Goal: Task Accomplishment & Management: Manage account settings

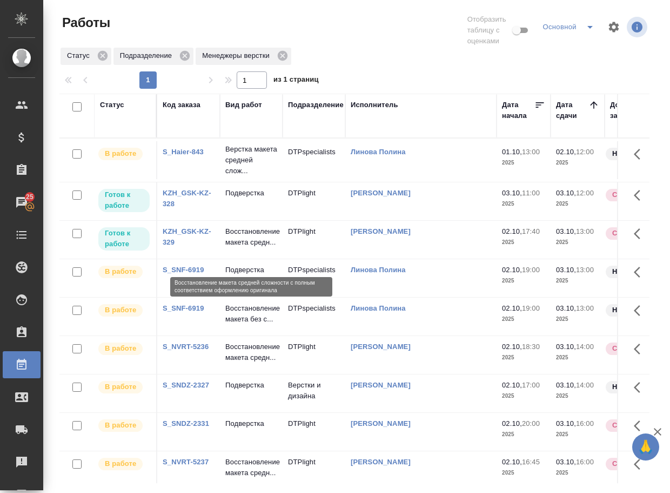
click at [243, 248] on p "Восстановление макета средн..." at bounding box center [251, 237] width 52 height 22
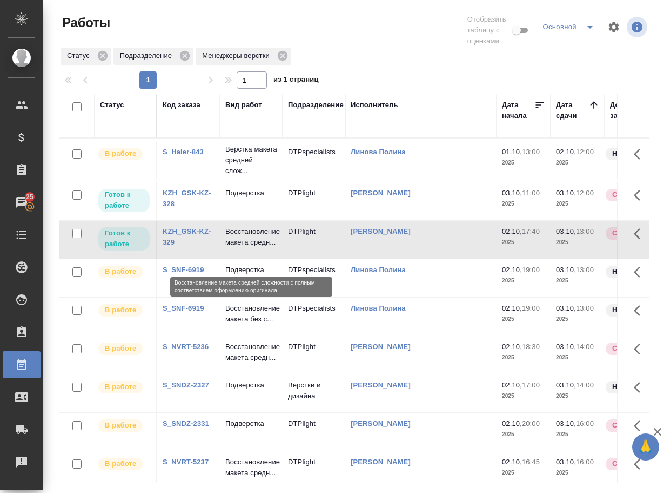
click at [243, 248] on p "Восстановление макета средн..." at bounding box center [251, 237] width 52 height 22
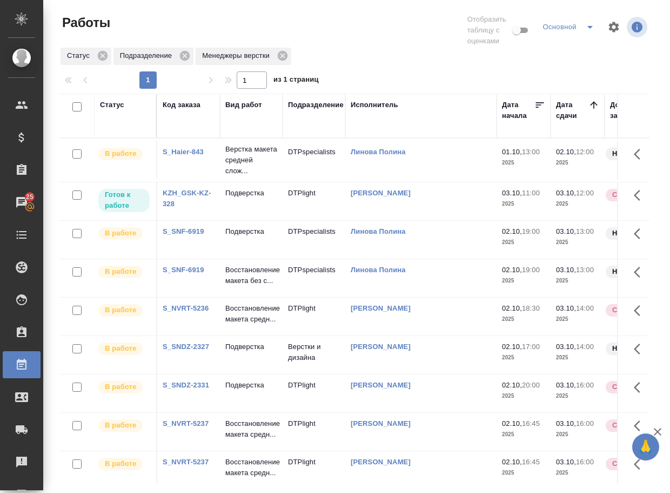
click at [174, 207] on link "KZH_GSK-KZ-328" at bounding box center [187, 198] width 49 height 19
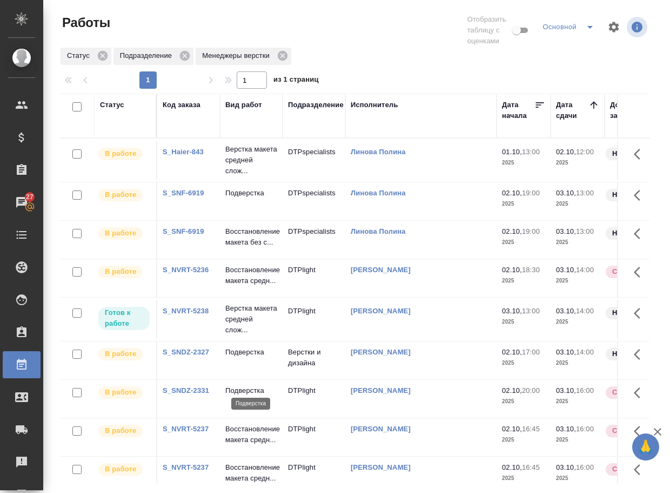
click at [256, 357] on p "Подверстка" at bounding box center [251, 352] width 52 height 11
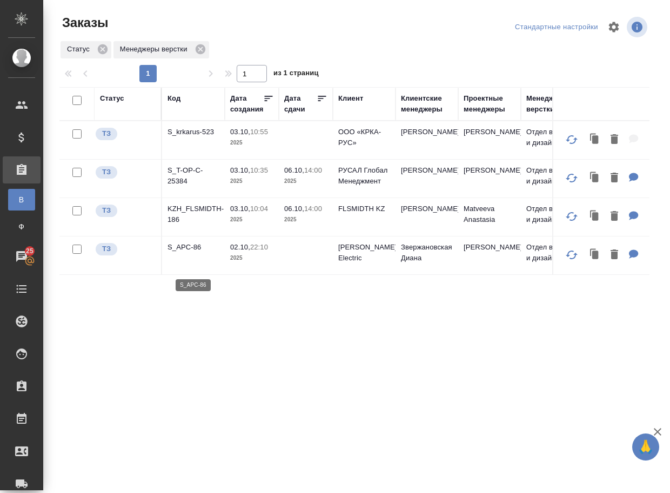
click at [193, 252] on p "S_APC-86" at bounding box center [194, 247] width 52 height 11
click at [185, 137] on p "S_krkarus-523" at bounding box center [194, 132] width 52 height 11
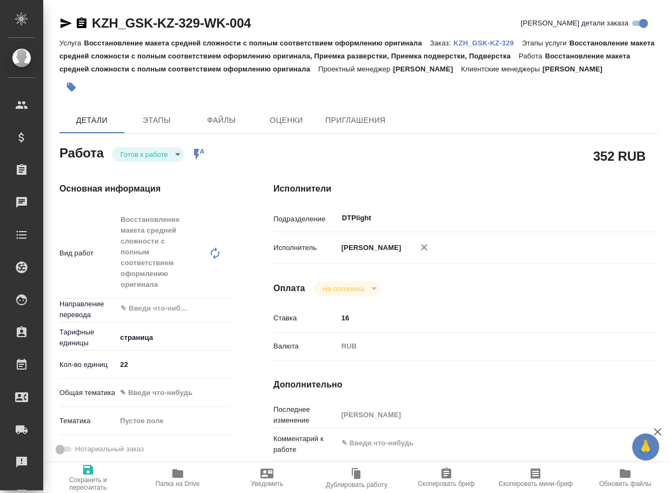
type textarea "x"
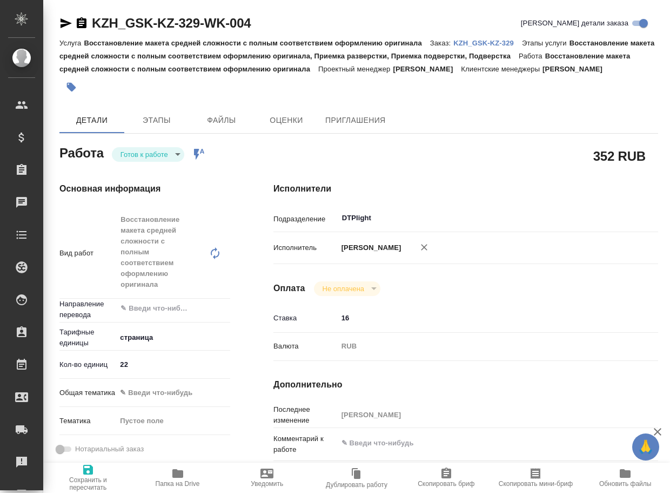
type textarea "x"
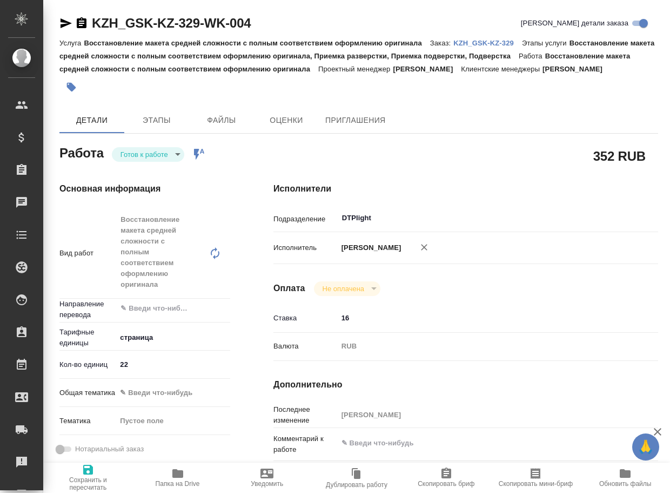
click at [178, 469] on icon "button" at bounding box center [177, 473] width 13 height 13
type textarea "x"
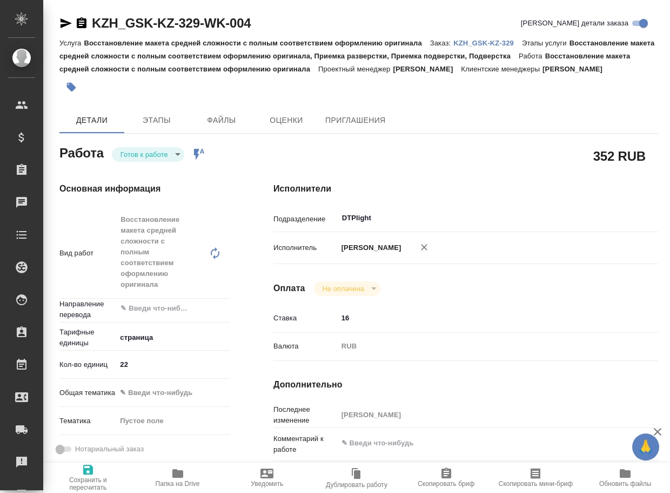
type textarea "x"
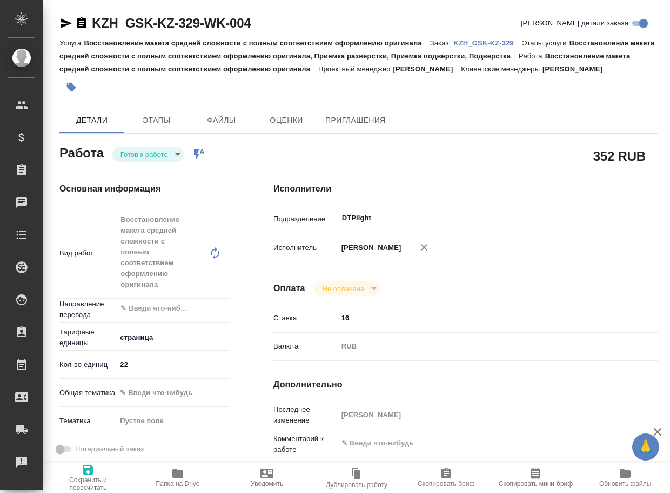
type textarea "x"
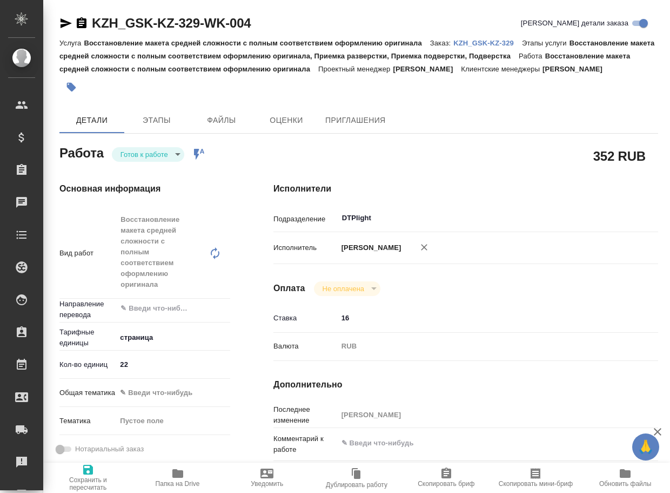
type textarea "x"
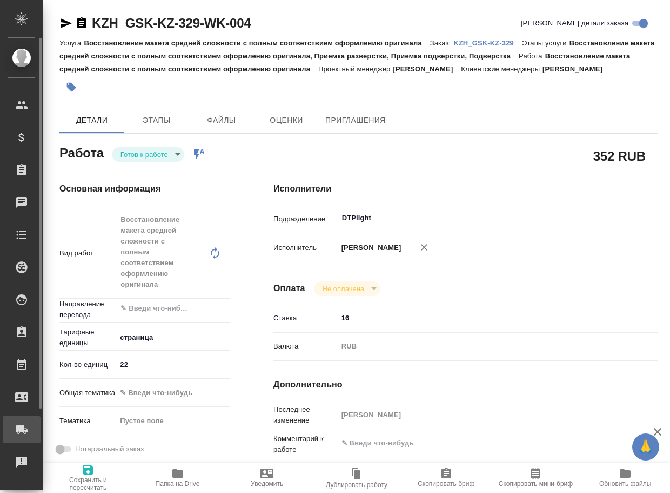
type textarea "x"
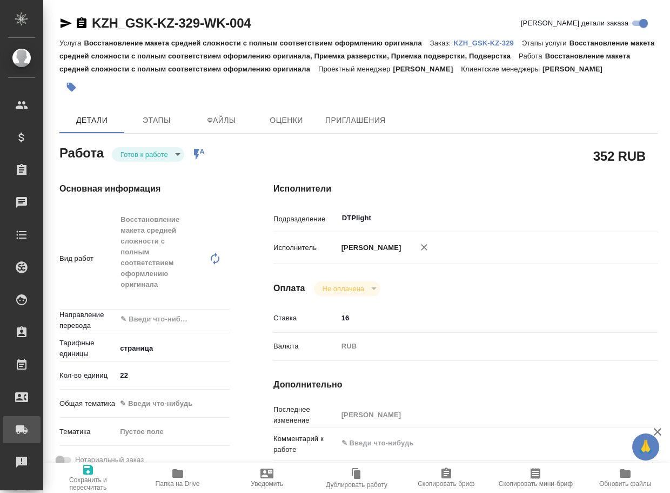
type textarea "x"
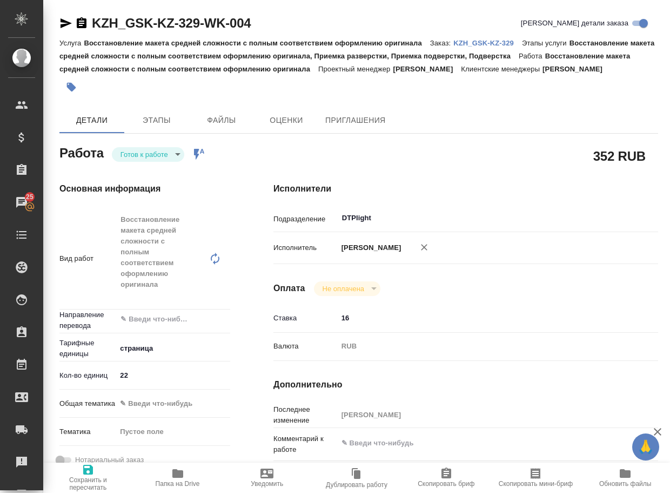
click at [479, 40] on p "KZH_GSK-KZ-329" at bounding box center [488, 43] width 69 height 8
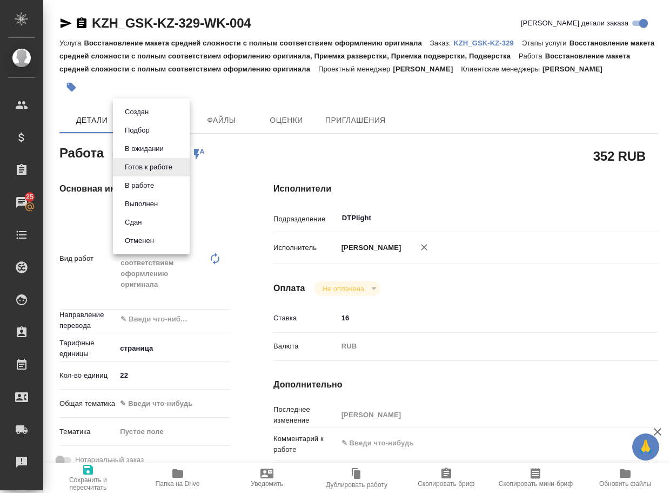
click at [139, 169] on body "🙏 .cls-1 fill:#fff; AWATERA Arsenyeva Vera Клиенты Спецификации Заказы 25 Чаты …" at bounding box center [335, 246] width 670 height 493
click at [142, 185] on button "В работе" at bounding box center [140, 185] width 36 height 12
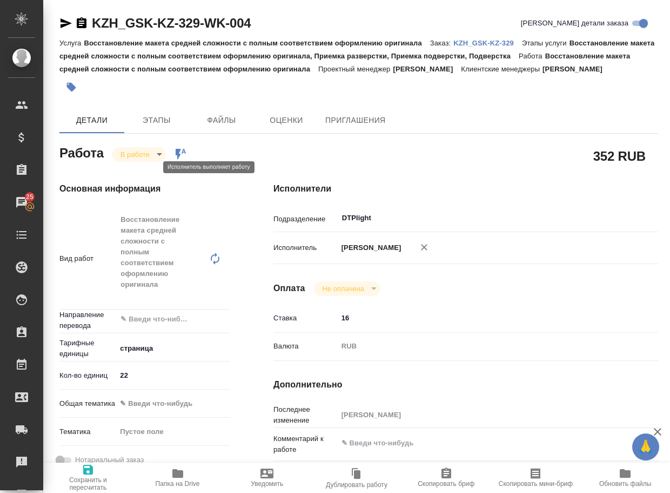
type textarea "x"
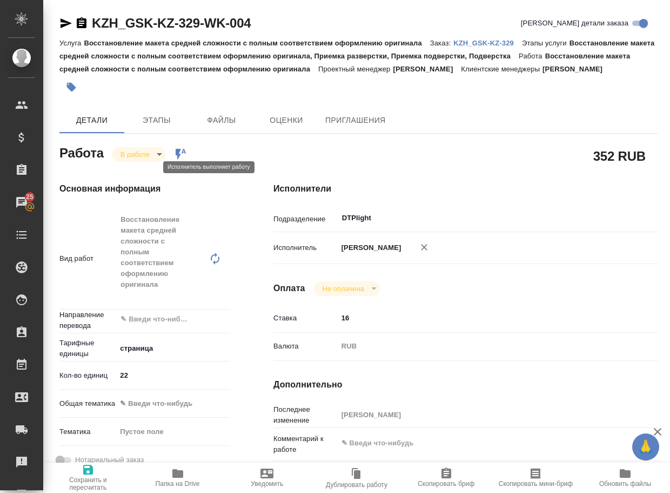
type textarea "x"
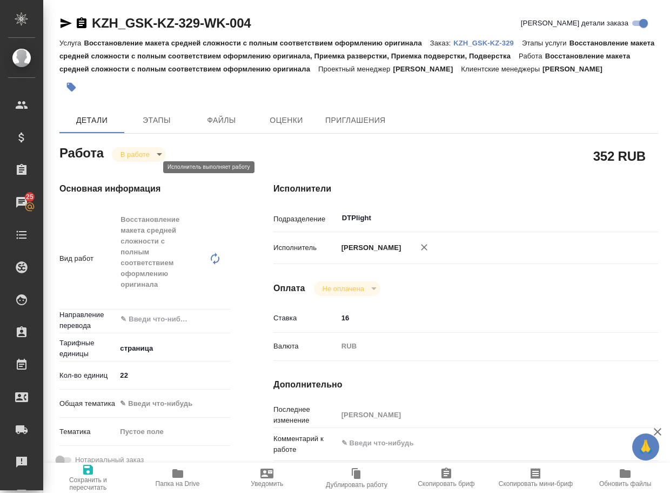
type textarea "x"
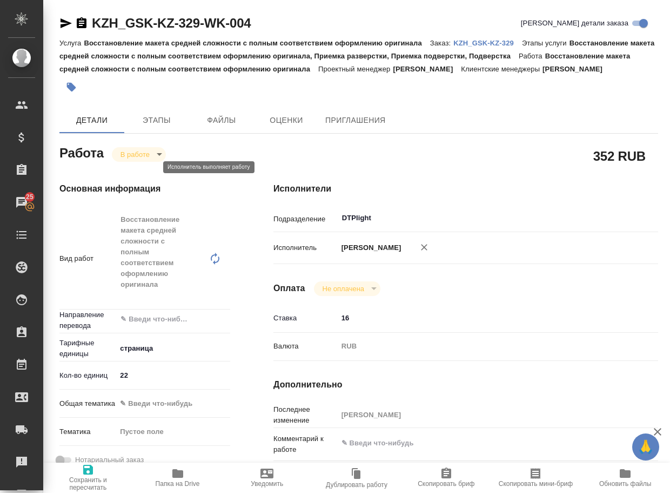
click at [152, 167] on body "🙏 .cls-1 fill:#fff; AWATERA Arsenyeva Vera Клиенты Спецификации Заказы 25 Чаты …" at bounding box center [335, 246] width 670 height 493
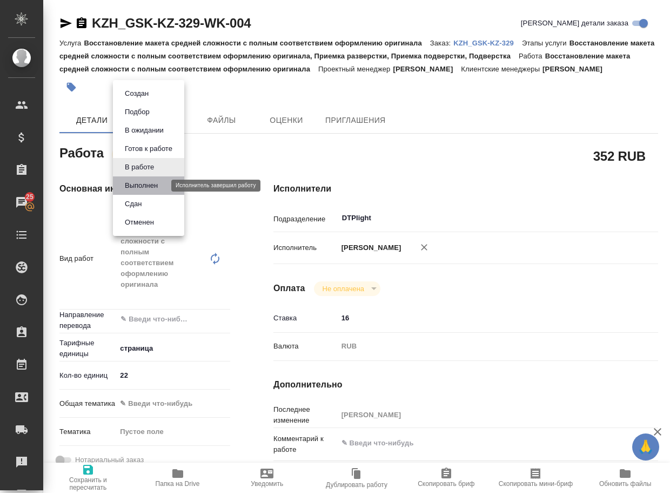
click at [143, 184] on button "Выполнен" at bounding box center [141, 185] width 39 height 12
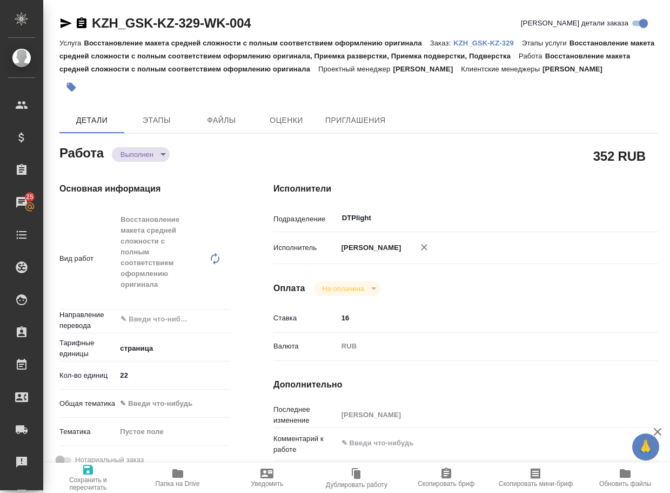
type textarea "x"
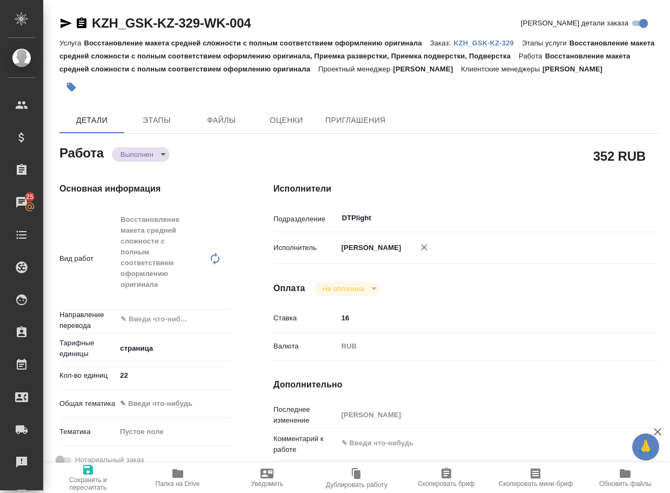
type textarea "x"
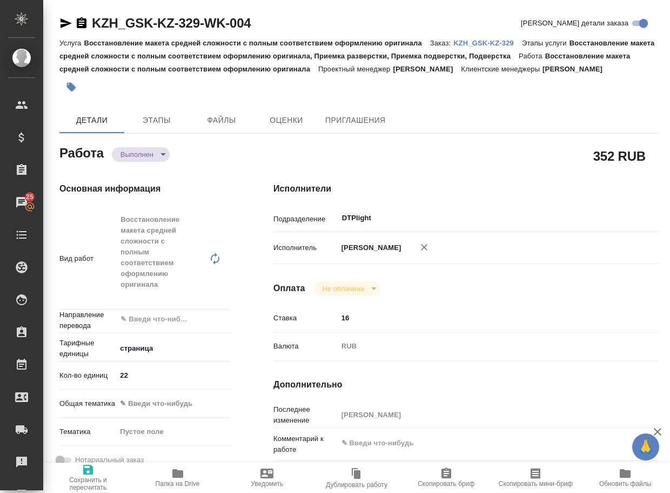
type textarea "x"
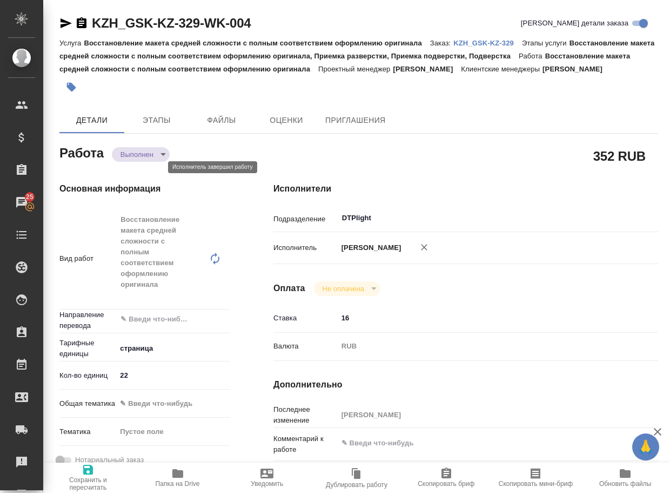
click at [144, 168] on body "🙏 .cls-1 fill:#fff; AWATERA Arsenyeva Vera Клиенты Спецификации Заказы 25 Чаты …" at bounding box center [335, 246] width 670 height 493
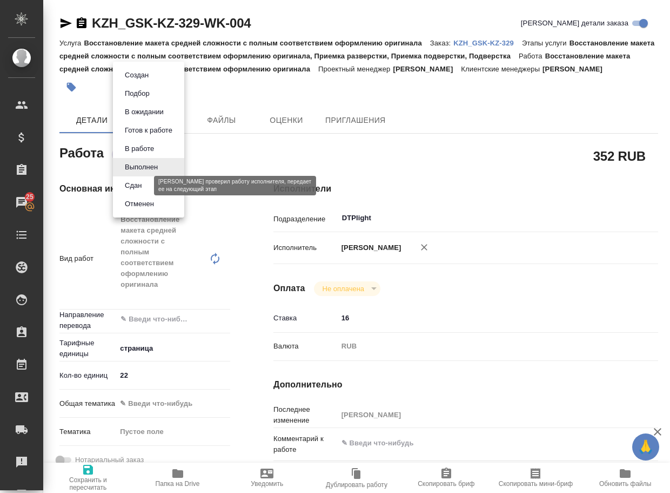
click at [138, 189] on button "Сдан" at bounding box center [133, 185] width 23 height 12
type textarea "x"
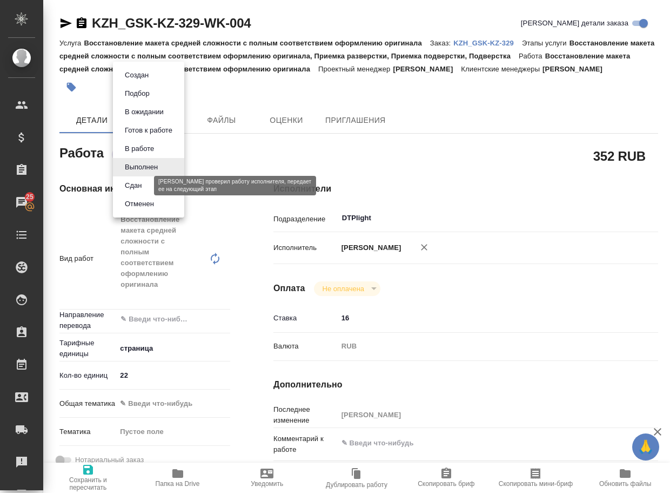
type textarea "x"
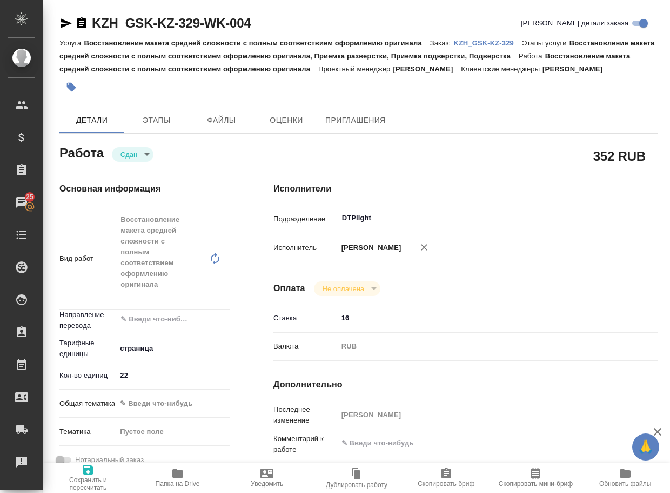
type textarea "x"
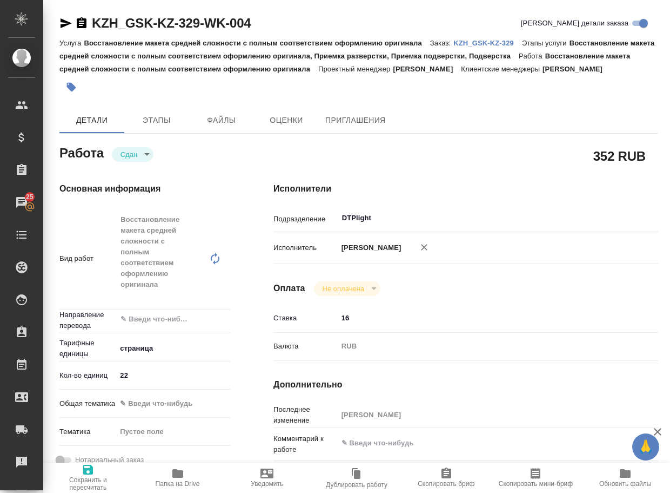
type textarea "x"
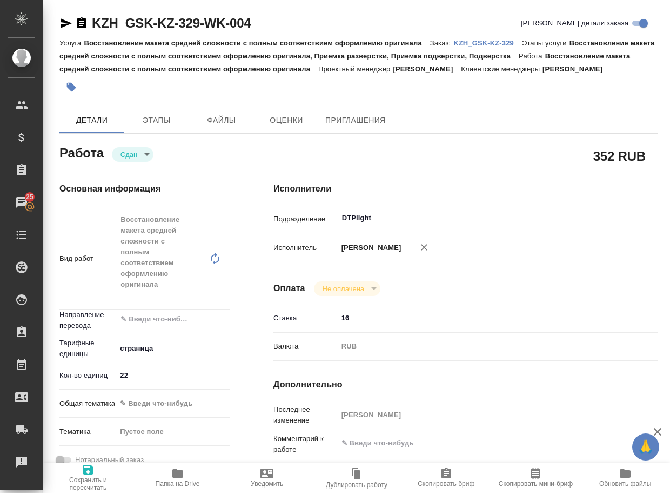
type textarea "x"
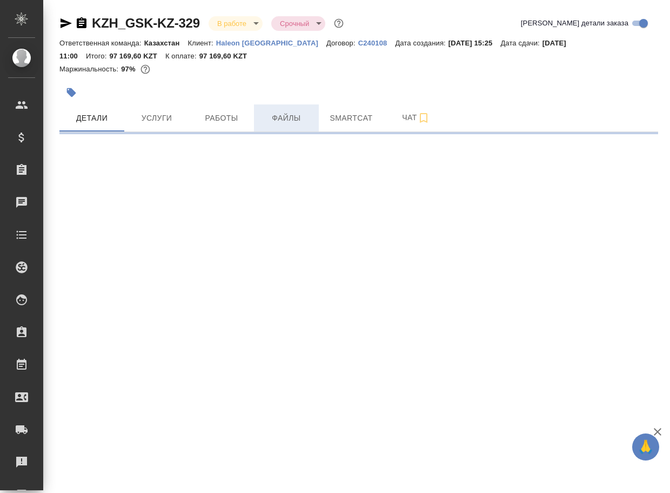
select select "RU"
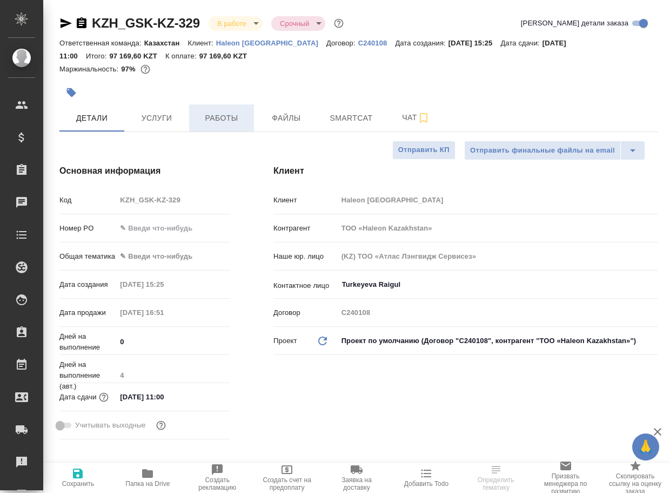
type textarea "x"
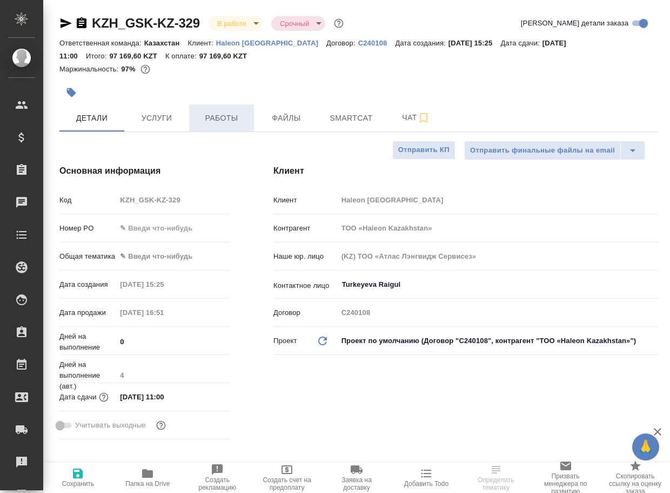
type textarea "x"
click at [215, 127] on button "Работы" at bounding box center [221, 117] width 65 height 27
type textarea "x"
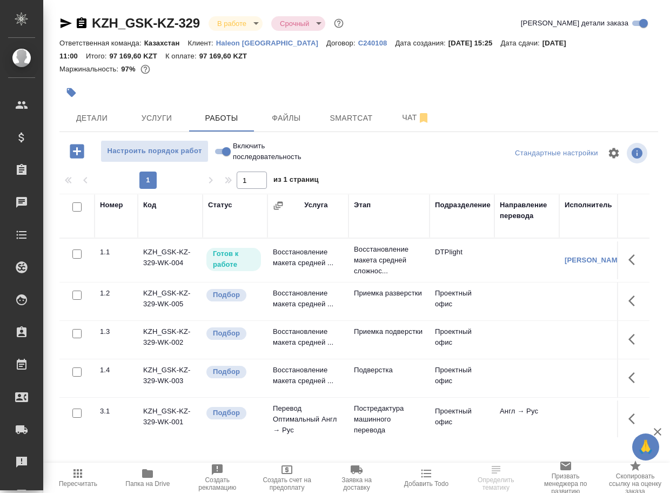
click at [221, 157] on input "Включить последовательность" at bounding box center [226, 151] width 39 height 13
checkbox input "true"
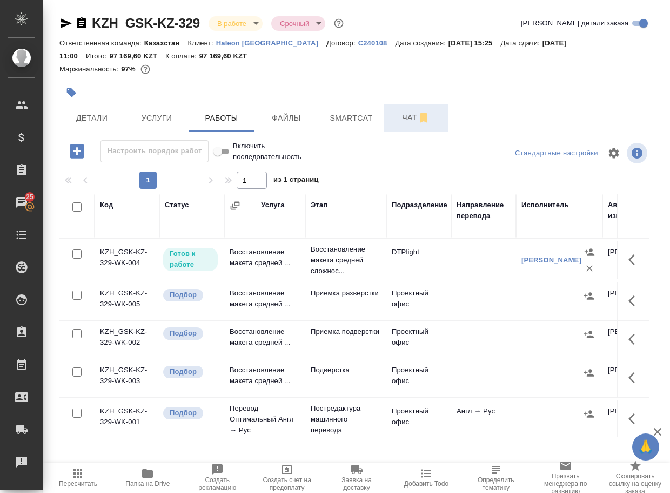
click at [401, 118] on span "Чат" at bounding box center [416, 118] width 52 height 14
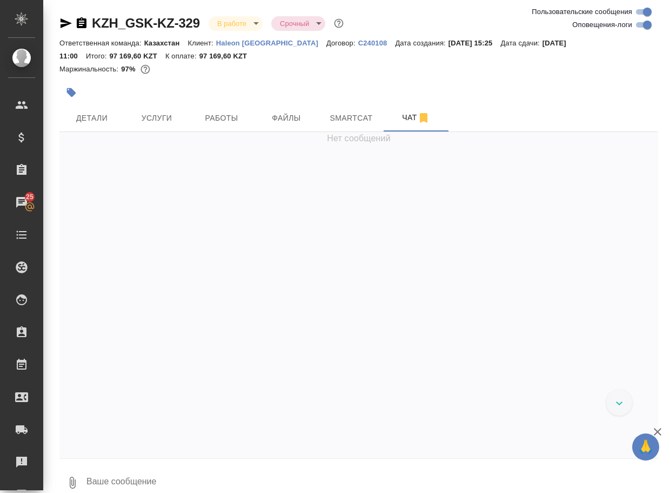
click at [199, 468] on textarea at bounding box center [371, 482] width 573 height 37
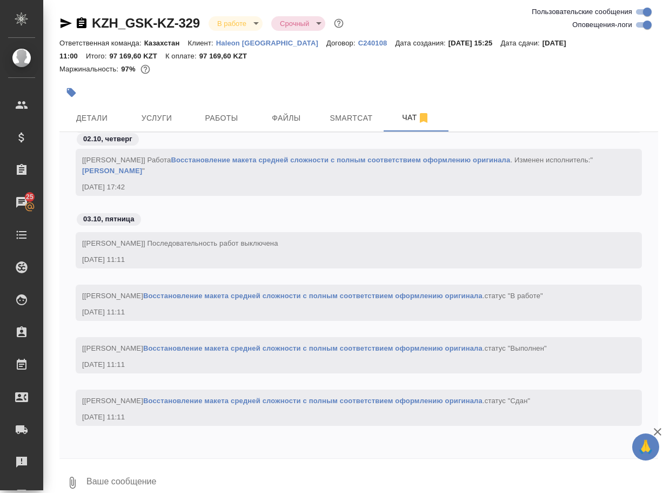
paste textarea "https://drive.awatera.com/apps/files/files/10575904?dir=/Shares/GSK/Orders/KZH_…"
type textarea "https://drive.awatera.com/apps/files/files/10575904?dir=/Shares/GSK/Orders/KZH_…"
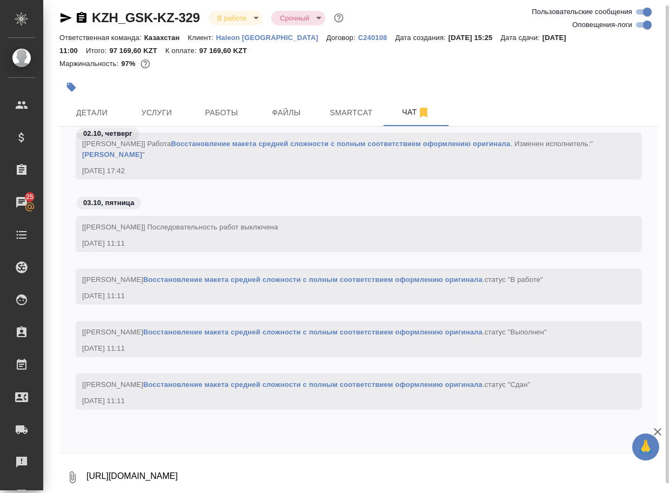
scroll to position [1347, 0]
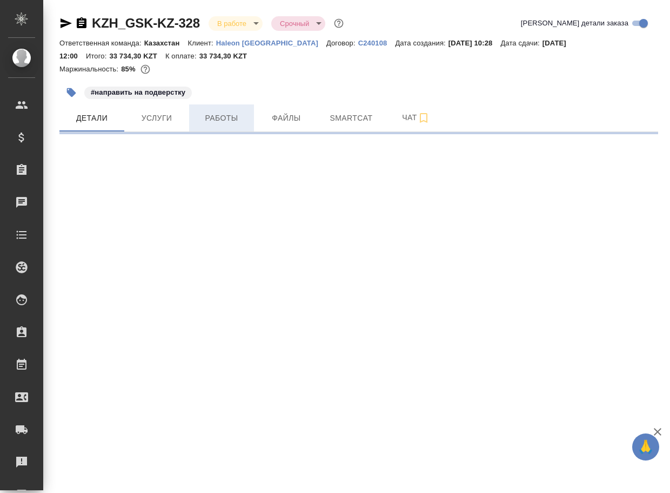
click at [223, 122] on span "Работы" at bounding box center [222, 118] width 52 height 14
select select "RU"
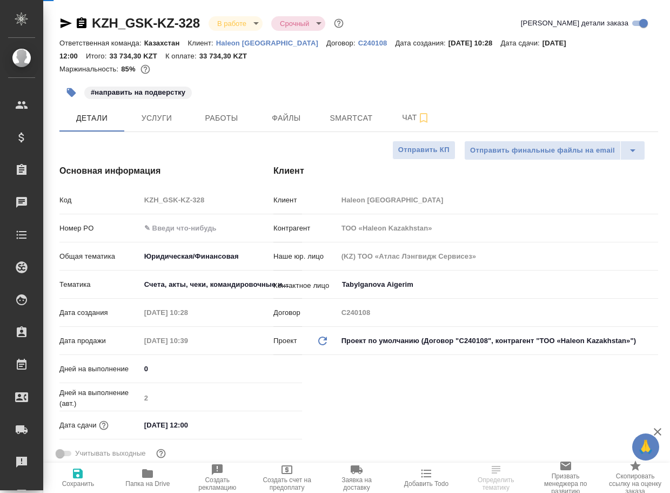
type textarea "x"
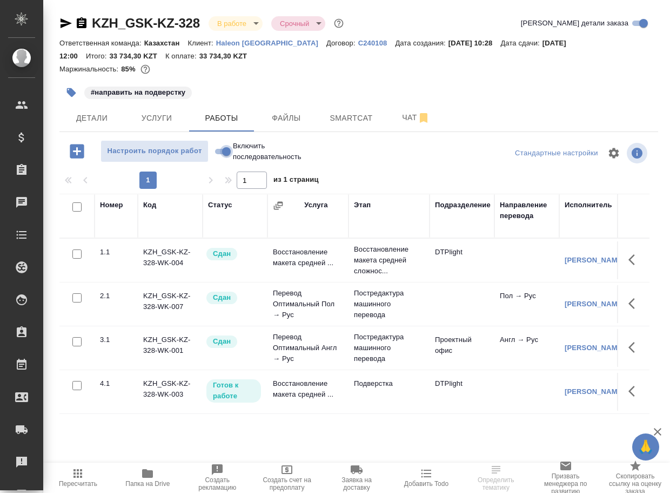
drag, startPoint x: 218, startPoint y: 158, endPoint x: 226, endPoint y: 28, distance: 130.0
click at [218, 157] on input "Включить последовательность" at bounding box center [226, 151] width 39 height 13
checkbox input "true"
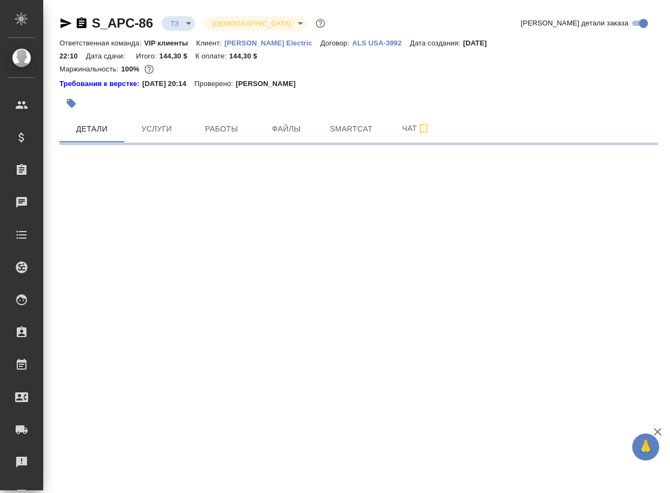
select select "RU"
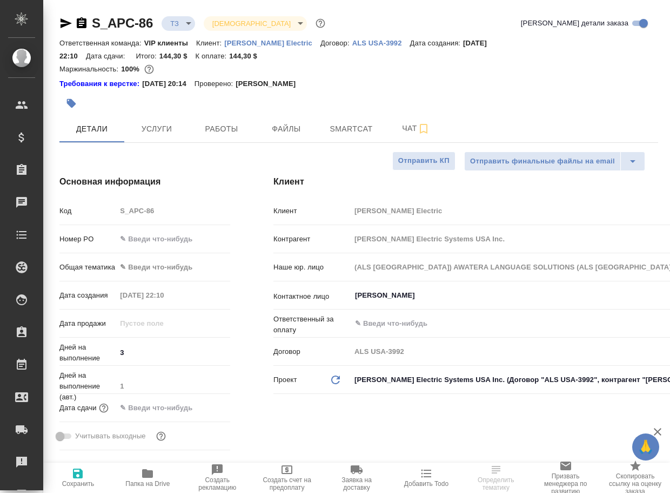
type textarea "x"
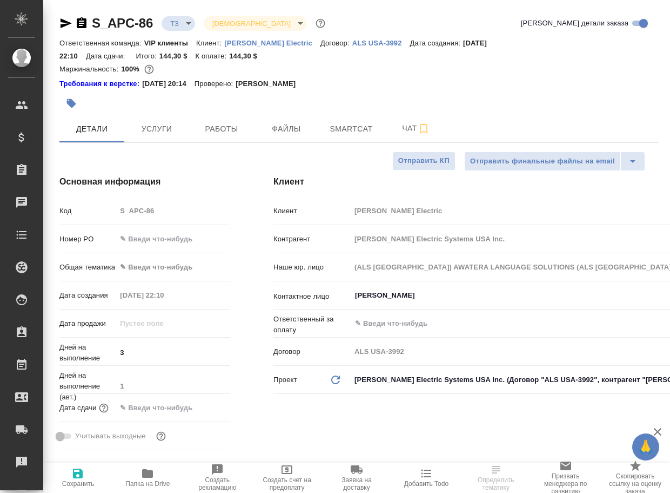
type textarea "x"
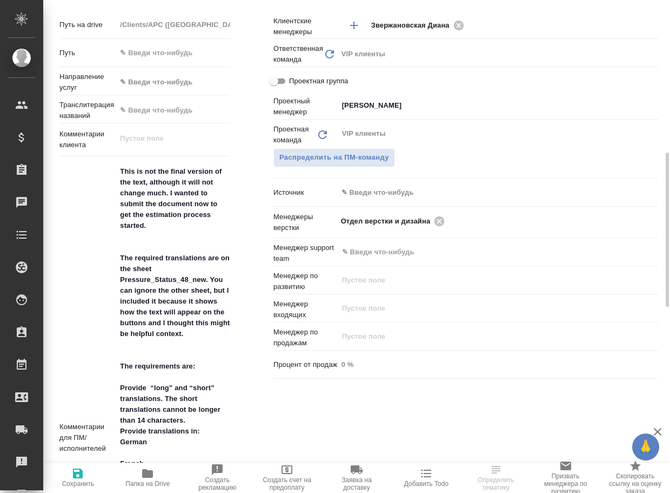
scroll to position [541, 0]
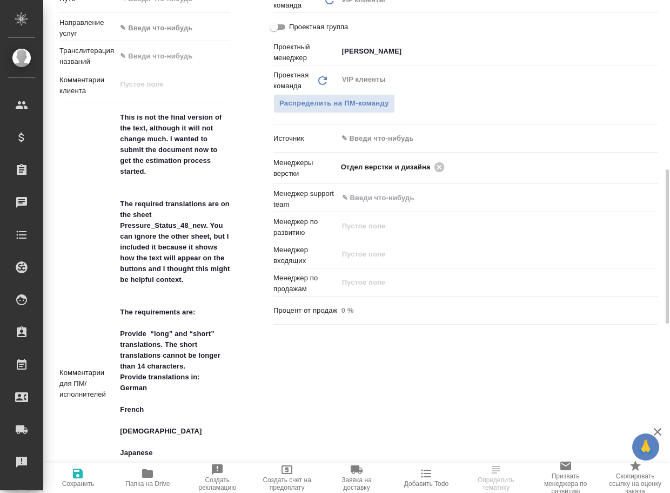
click at [147, 475] on icon "button" at bounding box center [147, 473] width 11 height 9
type textarea "x"
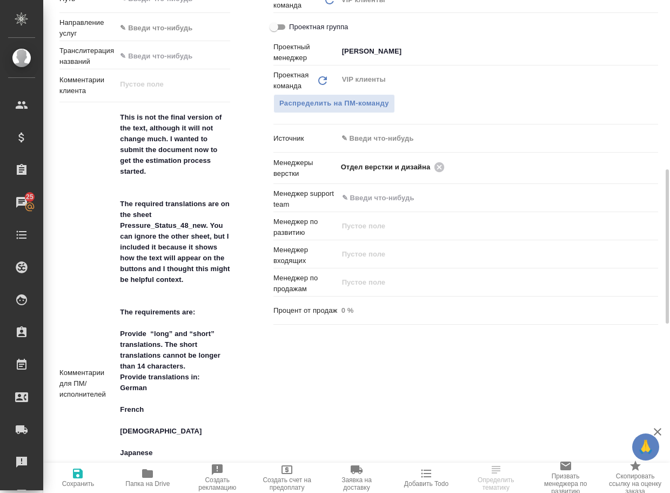
type textarea "x"
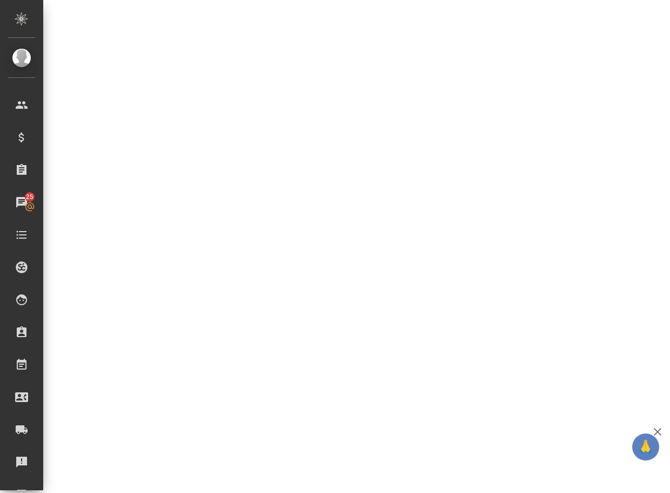
select select "RU"
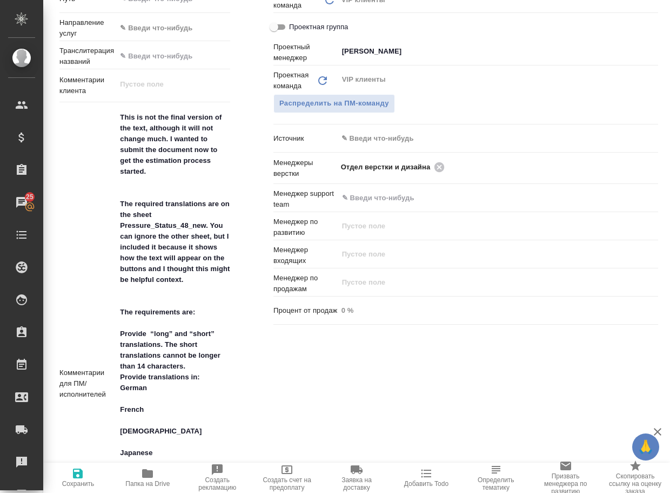
type textarea "x"
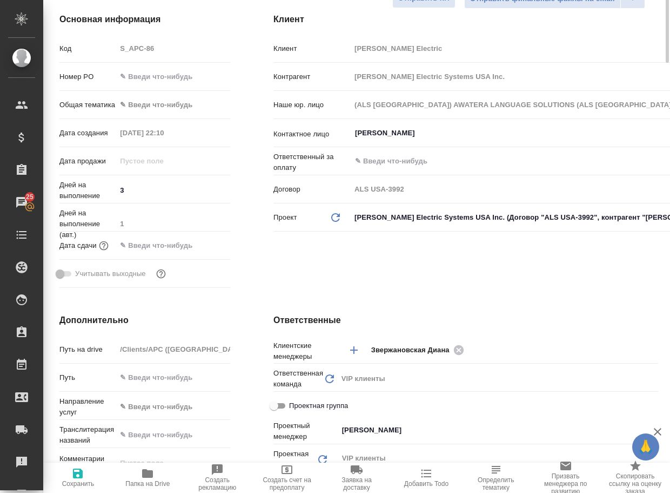
scroll to position [0, 0]
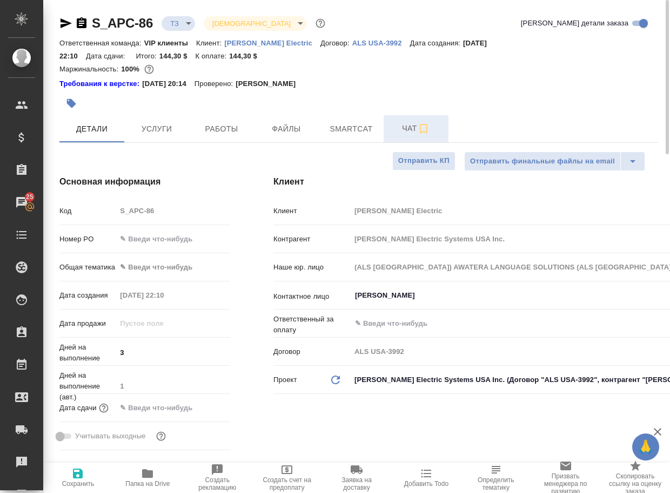
drag, startPoint x: 406, startPoint y: 130, endPoint x: 393, endPoint y: 135, distance: 13.9
click at [406, 130] on span "Чат" at bounding box center [416, 129] width 52 height 14
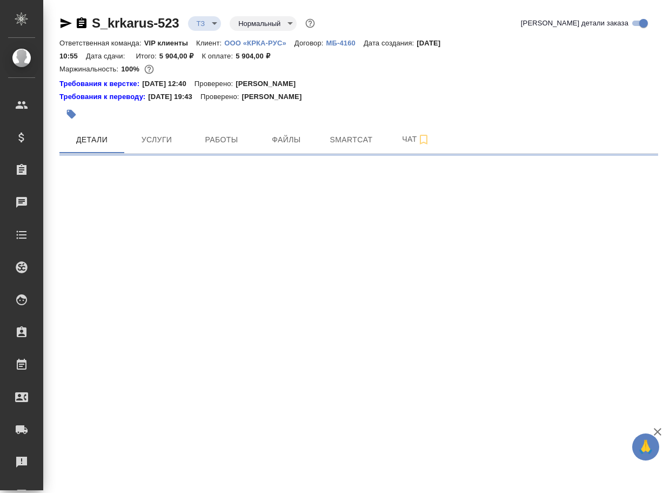
select select "RU"
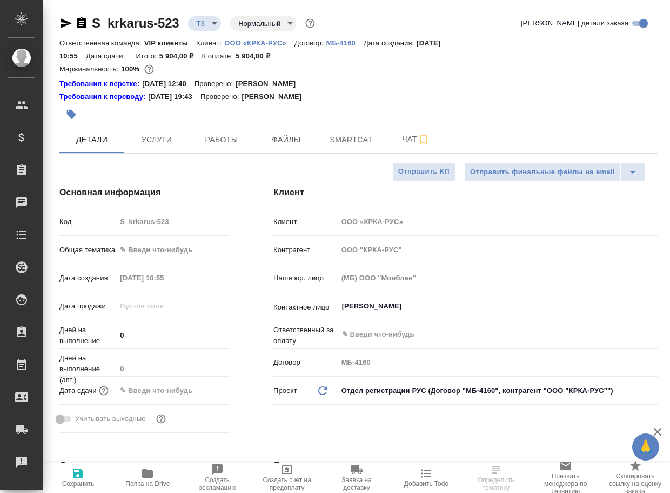
type textarea "x"
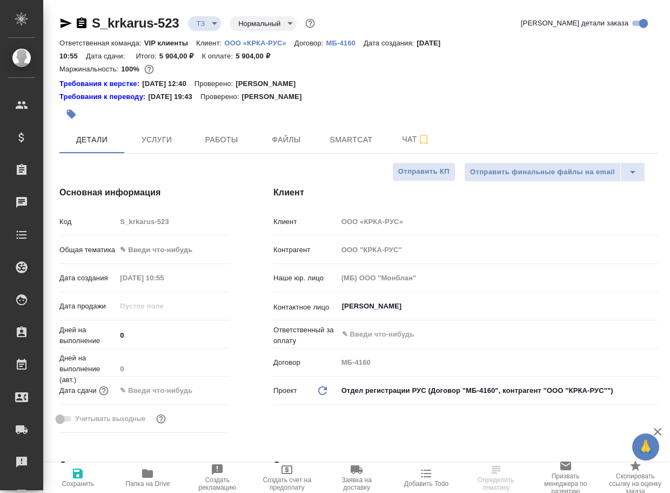
type textarea "x"
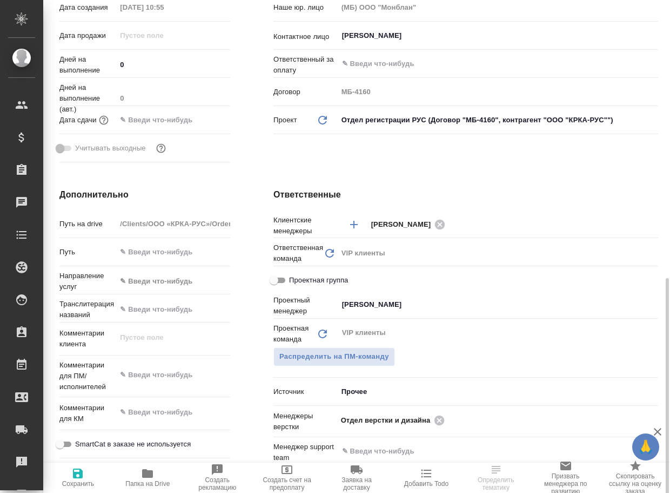
scroll to position [378, 0]
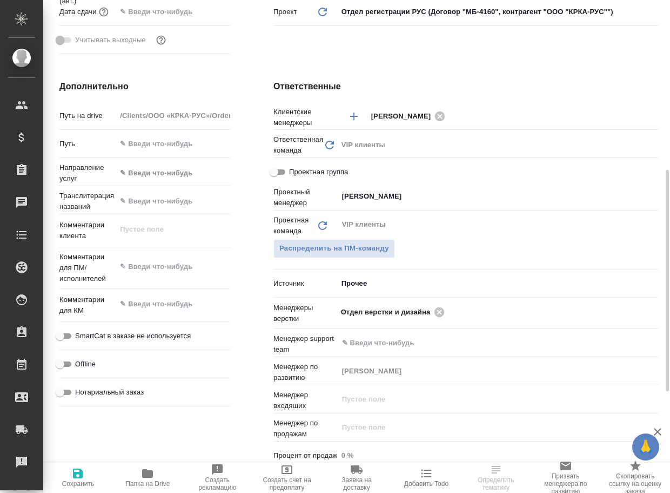
click at [147, 478] on icon "button" at bounding box center [147, 473] width 13 height 13
type textarea "x"
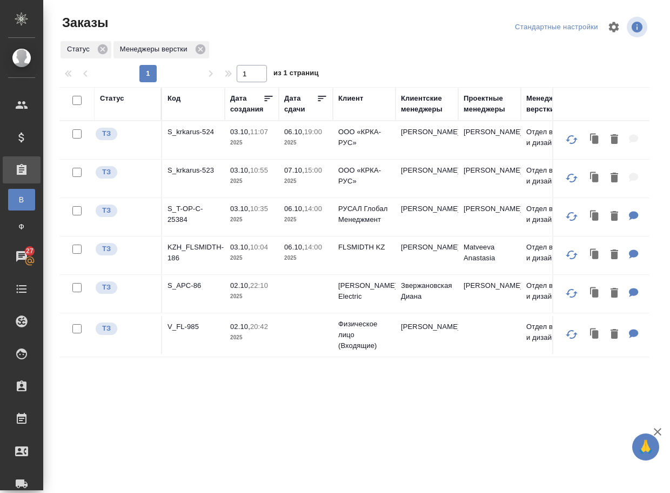
click at [196, 332] on p "V_FL-985" at bounding box center [194, 326] width 52 height 11
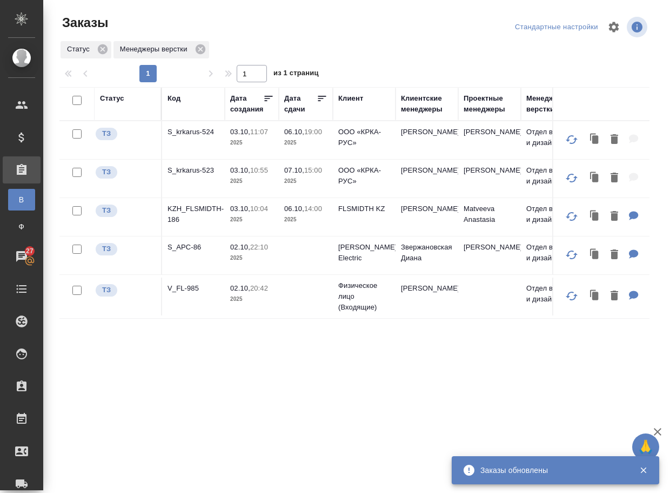
drag, startPoint x: 243, startPoint y: 403, endPoint x: 243, endPoint y: 389, distance: 14.1
click at [244, 402] on div "Статус Код Дата создания Дата сдачи Клиент Клиентские менеджеры Проектные менед…" at bounding box center [354, 281] width 590 height 389
click at [177, 131] on p "S_krkarus-524" at bounding box center [194, 132] width 52 height 11
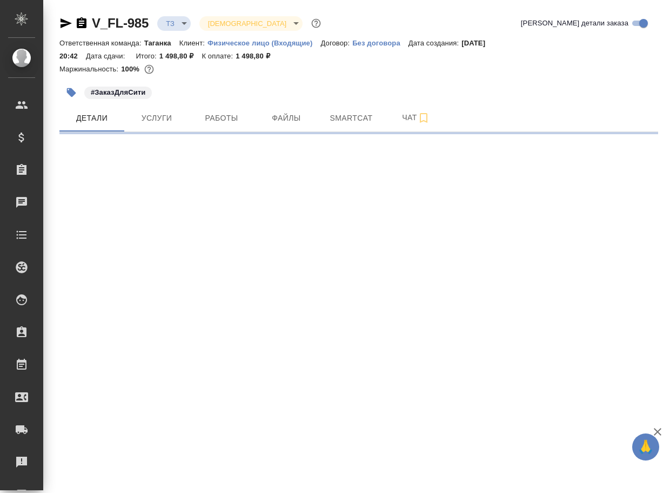
select select "RU"
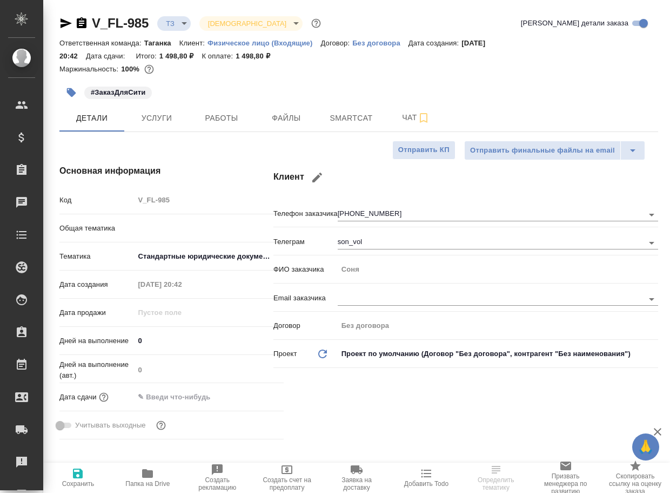
type textarea "x"
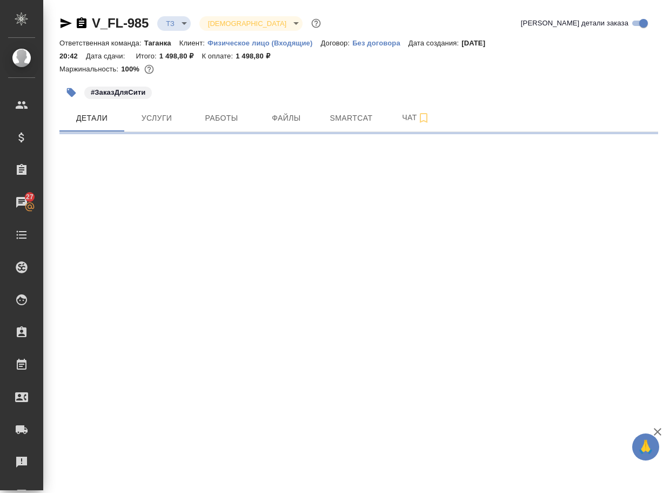
select select "RU"
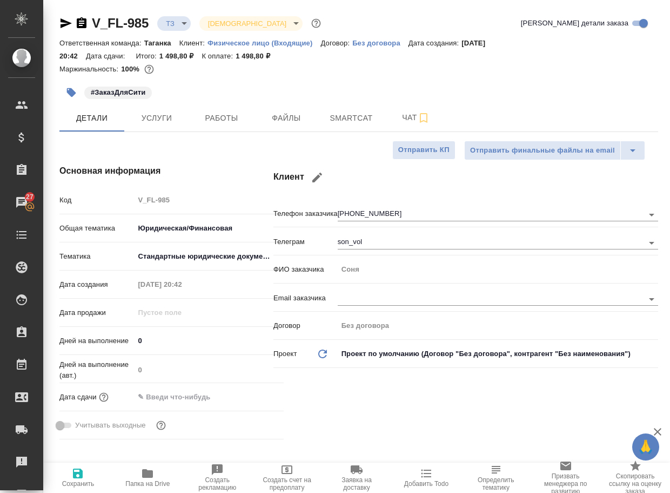
type textarea "x"
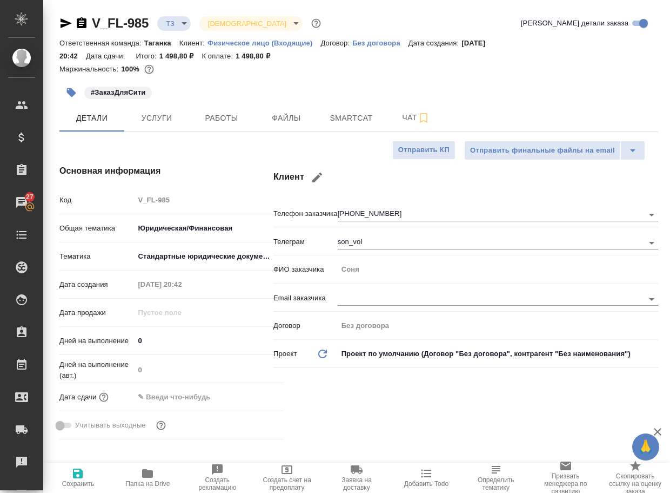
type textarea "x"
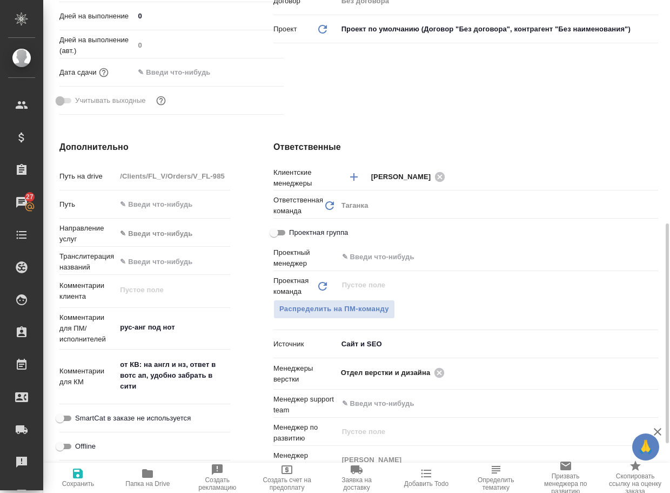
scroll to position [378, 0]
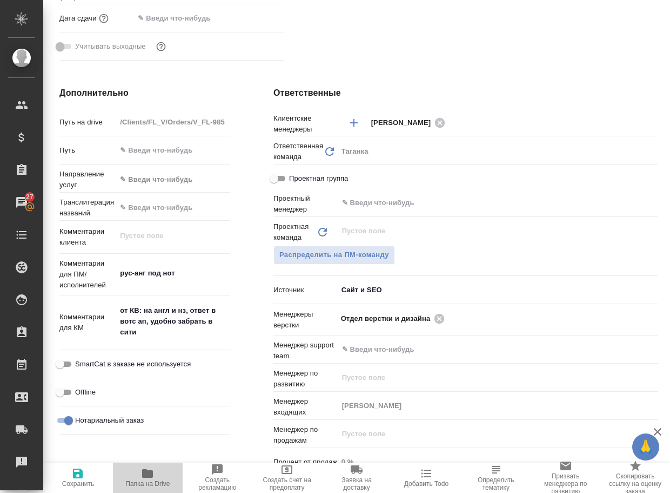
click at [149, 477] on icon "button" at bounding box center [147, 473] width 11 height 9
type textarea "x"
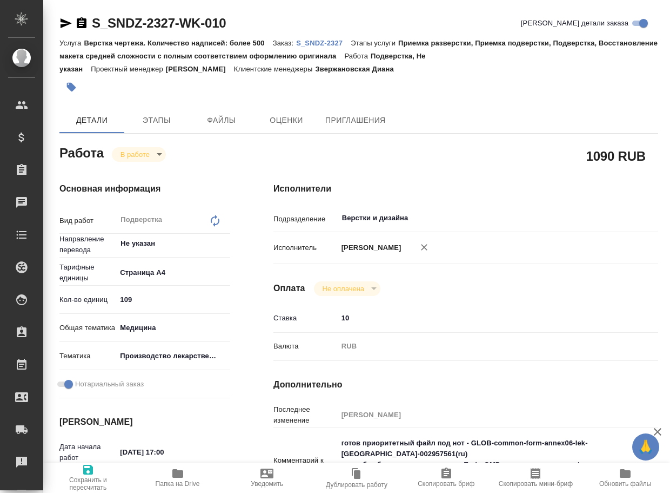
type textarea "x"
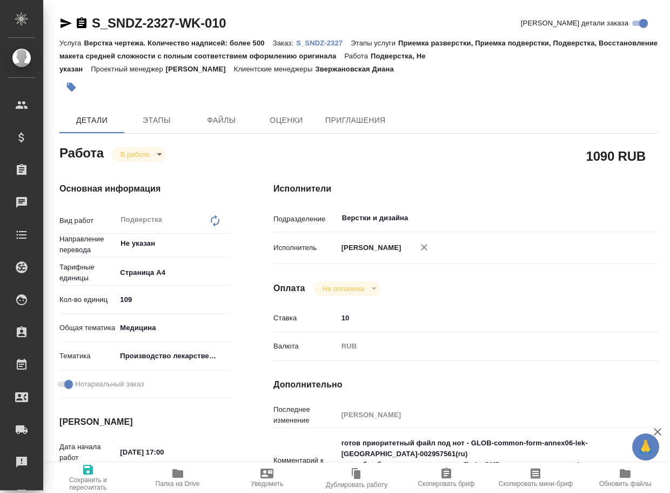
type textarea "x"
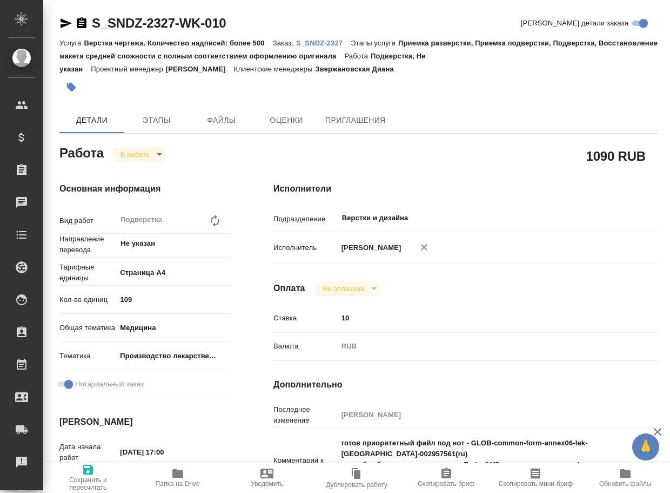
type textarea "x"
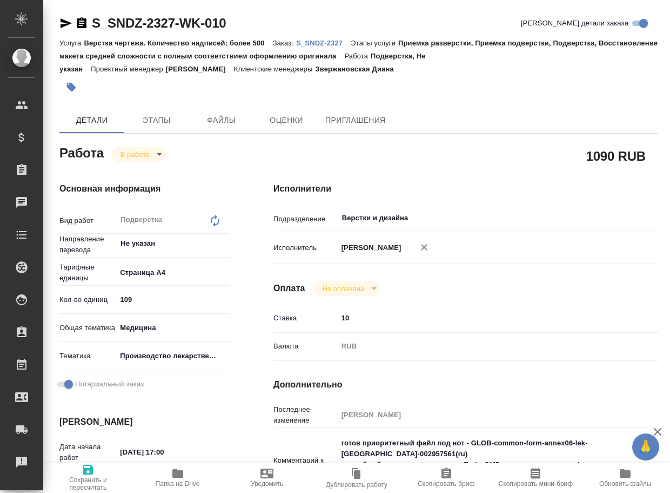
click at [175, 480] on span "Папка на Drive" at bounding box center [178, 484] width 44 height 8
type textarea "x"
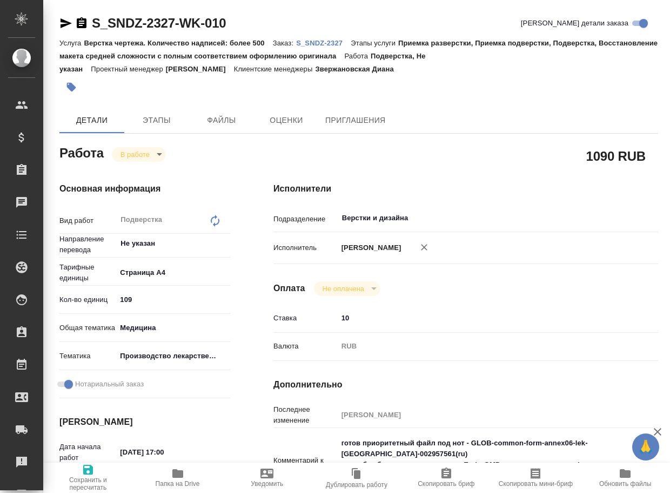
type textarea "x"
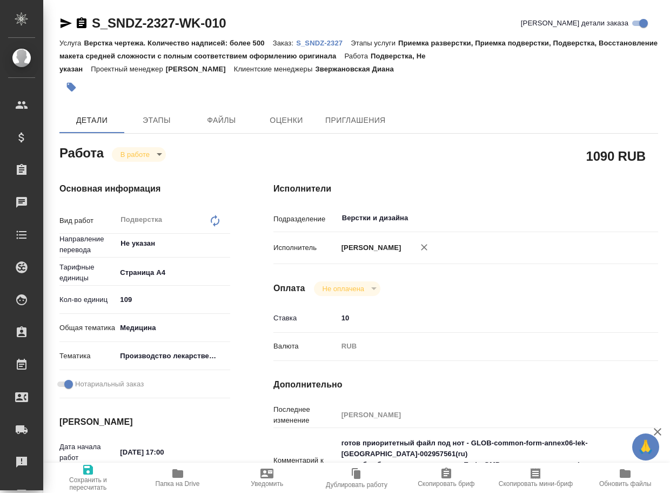
type textarea "x"
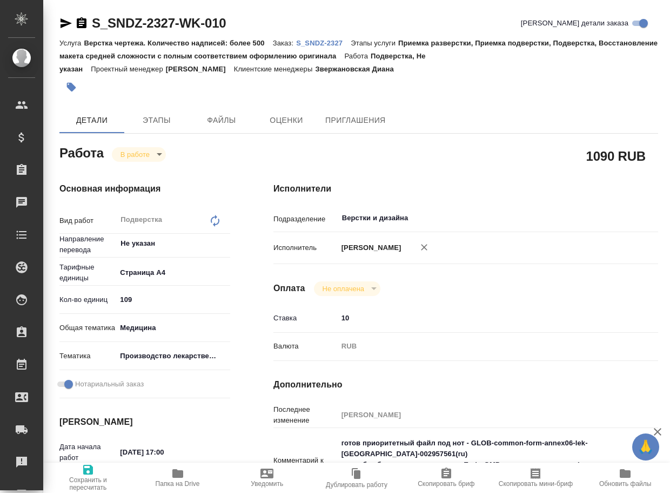
type textarea "x"
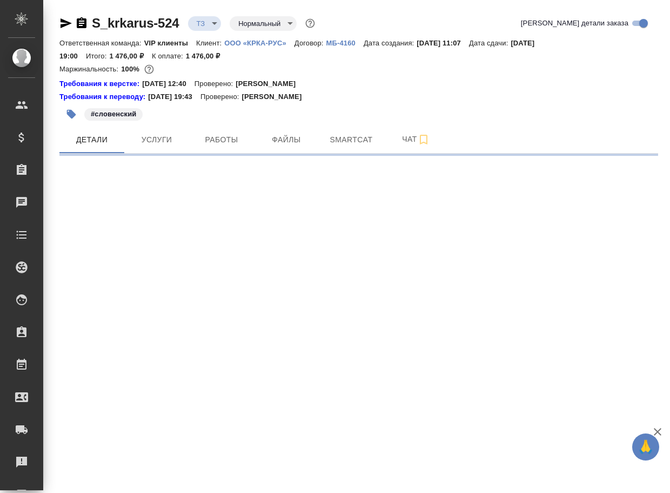
select select "RU"
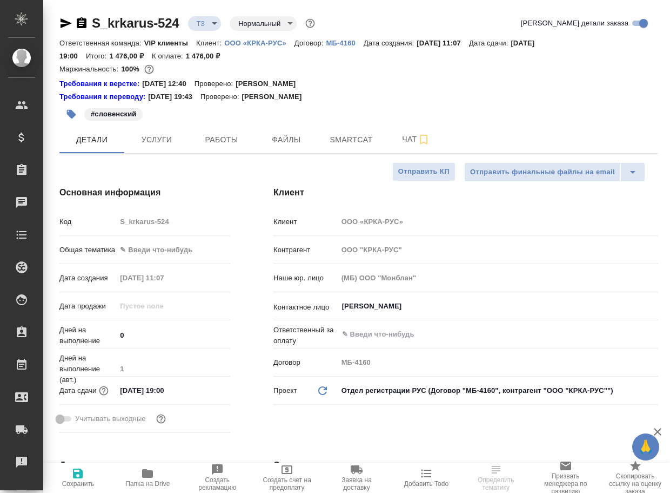
type textarea "x"
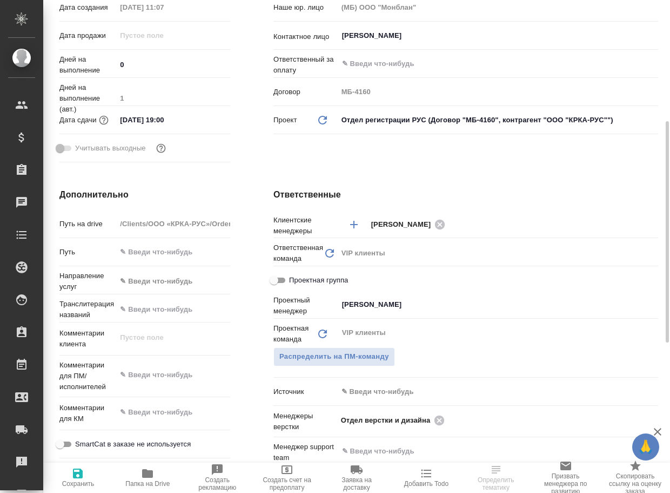
scroll to position [378, 0]
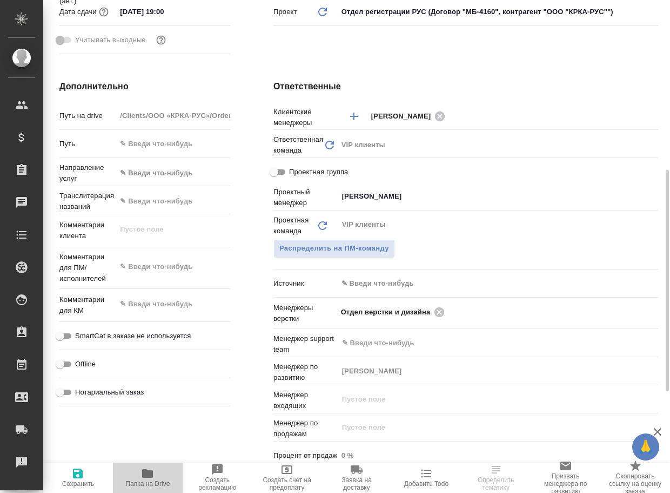
click at [162, 476] on span "Папка на Drive" at bounding box center [147, 477] width 57 height 21
type textarea "x"
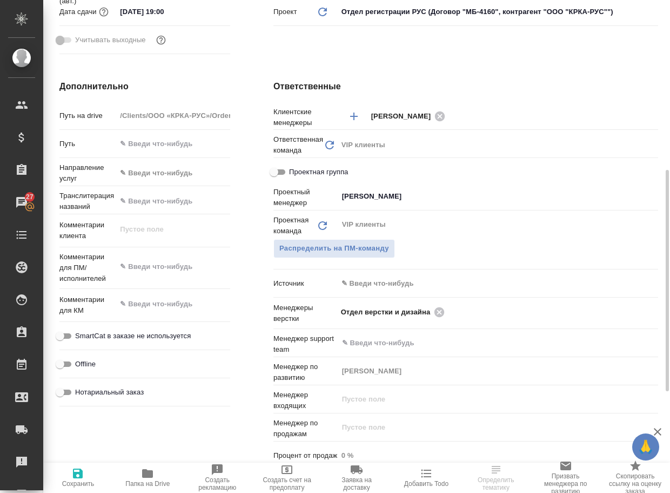
type textarea "x"
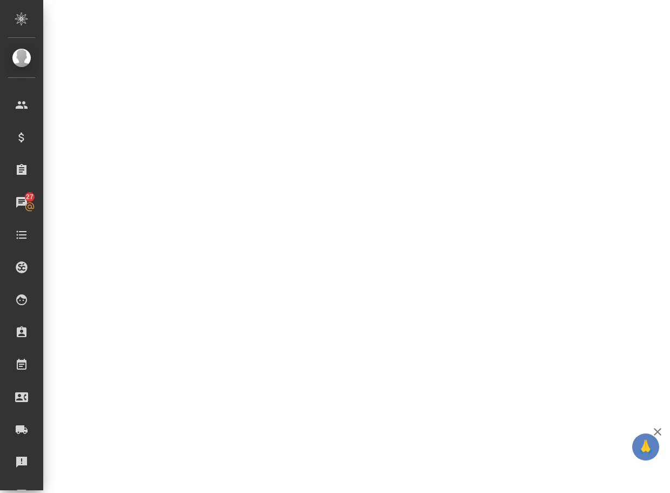
select select "RU"
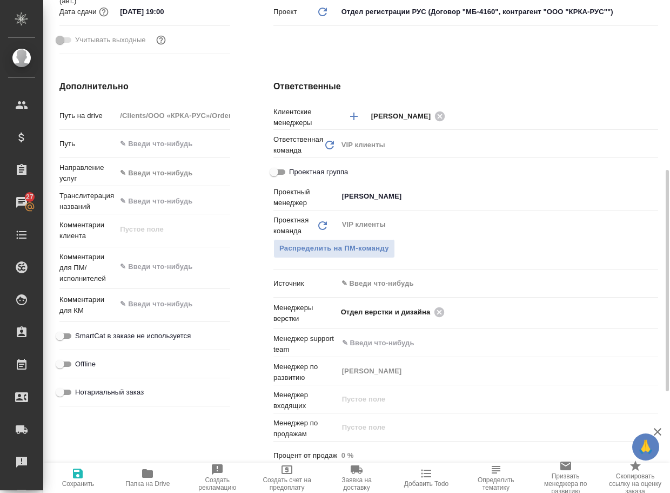
type textarea "x"
click at [439, 312] on icon at bounding box center [440, 312] width 10 height 10
type textarea "x"
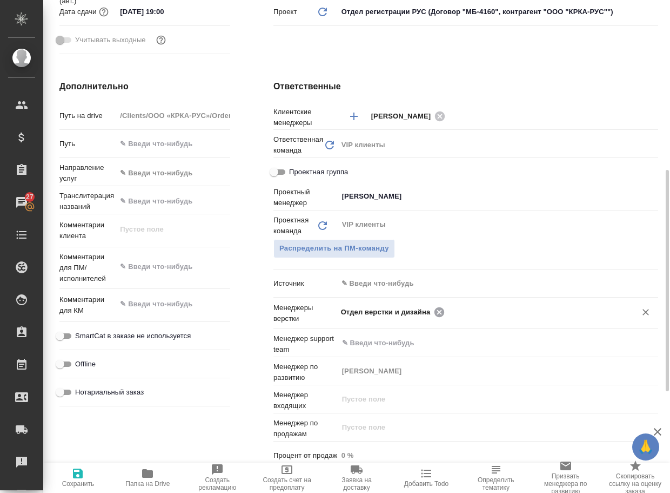
type textarea "x"
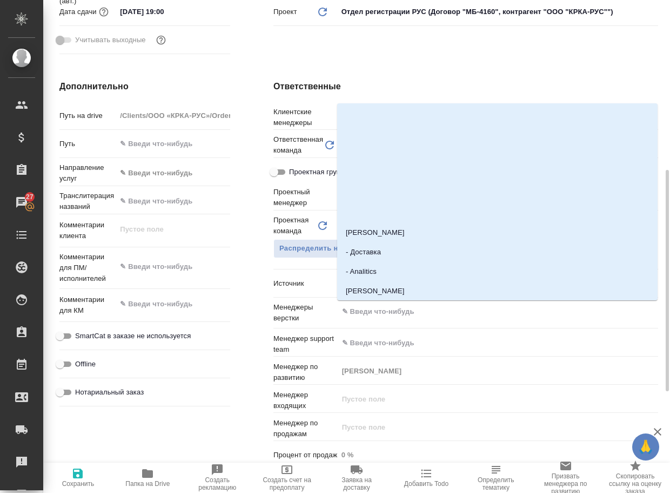
click at [439, 312] on input "text" at bounding box center [480, 311] width 278 height 13
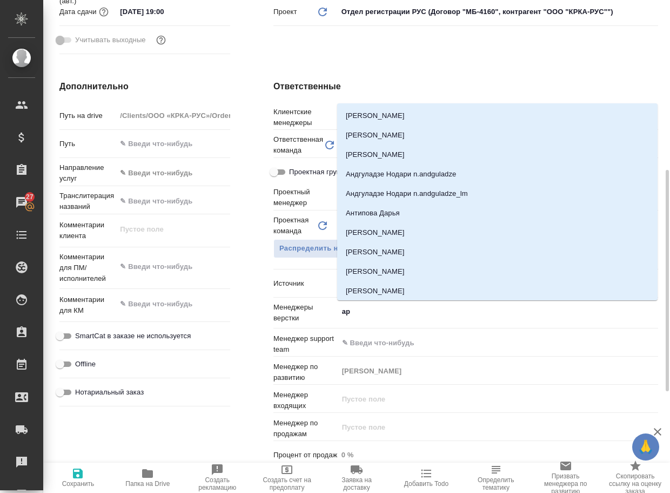
type input "арс"
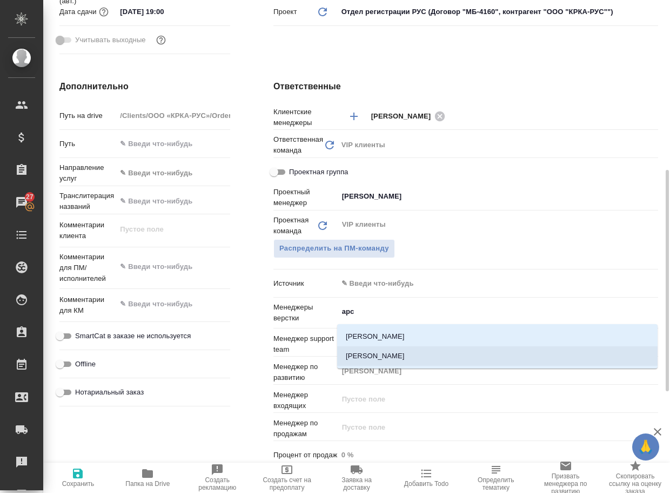
click at [410, 354] on li "[PERSON_NAME]" at bounding box center [497, 355] width 321 height 19
type textarea "x"
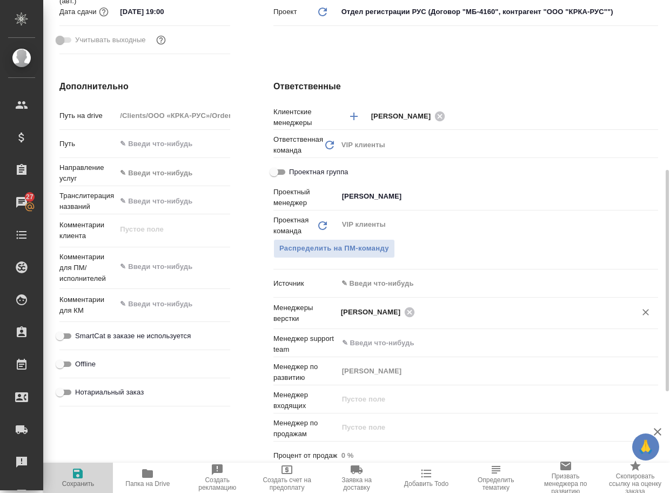
click at [76, 477] on icon "button" at bounding box center [78, 473] width 10 height 10
type textarea "x"
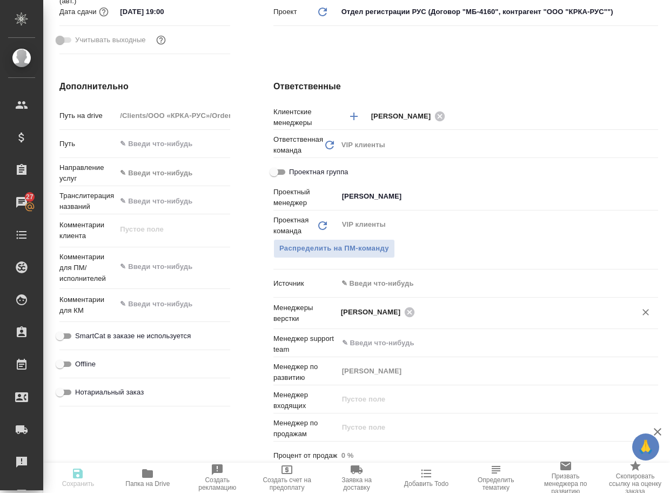
type textarea "x"
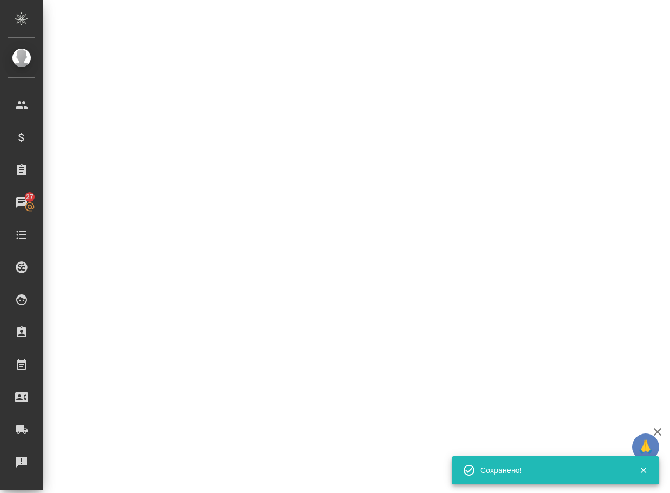
select select "RU"
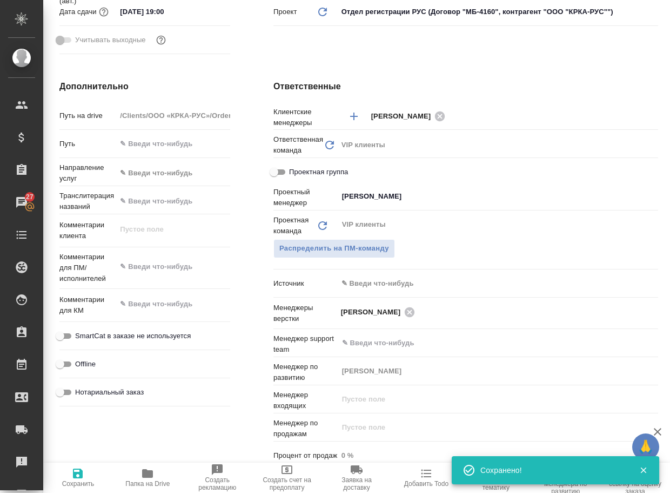
type textarea "x"
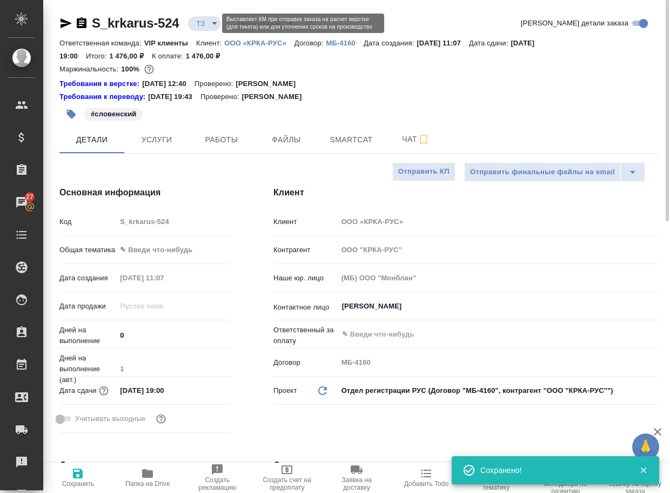
click at [214, 25] on body "🙏 .cls-1 fill:#fff; AWATERA Arsenyeva Vera Клиенты Спецификации Заказы 27 Чаты …" at bounding box center [335, 246] width 670 height 493
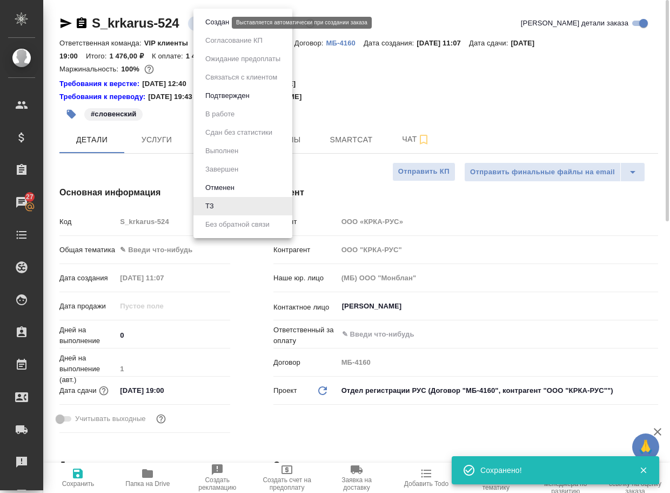
click at [215, 25] on button "Создан" at bounding box center [217, 22] width 30 height 12
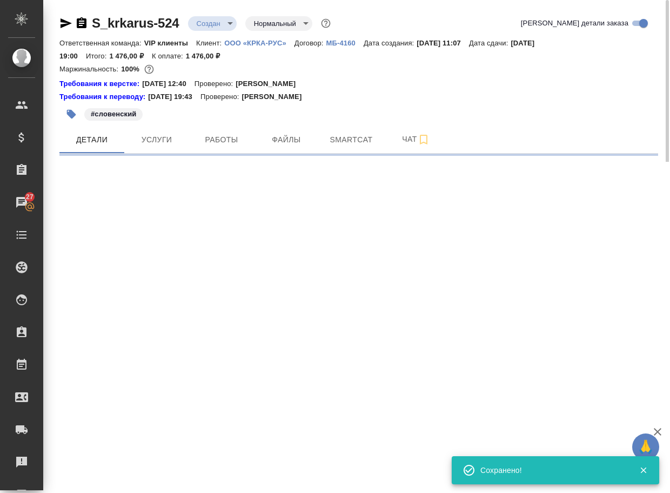
select select "RU"
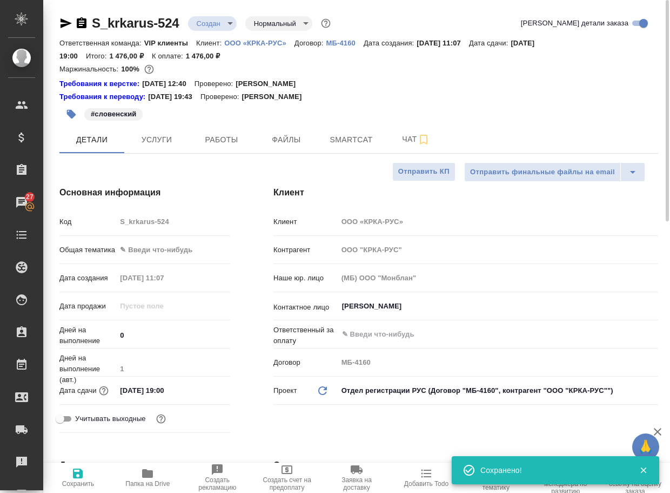
type textarea "x"
drag, startPoint x: 169, startPoint y: 25, endPoint x: 70, endPoint y: 20, distance: 99.1
click at [70, 20] on div "S_krkarus-524 Создан new Нормальный normal" at bounding box center [196, 23] width 274 height 17
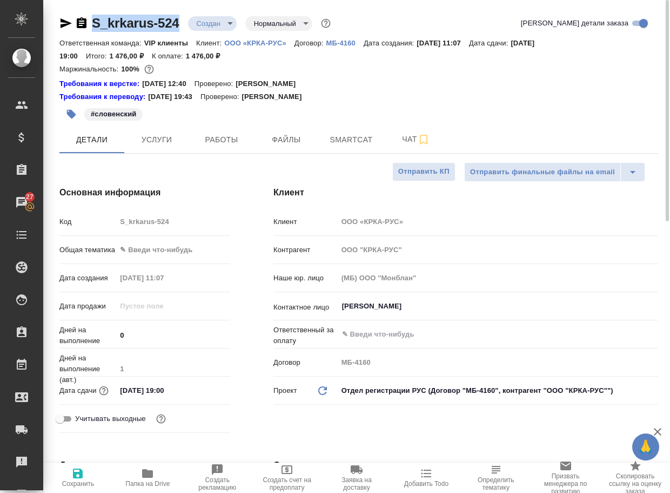
copy link "S_krkarus-524"
type textarea "x"
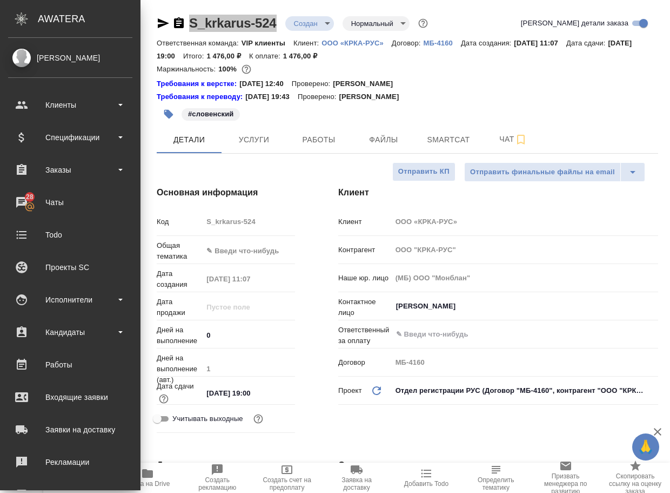
type textarea "x"
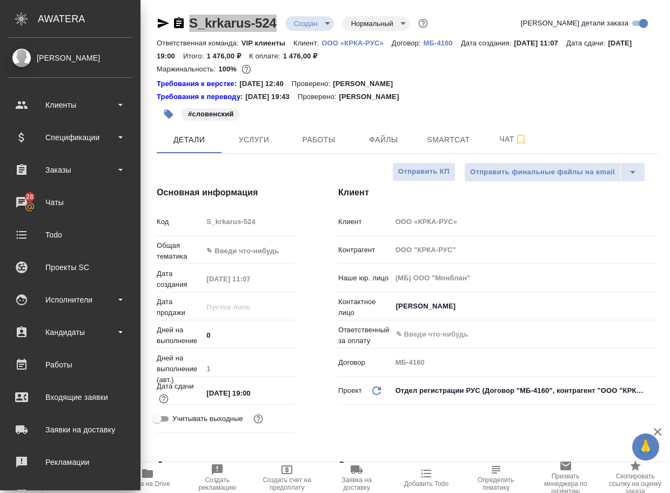
type textarea "x"
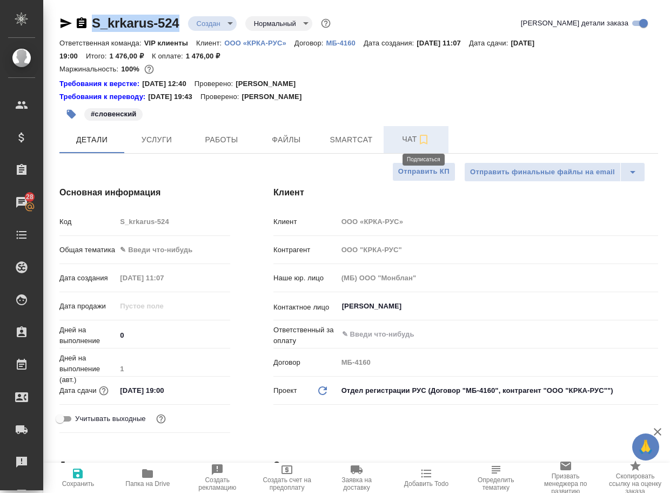
click at [409, 139] on span "Чат" at bounding box center [416, 139] width 52 height 14
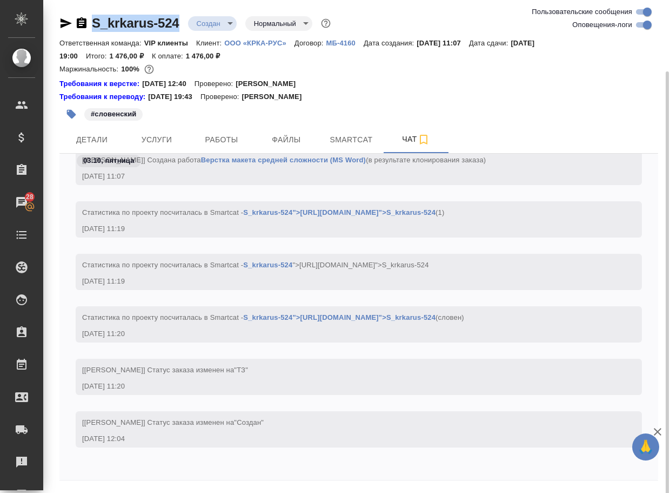
scroll to position [37, 0]
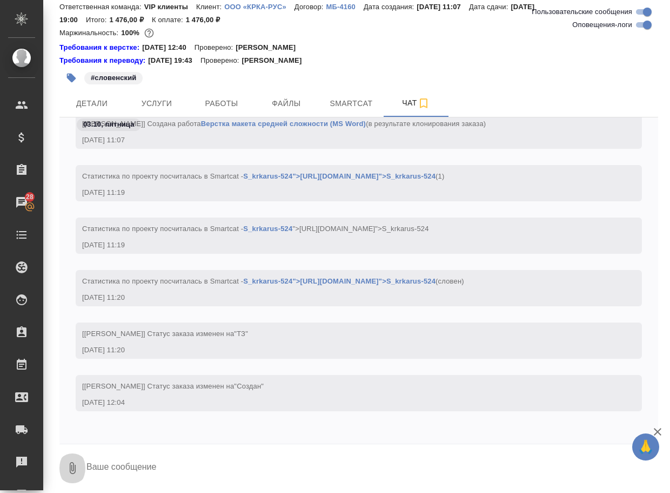
click at [75, 473] on icon "button" at bounding box center [73, 468] width 6 height 12
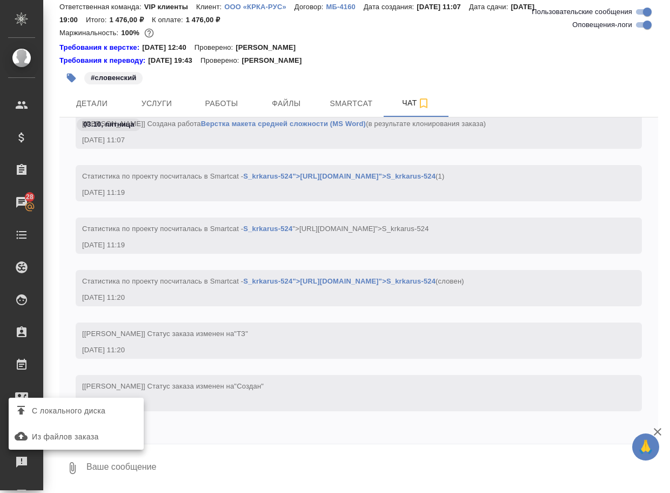
click at [98, 413] on span "С локального диска" at bounding box center [69, 411] width 74 height 14
click at [0, 0] on input "С локального диска" at bounding box center [0, 0] width 0 height 0
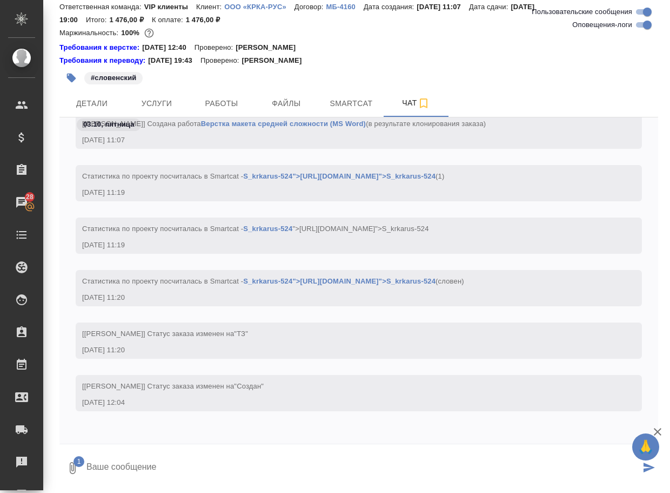
click at [163, 474] on textarea at bounding box center [362, 467] width 555 height 37
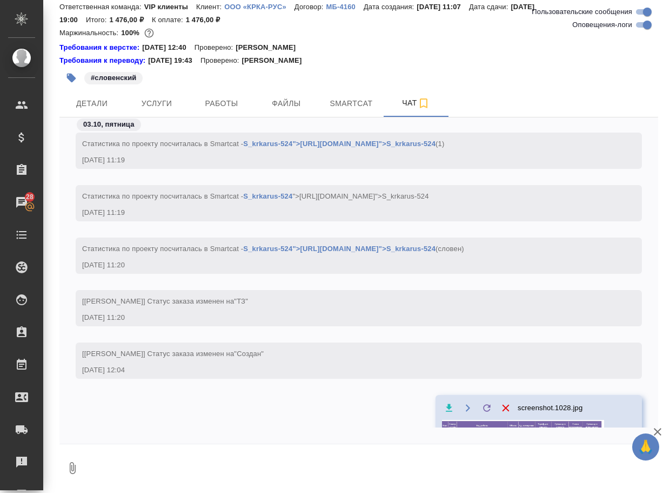
scroll to position [184, 0]
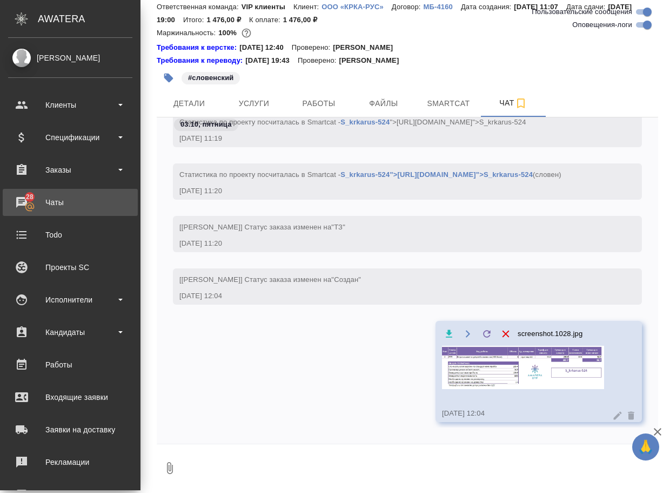
click at [63, 201] on div "Чаты" at bounding box center [70, 202] width 124 height 16
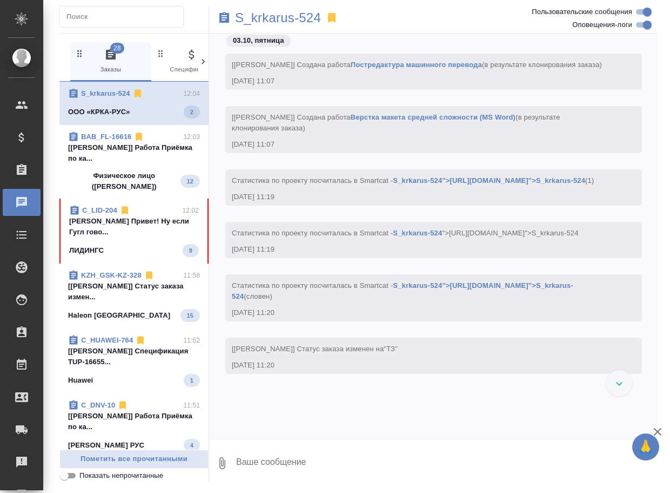
scroll to position [202, 0]
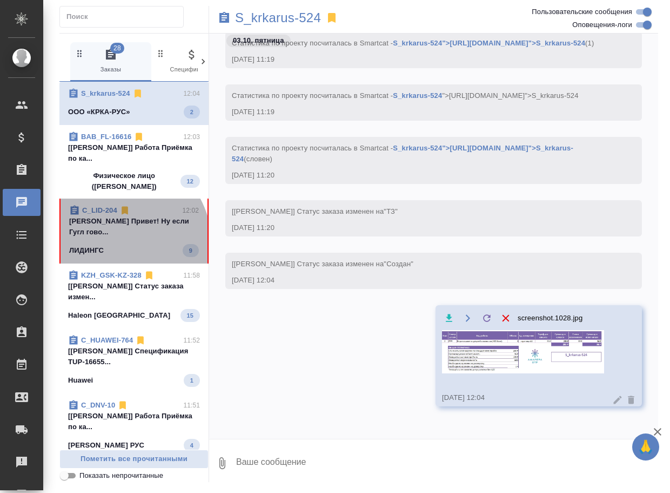
click at [116, 244] on div "ЛИДИНГС 9" at bounding box center [134, 250] width 130 height 13
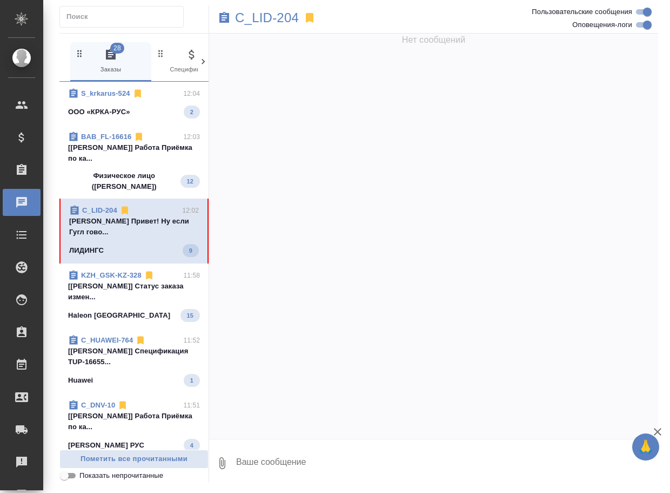
scroll to position [602, 0]
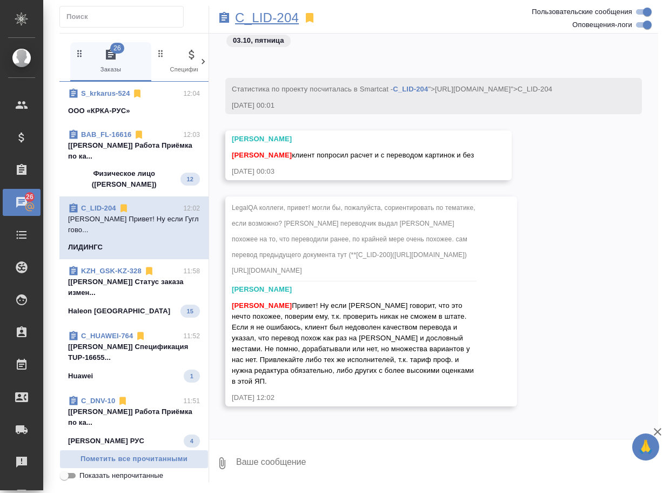
click at [261, 18] on p "C_LID-204" at bounding box center [267, 17] width 64 height 11
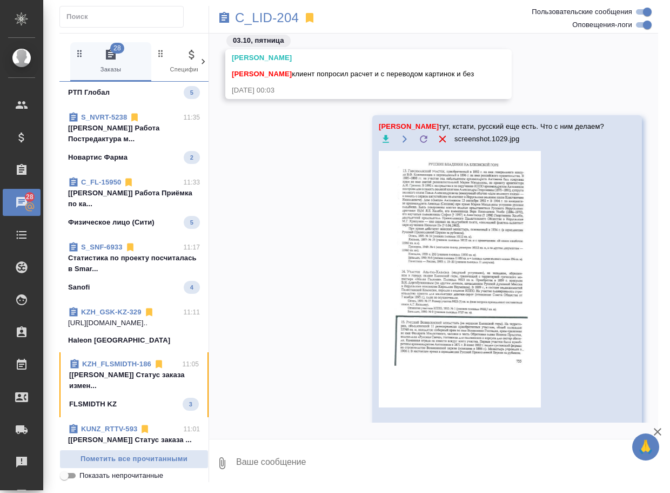
scroll to position [811, 0]
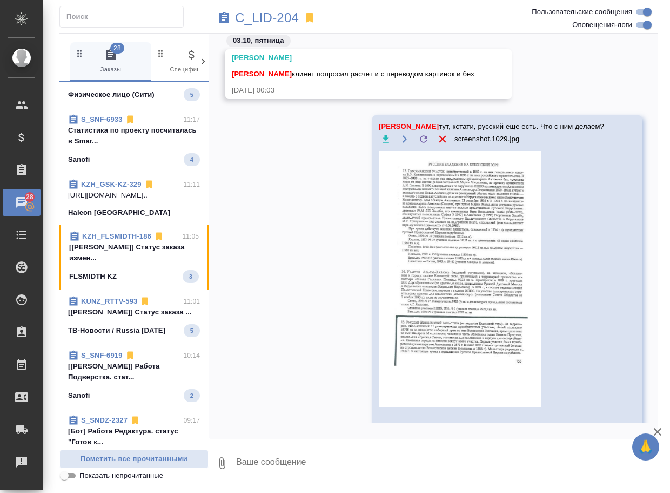
click at [126, 260] on p "[Matveeva Anastasia] Статус заказа измен..." at bounding box center [134, 253] width 130 height 22
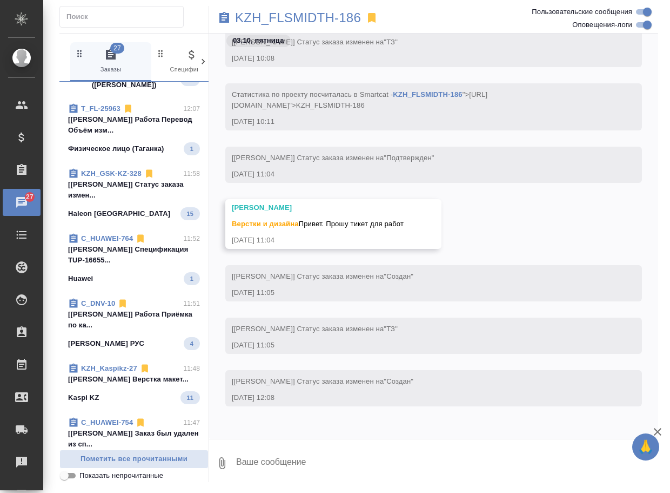
scroll to position [430, 0]
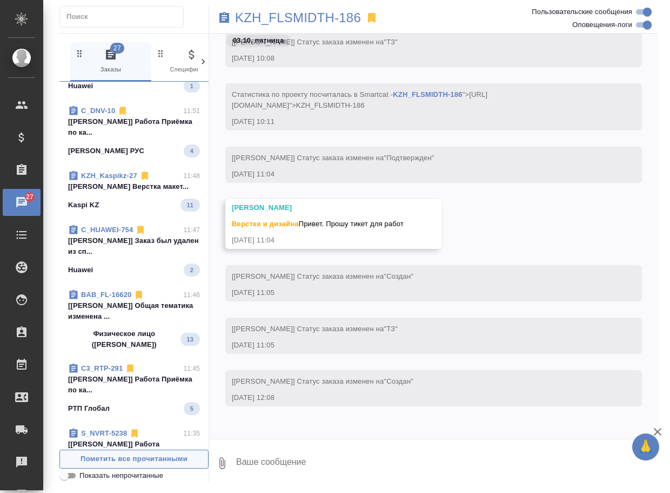
click at [142, 460] on span "Пометить все прочитанными" at bounding box center [133, 459] width 137 height 12
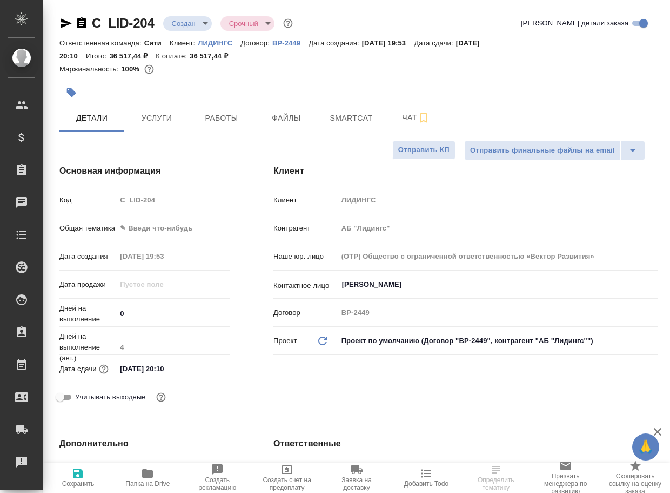
select select "RU"
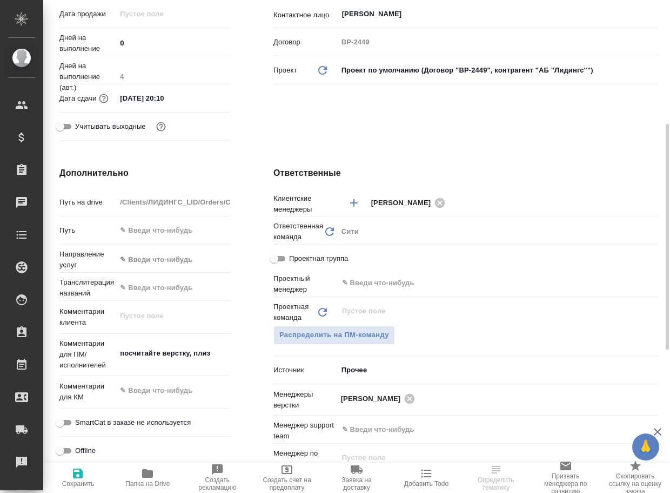
scroll to position [378, 0]
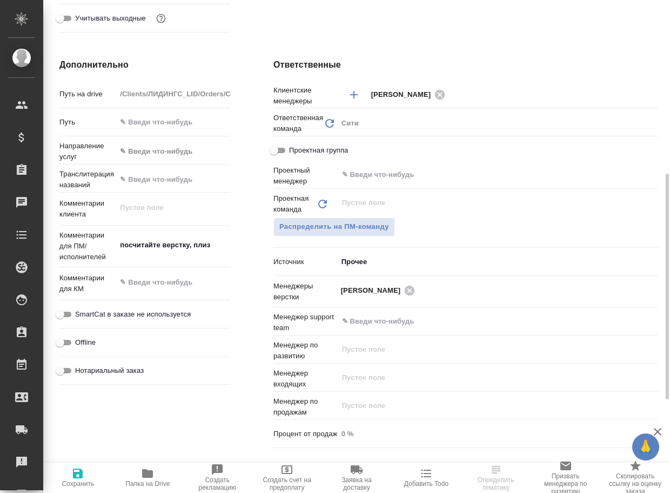
click at [156, 483] on span "Папка на Drive" at bounding box center [147, 484] width 44 height 8
select select "RU"
type textarea "x"
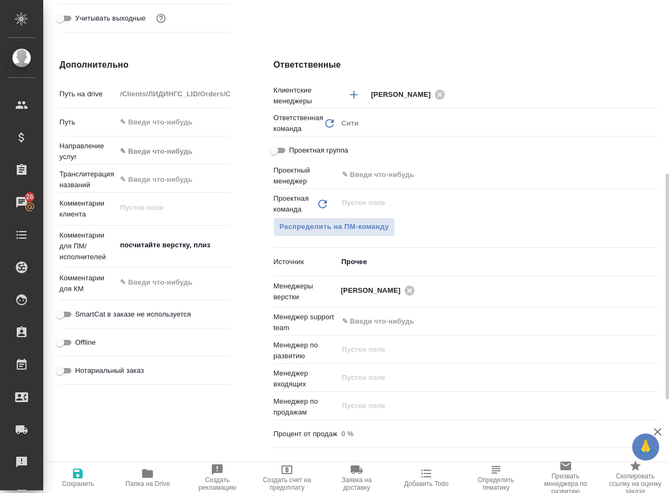
type textarea "x"
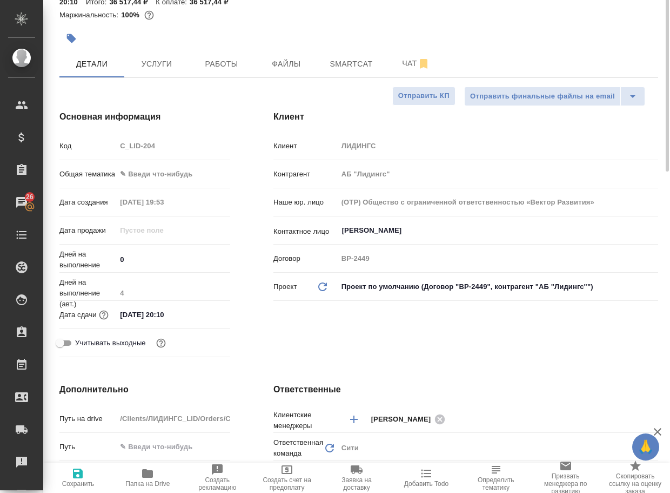
scroll to position [0, 0]
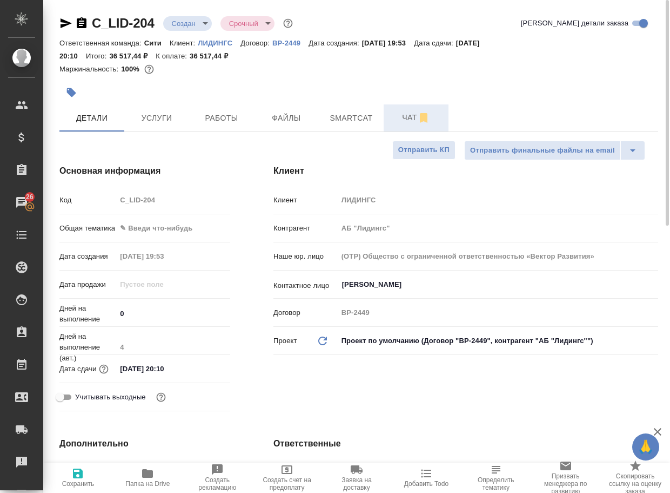
click at [407, 113] on span "Чат" at bounding box center [416, 118] width 52 height 14
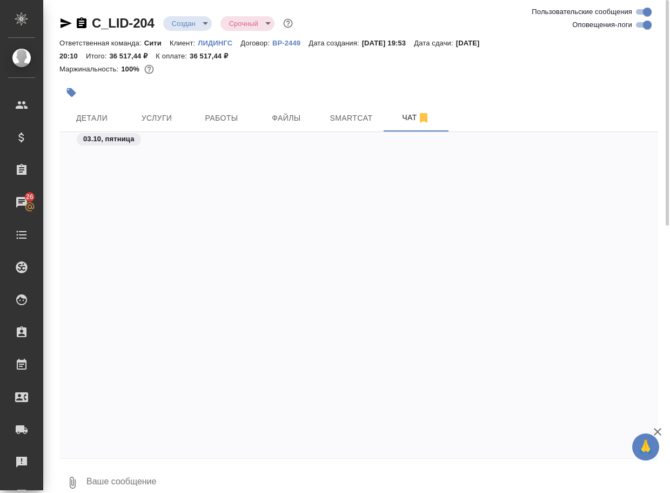
scroll to position [556, 0]
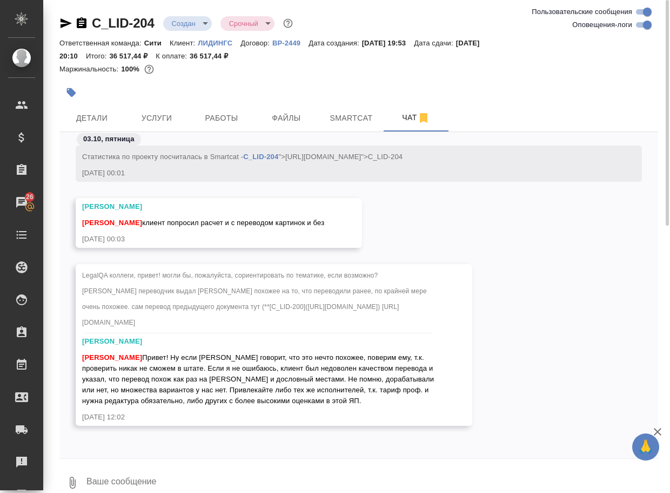
click at [188, 476] on textarea at bounding box center [371, 482] width 573 height 37
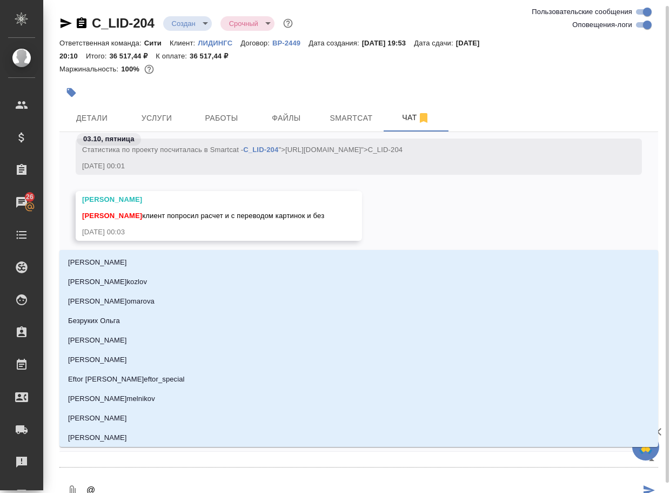
scroll to position [3, 0]
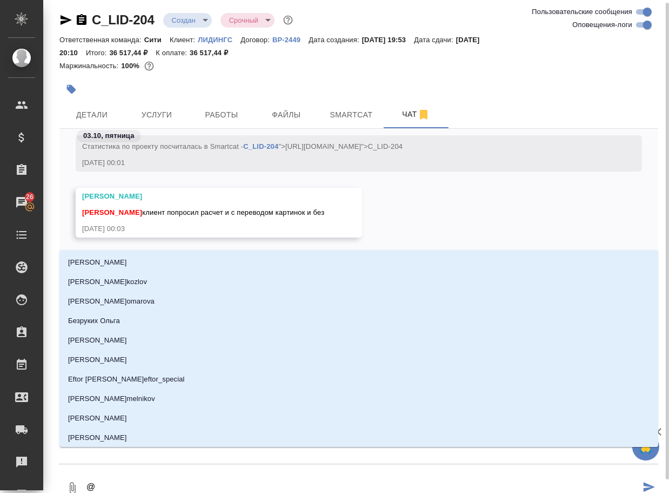
type textarea "@л"
type input "л"
type textarea "@ля"
type input "ля"
type textarea "@лям"
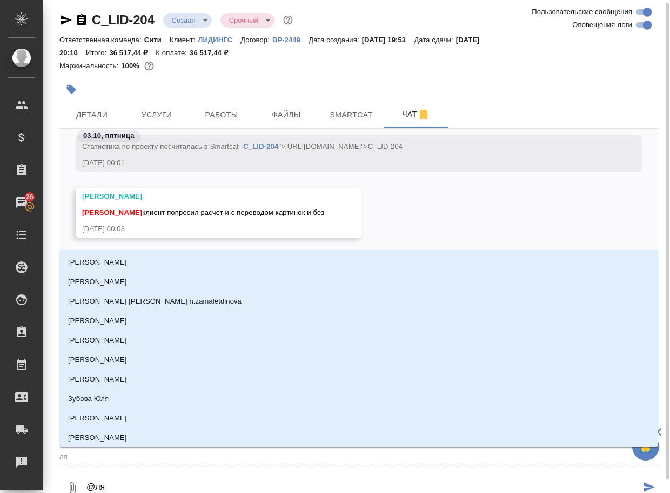
type input "лям"
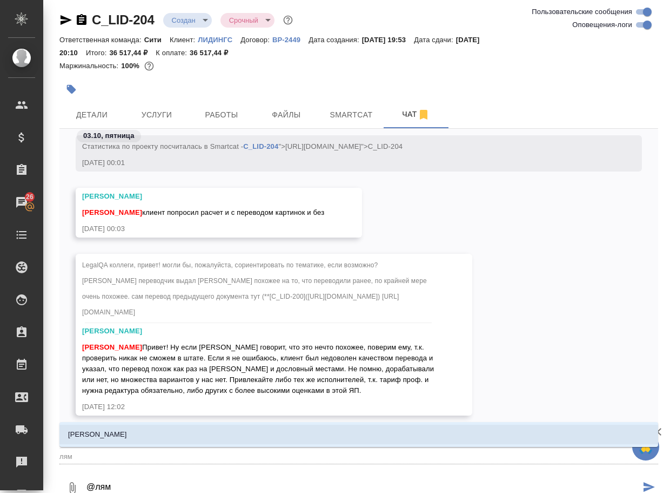
click at [157, 438] on li "Лямина Надежда" at bounding box center [358, 433] width 599 height 19
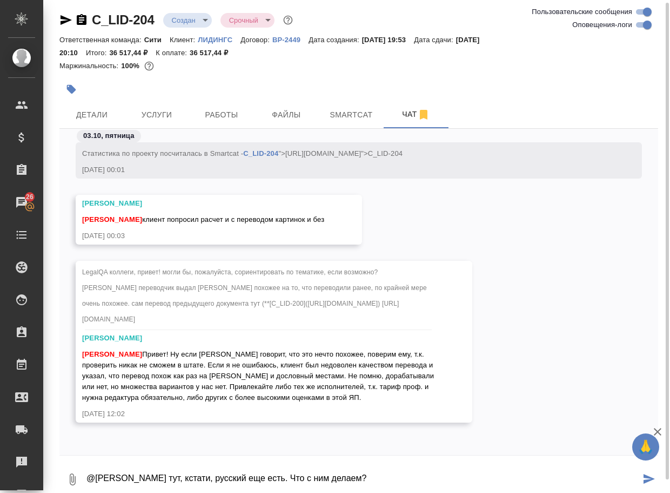
click at [76, 475] on icon "button" at bounding box center [72, 479] width 13 height 13
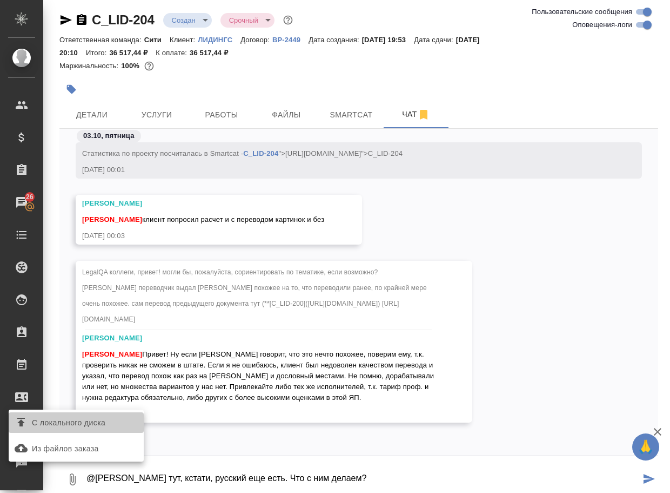
click at [88, 425] on span "С локального диска" at bounding box center [69, 423] width 74 height 14
click at [0, 0] on input "С локального диска" at bounding box center [0, 0] width 0 height 0
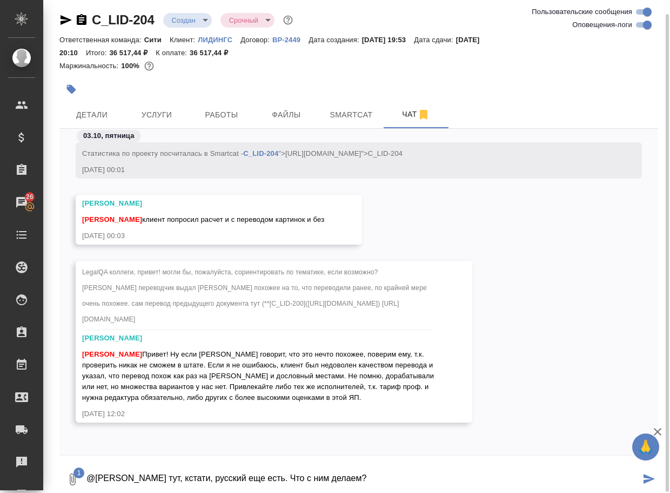
scroll to position [9, 0]
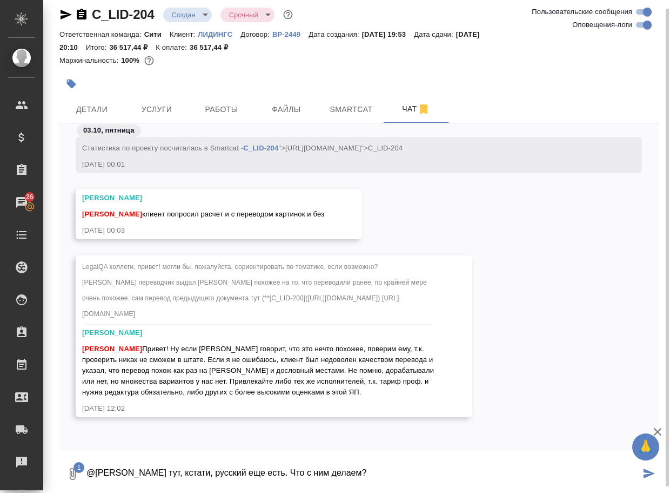
click at [407, 466] on textarea "@Лямина Надежда тут, кстати, русский еще есть. Что с ним делаем?" at bounding box center [362, 473] width 555 height 37
type textarea "@Лямина Надежда тут, кстати, русский еще есть. Что с ним делаем?"
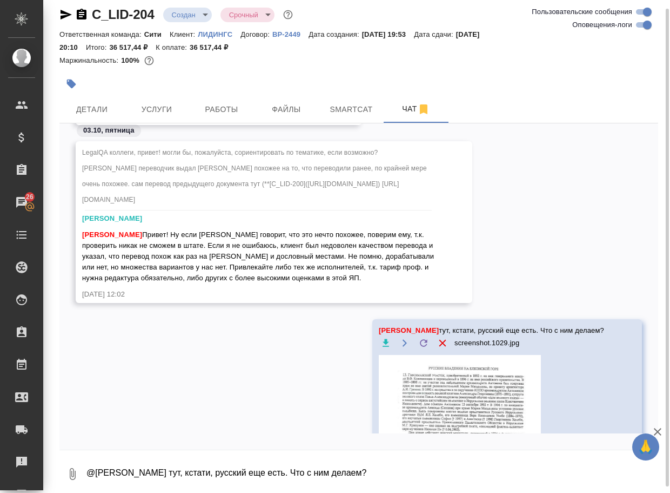
click at [364, 472] on textarea "@Лямина Надежда тут, кстати, русский еще есть. Что с ним делаем?" at bounding box center [371, 473] width 573 height 37
type textarea "и вот такие сканы вообще не читаемые. Тогда их не переводим?"
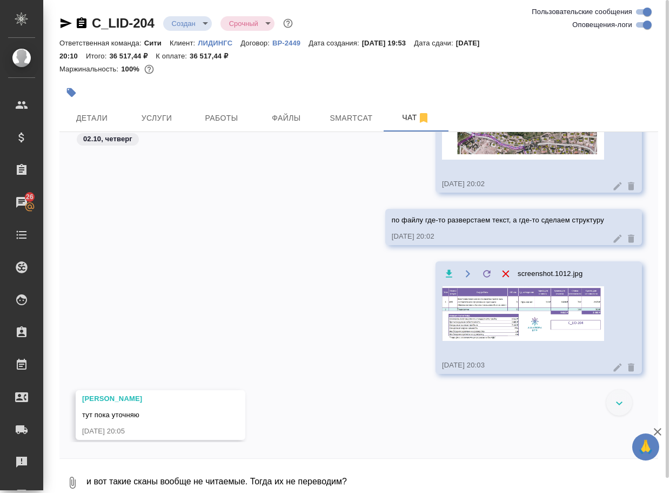
scroll to position [410, 0]
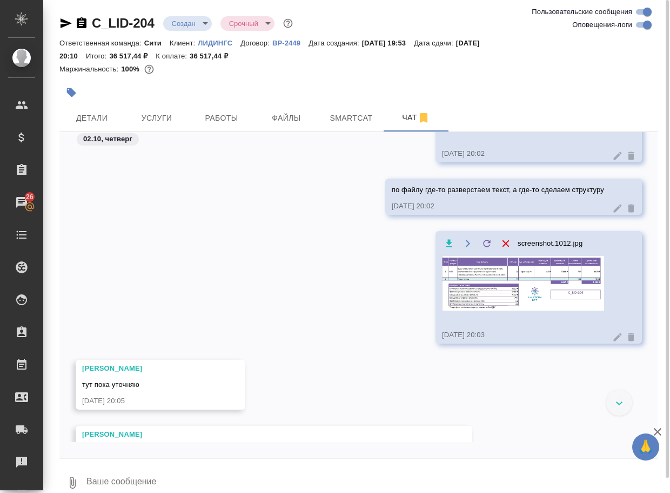
click at [474, 303] on img at bounding box center [523, 283] width 162 height 55
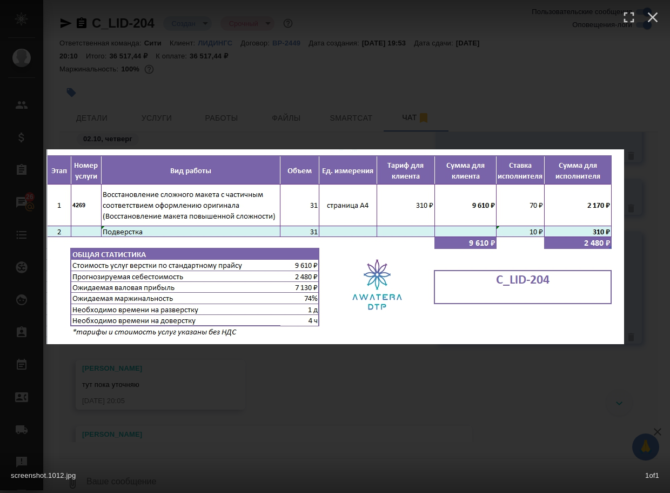
click at [420, 406] on div "screenshot.1012.jpg 1 of 1" at bounding box center [335, 246] width 670 height 493
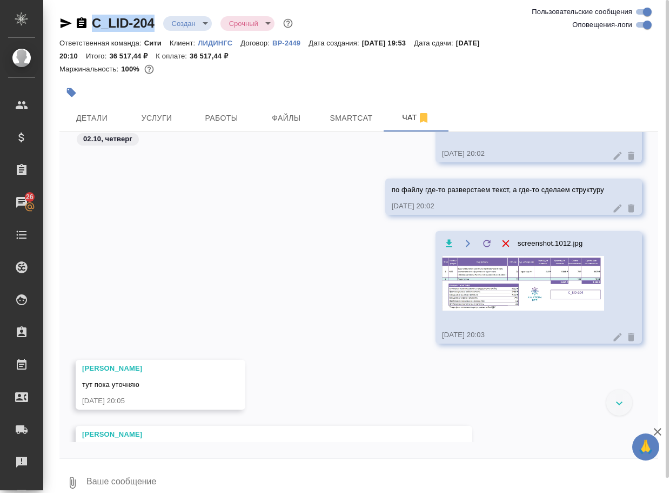
drag, startPoint x: 161, startPoint y: 30, endPoint x: 87, endPoint y: 25, distance: 74.2
click at [87, 25] on div "C_LID-204 Создан new Срочный urgent" at bounding box center [177, 23] width 236 height 17
copy link "C_LID-204"
click at [463, 284] on img at bounding box center [523, 283] width 162 height 55
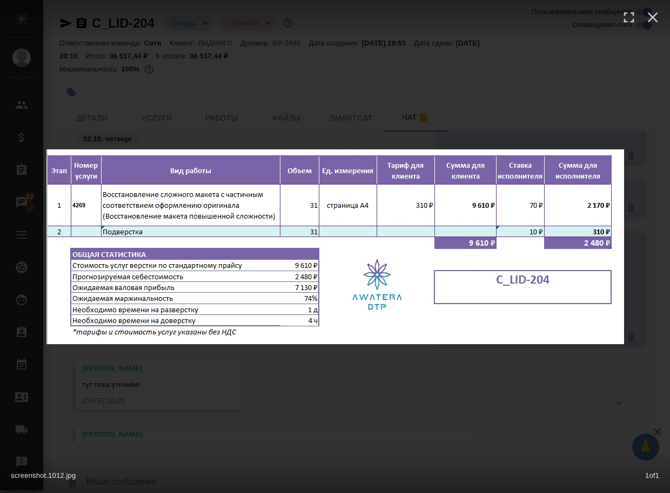
click at [375, 399] on div "screenshot.1012.jpg 1 of 1" at bounding box center [335, 246] width 670 height 493
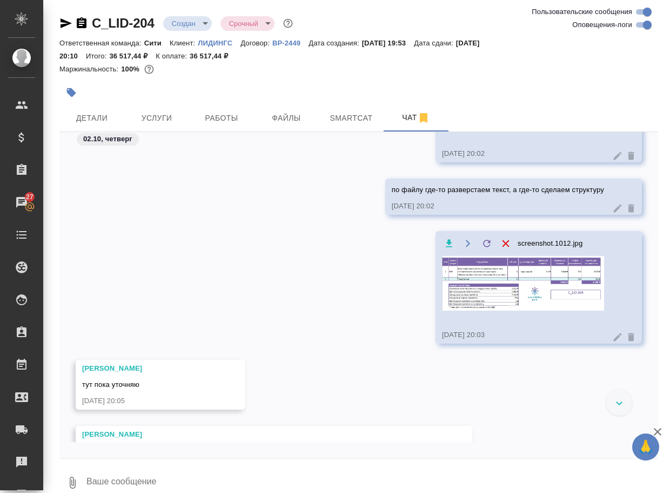
click at [146, 477] on textarea at bounding box center [371, 482] width 573 height 37
type textarea "первый тикет - это без картинок"
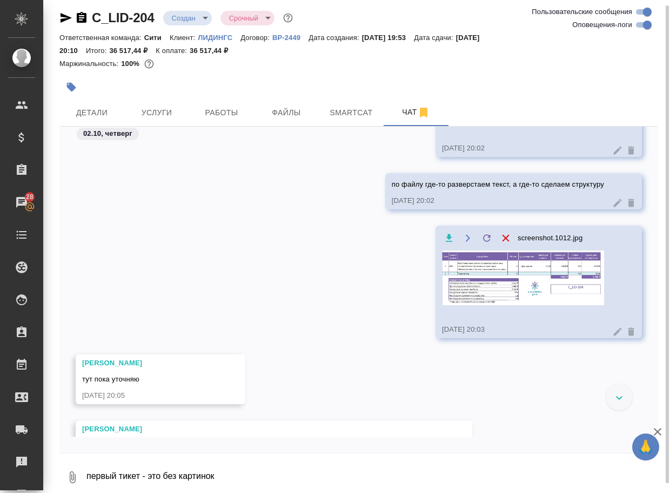
scroll to position [1049, 0]
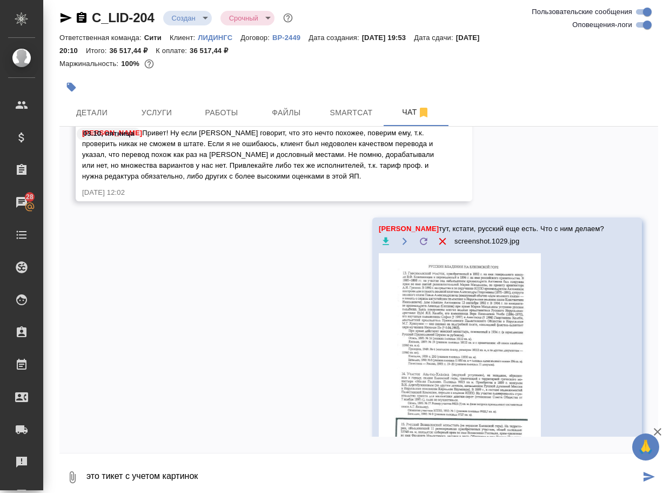
click at [72, 479] on icon "button" at bounding box center [73, 477] width 6 height 12
click at [81, 418] on span "С локального диска" at bounding box center [69, 421] width 74 height 14
click at [0, 0] on input "С локального диска" at bounding box center [0, 0] width 0 height 0
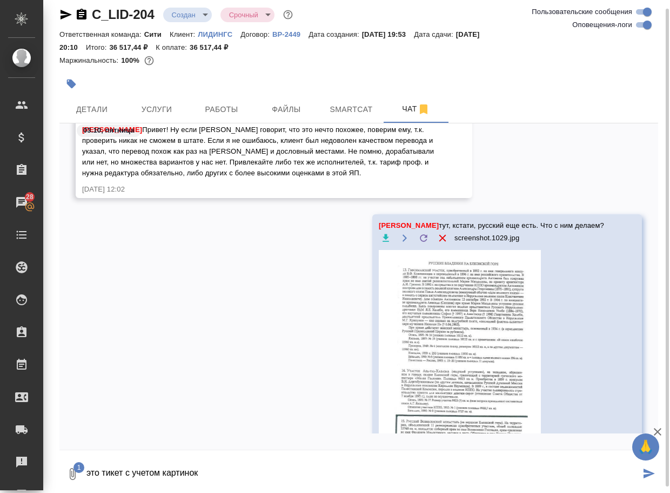
click at [254, 477] on textarea "это тикет с учетом картинок" at bounding box center [362, 473] width 555 height 37
type textarea "это тикет с учетом картинок"
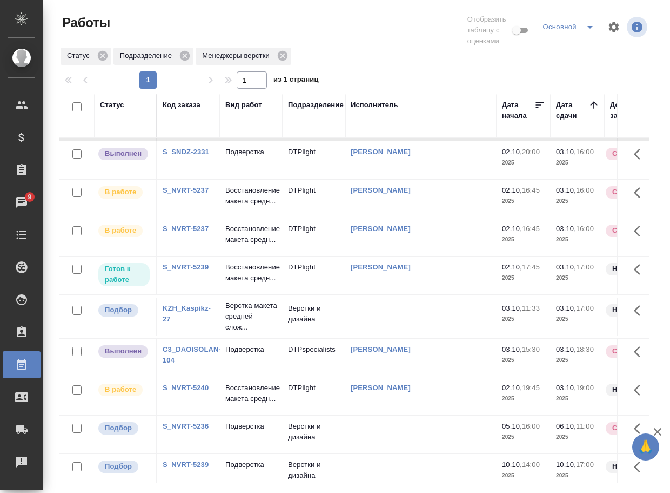
scroll to position [324, 0]
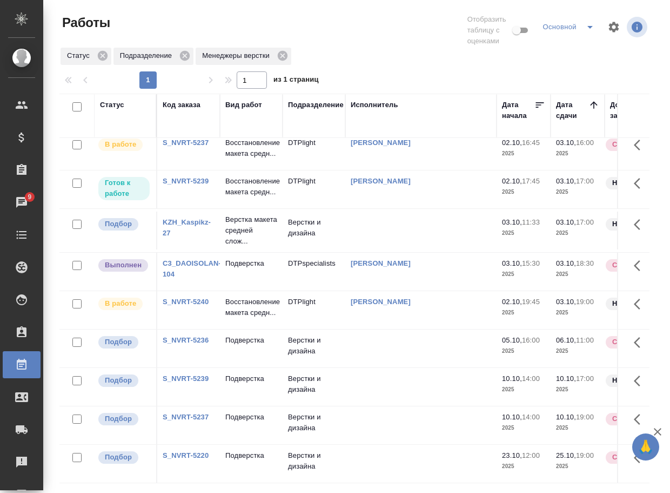
click at [193, 237] on link "KZH_Kaspikz-27" at bounding box center [187, 227] width 48 height 19
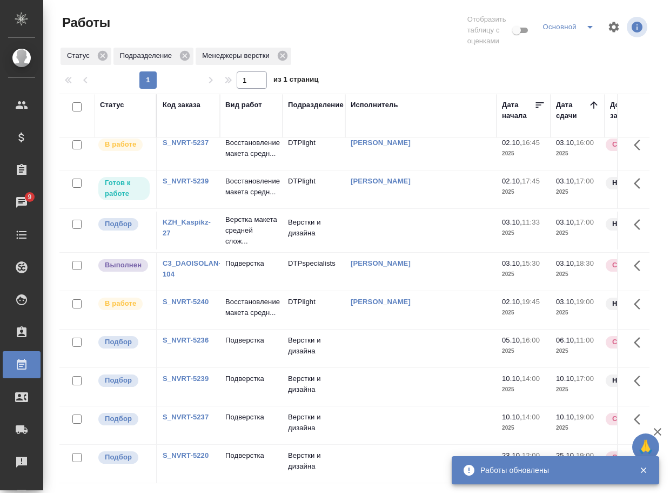
click at [238, 247] on p "Верстка макета средней слож..." at bounding box center [251, 230] width 52 height 32
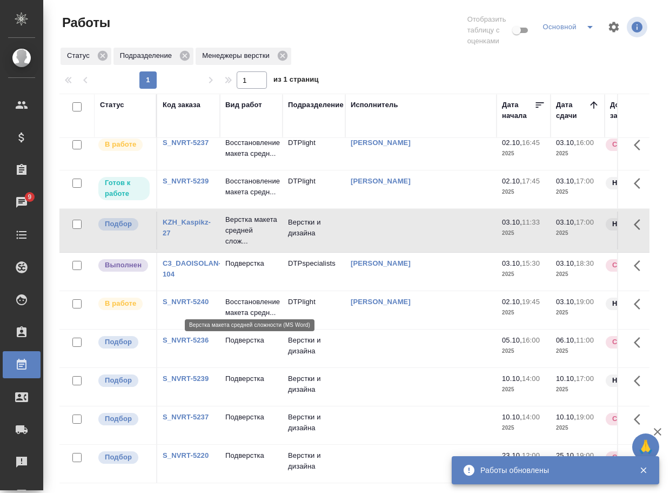
click at [238, 247] on p "Верстка макета средней слож..." at bounding box center [251, 230] width 52 height 32
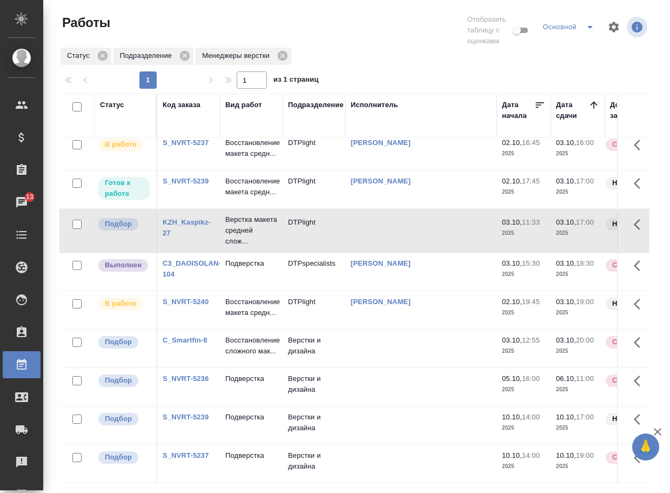
click at [181, 344] on link "C_Smartfin-8" at bounding box center [185, 340] width 45 height 8
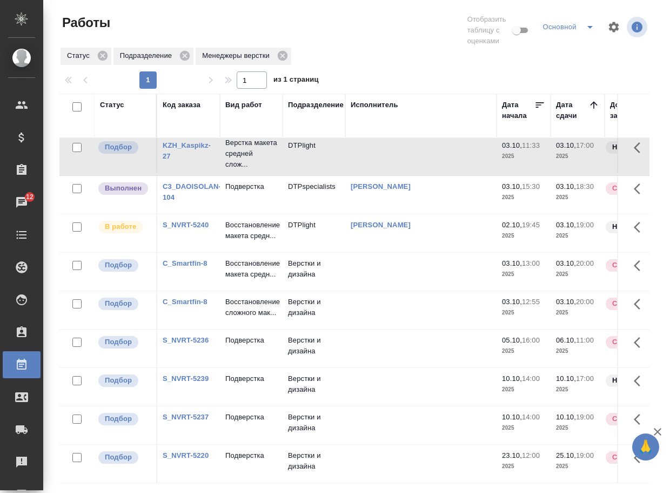
scroll to position [487, 0]
click at [248, 258] on p "Восстановление макета средн..." at bounding box center [251, 269] width 52 height 22
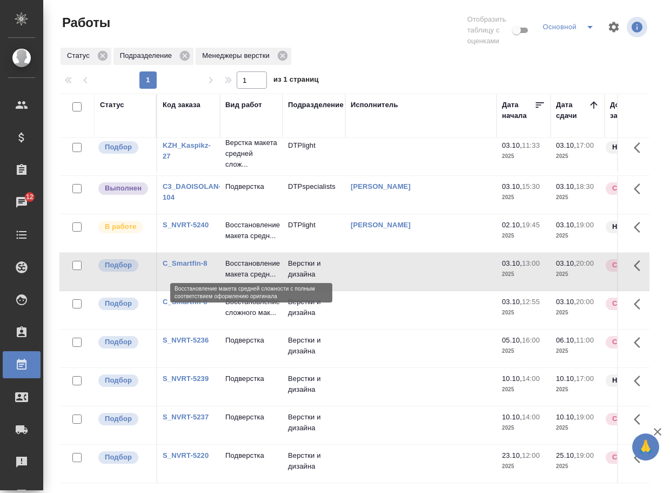
click at [248, 258] on p "Восстановление макета средн..." at bounding box center [251, 269] width 52 height 22
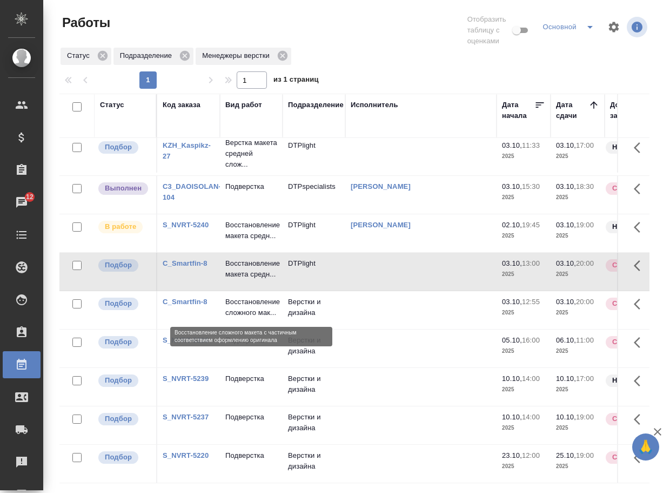
click at [250, 296] on p "Восстановление сложного мак..." at bounding box center [251, 307] width 52 height 22
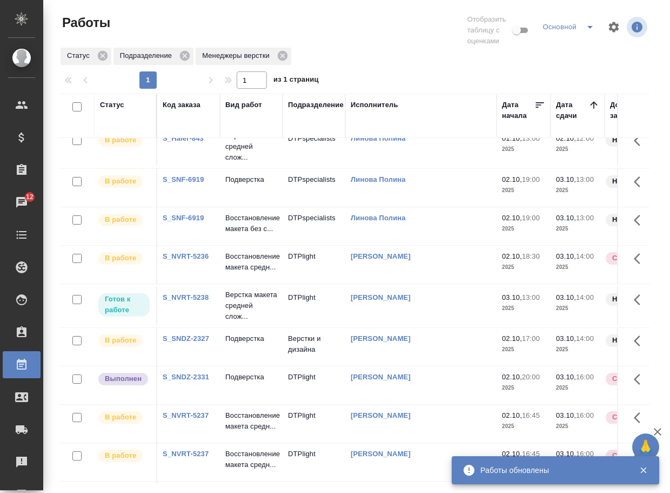
scroll to position [0, 0]
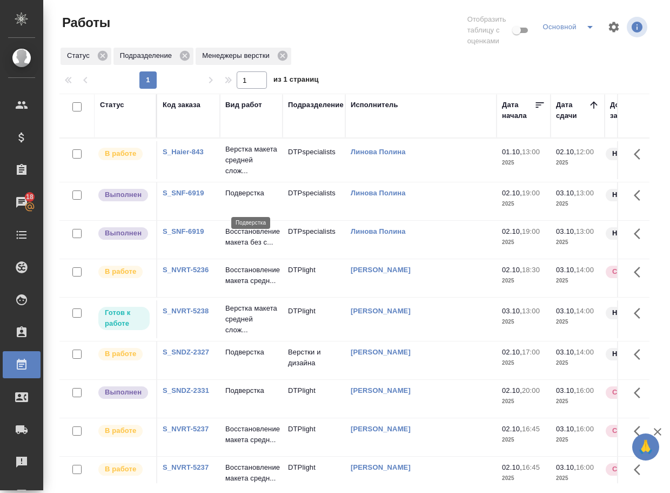
click at [247, 198] on p "Подверстка" at bounding box center [251, 193] width 52 height 11
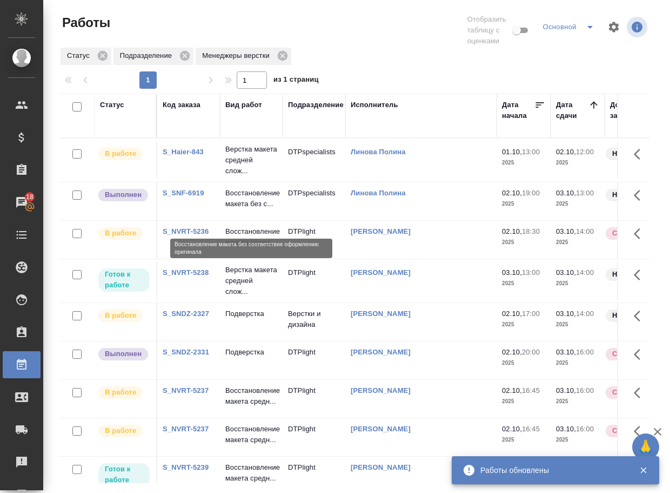
click at [242, 209] on p "Восстановление макета без с..." at bounding box center [251, 199] width 52 height 22
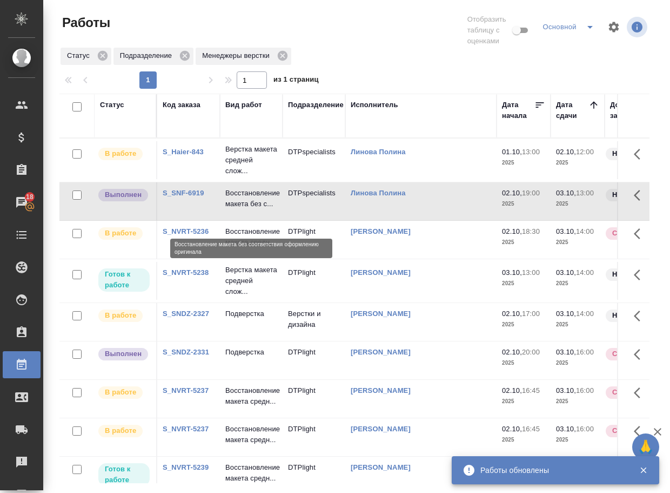
click at [242, 209] on p "Восстановление макета без с..." at bounding box center [251, 199] width 52 height 22
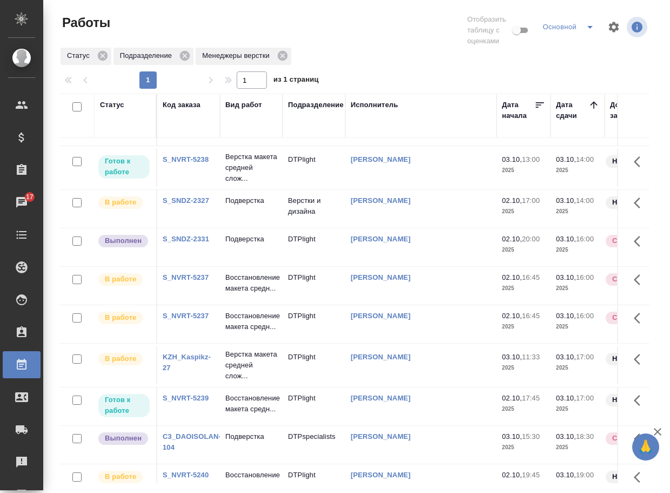
scroll to position [108, 0]
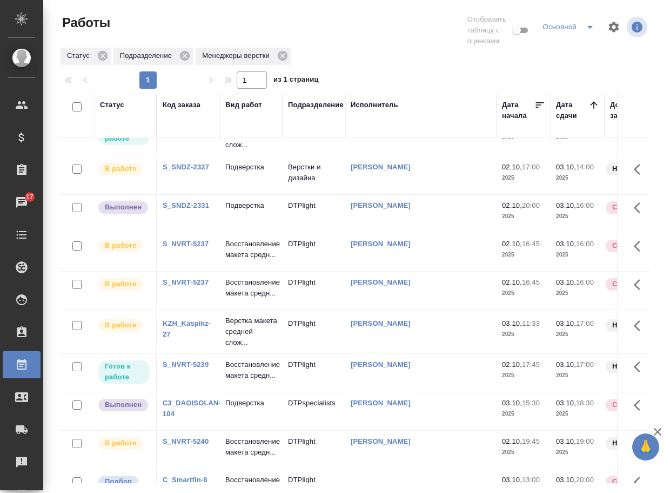
click at [198, 338] on link "KZH_Kaspikz-27" at bounding box center [187, 328] width 48 height 19
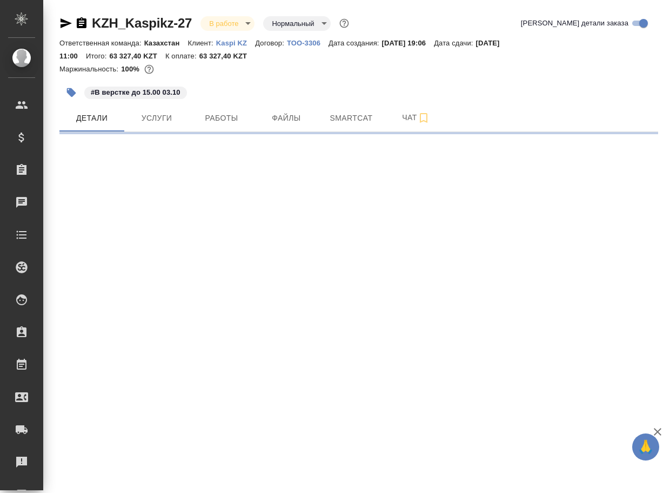
select select "RU"
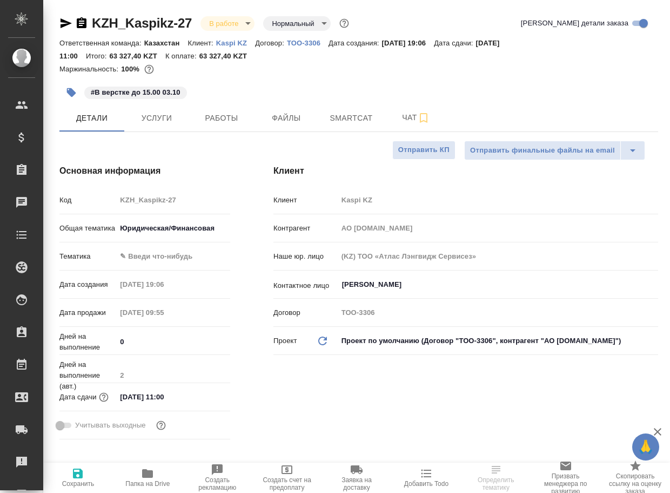
type textarea "x"
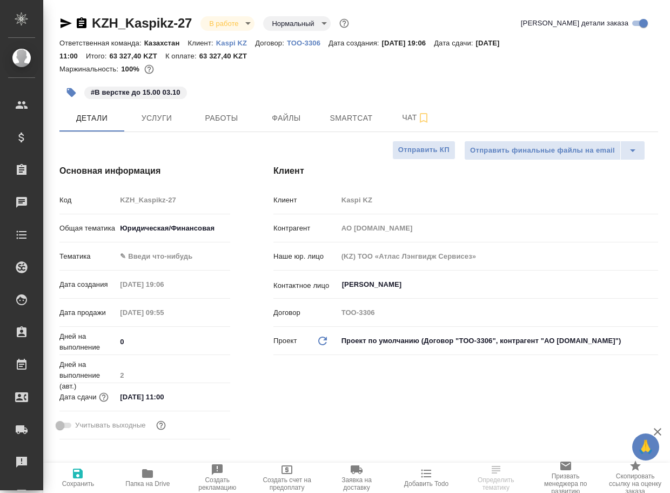
type textarea "x"
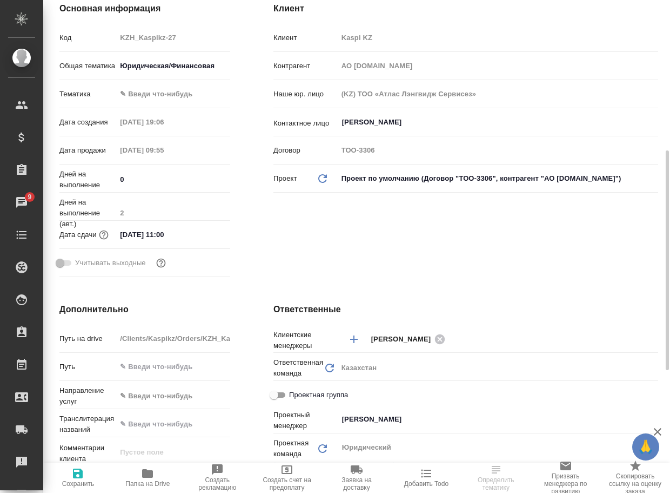
scroll to position [216, 0]
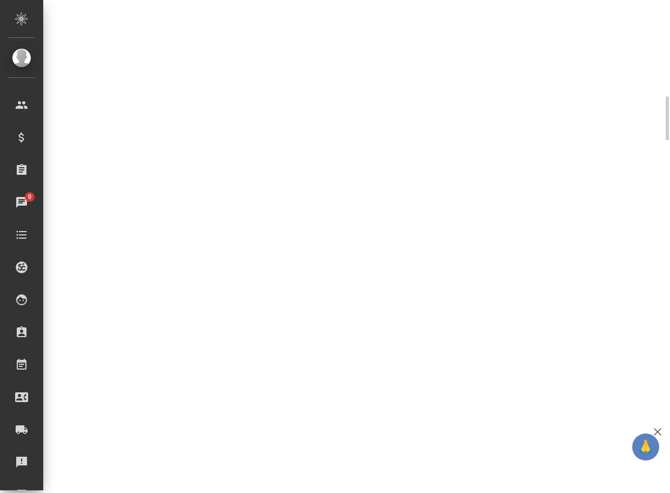
select select "RU"
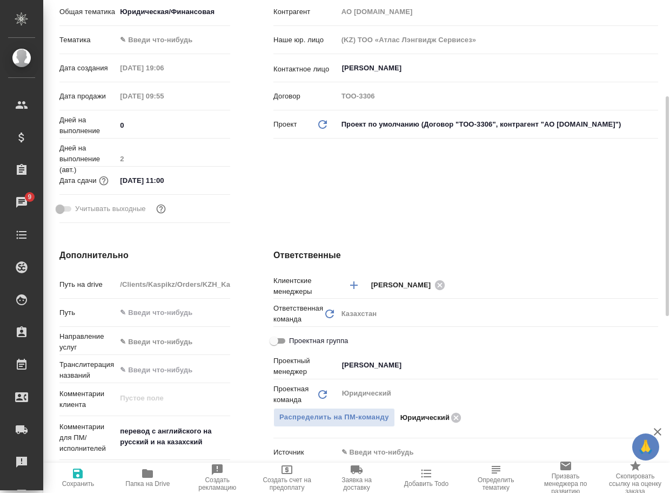
type textarea "x"
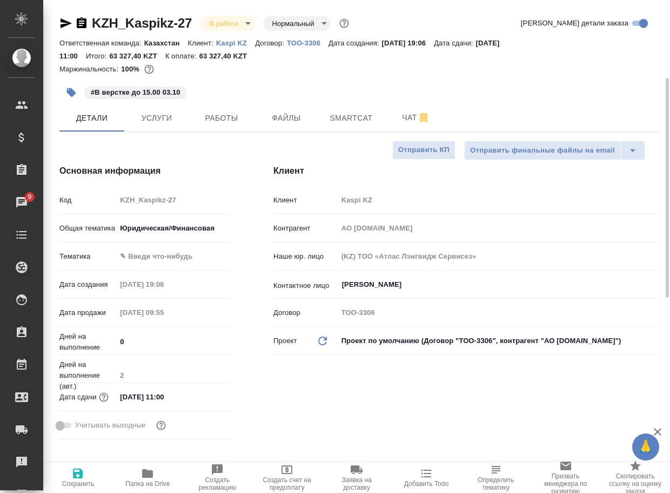
scroll to position [0, 0]
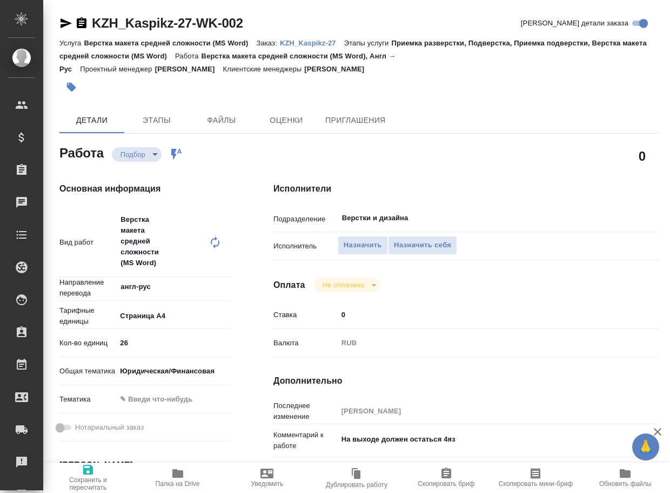
type textarea "x"
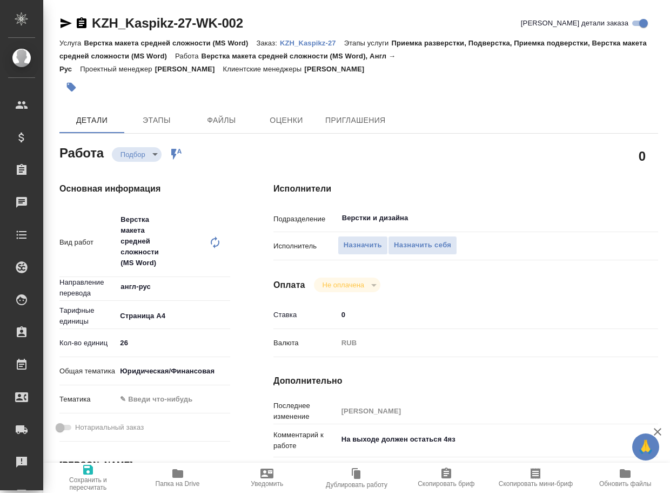
type textarea "x"
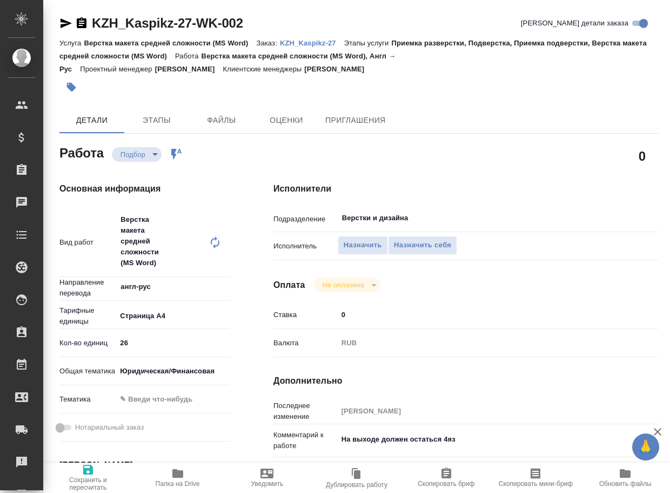
scroll to position [108, 0]
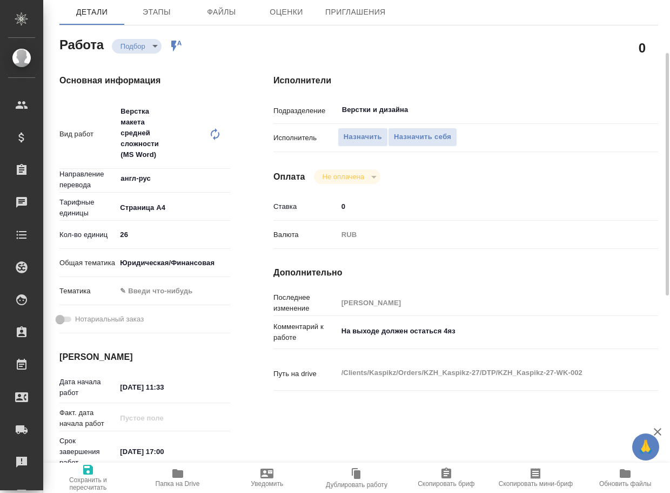
type textarea "x"
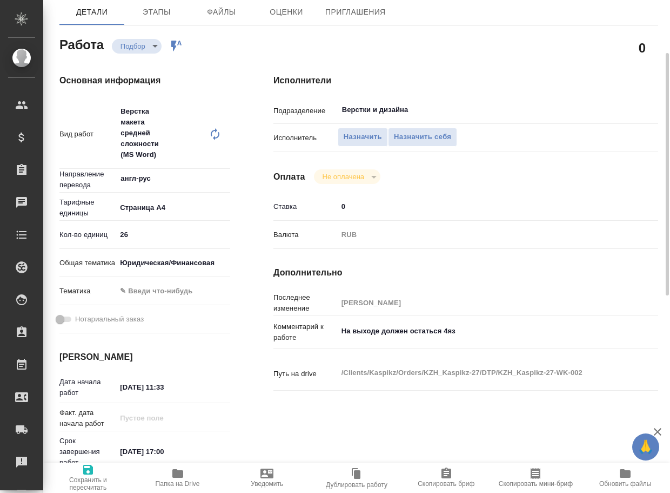
type textarea "x"
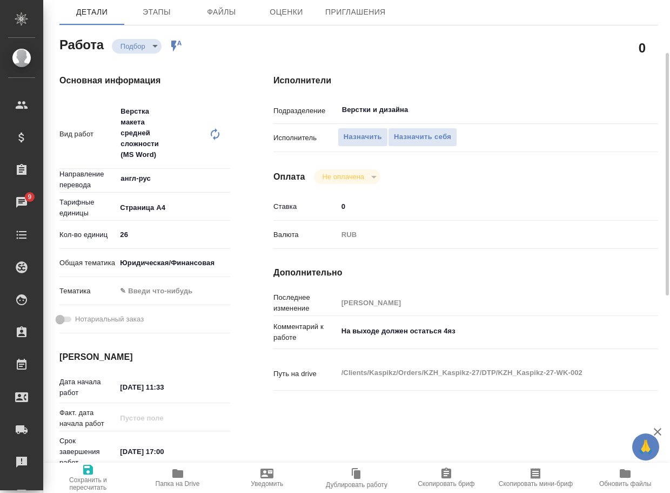
type textarea "x"
click at [497, 326] on textarea "На выходе должен остаться 4яз" at bounding box center [482, 331] width 289 height 18
type textarea "x"
type textarea "На выходе должен остаться 4яз"
type textarea "x"
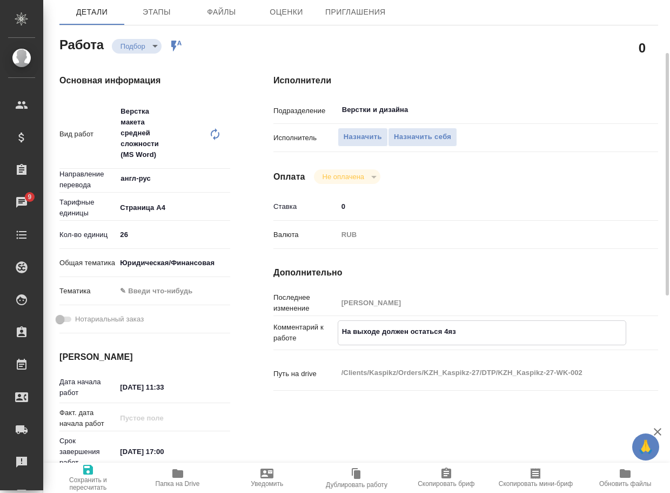
type textarea "x"
type textarea "На выходе должен остаться 4яз"
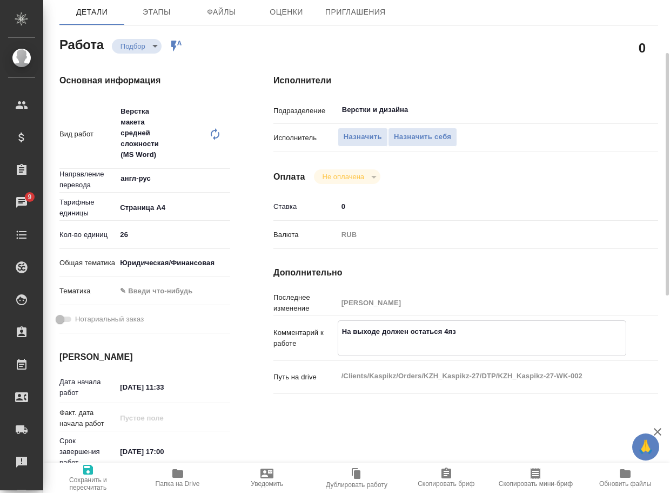
type textarea "x"
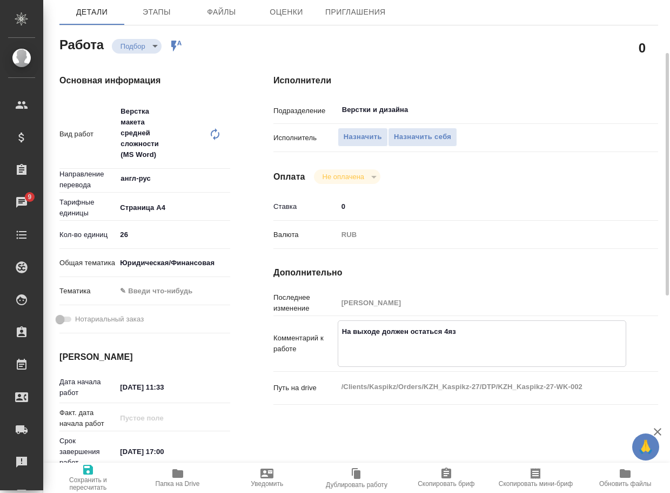
type textarea "x"
type textarea "На выходе должен остаться 4яз п"
type textarea "x"
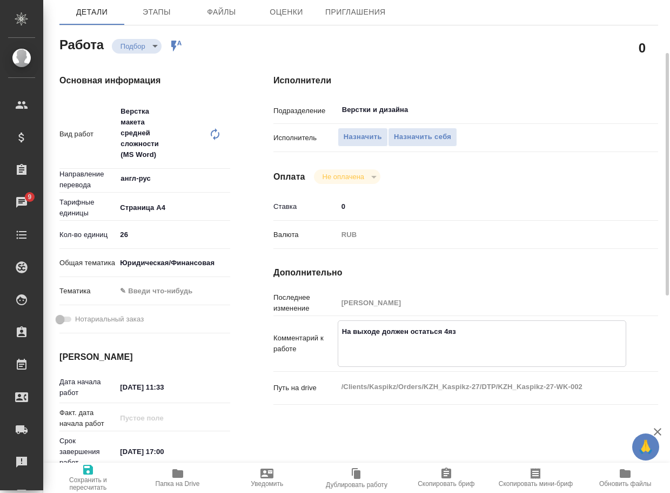
type textarea "x"
type textarea "На выходе должен остаться 4яз пе"
type textarea "x"
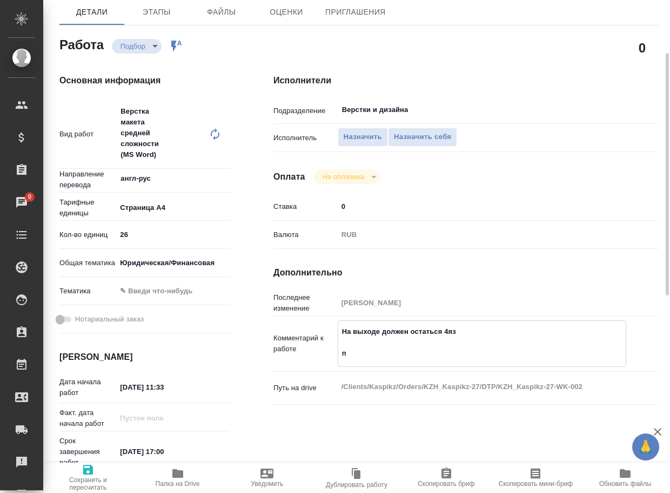
type textarea "x"
type textarea "На выходе должен остаться 4яз пер"
type textarea "x"
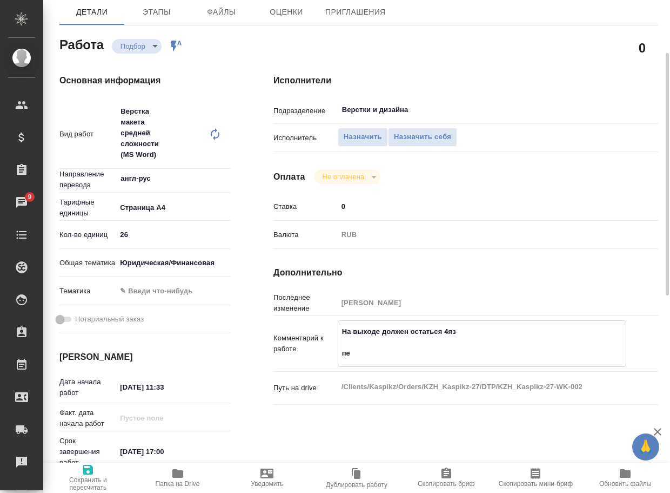
type textarea "x"
type textarea "На выходе должен остаться 4яз пере"
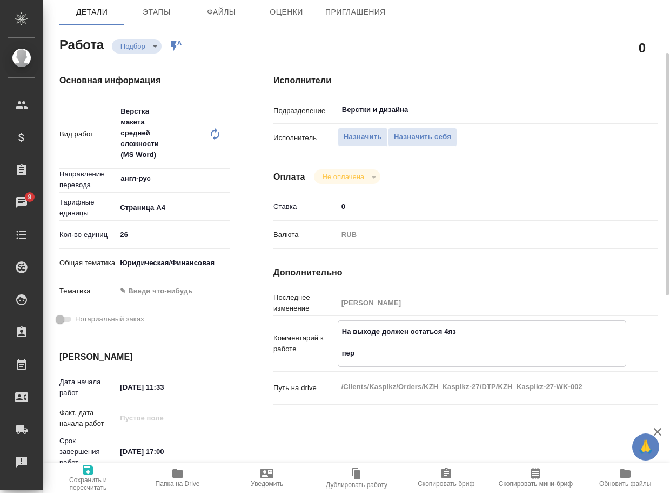
type textarea "x"
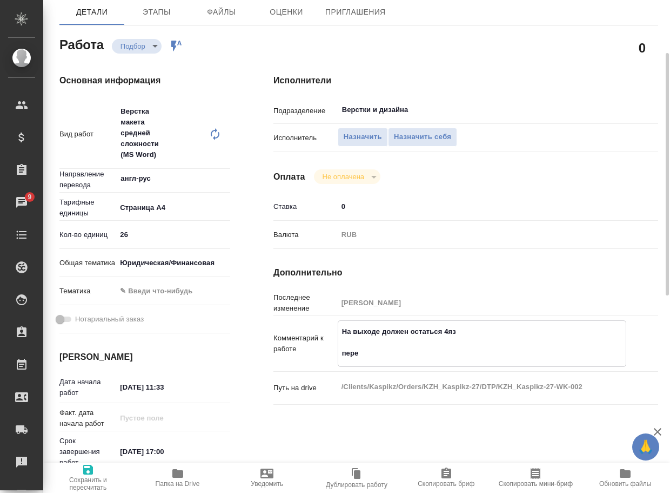
type textarea "На выходе должен остаться 4яз перев"
type textarea "x"
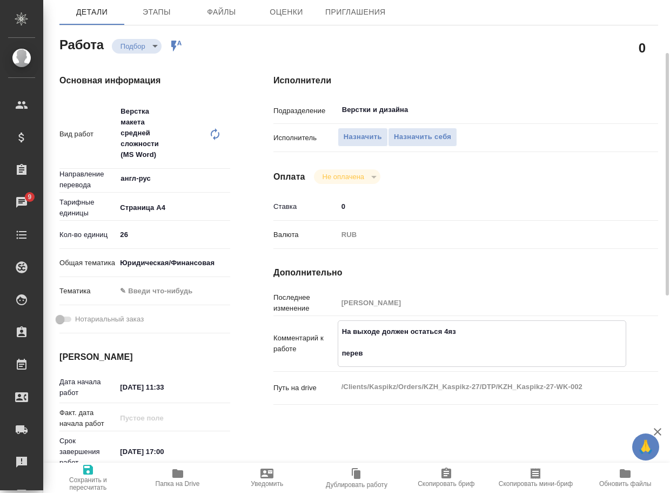
type textarea "x"
type textarea "На выходе должен остаться 4яз перево"
type textarea "x"
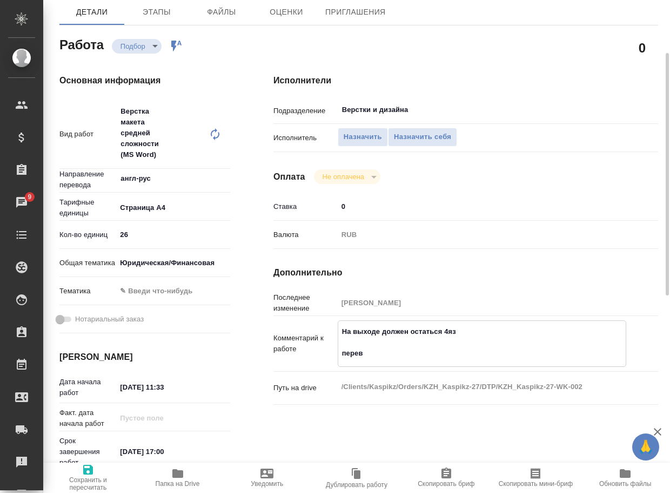
type textarea "x"
type textarea "На выходе должен остаться 4яз перевод"
type textarea "x"
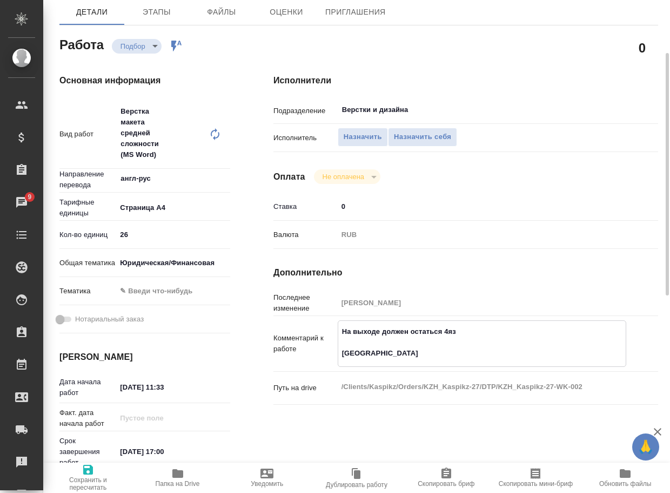
type textarea "x"
type textarea "На выходе должен остаться 4яз перевод"
type textarea "x"
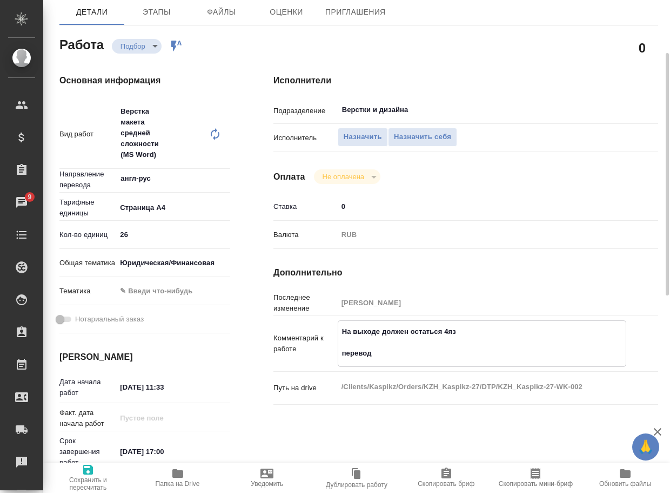
type textarea "x"
type textarea "На выходе должен остаться 4яз перевод с"
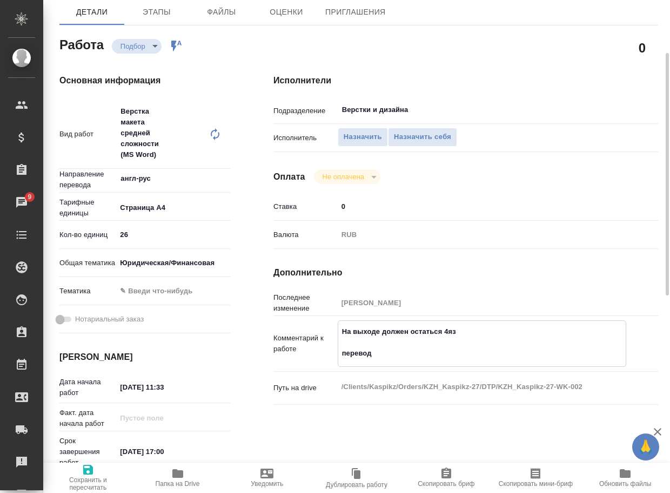
type textarea "x"
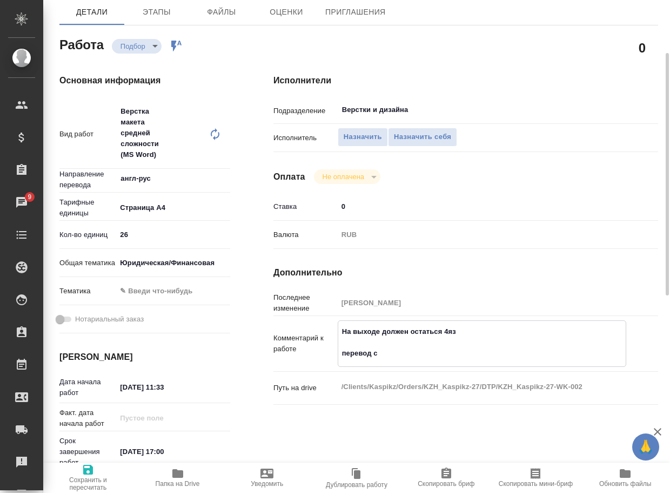
type textarea "На выходе должен остаться 4яз перевод с"
type textarea "x"
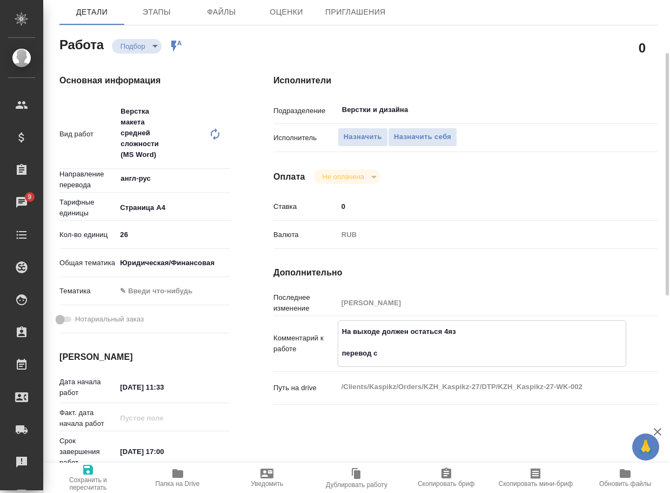
type textarea "x"
type textarea "На выходе должен остаться 4яз перевод с а"
type textarea "x"
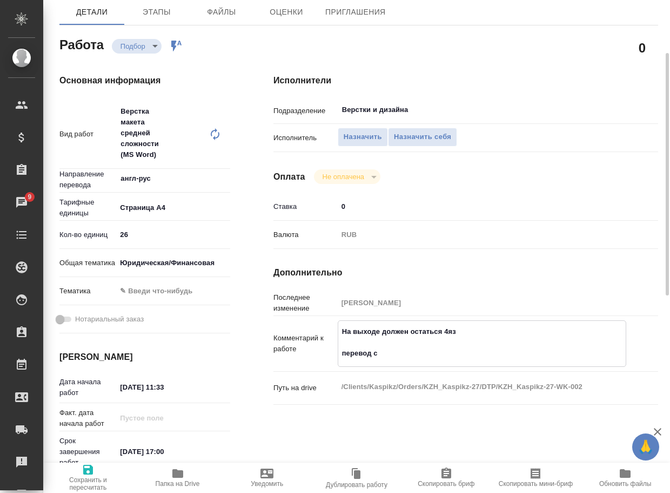
type textarea "x"
type textarea "На выходе должен остаться 4яз перевод с ан"
type textarea "x"
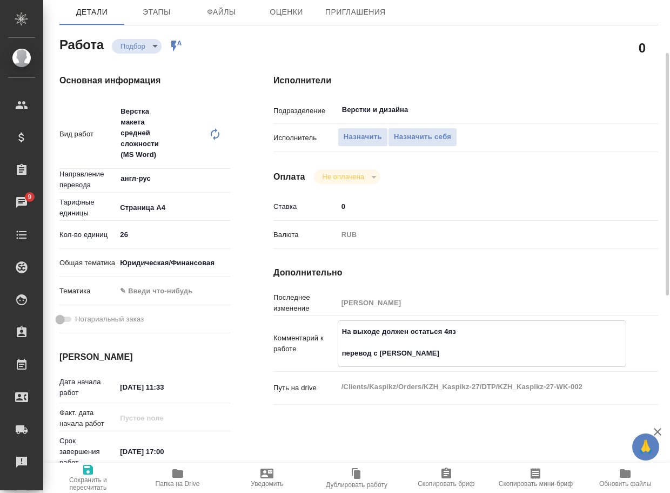
type textarea "x"
type textarea "На выходе должен остаться 4яз перевод с анг"
type textarea "x"
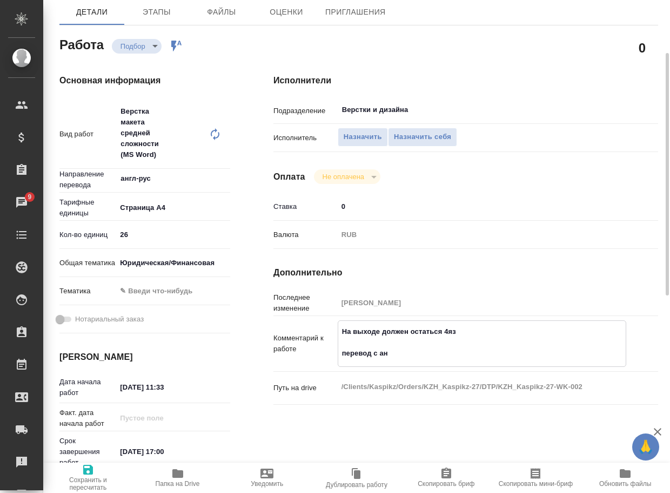
type textarea "x"
type textarea "На выходе должен остаться 4яз перевод с анг"
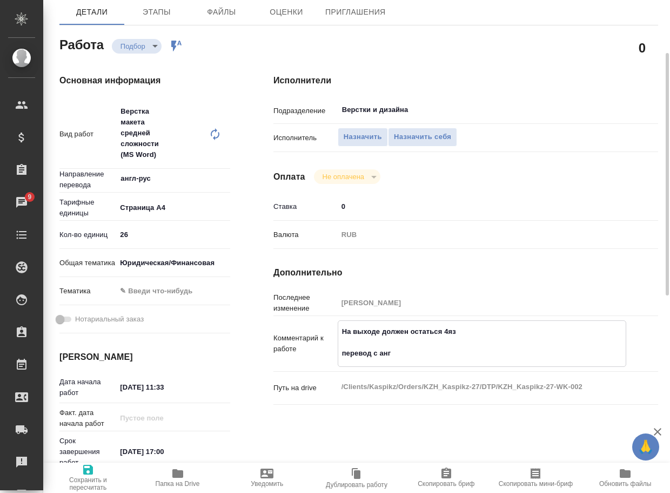
type textarea "x"
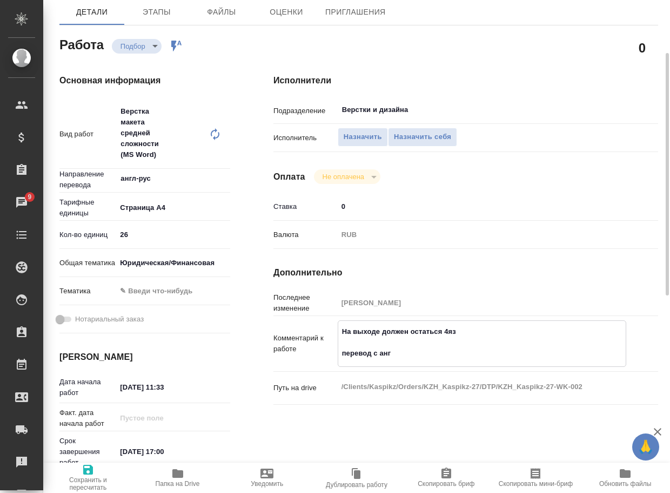
type textarea "На выходе должен остаться 4яз перевод с анг я"
type textarea "x"
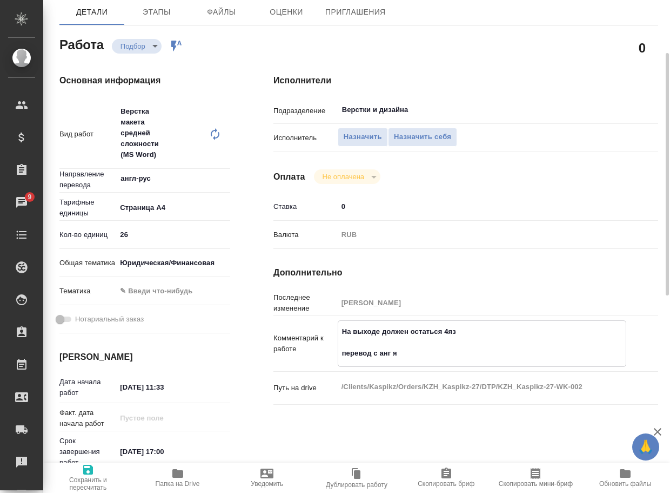
type textarea "x"
type textarea "На выходе должен остаться 4яз перевод с анг яз"
type textarea "x"
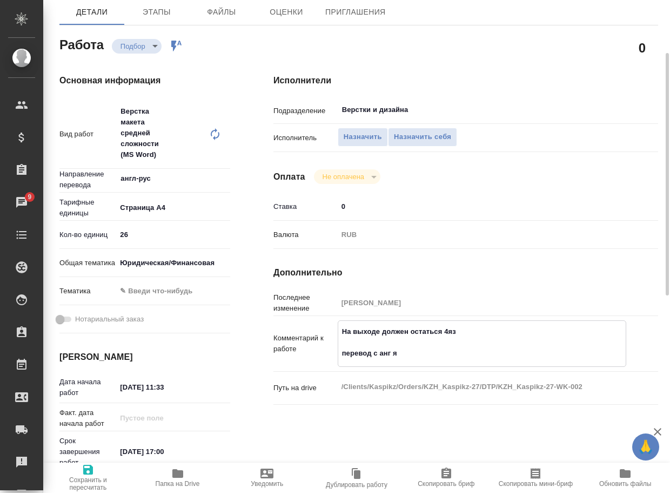
type textarea "x"
type textarea "На выходе должен остаться 4яз перевод с анг яз"
type textarea "x"
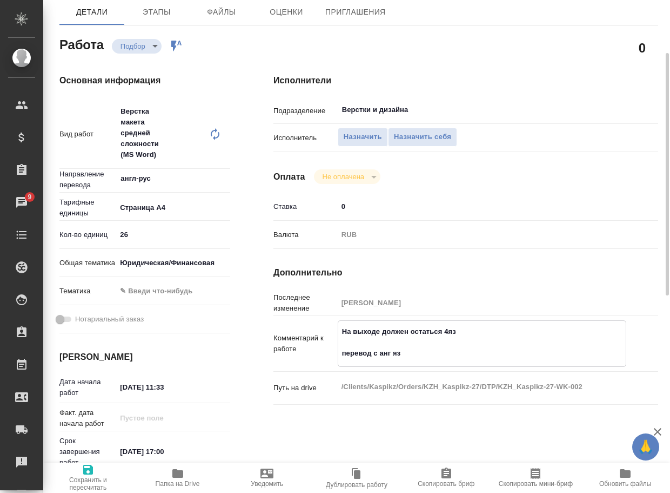
type textarea "x"
type textarea "На выходе должен остаться 4яз перевод с анг яз н"
type textarea "x"
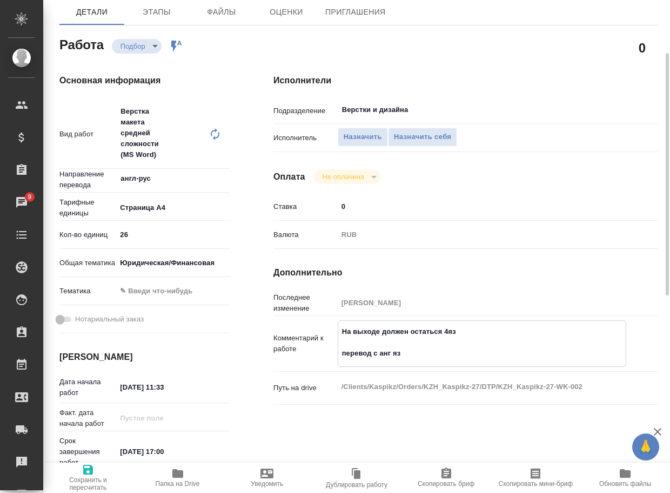
type textarea "x"
type textarea "На выходе должен остаться 4яз перевод с анг яз на"
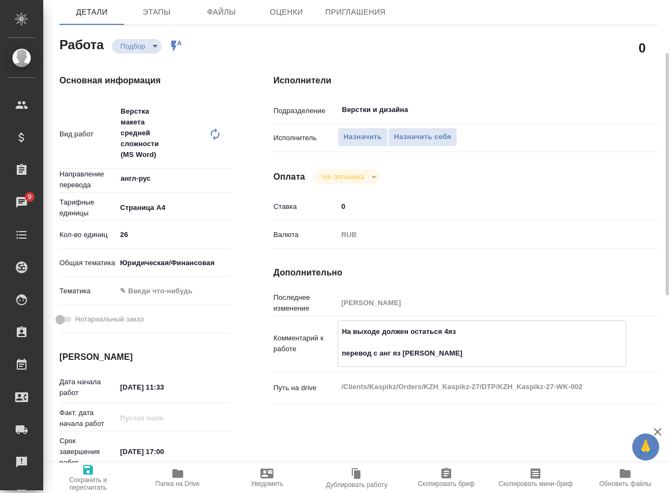
type textarea "x"
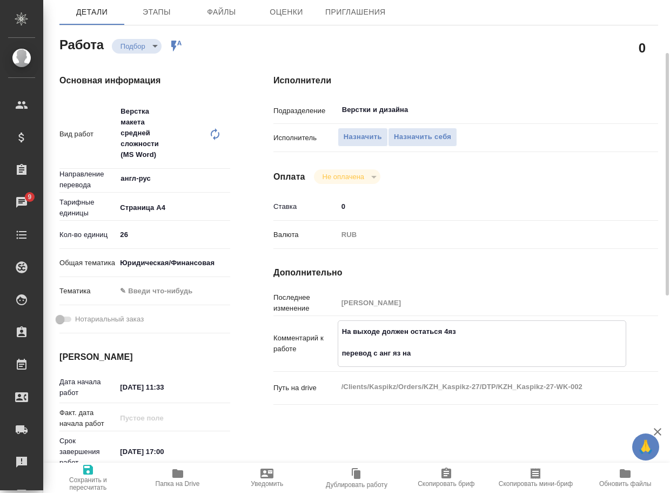
type textarea "На выходе должен остаться 4яз перевод с анг яз на"
type textarea "x"
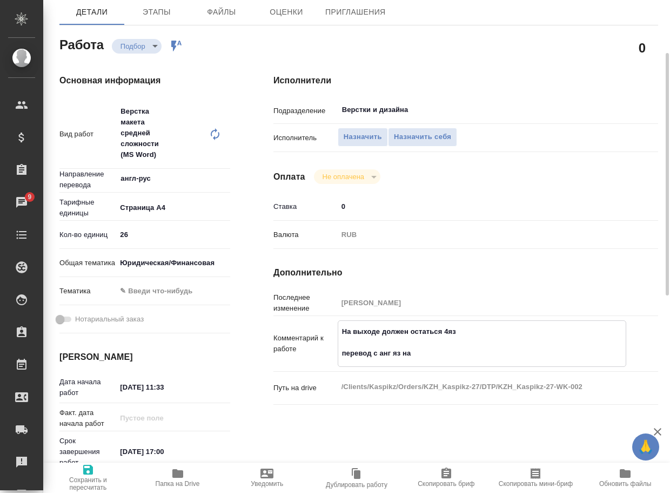
type textarea "x"
type textarea "На выходе должен остаться 4яз перевод с анг яз на р"
type textarea "x"
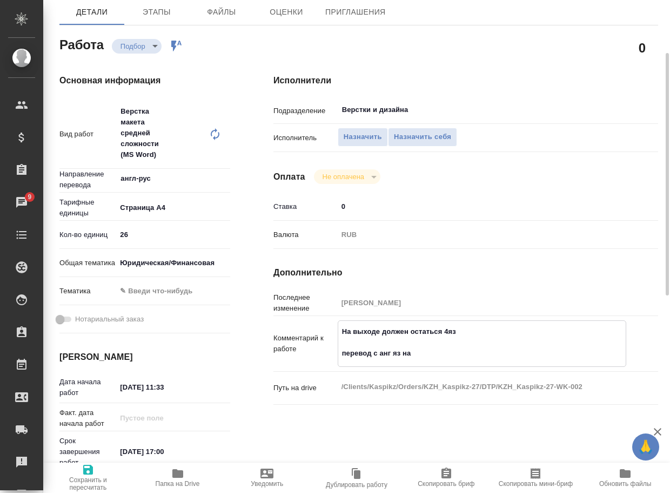
type textarea "x"
type textarea "На выходе должен остаться 4яз перевод с анг яз на ру"
type textarea "x"
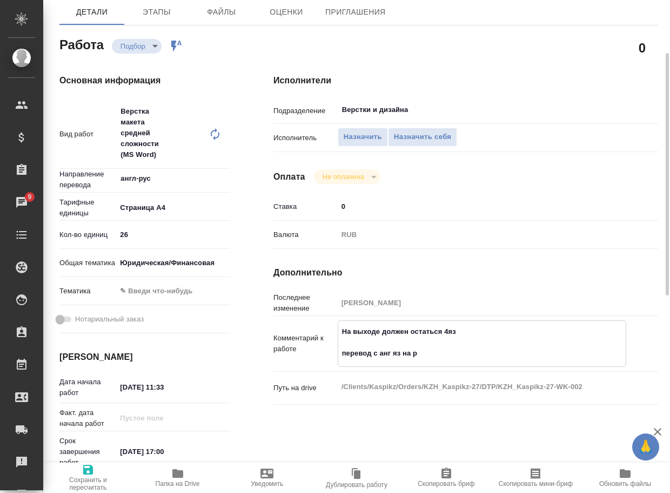
type textarea "x"
type textarea "На выходе должен остаться 4яз перевод с анг яз на рус"
type textarea "x"
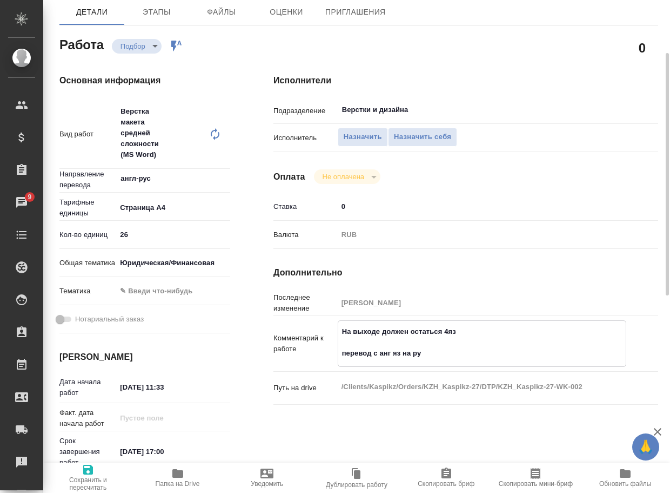
type textarea "x"
type textarea "На выходе должен остаться 4яз перевод с анг яз на русз"
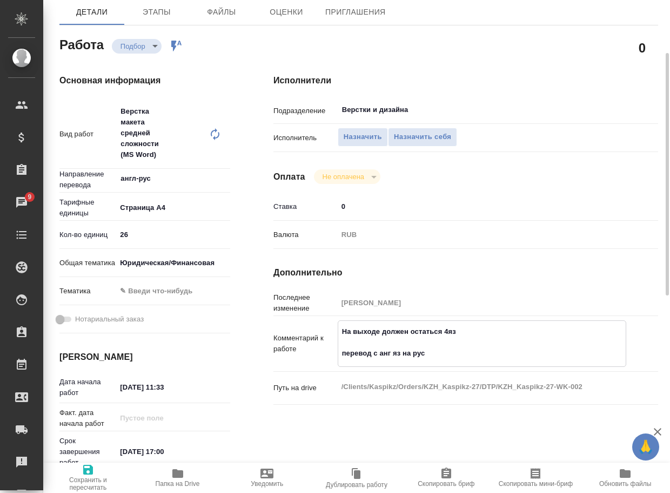
type textarea "x"
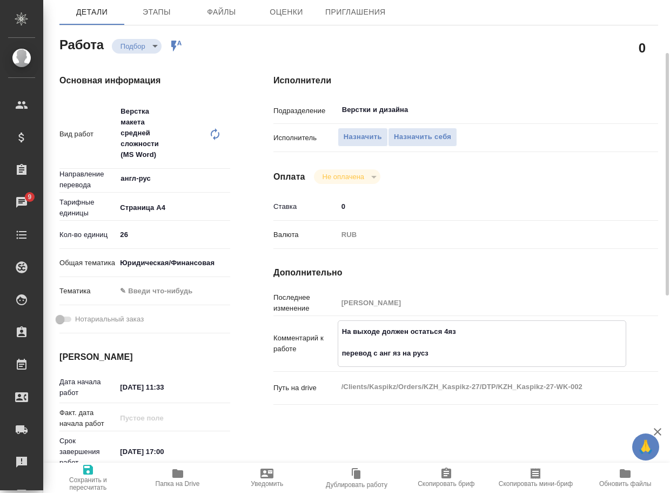
type textarea "На выходе должен остаться 4яз перевод с анг яз на рус"
type textarea "x"
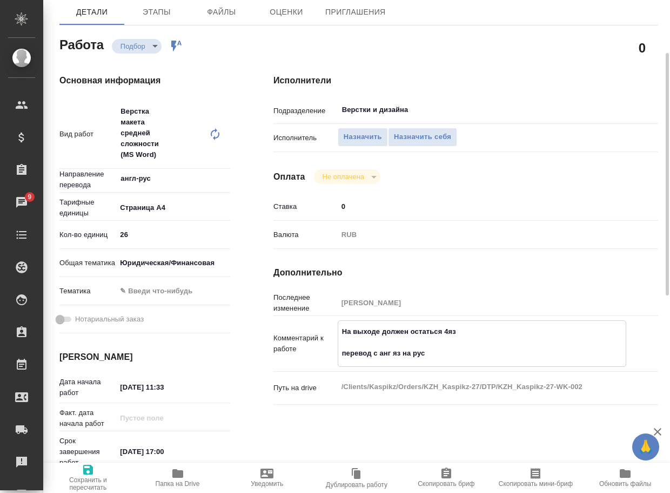
type textarea "x"
type textarea "На выходе должен остаться 4яз перевод с анг яз на рус"
type textarea "x"
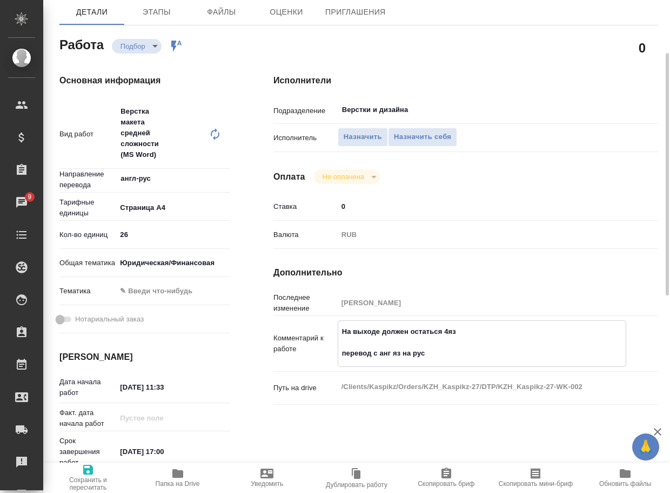
type textarea "x"
type textarea "На выходе должен остаться 4яз перевод с анг яз на рус я"
type textarea "x"
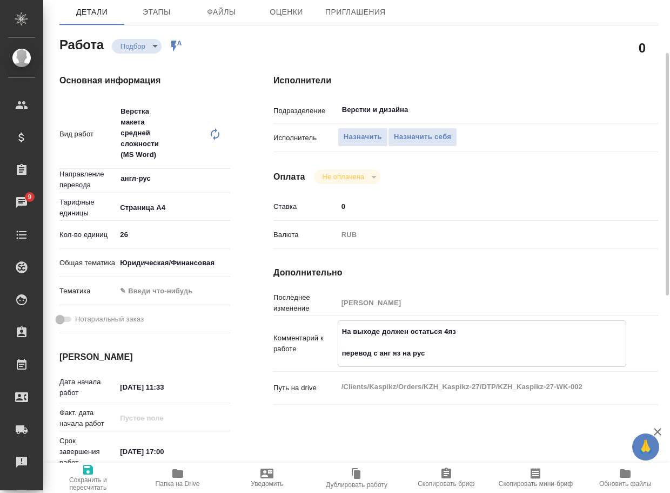
type textarea "x"
type textarea "На выходе должен остаться 4яз перевод с анг яз на рус яз"
type textarea "x"
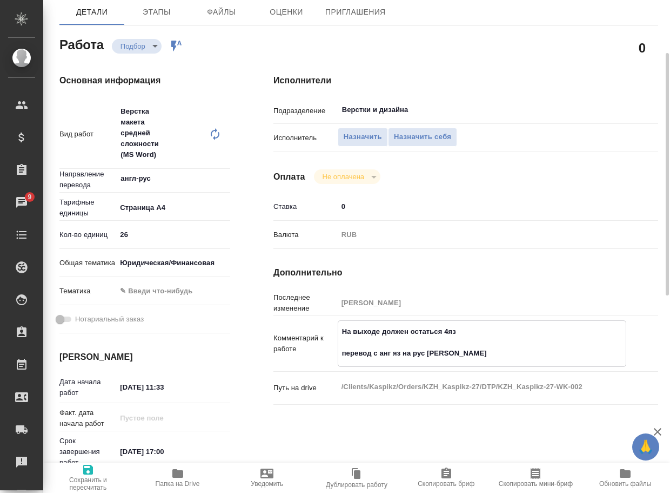
type textarea "x"
click at [406, 111] on input "Верстки и дизайна" at bounding box center [464, 109] width 246 height 13
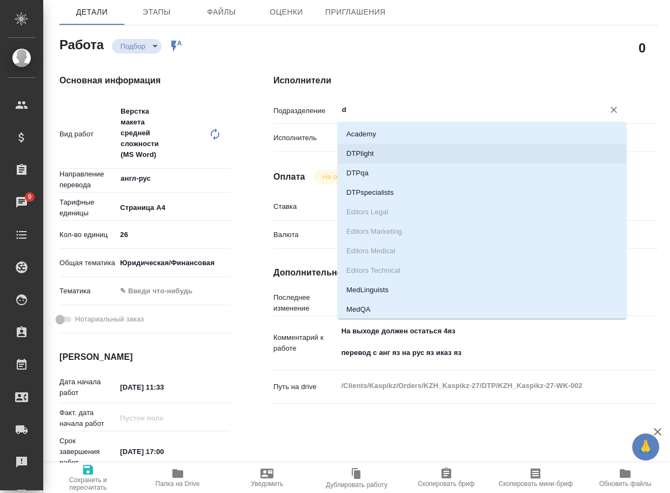
click at [385, 157] on li "DTPlight" at bounding box center [482, 153] width 289 height 19
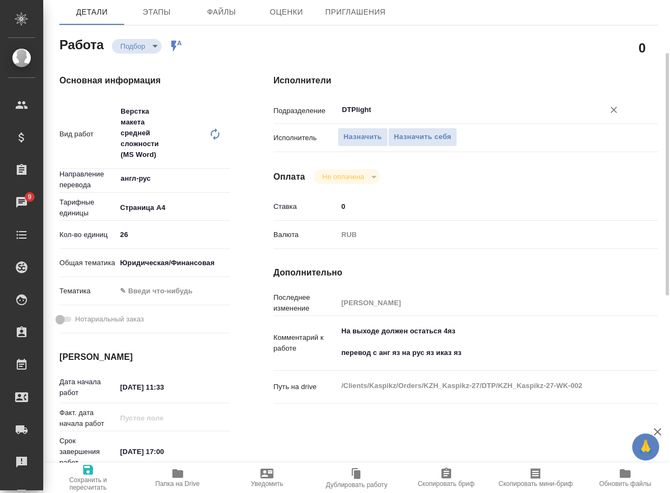
click at [89, 461] on p "Срок завершения работ" at bounding box center [87, 451] width 57 height 32
click at [89, 471] on icon "button" at bounding box center [88, 469] width 13 height 13
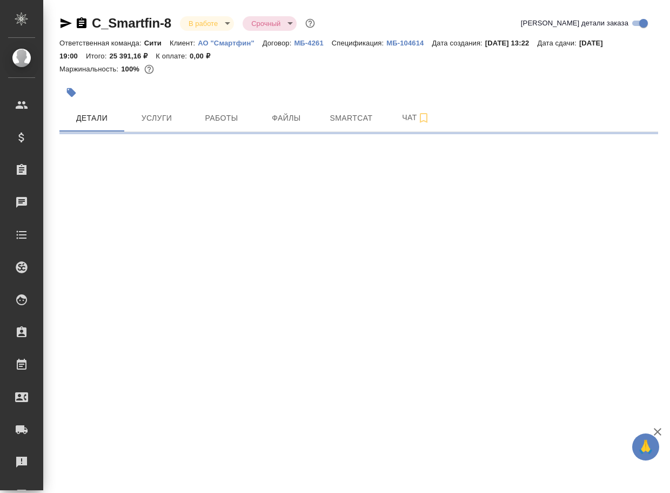
select select "RU"
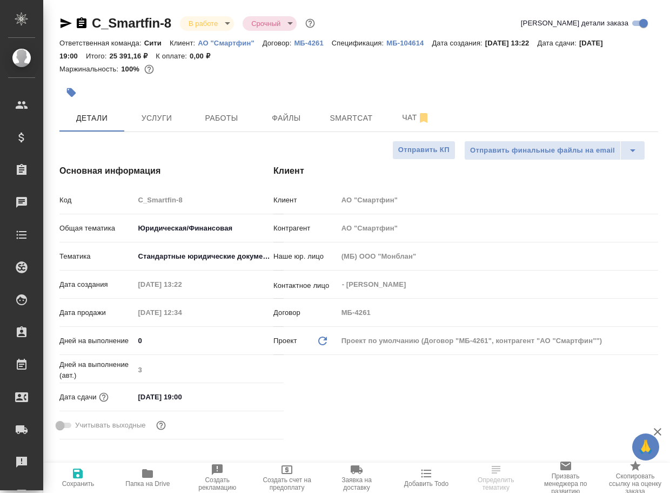
type textarea "x"
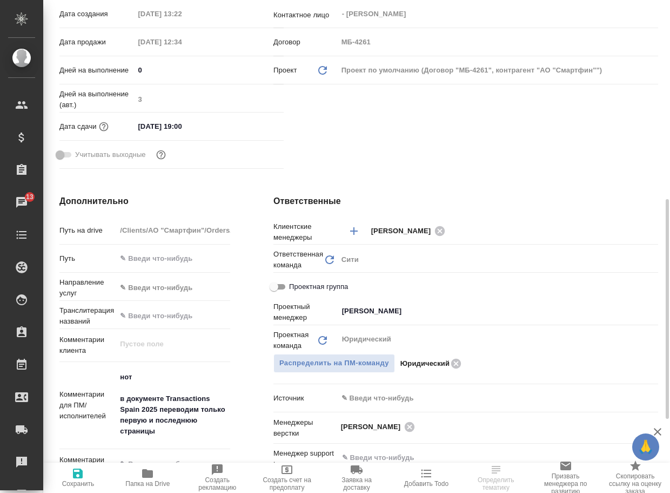
scroll to position [324, 0]
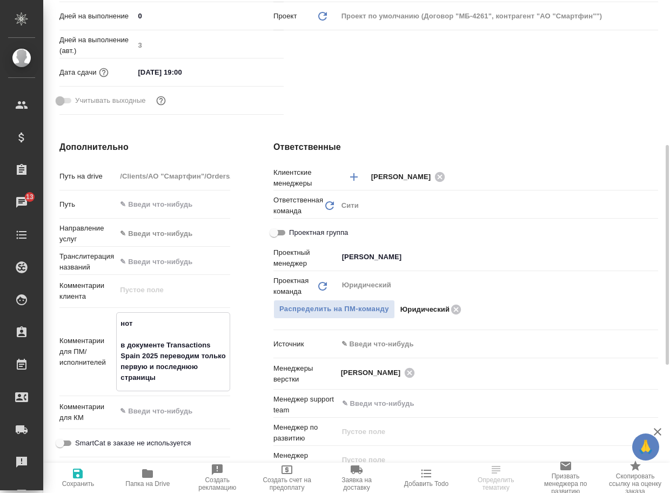
drag, startPoint x: 160, startPoint y: 383, endPoint x: 108, endPoint y: 342, distance: 66.3
click at [108, 342] on div "Комментарии для ПМ/исполнителей нот в документе Transactions Spain 2025 перевод…" at bounding box center [144, 351] width 171 height 79
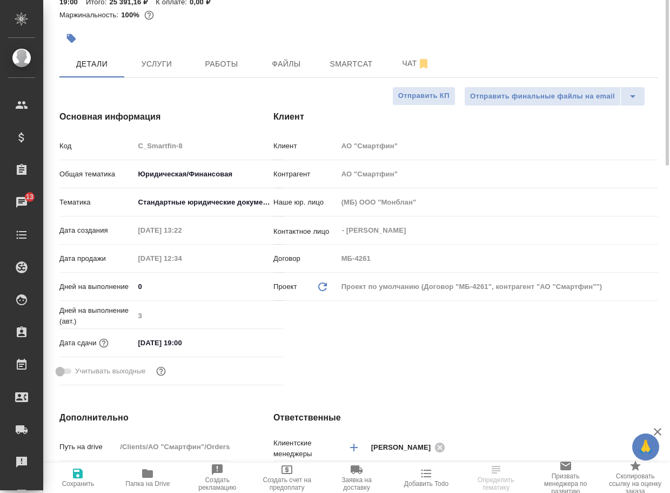
scroll to position [0, 0]
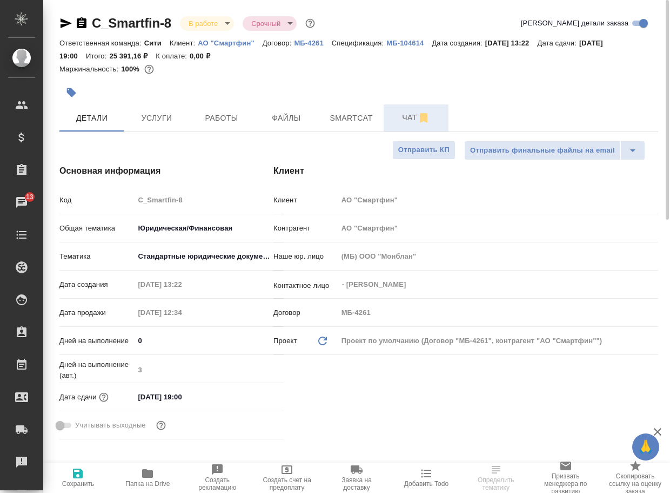
type textarea "x"
click at [408, 117] on span "Чат" at bounding box center [416, 118] width 52 height 14
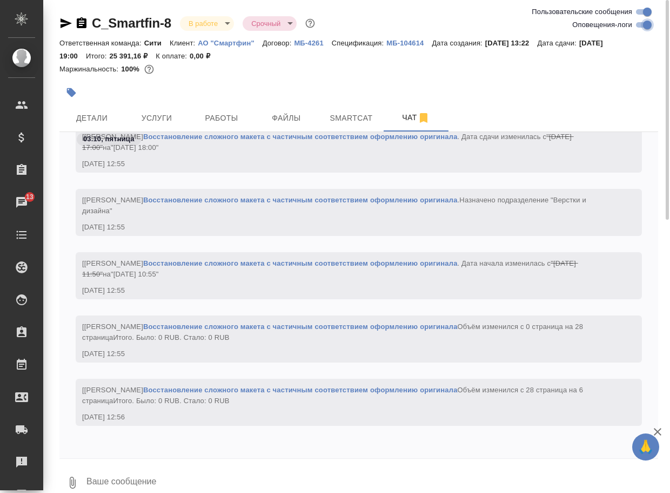
click at [641, 28] on input "Оповещения-логи" at bounding box center [647, 24] width 39 height 13
checkbox input "false"
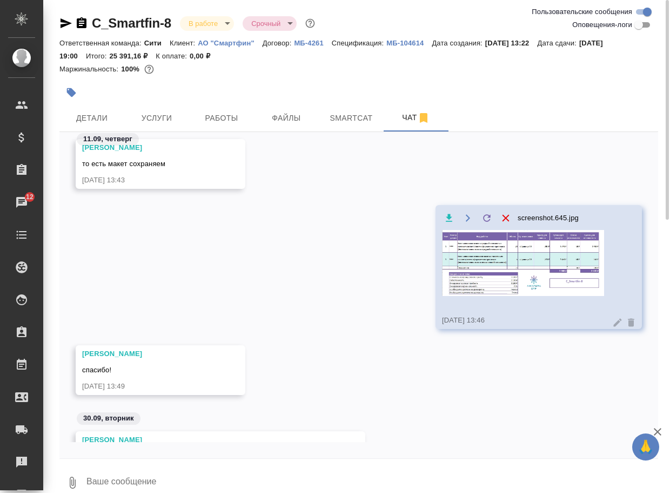
click at [513, 273] on img at bounding box center [523, 263] width 162 height 66
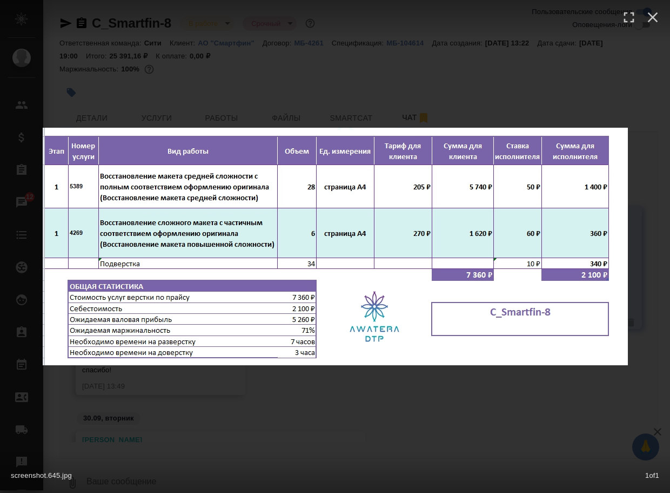
click at [445, 409] on div "screenshot.645.jpg 1 of 1" at bounding box center [335, 246] width 670 height 493
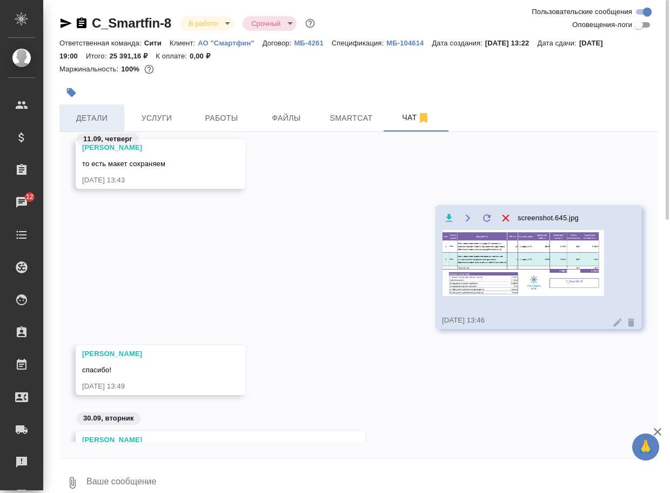
click at [91, 115] on span "Детали" at bounding box center [92, 118] width 52 height 14
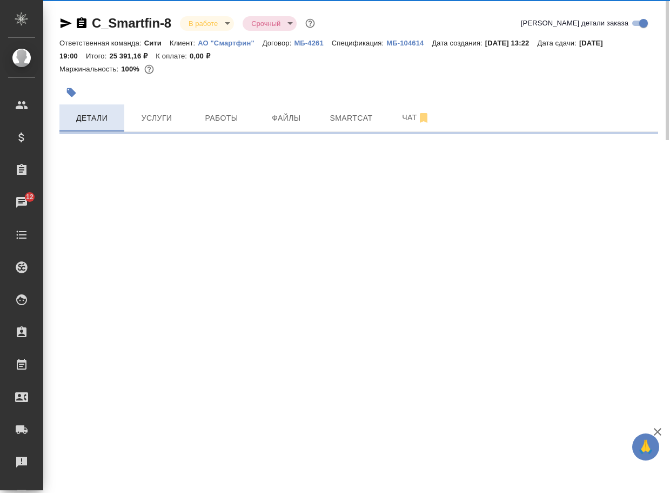
select select "RU"
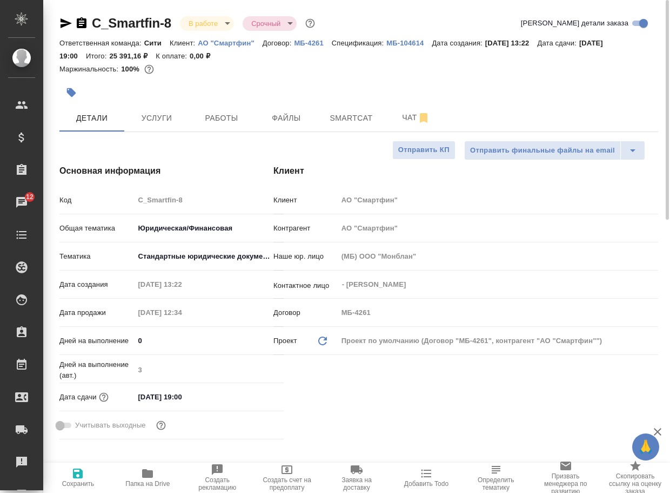
click at [147, 478] on icon "button" at bounding box center [147, 473] width 13 height 13
type textarea "x"
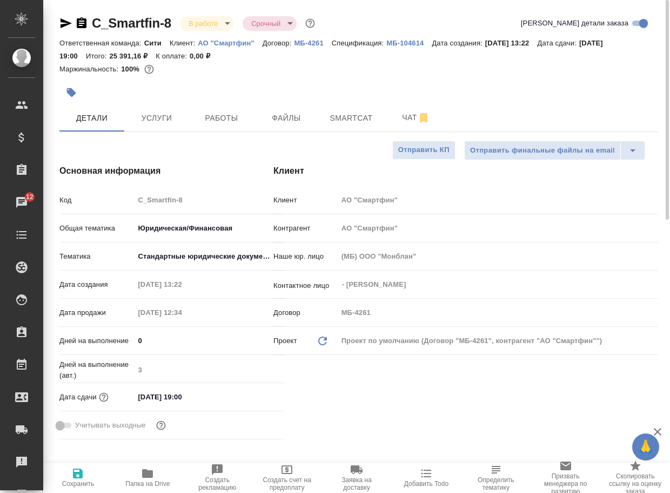
type textarea "x"
click at [409, 114] on span "Чат" at bounding box center [416, 118] width 52 height 14
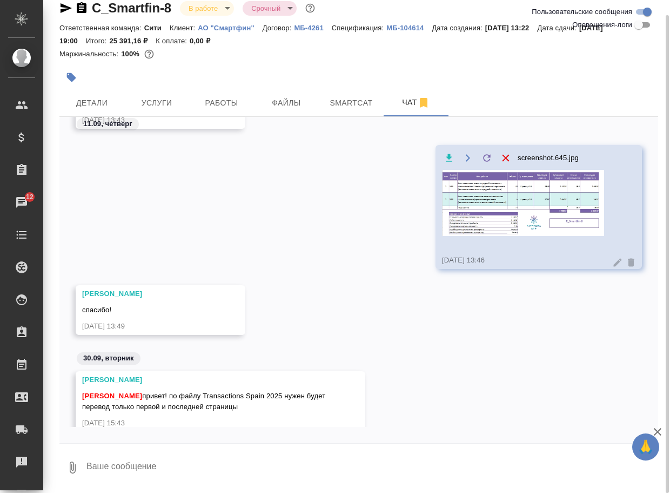
scroll to position [470, 0]
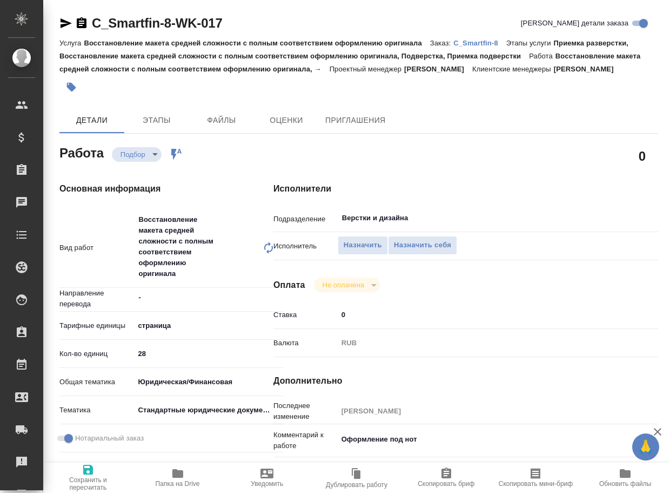
type textarea "x"
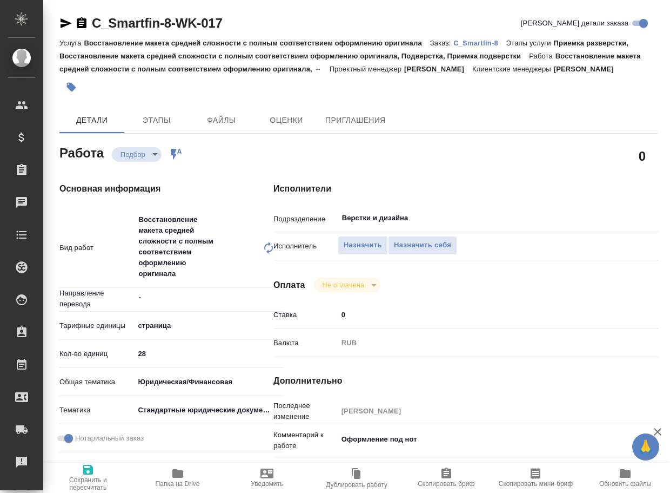
type textarea "x"
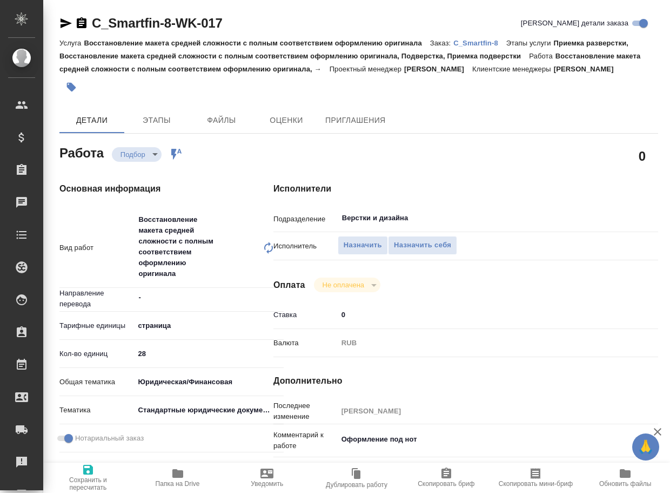
type textarea "x"
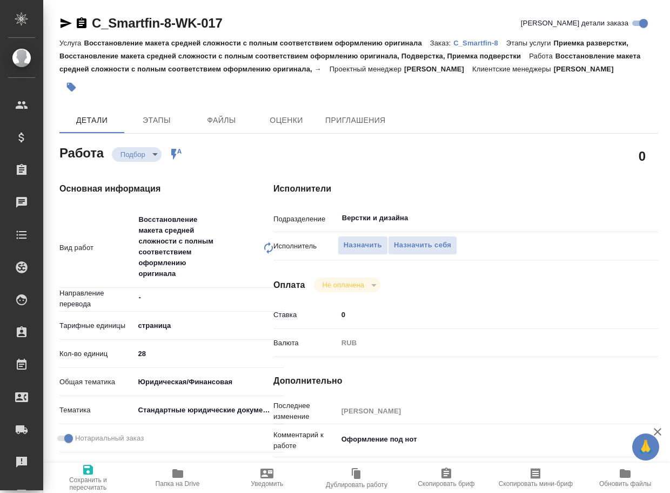
click at [178, 474] on icon "button" at bounding box center [177, 473] width 11 height 9
type textarea "x"
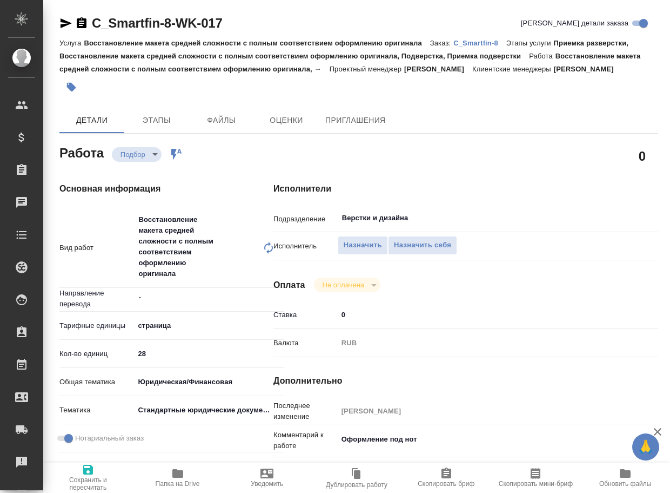
type textarea "x"
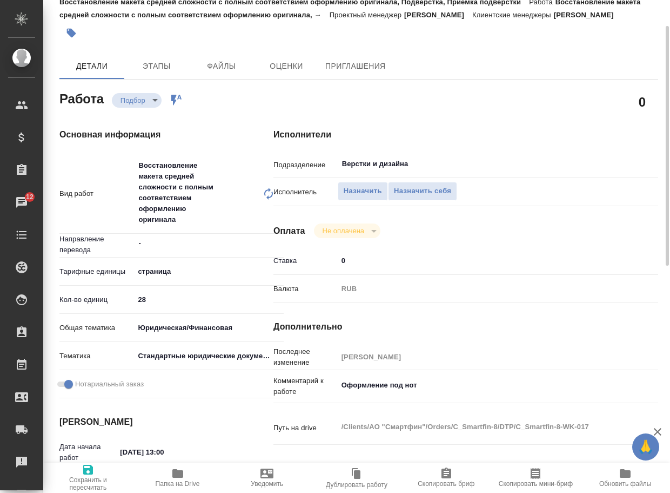
type textarea "x"
click at [448, 388] on textarea "Оформление под нот" at bounding box center [482, 385] width 289 height 18
type textarea "x"
type textarea "Оформление под нот"
type textarea "x"
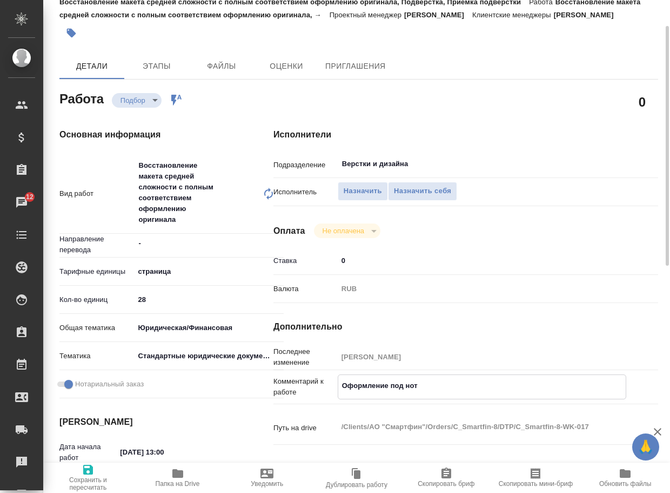
type textarea "x"
type textarea "Оформление под нот"
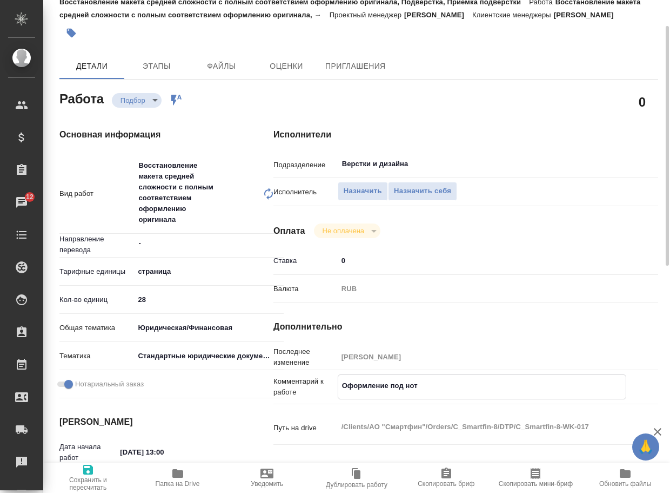
type textarea "x"
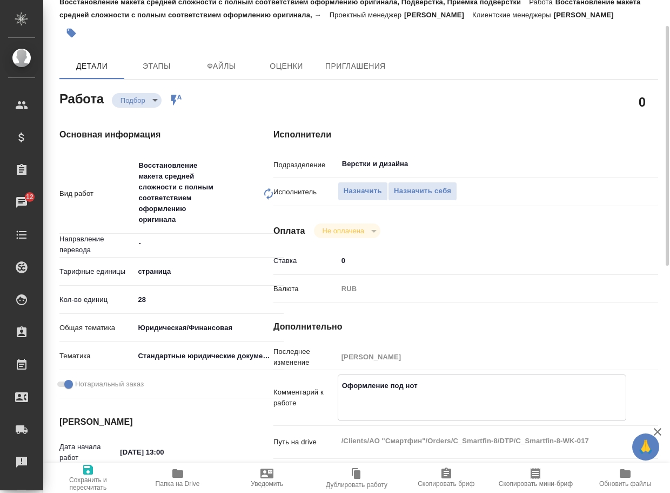
paste textarea "в документе Transactions Spain 2025 переводим только первую и последнюю страницы"
type textarea "x"
type textarea "Оформление под нот в документе Transactions Spain 2025 переводим только первую …"
type textarea "x"
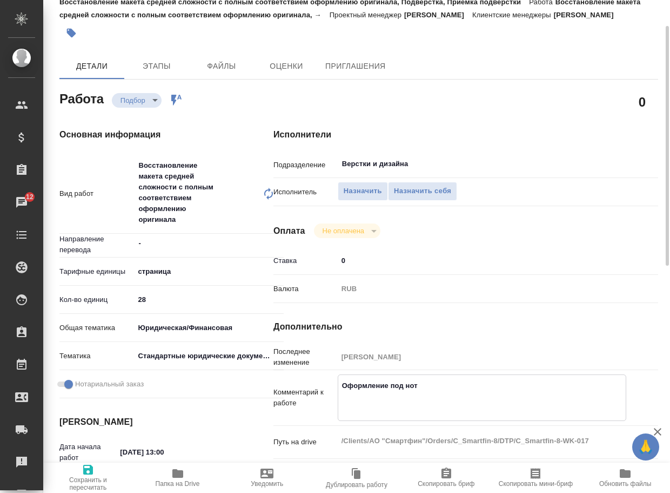
type textarea "x"
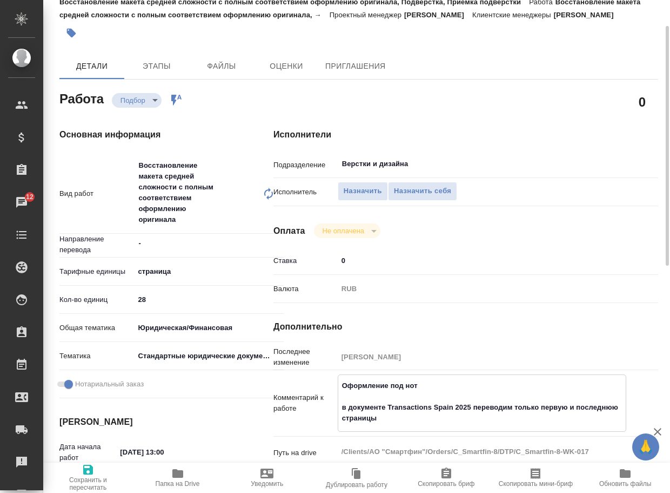
type textarea "x"
type textarea "Оформление под нот в документе Transactions Spain 2025 переводим только первую …"
type textarea "x"
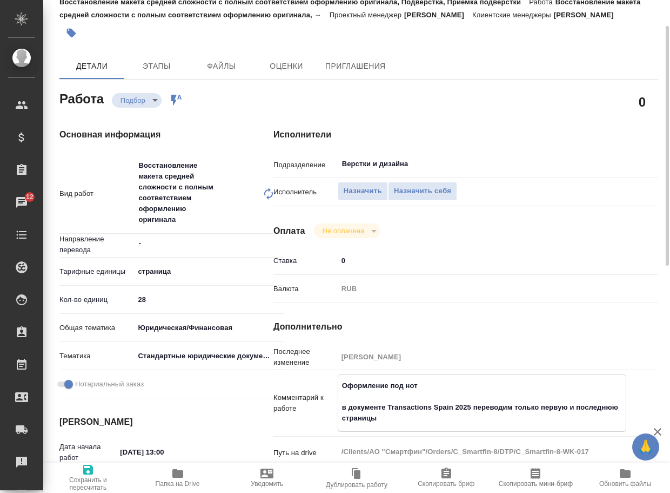
type textarea "x"
type textarea "Оформление под нот в документе Transactions Spain 2025 переводим только первую …"
type textarea "x"
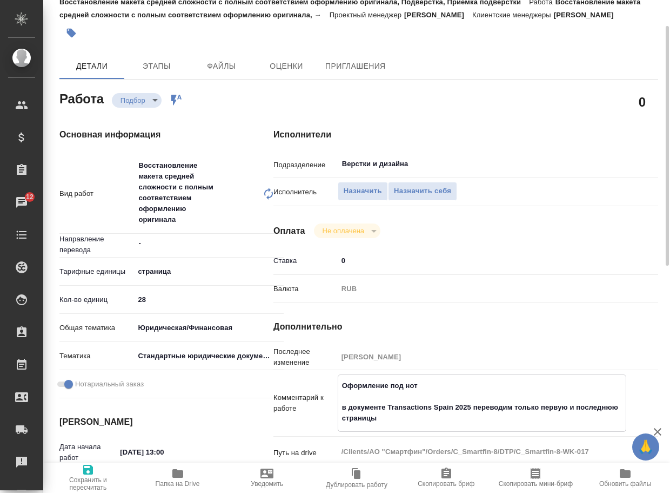
type textarea "x"
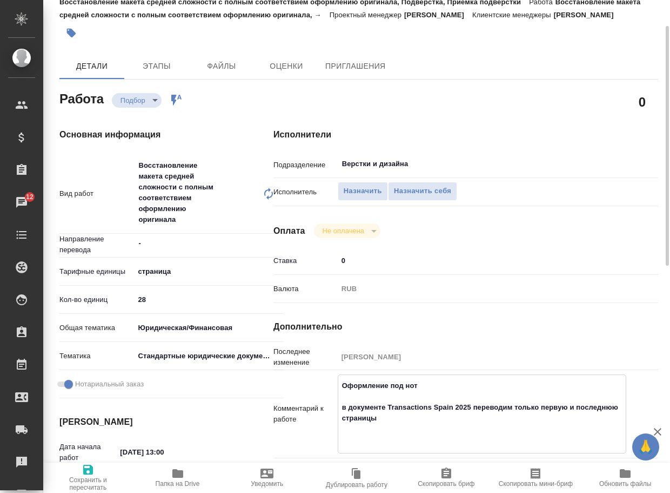
type textarea "Оформление под нот в документе Transactions Spain 2025 переводим только первую …"
type textarea "x"
paste textarea "[URL][DOMAIN_NAME]"
type textarea "x"
type textarea "Оформление под нот в документе Transactions Spain 2025 переводим только первую …"
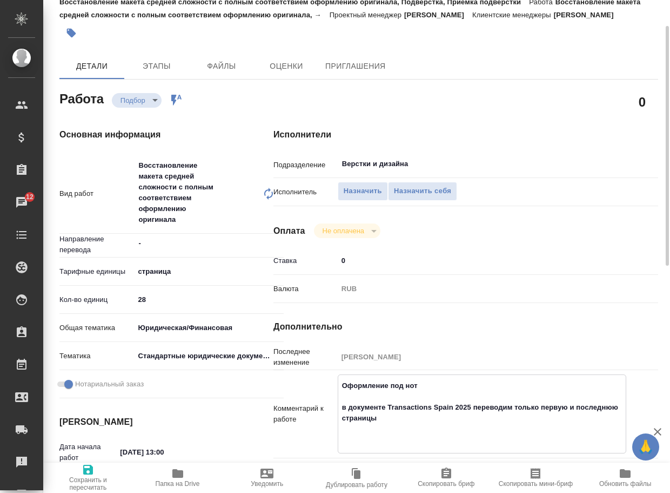
type textarea "x"
click at [398, 154] on div "Верстки и дизайна ​" at bounding box center [482, 163] width 289 height 19
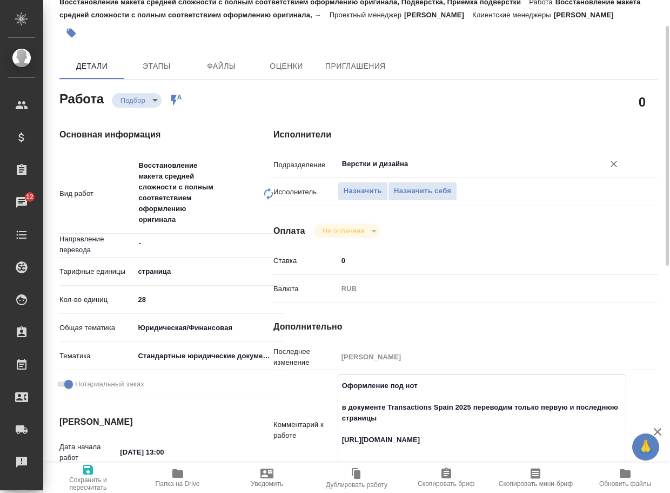
type textarea "Оформление под нот в документе Transactions Spain 2025 переводим только первую …"
type textarea "x"
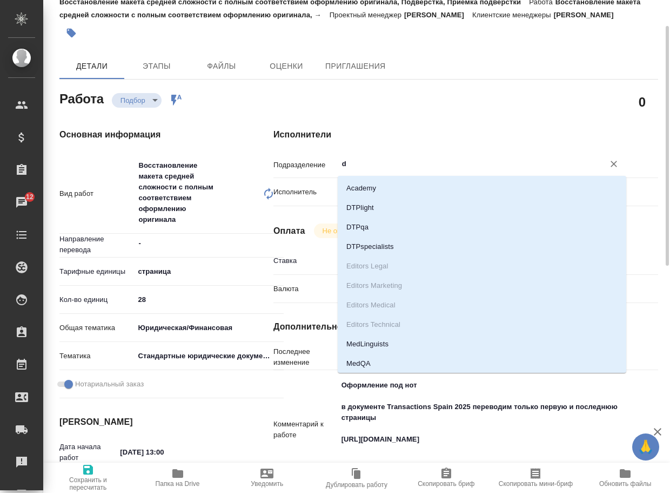
type input "dt"
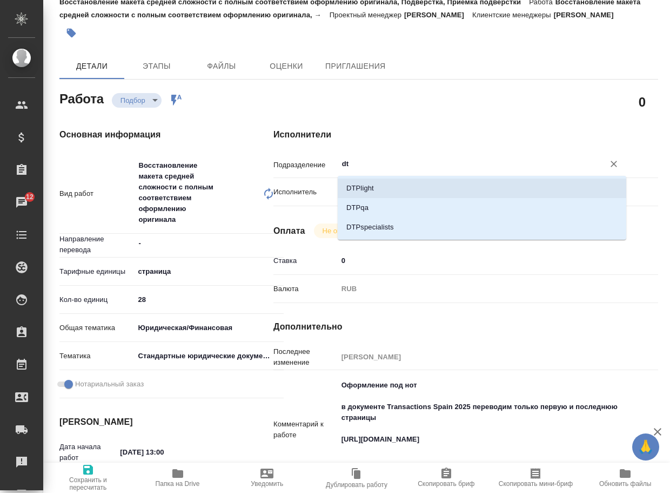
click at [375, 191] on li "DTPlight" at bounding box center [482, 187] width 289 height 19
type textarea "x"
type input "DTPlight"
type textarea "x"
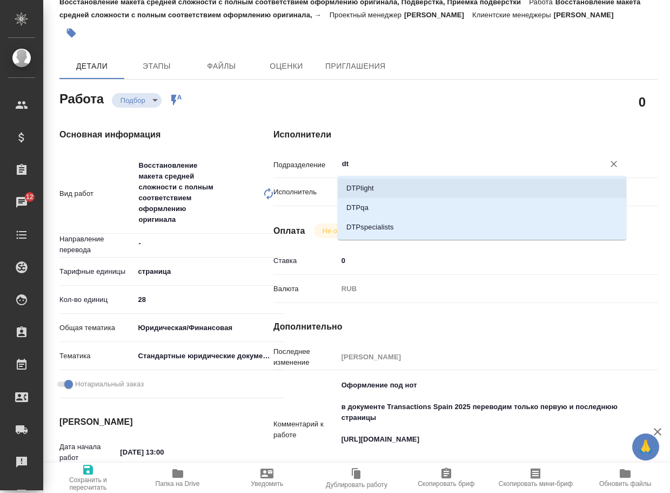
type textarea "x"
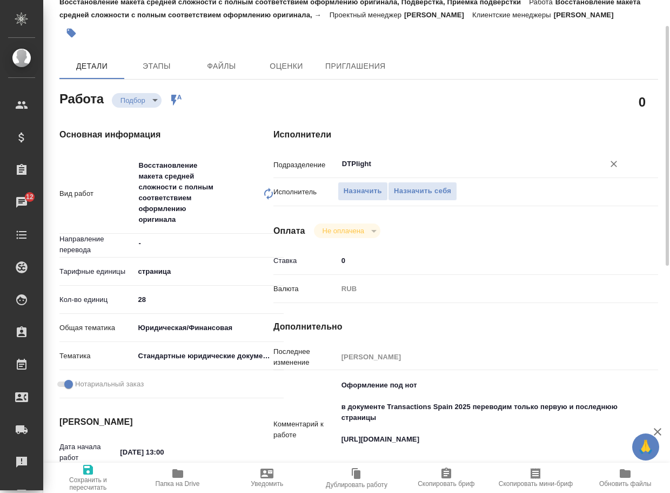
type input "DTPlight"
click at [82, 478] on span "Сохранить и пересчитать" at bounding box center [88, 483] width 77 height 15
type textarea "x"
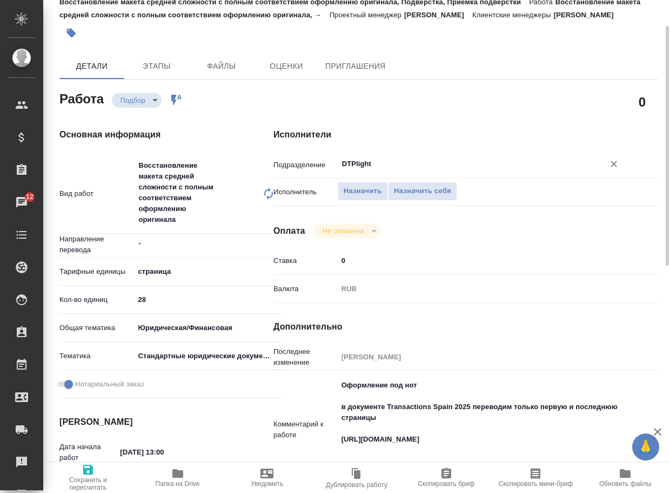
type textarea "x"
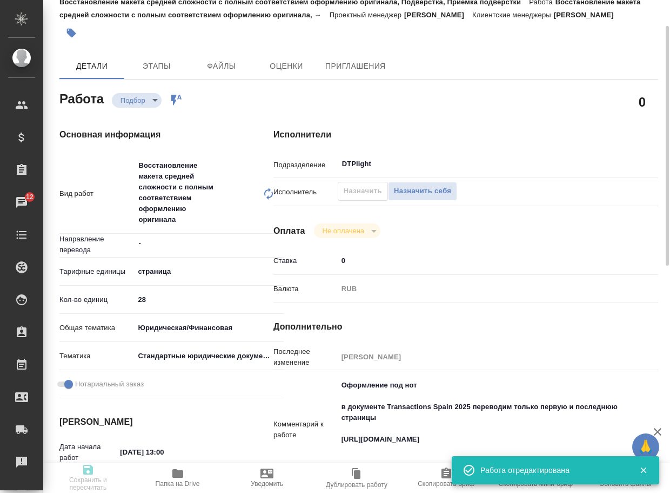
type textarea "x"
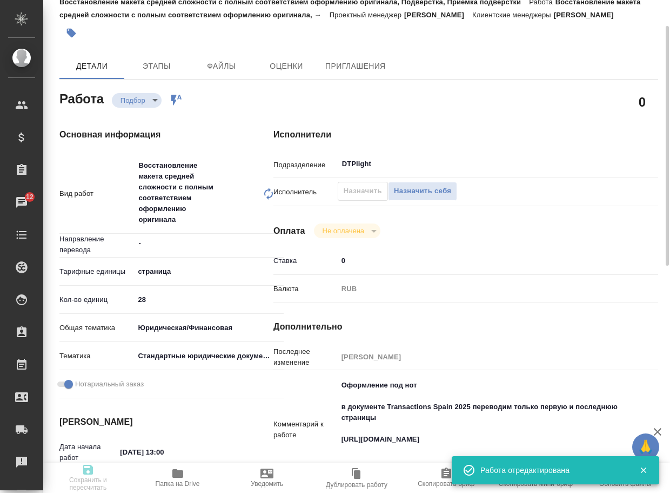
type input "recruiting"
type textarea "Восстановление макета средней сложности с полным соответствием оформлению ориги…"
type textarea "x"
type input "-"
type input "5a8b1489cc6b4906c91bfdb2"
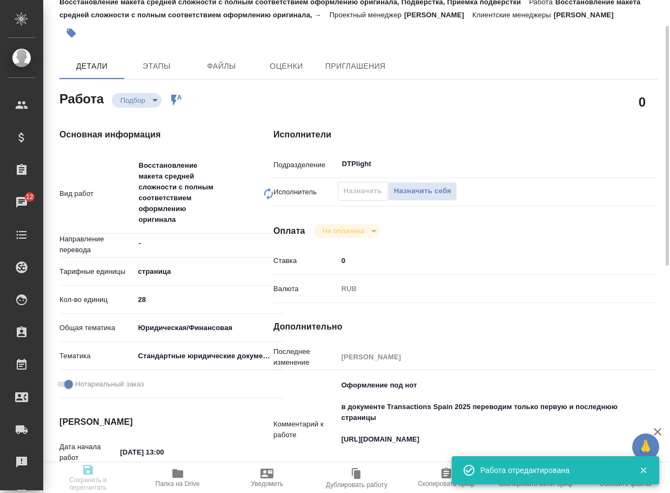
type input "28"
type input "yr-fn"
type input "5f647205b73bc97568ca66bf"
checkbox input "true"
type input "[DATE] 13:00"
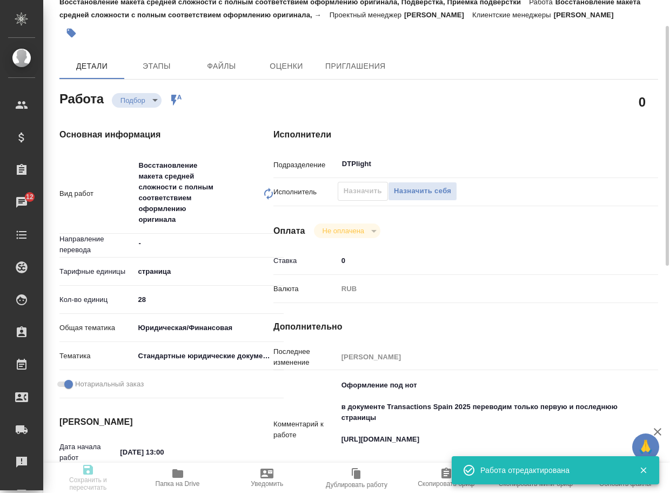
type input "[DATE] 20:00"
type input "[DATE] 19:00"
type input "DTPlight"
type input "notPayed"
type input "0"
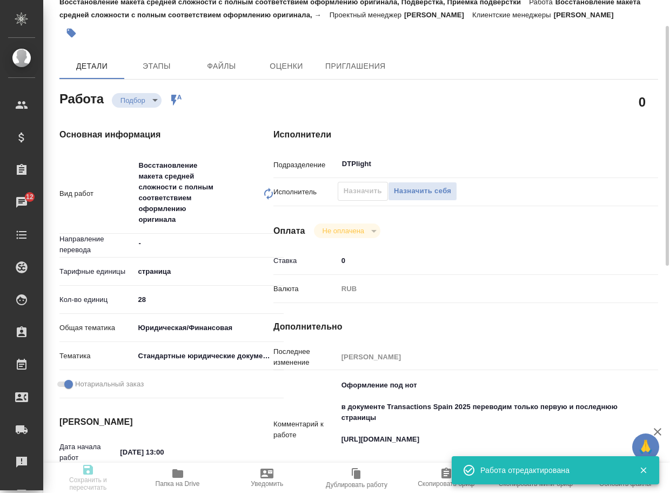
type input "RUB"
type input "[PERSON_NAME]"
type textarea "Оформление под нот в документе Transactions Spain 2025 переводим только первую …"
type textarea "x"
type textarea "/Clients/АО "Смартфин"/Orders/C_Smartfin-8/DTP/C_Smartfin-8-WK-017"
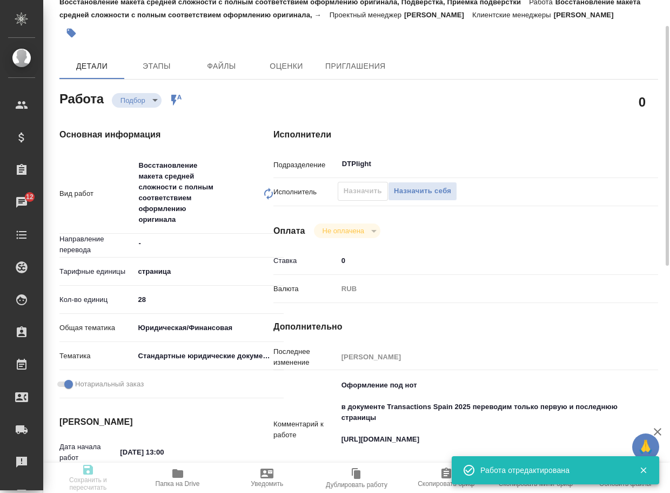
type textarea "x"
type input "C_Smartfin-8"
type input "Восстановление макета средней сложности с полным соответствием оформлению ориги…"
type input "Приемка разверстки, Восстановление макета средней сложности с полным соответств…"
type input "[PERSON_NAME]"
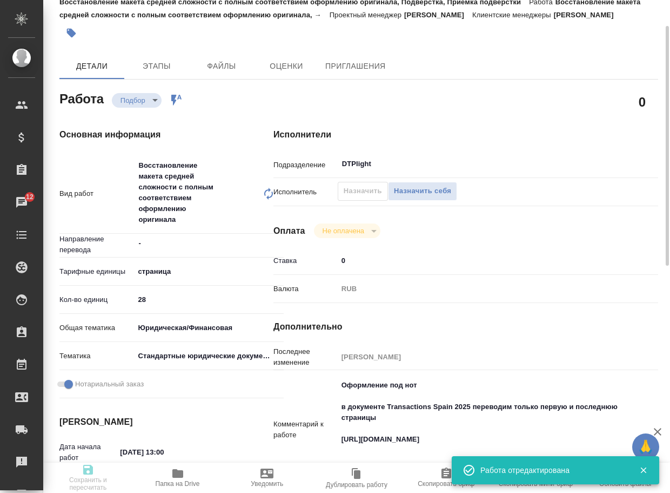
type input "[PERSON_NAME]"
type input "/Clients/АО "Смартфин"/Orders/C_Smartfin-8"
type textarea "x"
type textarea "нот в документе Transactions Spain 2025 переводим только первую и последнюю стр…"
type textarea "x"
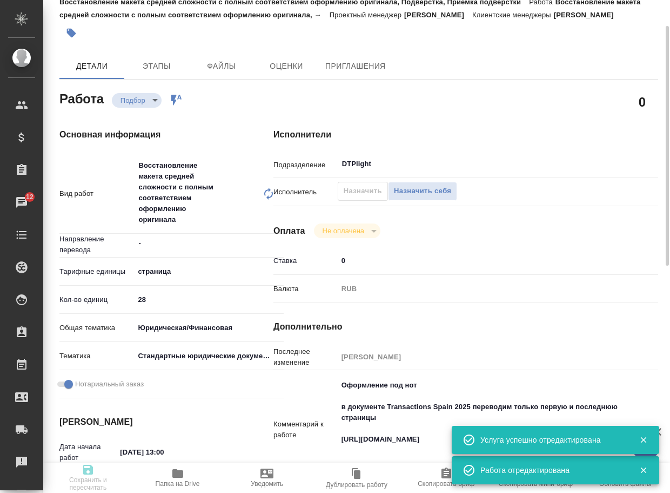
type textarea "x"
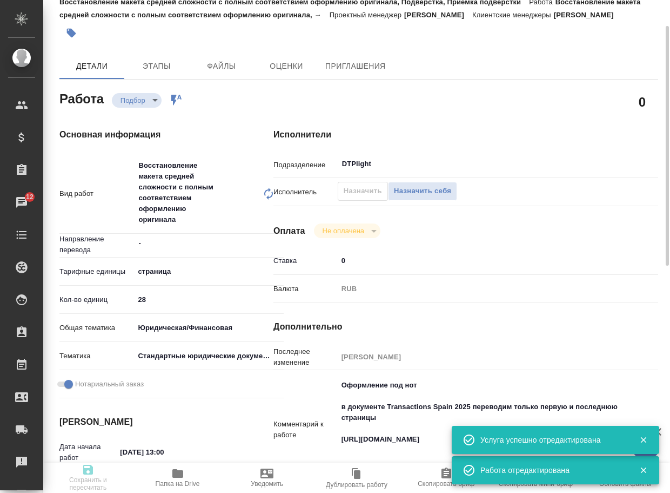
type textarea "x"
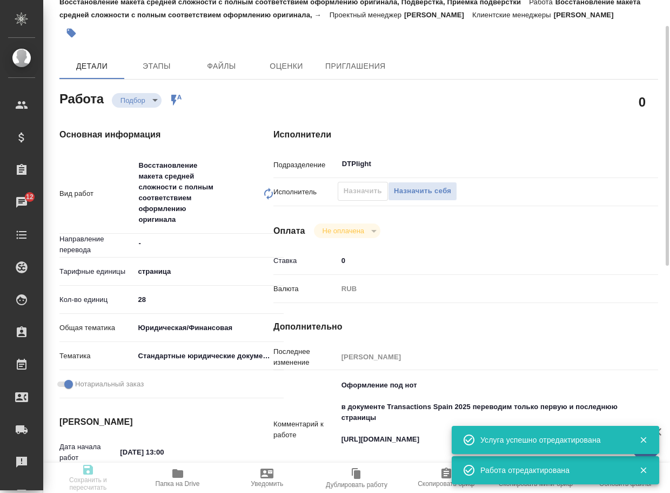
type textarea "x"
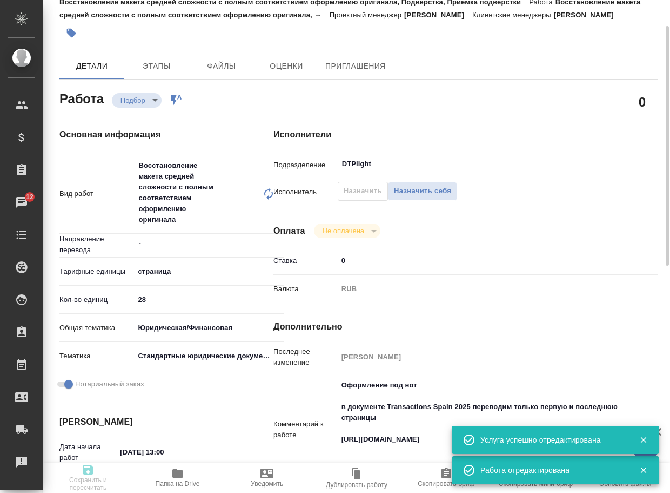
type textarea "x"
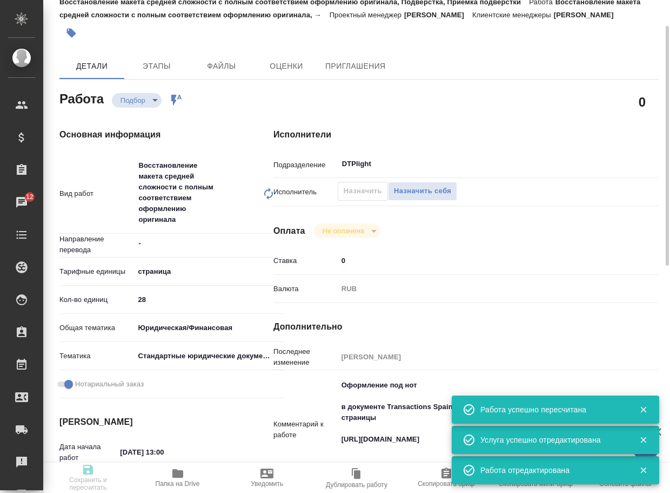
type input "recruiting"
type textarea "Восстановление макета средней сложности с полным соответствием оформлению ориги…"
type textarea "x"
type input "-"
type input "5a8b1489cc6b4906c91bfdb2"
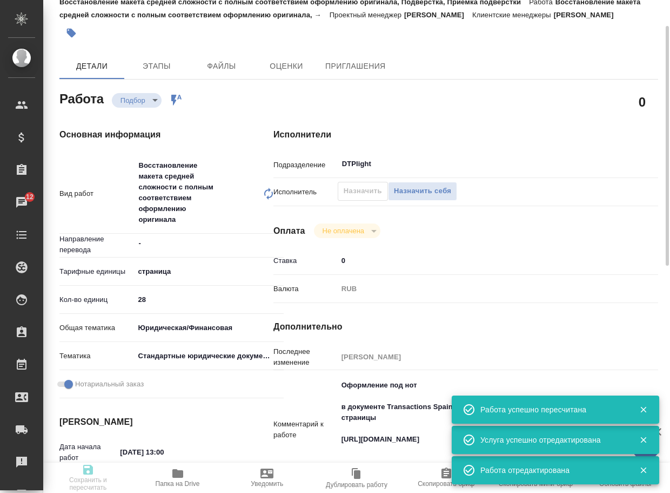
type input "28"
type input "yr-fn"
type input "5f647205b73bc97568ca66bf"
checkbox input "true"
type input "[DATE] 13:00"
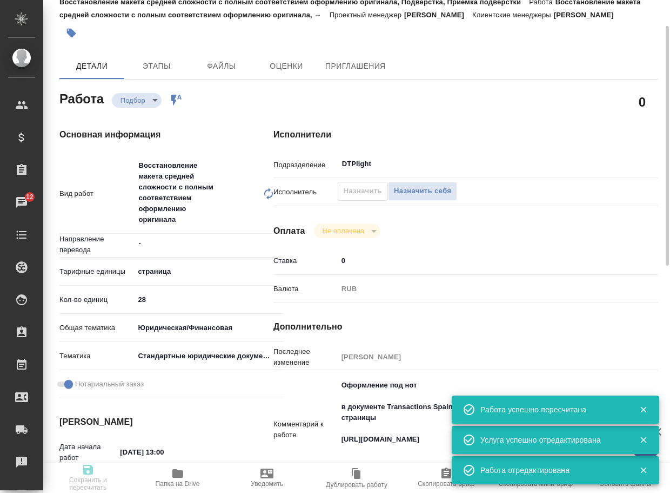
type input "[DATE] 20:00"
type input "[DATE] 19:00"
type input "DTPlight"
type input "notPayed"
type input "0"
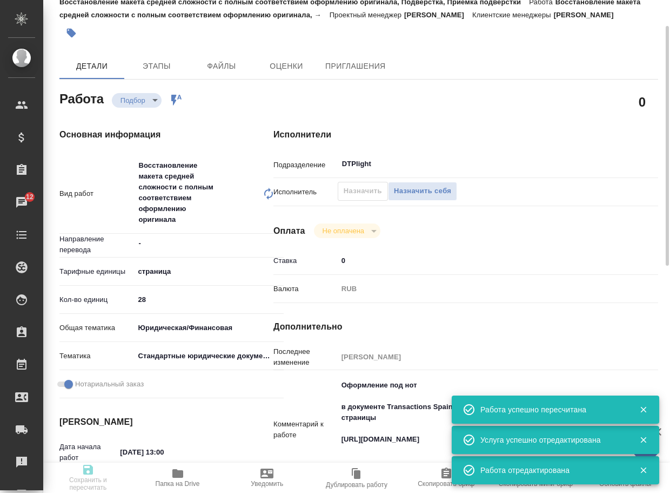
type input "RUB"
type input "[PERSON_NAME]"
type textarea "Оформление под нот в документе Transactions Spain 2025 переводим только первую …"
type textarea "x"
type textarea "/Clients/АО "Смартфин"/Orders/C_Smartfin-8/DTP/C_Smartfin-8-WK-017"
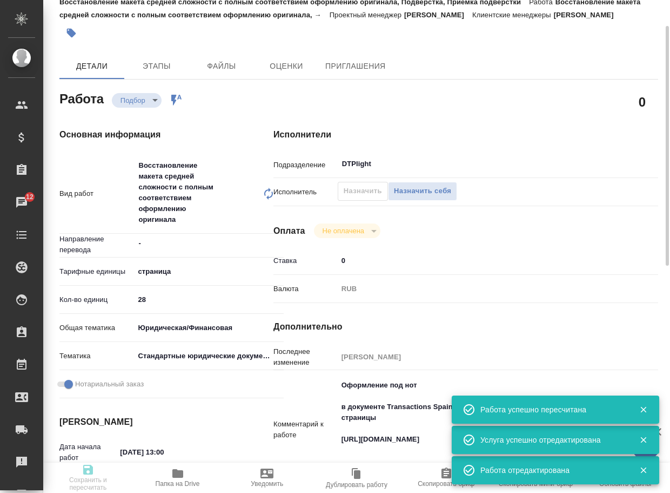
type textarea "x"
type input "C_Smartfin-8"
type input "Восстановление макета средней сложности с полным соответствием оформлению ориги…"
type input "Приемка разверстки, Восстановление макета средней сложности с полным соответств…"
type input "[PERSON_NAME]"
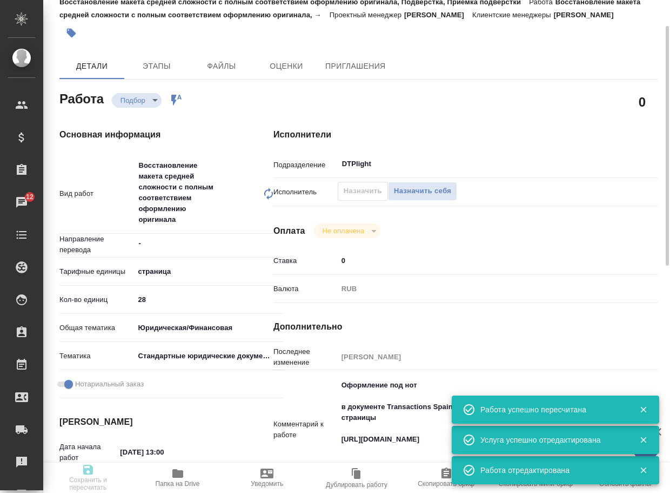
type input "[PERSON_NAME]"
type input "/Clients/АО "Смартфин"/Orders/C_Smartfin-8"
type textarea "x"
type textarea "нот в документе Transactions Spain 2025 переводим только первую и последнюю стр…"
type textarea "x"
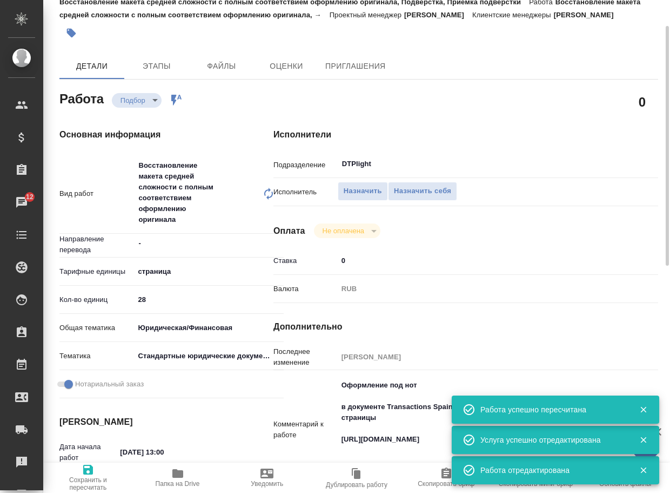
type textarea "x"
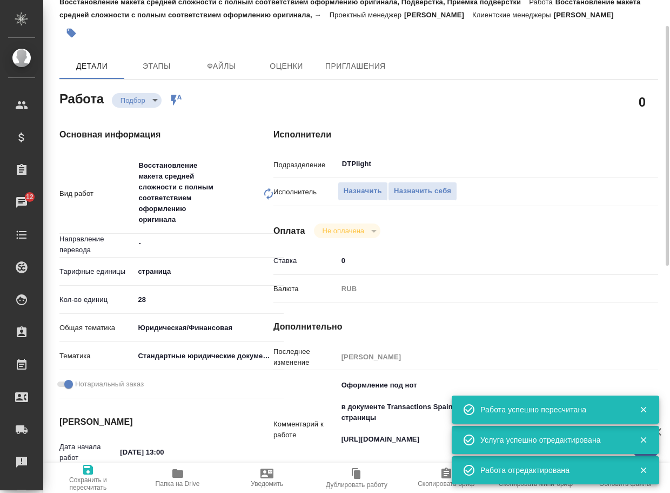
type textarea "x"
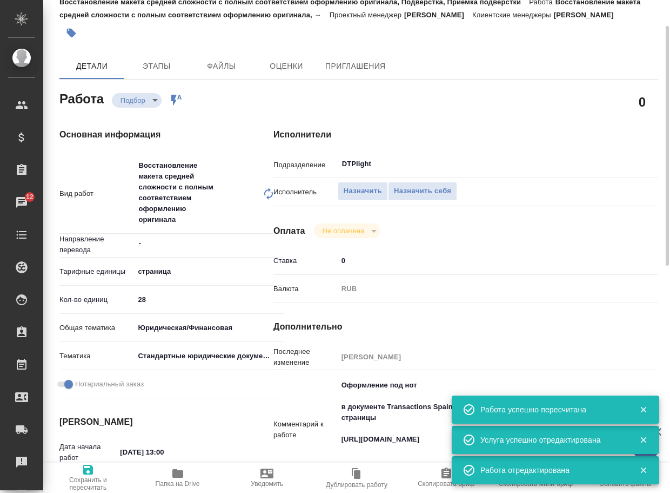
type textarea "x"
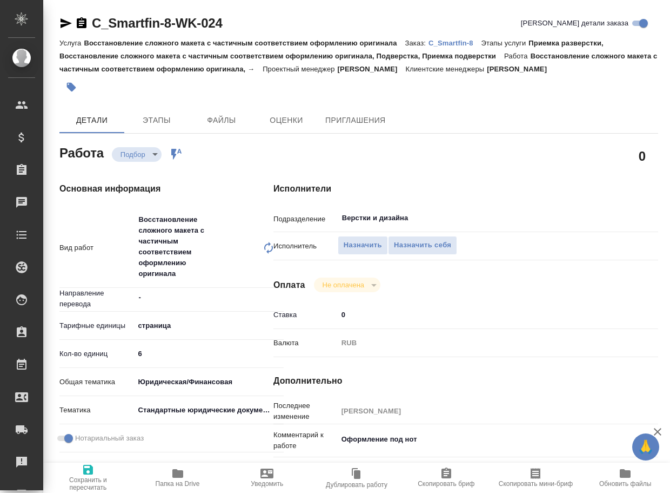
type textarea "x"
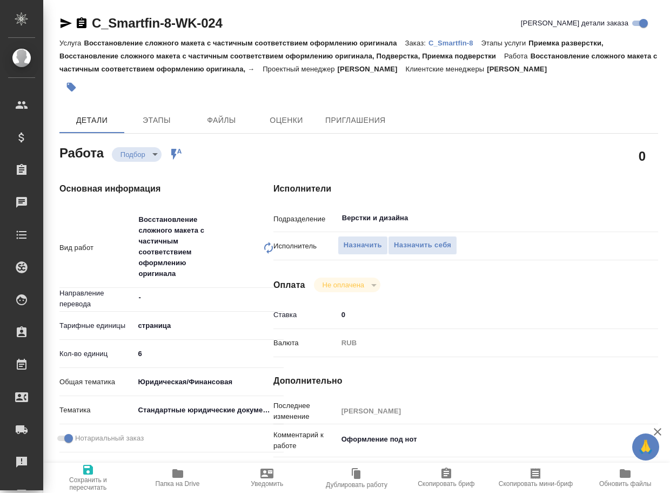
type textarea "x"
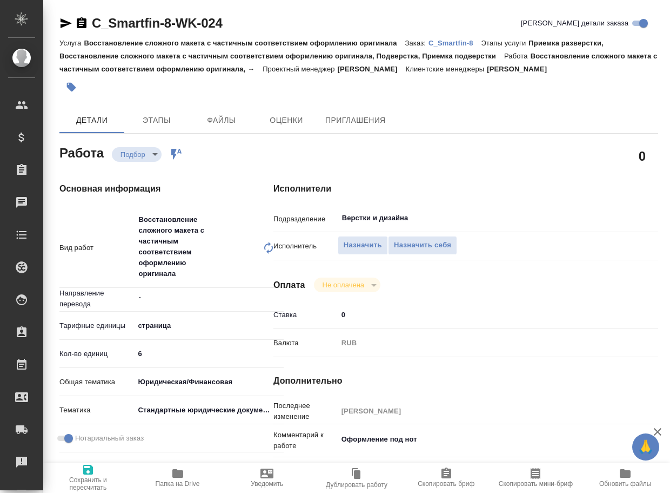
type textarea "x"
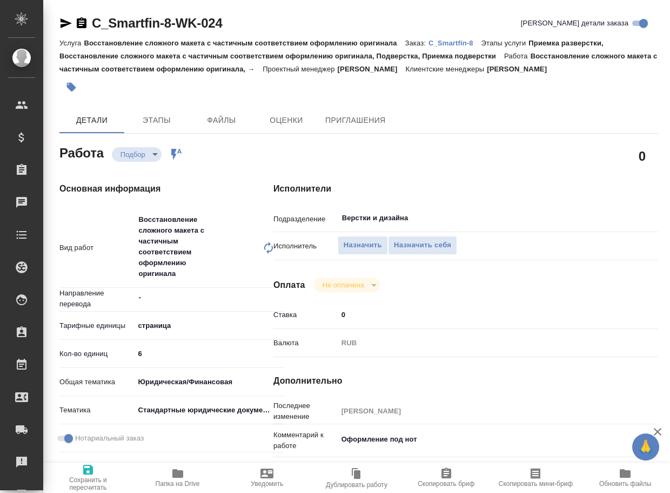
type textarea "x"
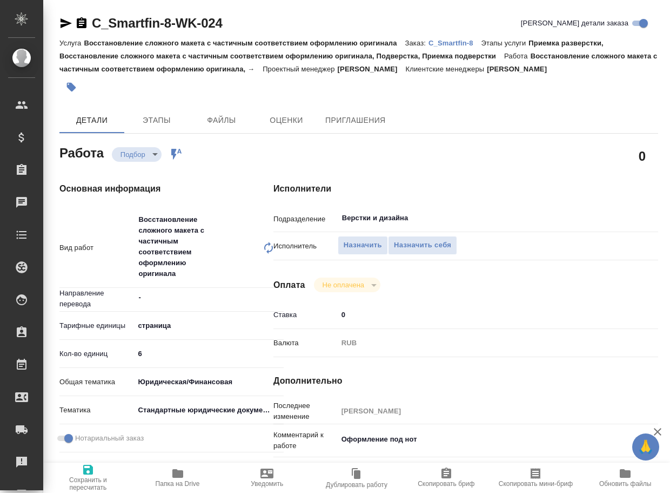
type textarea "x"
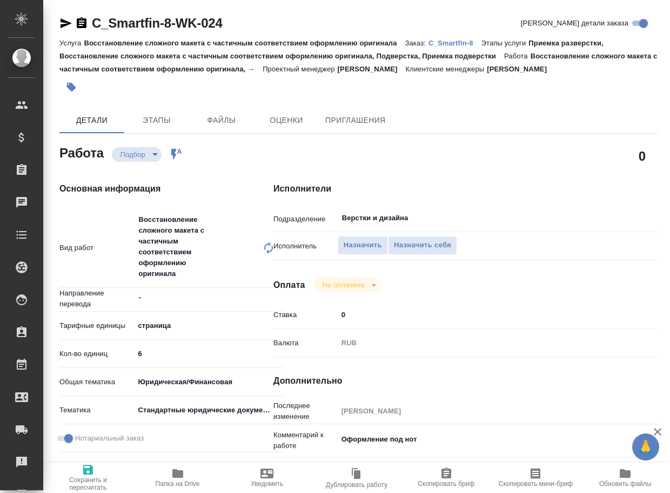
type textarea "x"
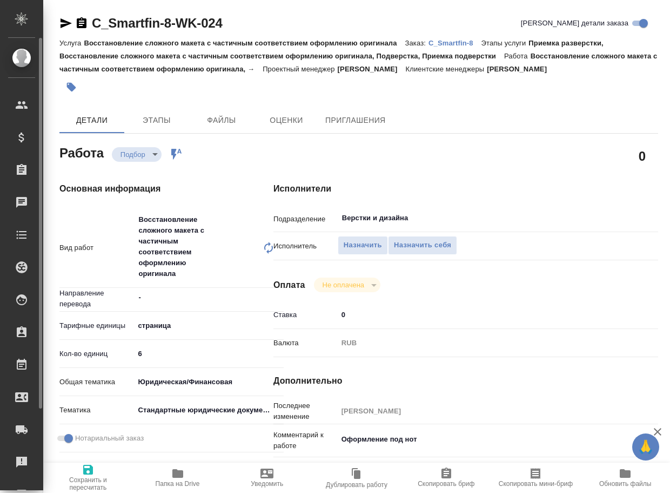
type textarea "x"
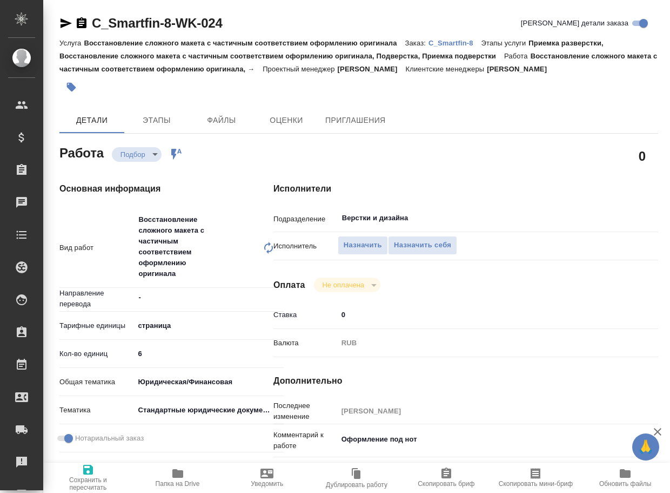
type textarea "x"
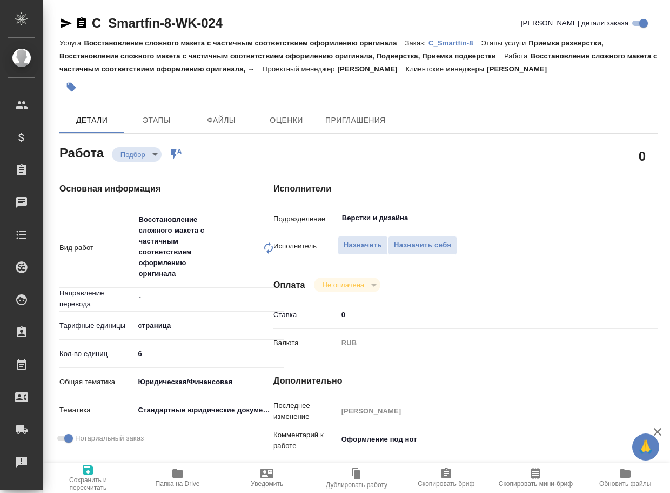
type textarea "x"
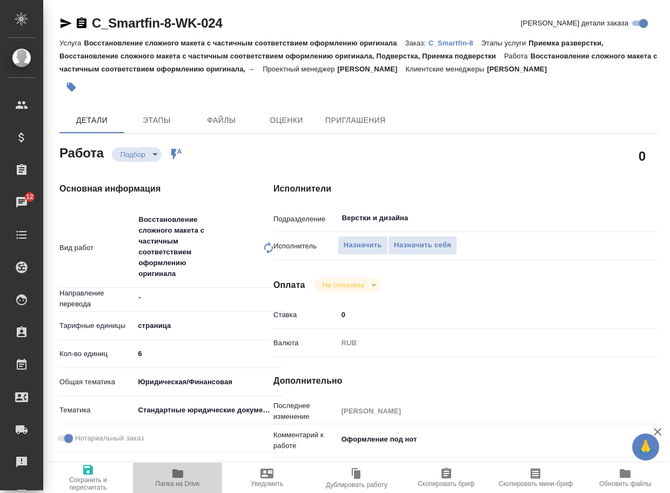
click at [180, 470] on icon "button" at bounding box center [177, 473] width 11 height 9
type textarea "x"
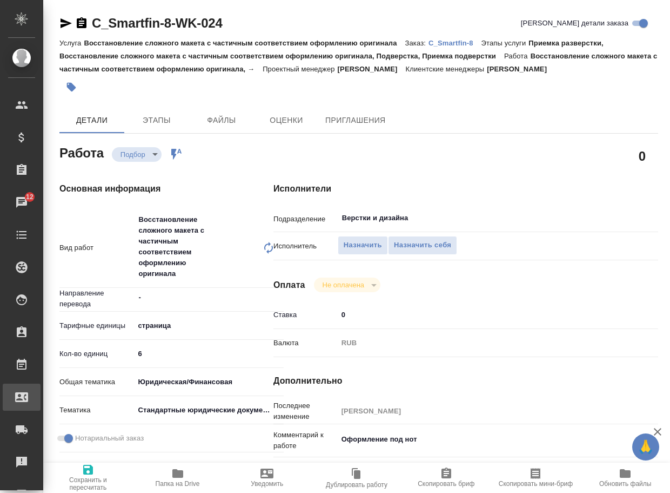
type textarea "x"
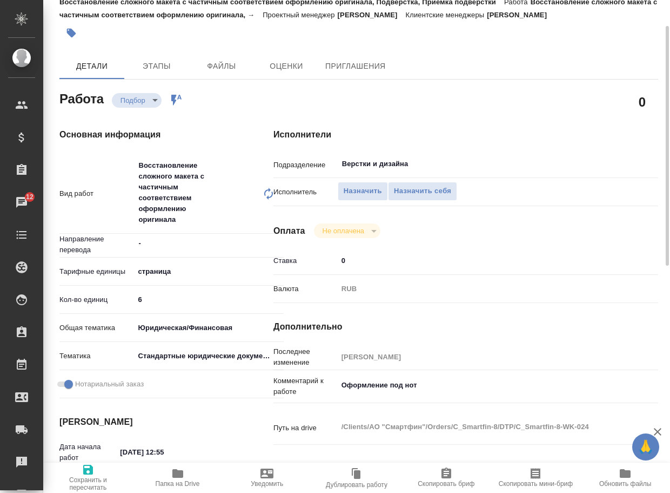
type textarea "x"
click at [431, 387] on textarea "Оформление под нот" at bounding box center [482, 385] width 289 height 18
type textarea "x"
type textarea "Оформление под нот"
type textarea "x"
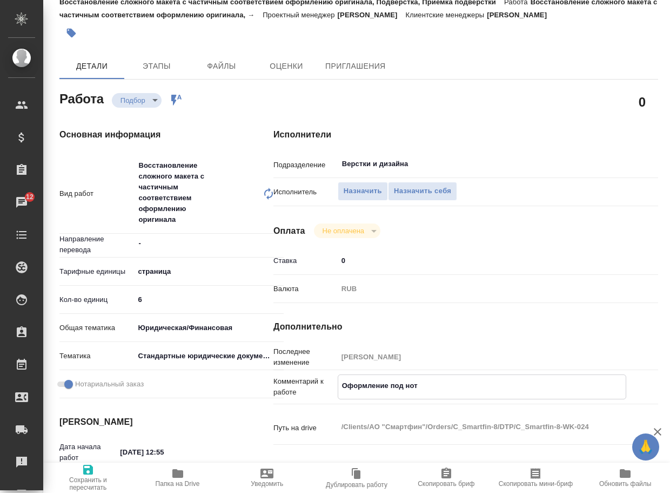
type textarea "x"
type textarea "Оформление под нот"
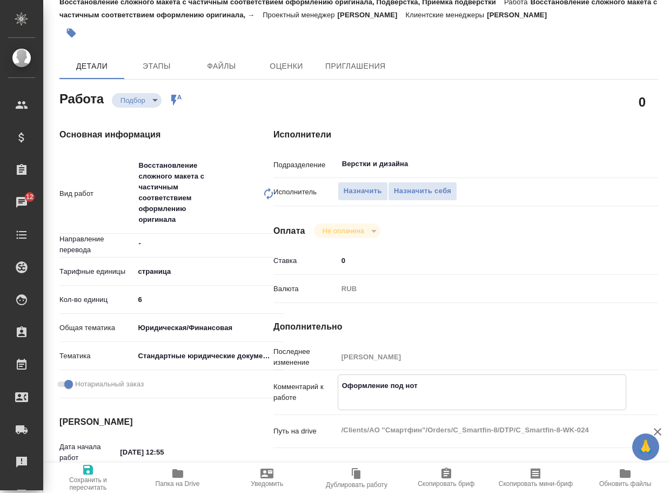
type textarea "x"
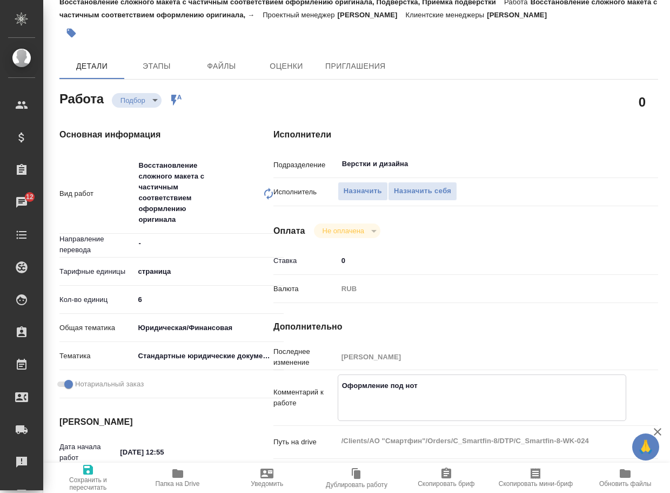
paste textarea "https://drive.awatera.com/apps/files/?dir=/Shares/%D0%90%D0%9E%20%22%D0%A1%D0%B…"
type textarea "x"
type textarea "Оформление под нот https://drive.awatera.com/apps/files/?dir=/Shares/%D0%90%D0%…"
type textarea "x"
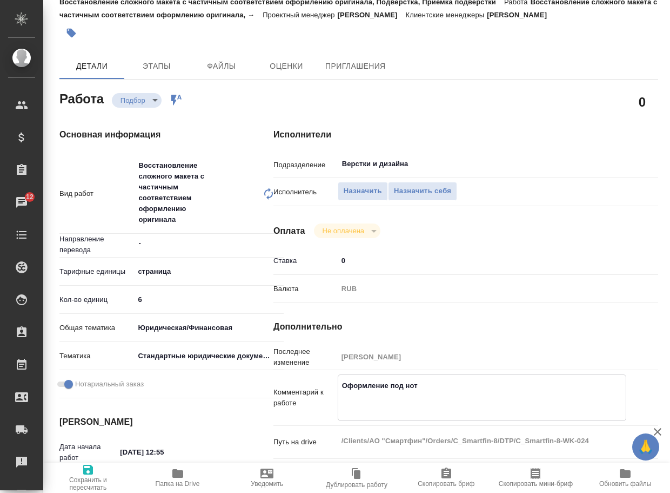
type textarea "x"
click at [421, 394] on textarea "Оформление под нот https://drive.awatera.com/apps/files/?dir=/Shares/%D0%90%D0%…" at bounding box center [482, 412] width 288 height 72
type textarea "x"
type textarea "Оформление под нот https://drive.awatera.com/apps/files/?dir=/Shares/%D0%90%D0%…"
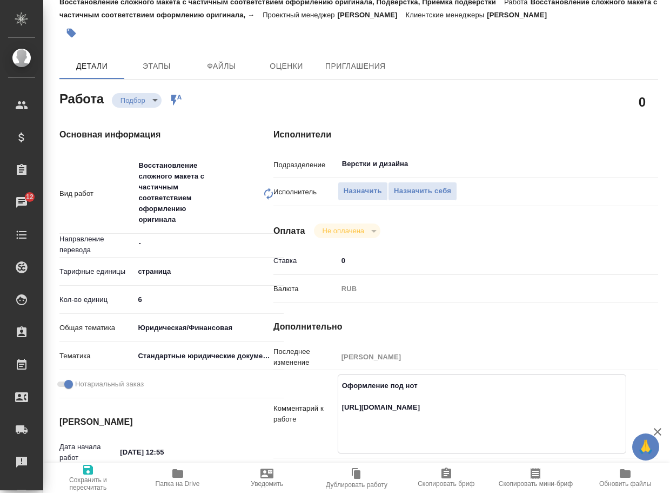
type textarea "x"
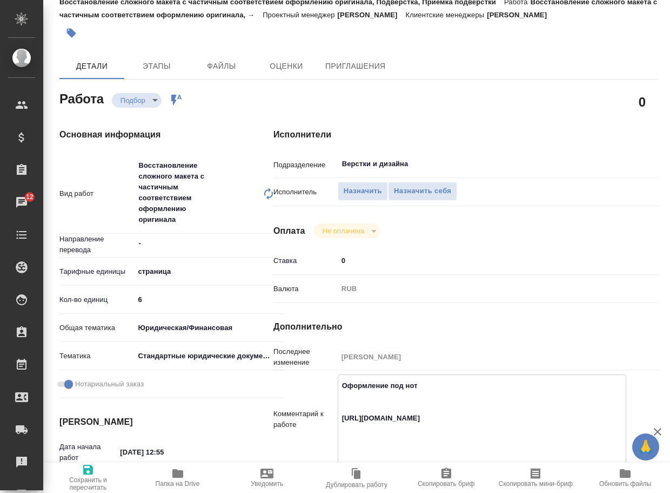
type textarea "Оформление под нот c https://drive.awatera.com/apps/files/?dir=/Shares/%D0%90%D…"
type textarea "x"
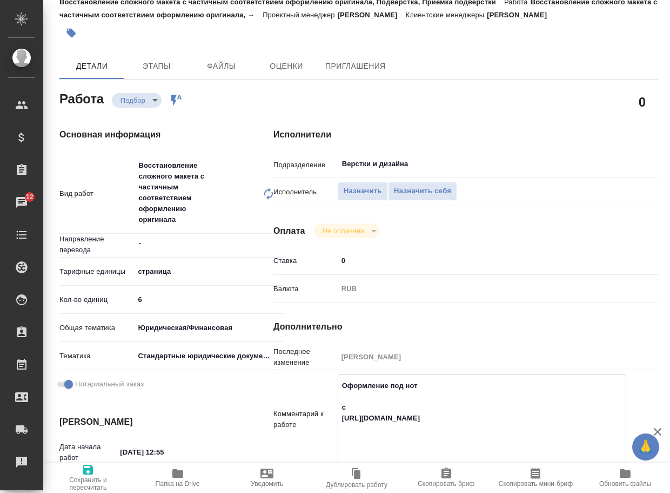
type textarea "x"
type textarea "Оформление под нот cj https://drive.awatera.com/apps/files/?dir=/Shares/%D0%90%…"
type textarea "x"
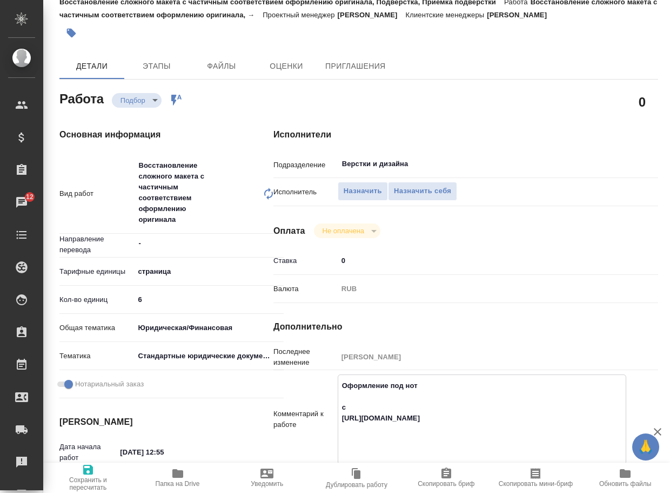
type textarea "x"
type textarea "Оформление под нот cj[ https://drive.awatera.com/apps/files/?dir=/Shares/%D0%90…"
type textarea "x"
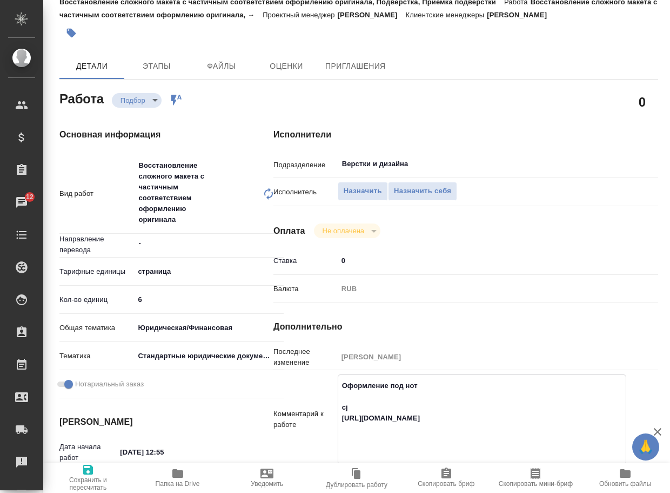
type textarea "x"
type textarea "Оформление под нот cj[h https://drive.awatera.com/apps/files/?dir=/Shares/%D0%9…"
type textarea "x"
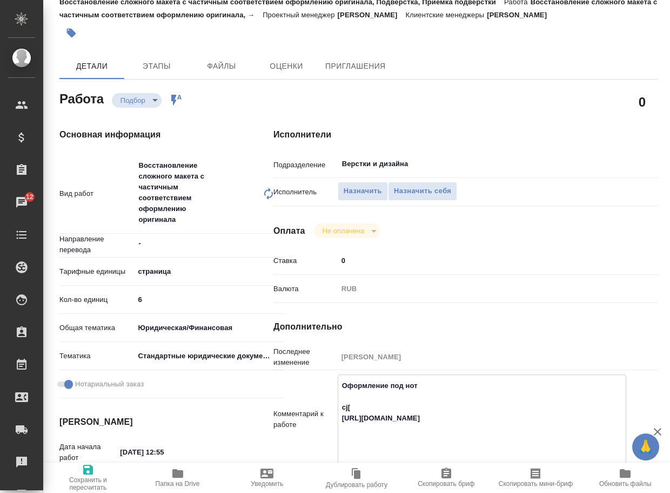
type textarea "x"
type textarea "Оформление под нот cj[hf https://drive.awatera.com/apps/files/?dir=/Shares/%D0%…"
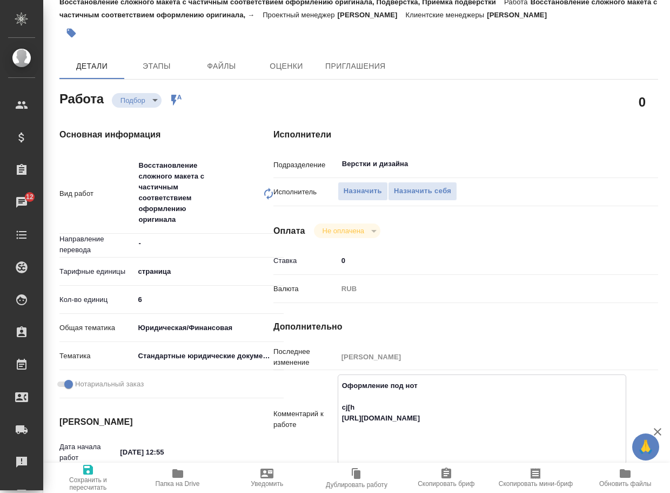
type textarea "x"
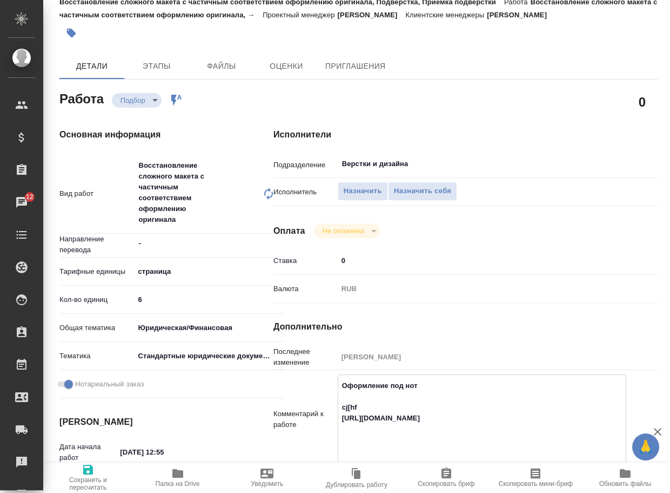
type textarea "Оформление под нот cj[hfy https://drive.awatera.com/apps/files/?dir=/Shares/%D0…"
type textarea "x"
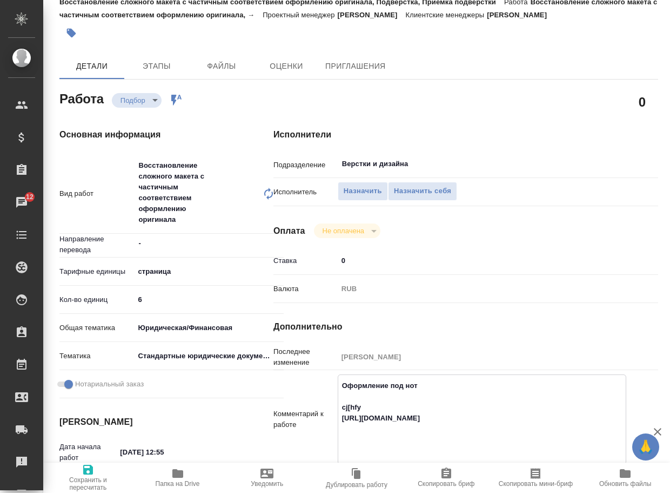
type textarea "x"
type textarea "Оформление под нот cj[hfyt https://drive.awatera.com/apps/files/?dir=/Shares/%D…"
type textarea "x"
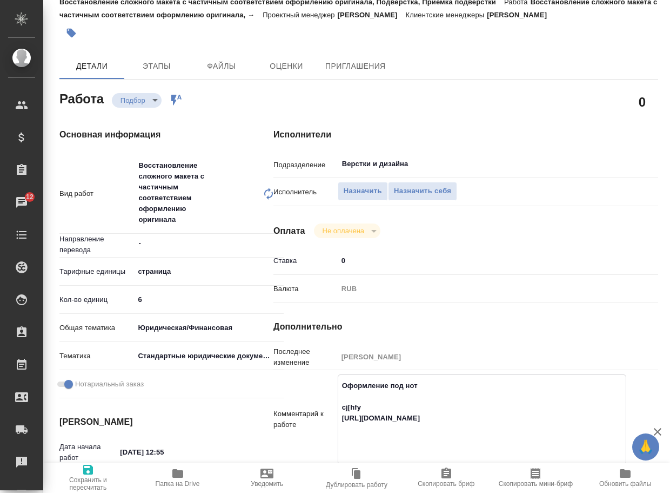
type textarea "x"
type textarea "Оформление под нот cj[hfyty https://drive.awatera.com/apps/files/?dir=/Shares/%…"
type textarea "x"
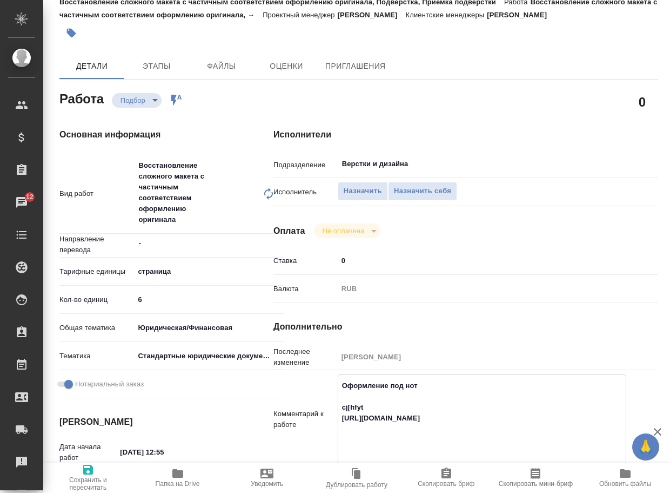
type textarea "x"
type textarea "Оформление под нот cj[hfytyb https://drive.awatera.com/apps/files/?dir=/Shares/…"
type textarea "x"
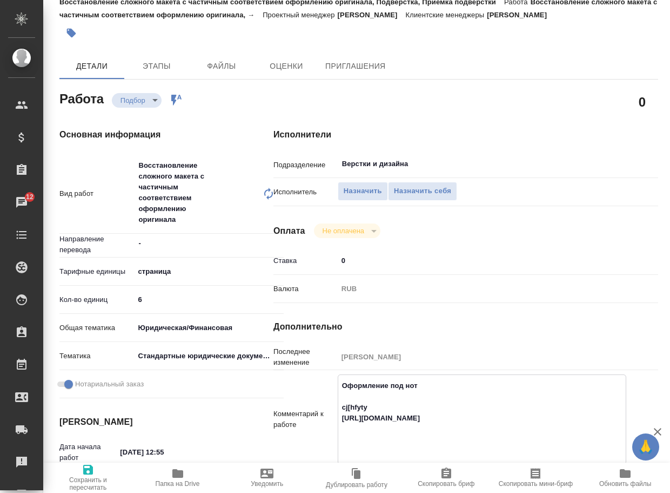
type textarea "x"
type textarea "Оформление под нот cj[hfytybt https://drive.awatera.com/apps/files/?dir=/Shares…"
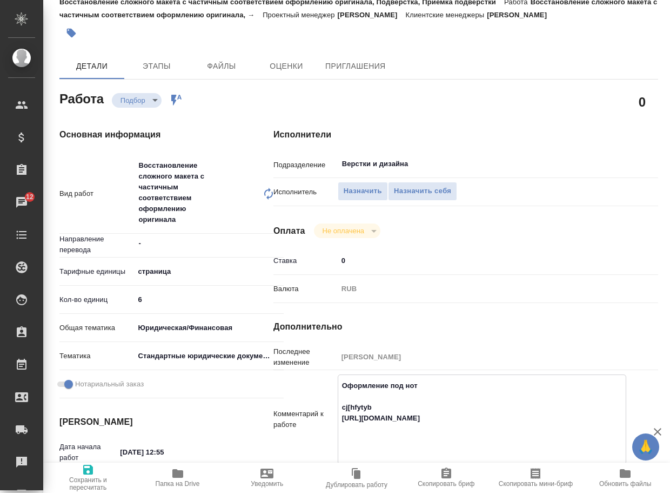
type textarea "x"
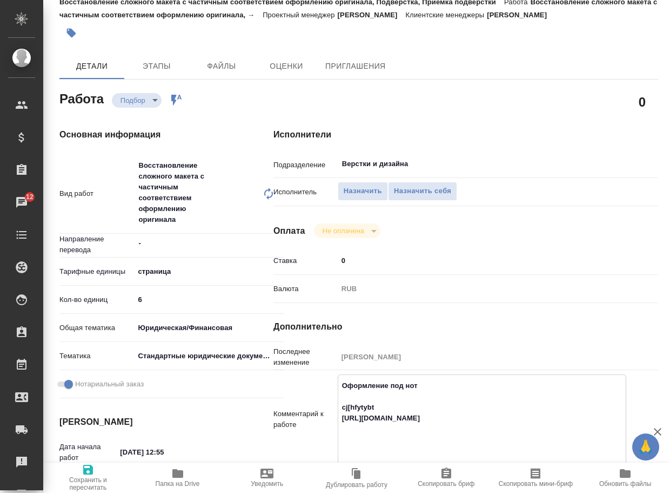
type textarea "Оформление под нот cj[hfytybt https://drive.awatera.com/apps/files/?dir=/Shares…"
type textarea "x"
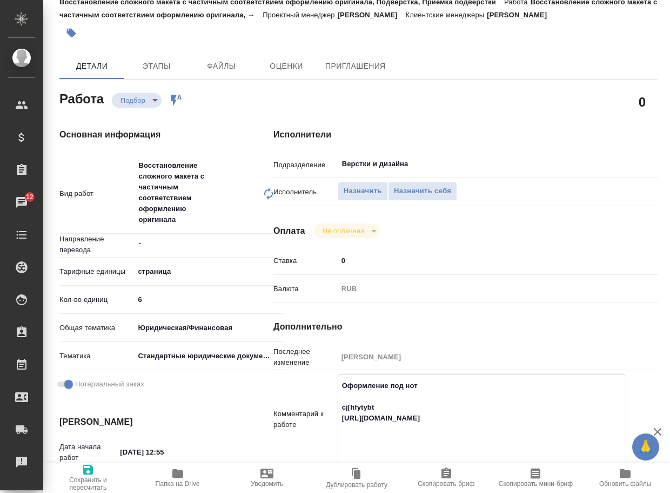
type textarea "x"
type textarea "Оформление под нот cj[hfytybt j https://drive.awatera.com/apps/files/?dir=/Shar…"
type textarea "x"
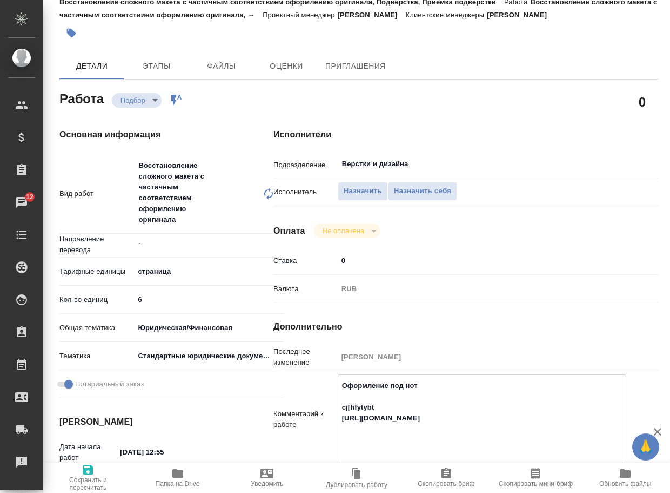
type textarea "x"
type textarea "Оформление под нот cj[hfytybt ja https://drive.awatera.com/apps/files/?dir=/Sha…"
type textarea "x"
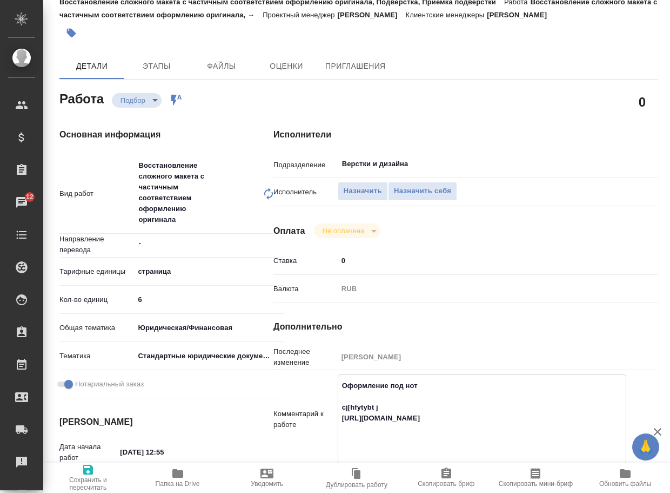
type textarea "x"
type textarea "Оформление под нот cj[hfytybt jaj https://drive.awatera.com/apps/files/?dir=/Sh…"
type textarea "x"
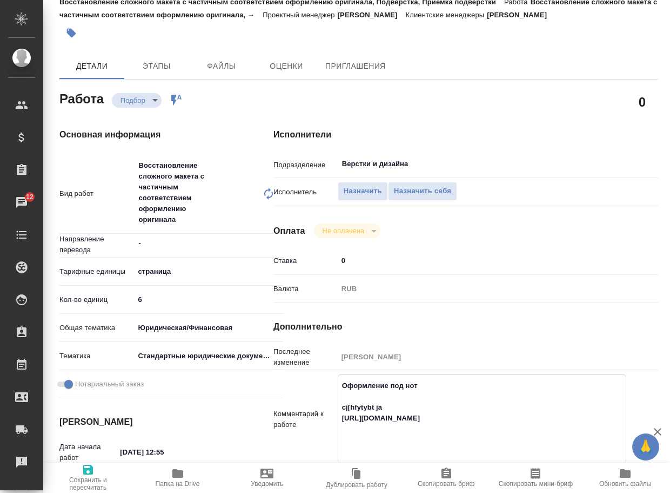
type textarea "x"
type textarea "Оформление под нот cj[hfytybt jajh https://drive.awatera.com/apps/files/?dir=/S…"
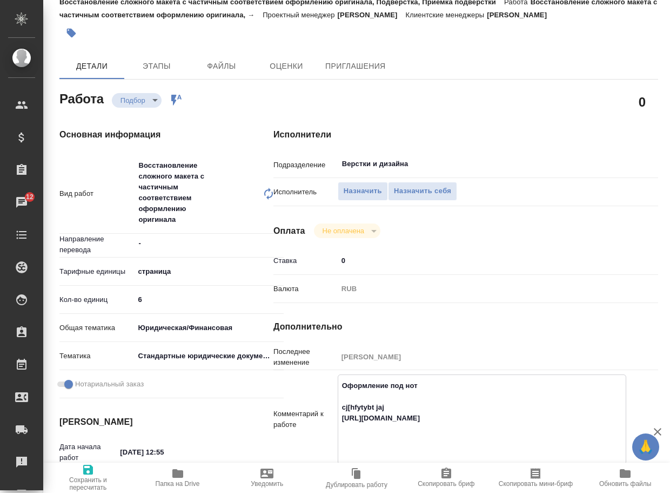
type textarea "x"
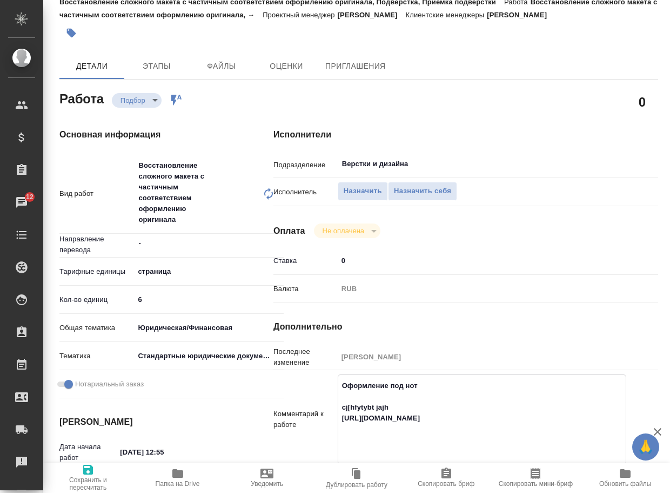
type textarea "Оформление под нот cj[hfytybt jajhv https://drive.awatera.com/apps/files/?dir=/…"
type textarea "x"
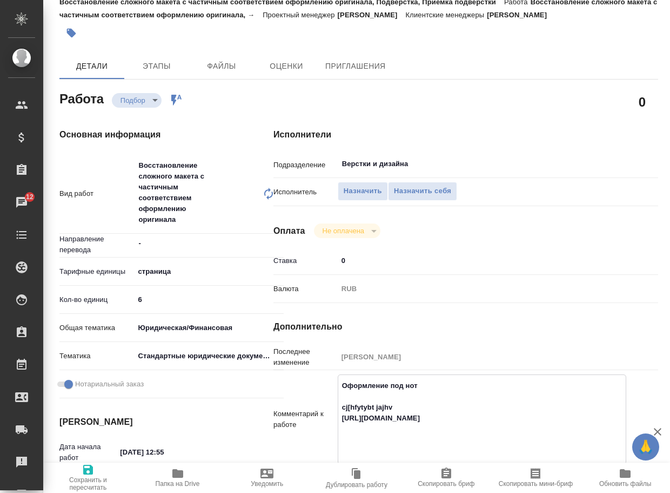
type textarea "x"
type textarea "Оформление под нот cj[hfytybt jajhvk https://drive.awatera.com/apps/files/?dir=…"
type textarea "x"
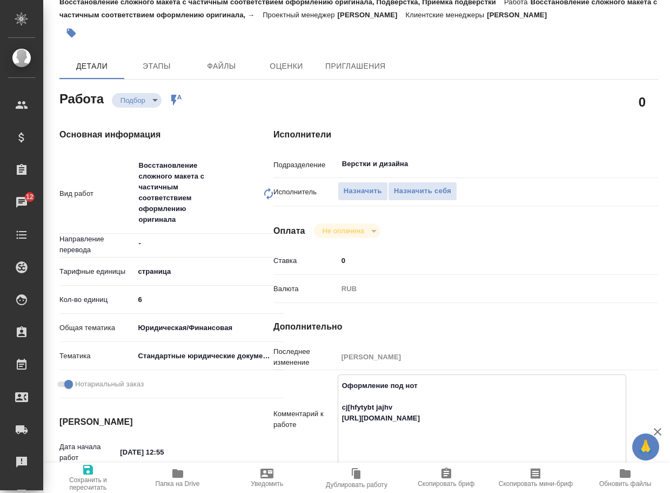
type textarea "x"
type textarea "Оформление под нот cj[hfytybt jajhvkt https://drive.awatera.com/apps/files/?dir…"
type textarea "x"
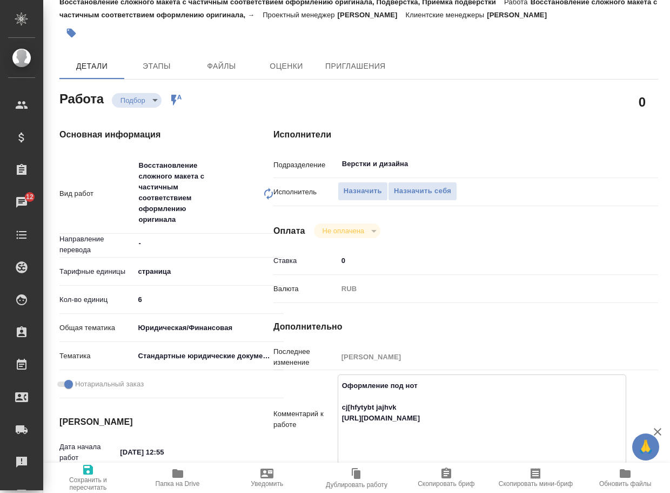
type textarea "x"
type textarea "Оформление под нот cj[hfytybt jajhvkty https://drive.awatera.com/apps/files/?di…"
type textarea "x"
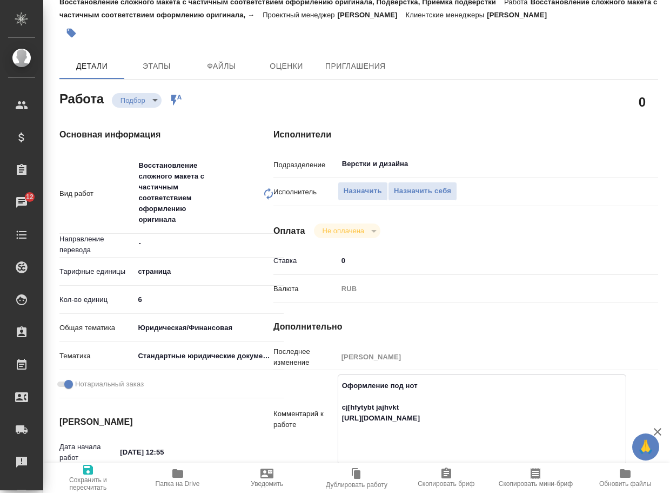
type textarea "x"
type textarea "Оформление под нот cj[hfytybt jajhvktyb https://drive.awatera.com/apps/files/?d…"
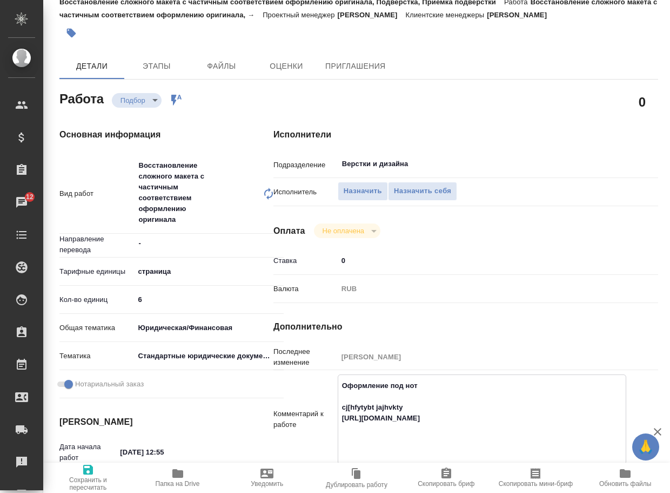
type textarea "x"
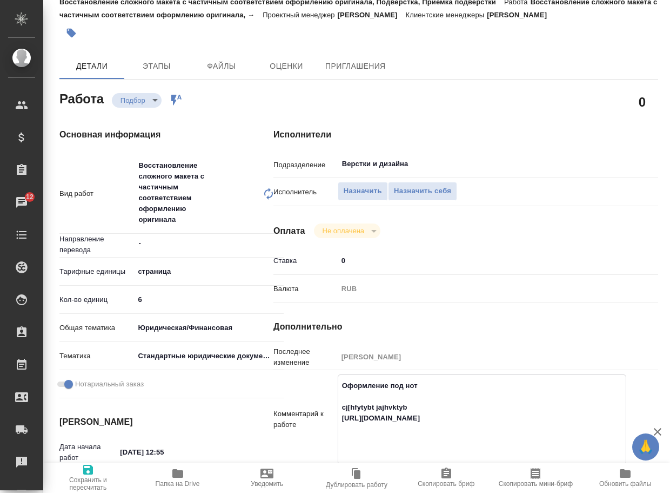
type textarea "Оформление под нот cj[hfytybt jajhvktybz https://drive.awatera.com/apps/files/?…"
type textarea "x"
click at [382, 405] on textarea "Оформление под нот сохранение оригинала https://drive.awatera.com/apps/files/?d…" at bounding box center [482, 423] width 288 height 94
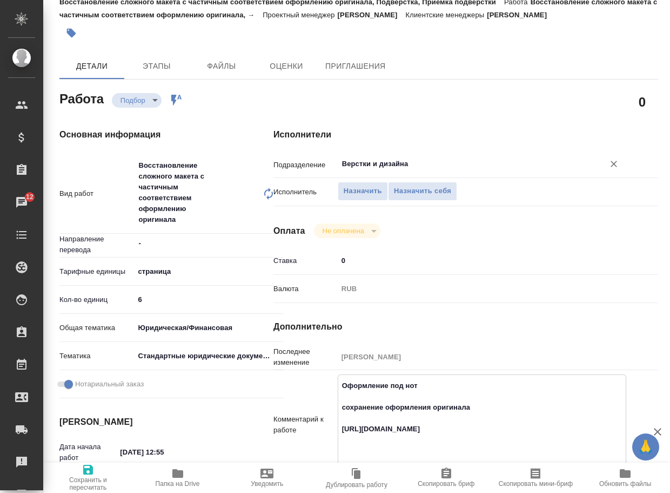
click at [415, 159] on input "Верстки и дизайна" at bounding box center [464, 163] width 246 height 13
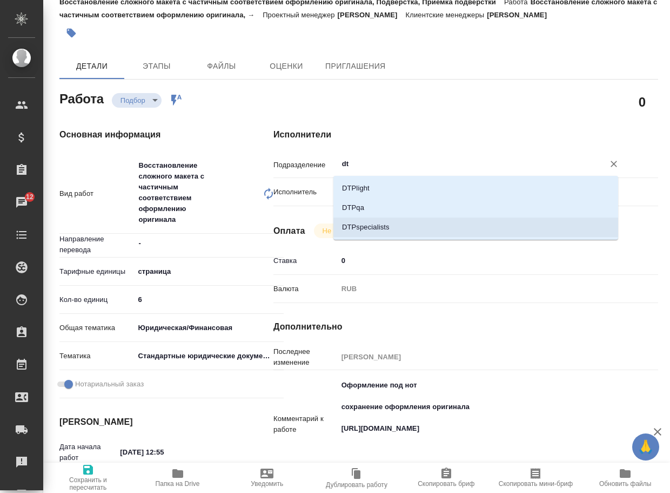
click at [401, 222] on li "DTPspecialists" at bounding box center [476, 226] width 285 height 19
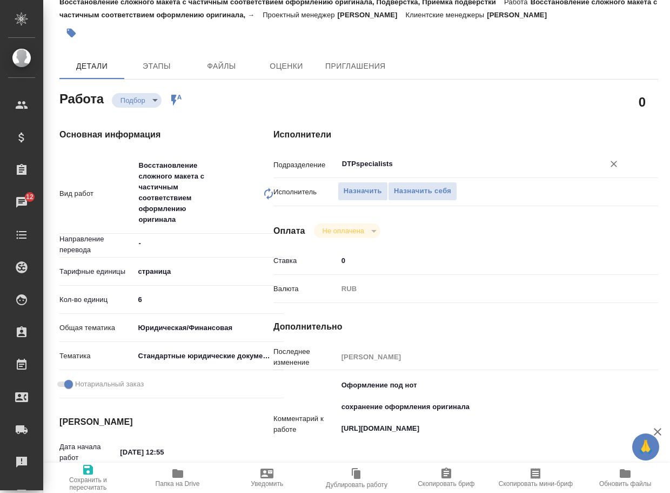
click at [85, 471] on icon "button" at bounding box center [88, 469] width 10 height 10
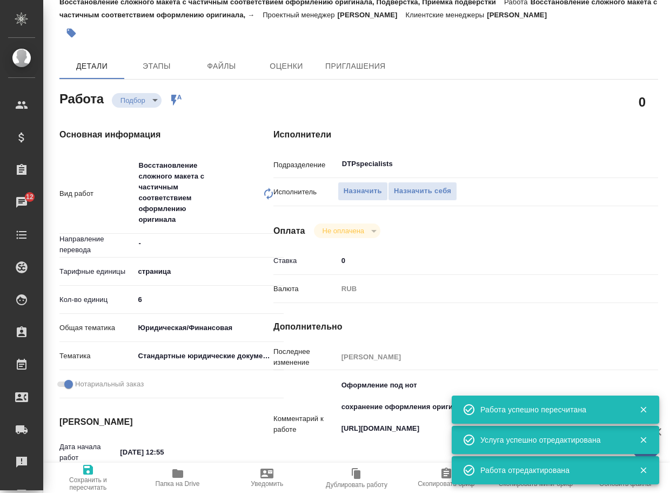
click at [338, 426] on textarea "Оформление под нот сохранение оформления оригинала https://drive.awatera.com/ap…" at bounding box center [482, 423] width 289 height 94
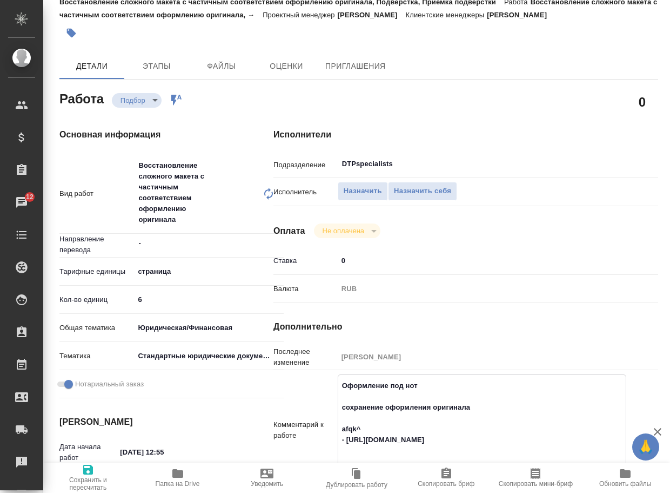
paste textarea "Certificado de Dominio y Cargas_Korobko-Shemanoivshaia.pdf"
drag, startPoint x: 363, startPoint y: 424, endPoint x: 329, endPoint y: 431, distance: 34.2
click at [329, 431] on div "Комментарий к работе Оформление под нот сохранение оформления оригинала afqk^ -…" at bounding box center [466, 440] width 385 height 133
click at [89, 472] on icon "button" at bounding box center [88, 469] width 13 height 13
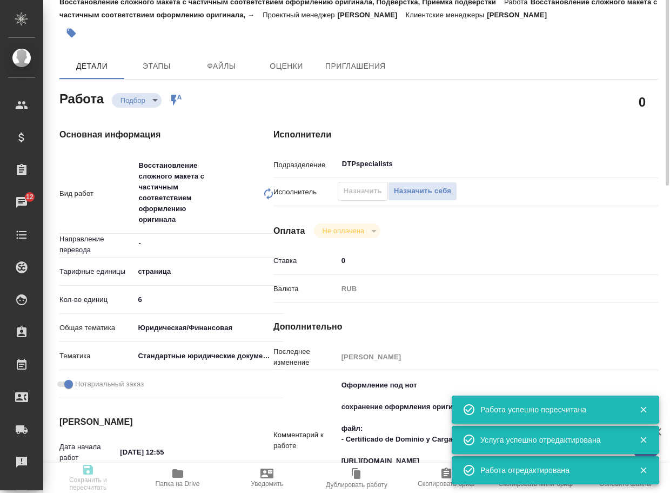
scroll to position [0, 0]
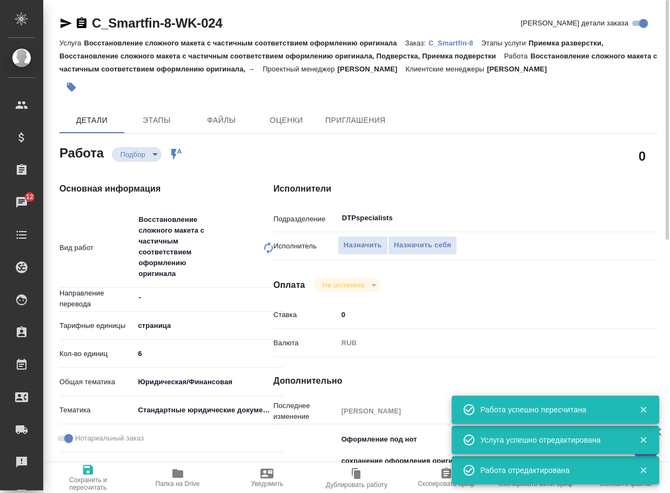
click at [66, 28] on icon "button" at bounding box center [65, 23] width 13 height 13
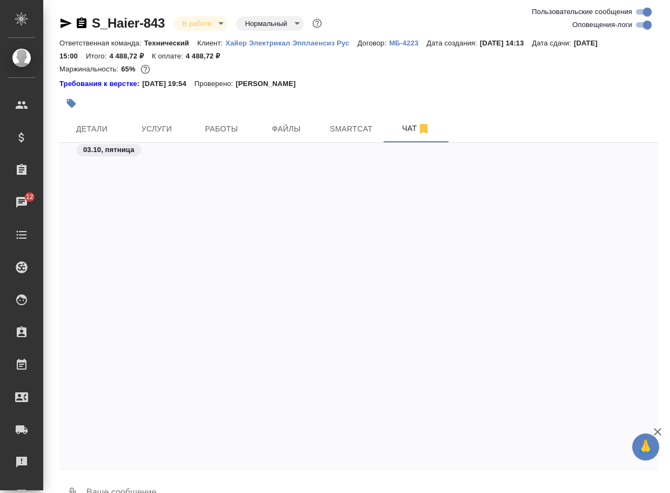
scroll to position [21236, 0]
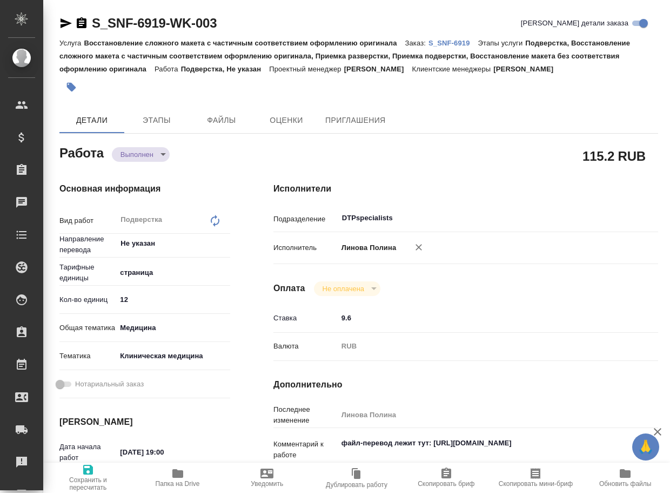
type textarea "x"
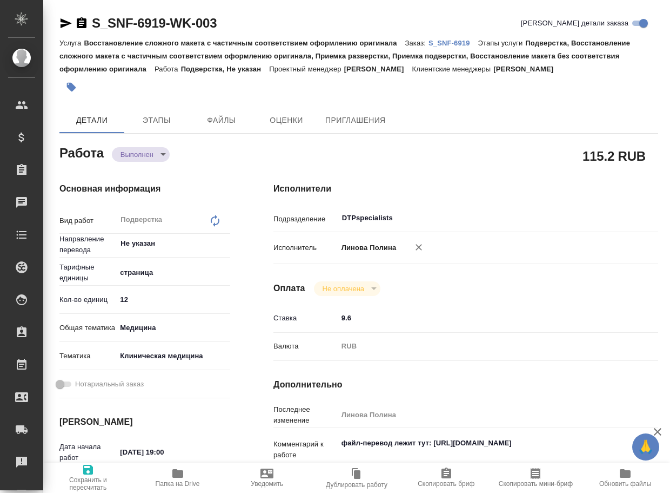
type textarea "x"
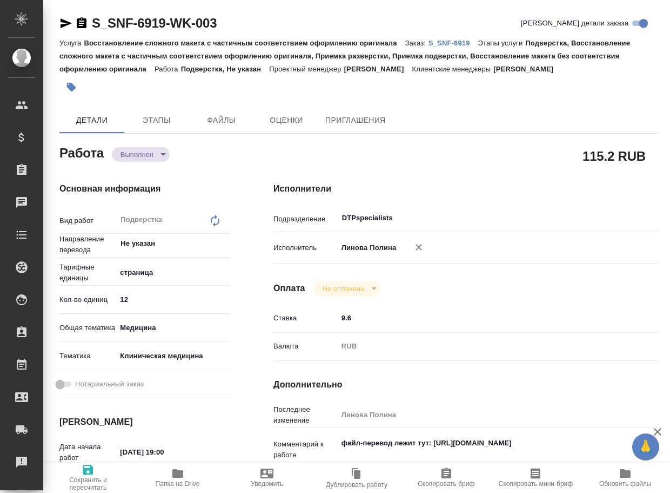
type textarea "x"
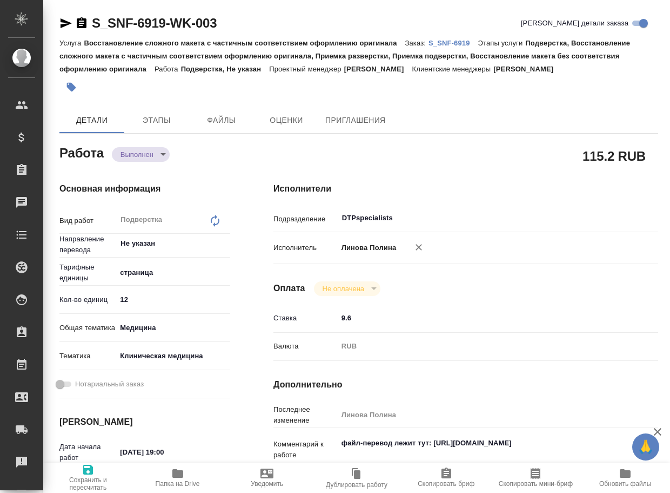
type textarea "x"
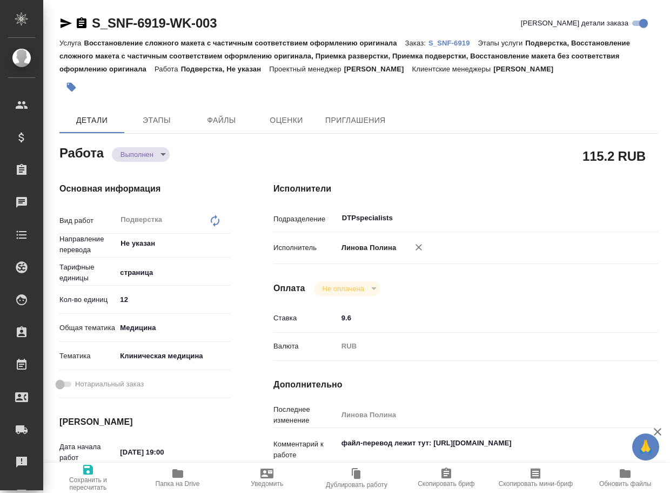
type textarea "x"
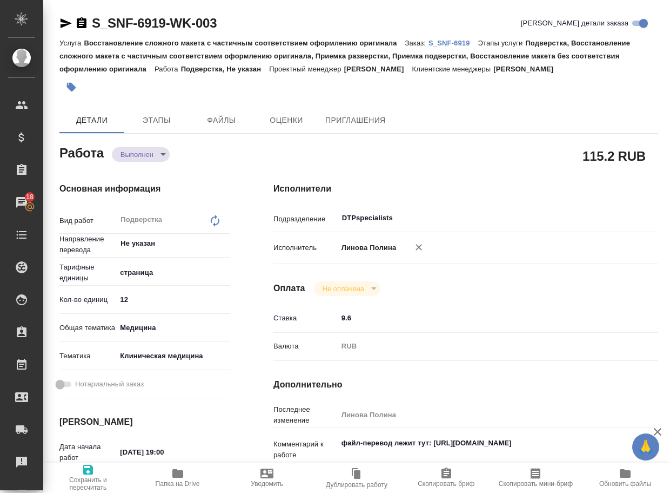
type textarea "x"
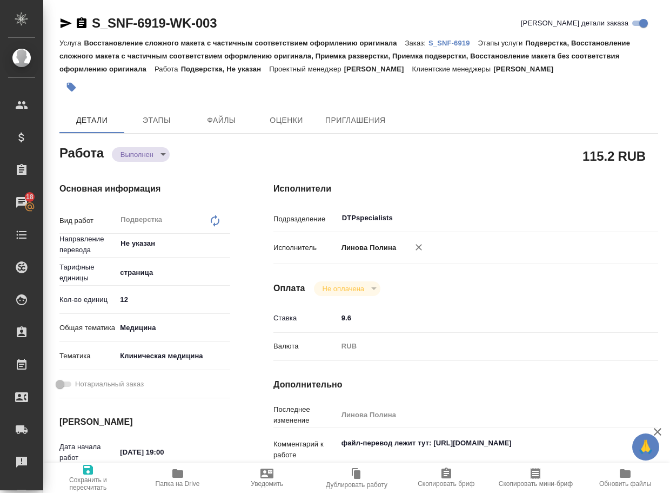
type textarea "x"
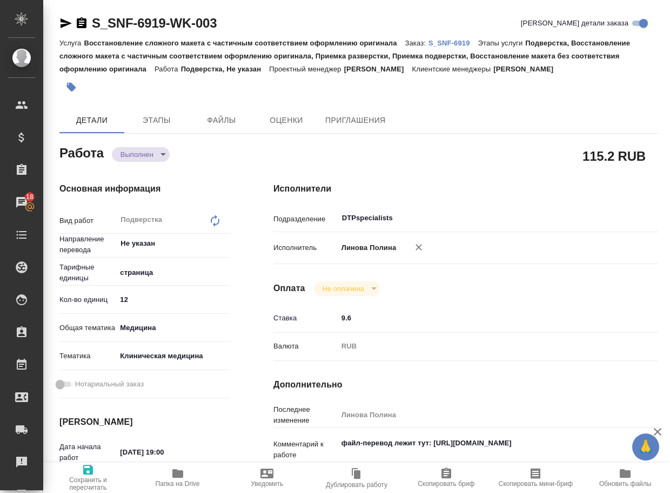
click at [179, 475] on icon "button" at bounding box center [177, 473] width 11 height 9
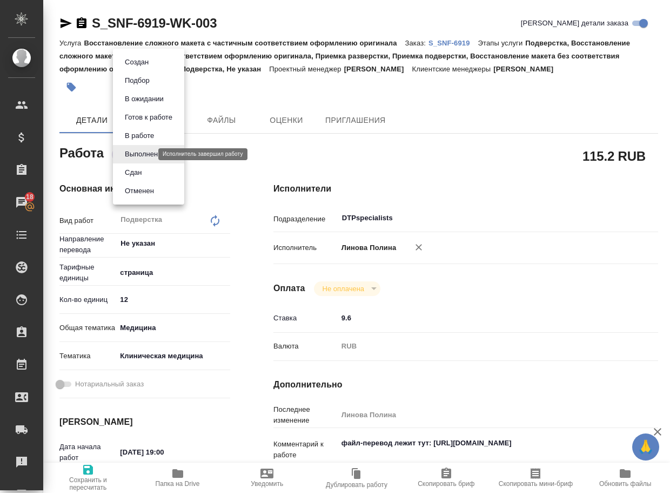
click at [148, 151] on body "🙏 .cls-1 fill:#fff; AWATERA Arsenyeva Vera Клиенты Спецификации Заказы 18 Чаты …" at bounding box center [335, 246] width 670 height 493
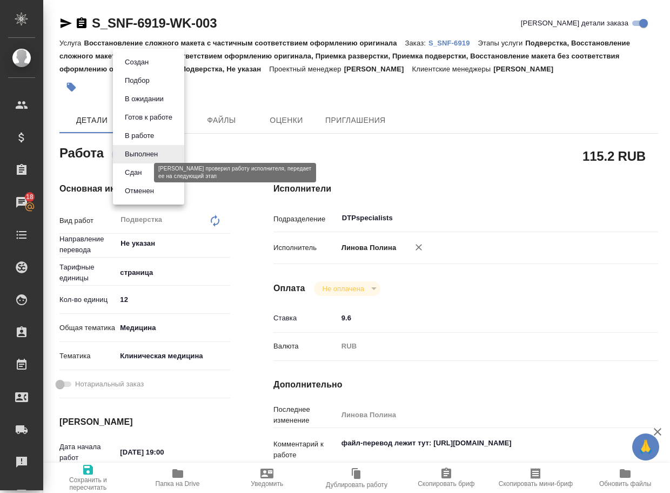
click at [145, 170] on button "Сдан" at bounding box center [133, 173] width 23 height 12
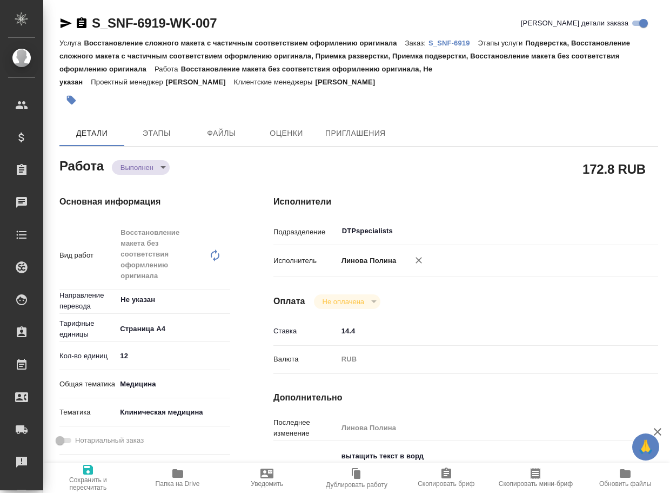
type textarea "x"
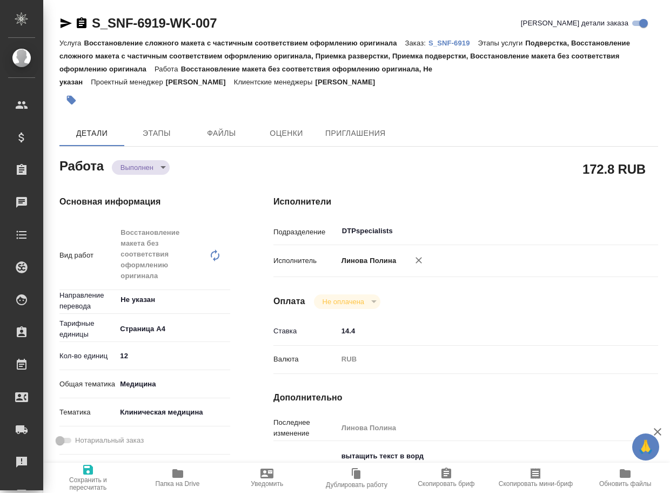
type textarea "x"
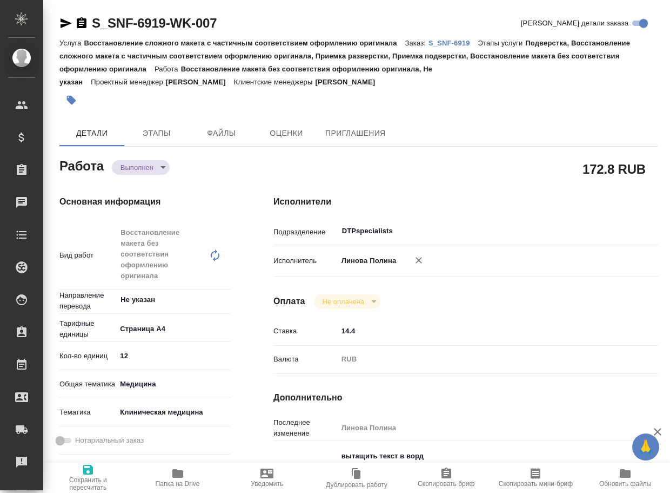
type textarea "x"
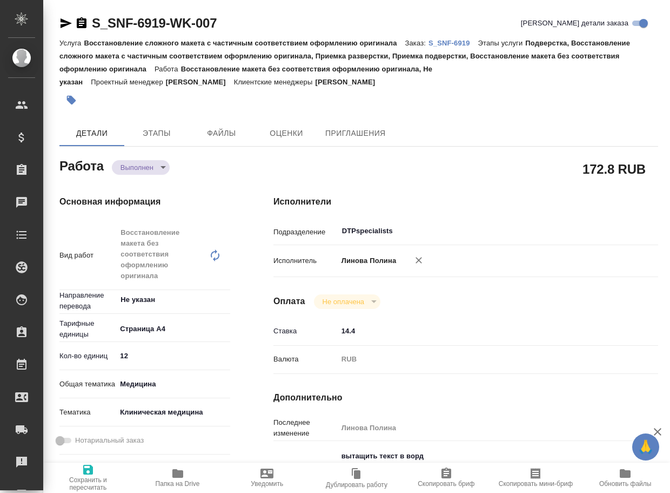
type textarea "x"
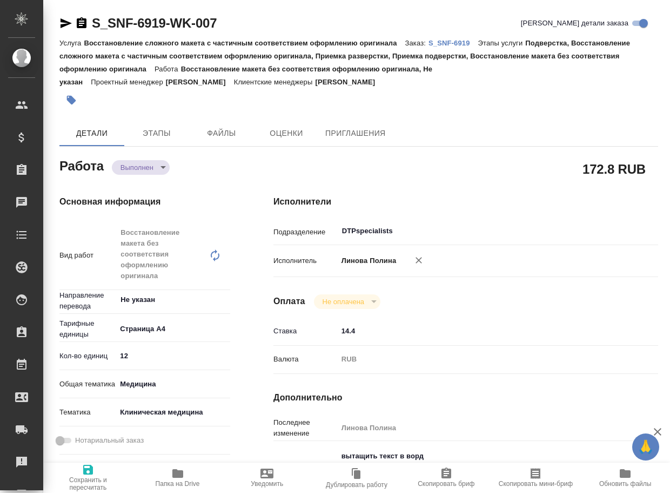
type textarea "x"
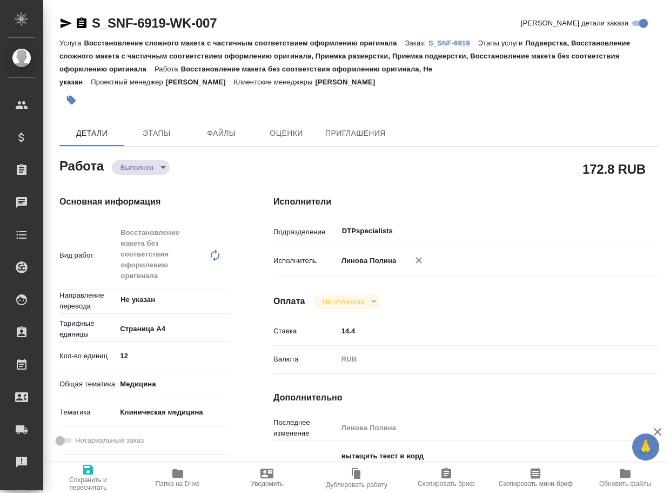
type textarea "x"
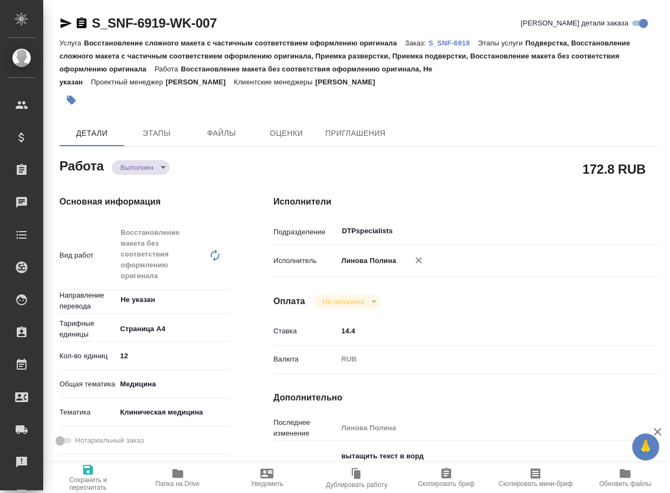
type textarea "x"
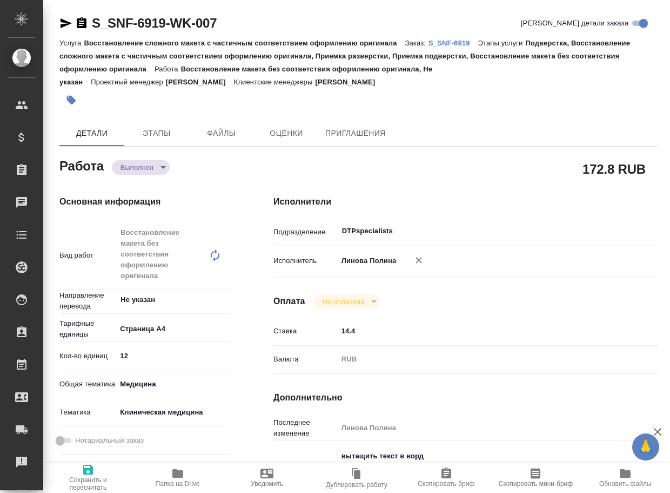
click at [178, 481] on span "Папка на Drive" at bounding box center [178, 484] width 44 height 8
type textarea "x"
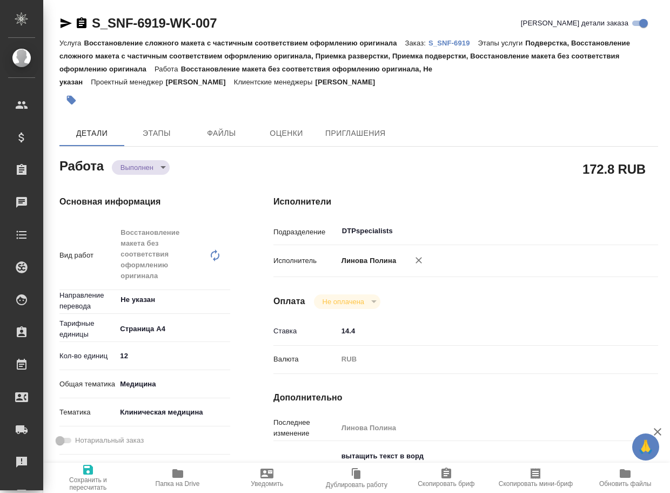
type textarea "x"
click at [144, 172] on body "🙏 .cls-1 fill:#fff; AWATERA Arsenyeva [PERSON_NAME] Спецификации Заказы 18 Чаты…" at bounding box center [335, 246] width 670 height 493
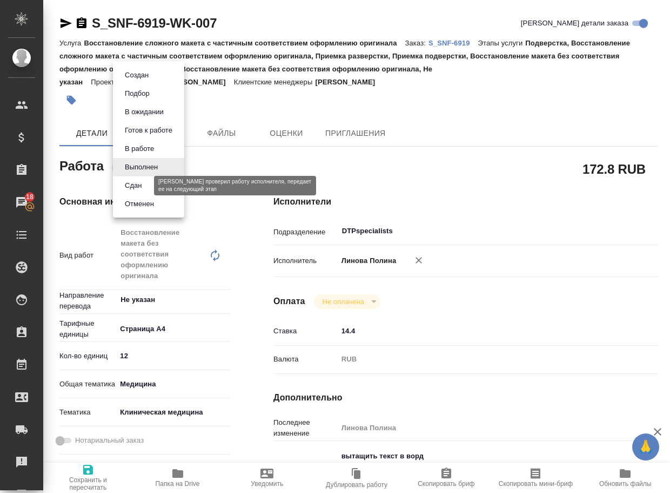
click at [145, 187] on button "Сдан" at bounding box center [133, 185] width 23 height 12
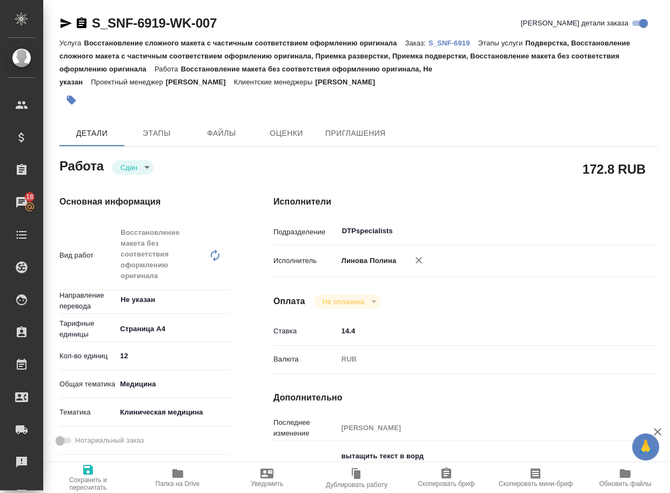
type textarea "x"
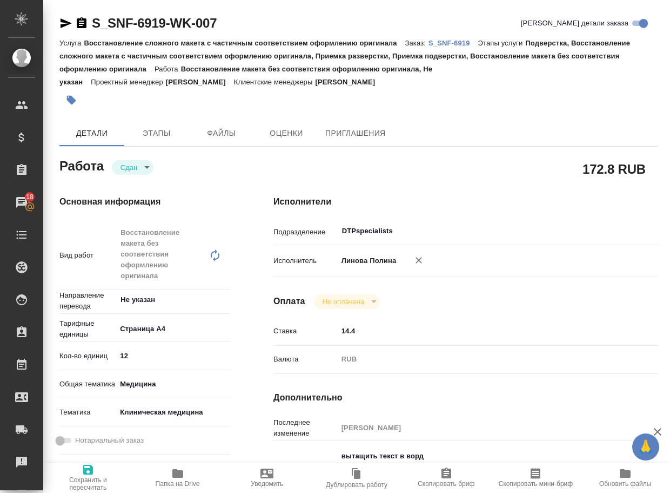
type textarea "x"
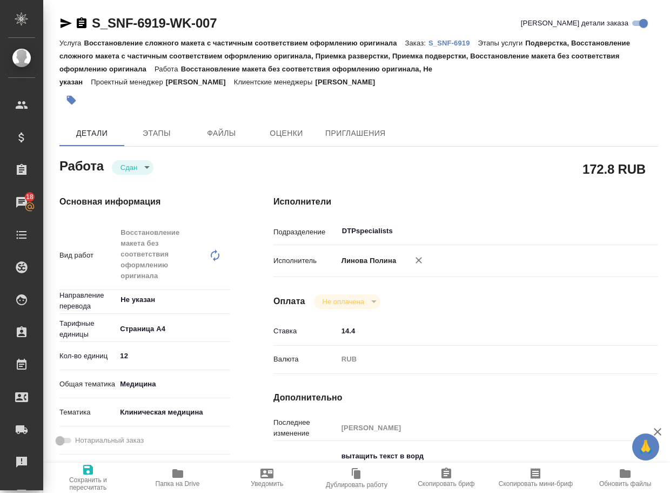
click at [449, 41] on p "S_SNF-6919" at bounding box center [454, 43] width 50 height 8
type textarea "x"
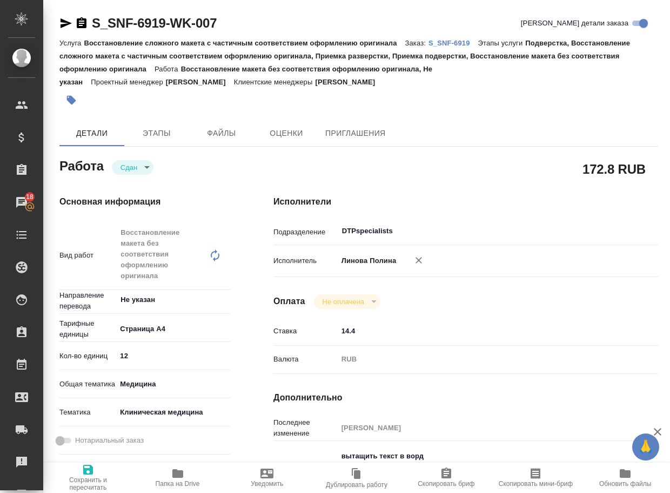
type textarea "x"
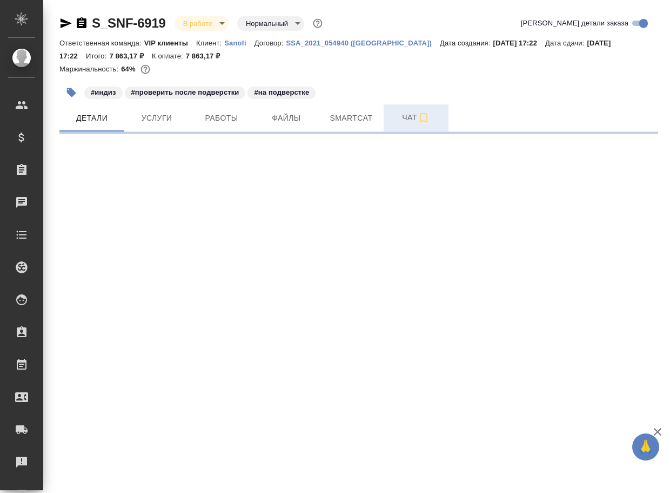
click at [413, 119] on span "Чат" at bounding box center [416, 118] width 52 height 14
select select "RU"
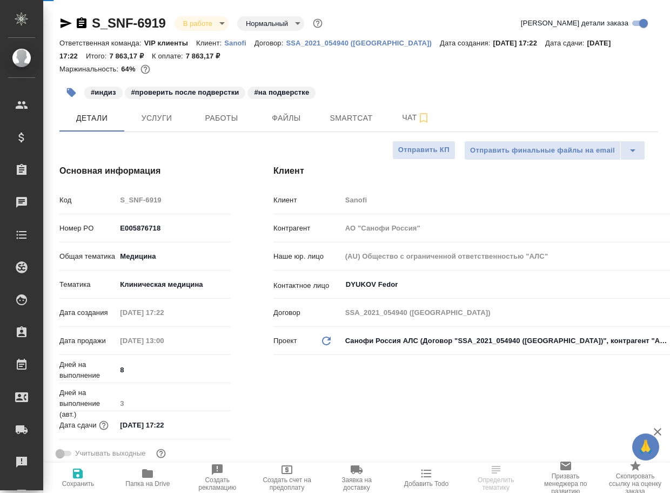
type textarea "x"
type input "[PERSON_NAME]"
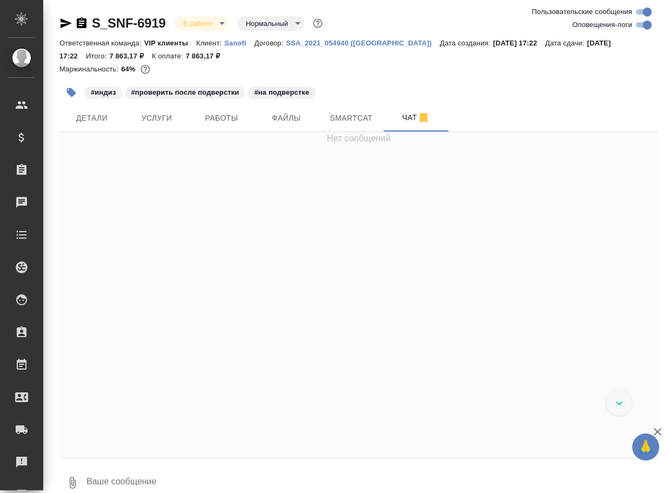
click at [172, 477] on textarea at bounding box center [371, 482] width 573 height 37
paste textarea "[URL][DOMAIN_NAME]"
type textarea "[URL][DOMAIN_NAME]"
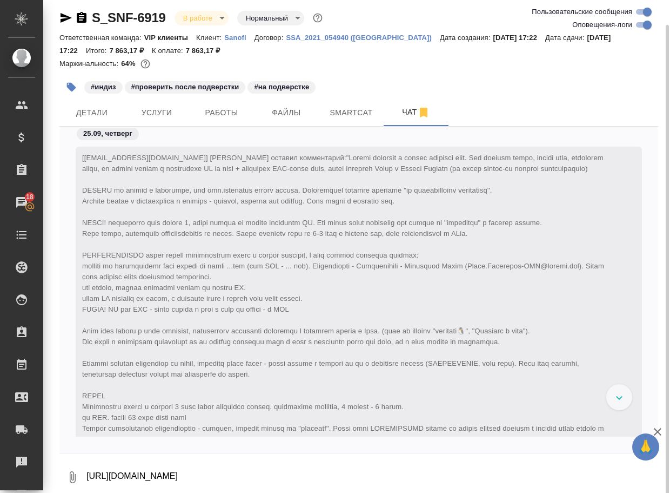
scroll to position [15, 0]
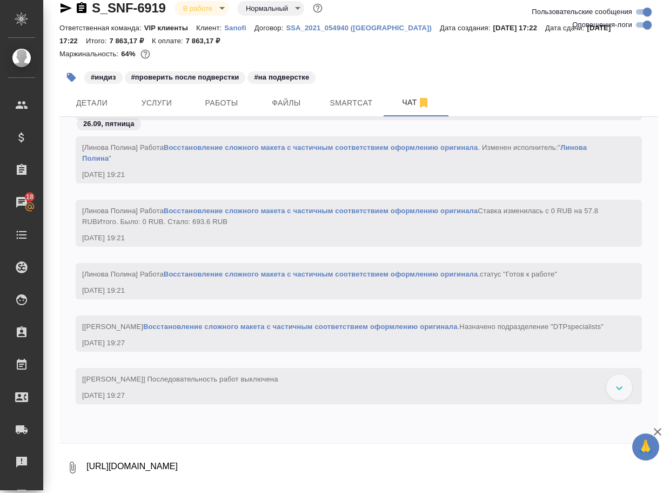
click at [608, 384] on div at bounding box center [620, 387] width 26 height 26
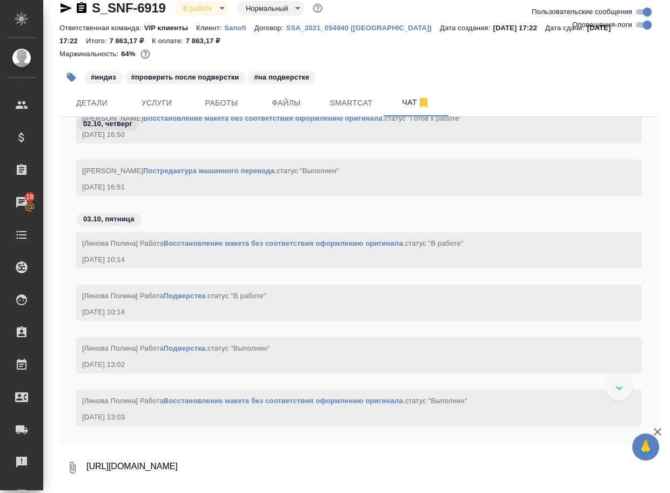
scroll to position [19157, 0]
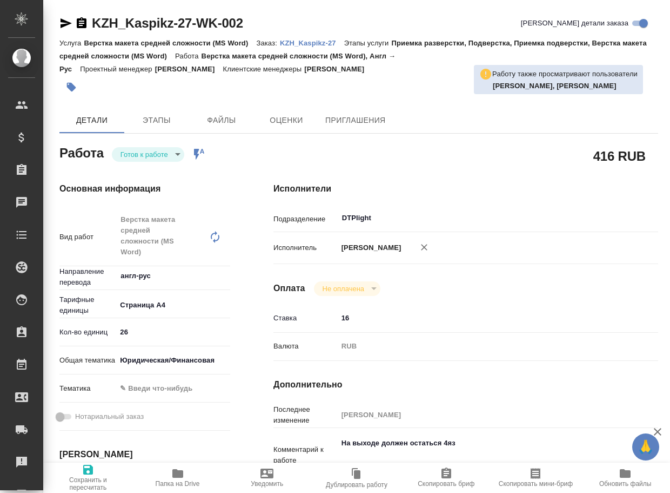
type textarea "x"
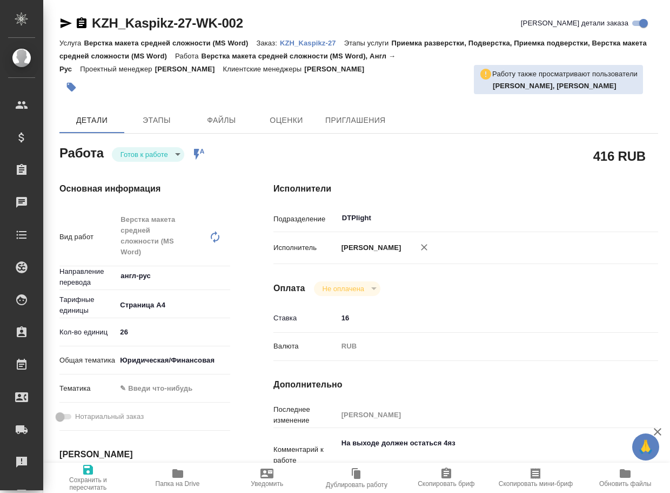
type textarea "x"
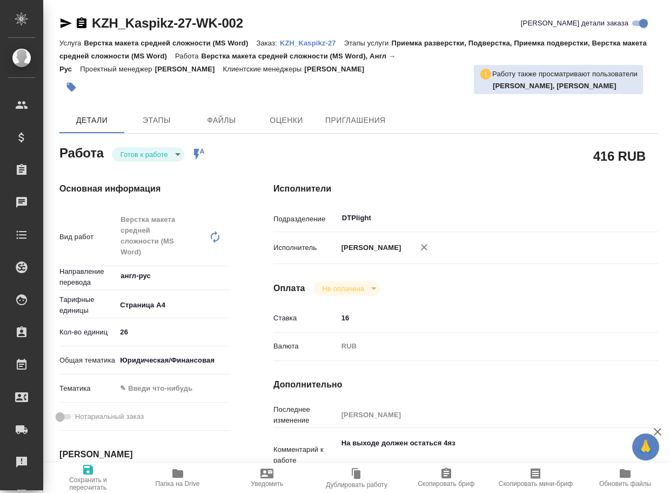
type textarea "x"
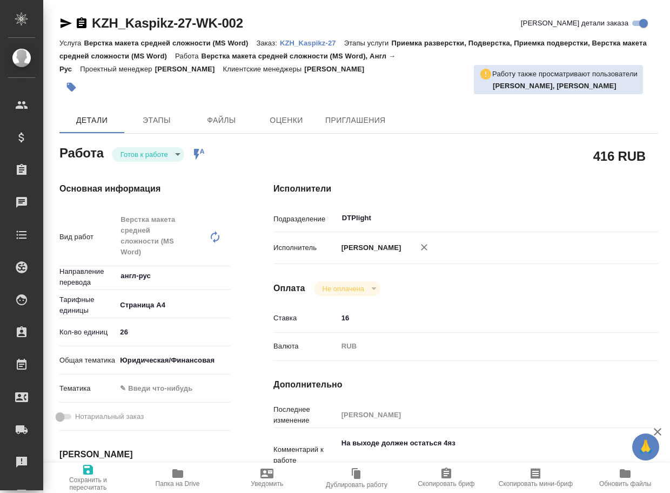
click at [325, 40] on p "KZH_Kaspikz-27" at bounding box center [312, 43] width 64 height 8
type textarea "x"
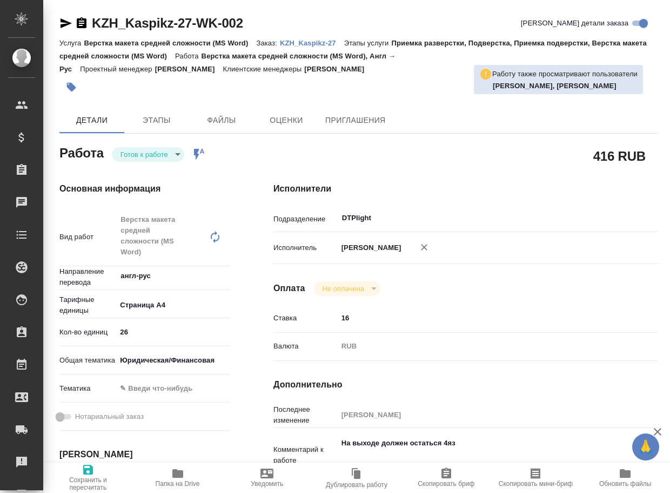
type textarea "x"
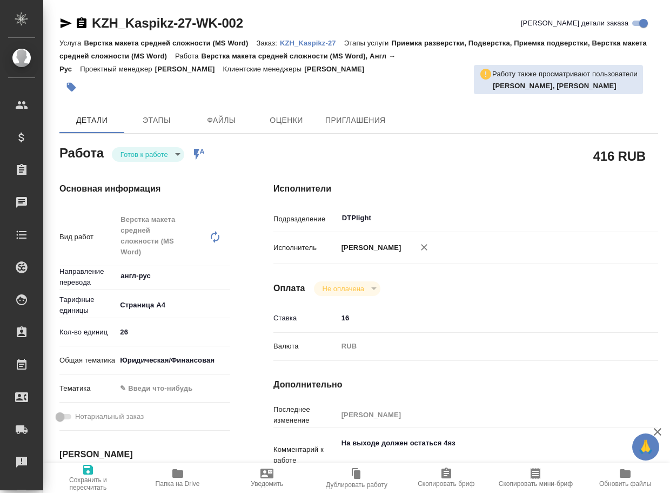
type textarea "x"
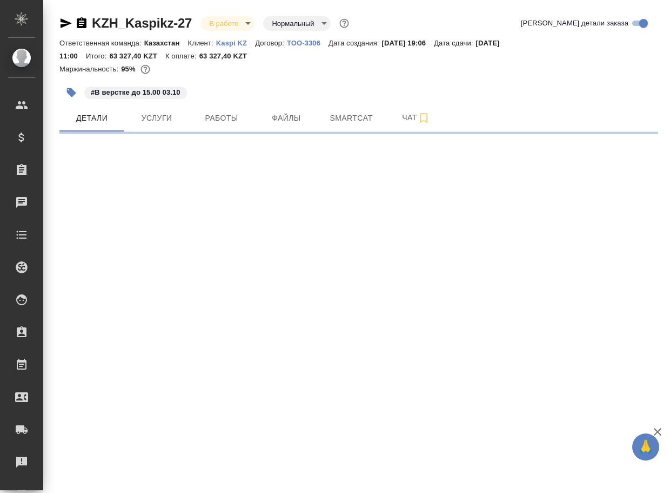
select select "RU"
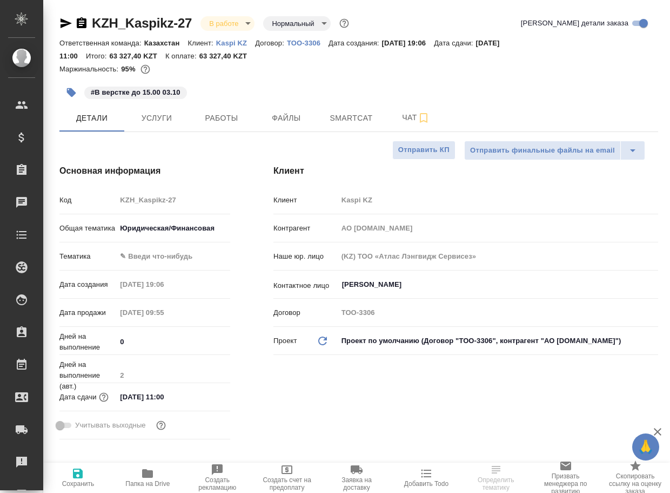
type textarea "x"
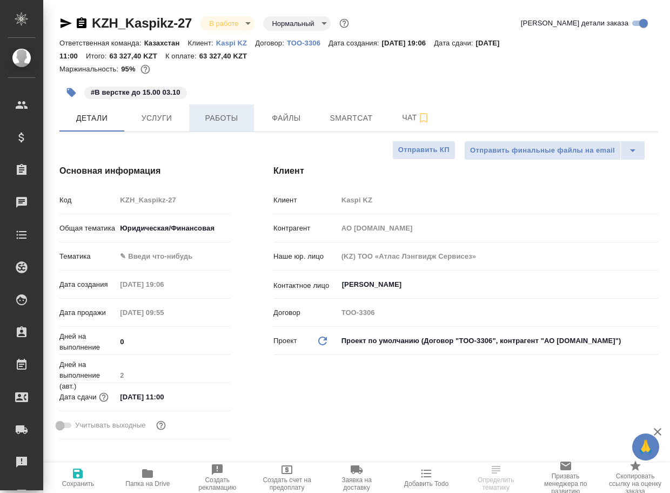
type textarea "x"
click at [210, 125] on button "Работы" at bounding box center [221, 117] width 65 height 27
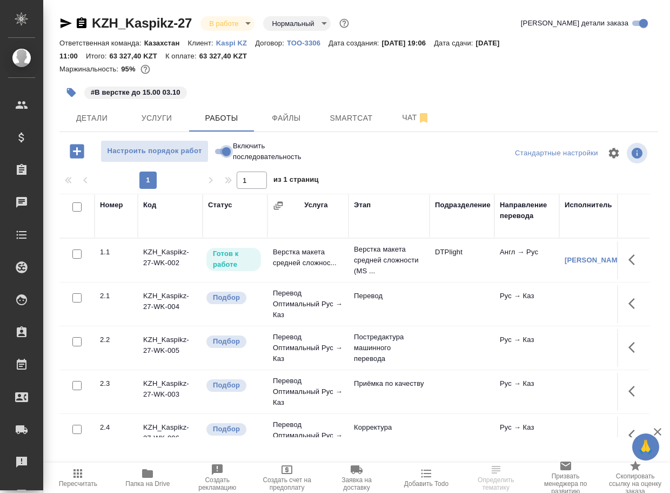
drag, startPoint x: 219, startPoint y: 156, endPoint x: 370, endPoint y: 5, distance: 213.7
click at [220, 155] on input "Включить последовательность" at bounding box center [226, 151] width 39 height 13
checkbox input "true"
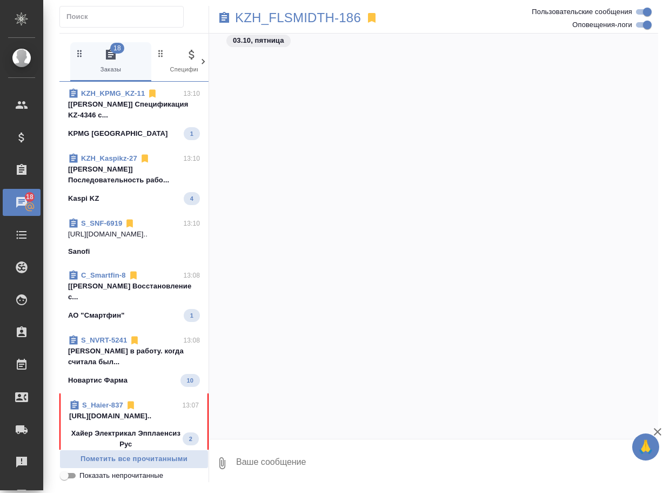
scroll to position [2139, 0]
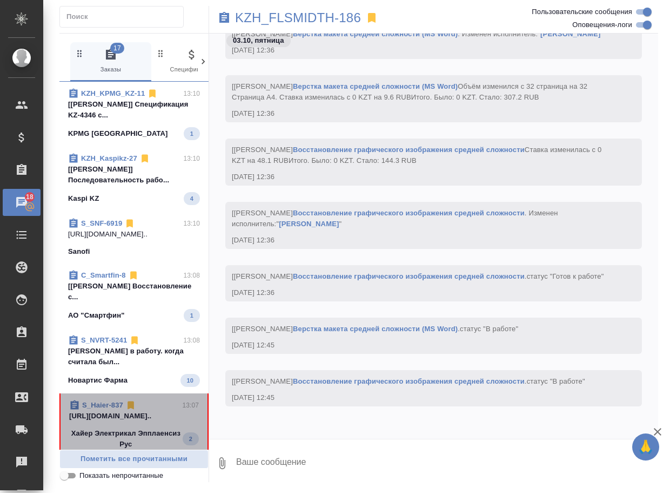
click at [143, 423] on span "S_Haier-837 13:07 [URL][DOMAIN_NAME].. Хайер Электрикал Эпплаенсиз Рус 2" at bounding box center [134, 425] width 130 height 50
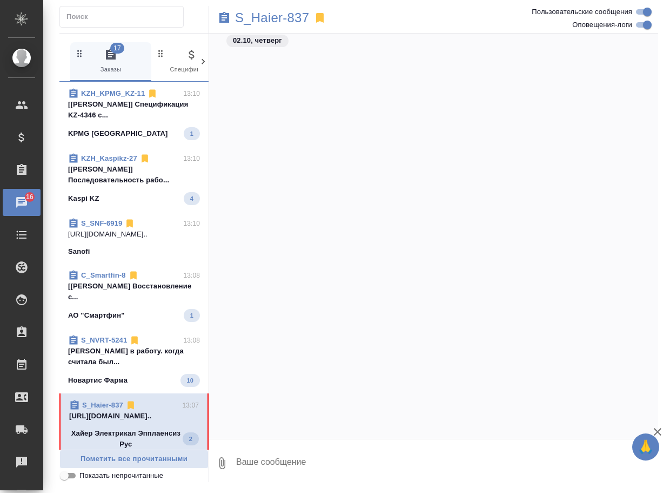
scroll to position [33788, 0]
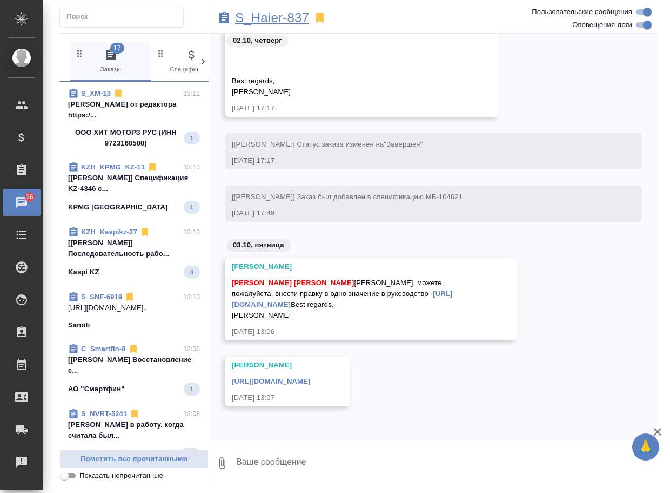
click at [265, 17] on p "S_Haier-837" at bounding box center [272, 17] width 74 height 11
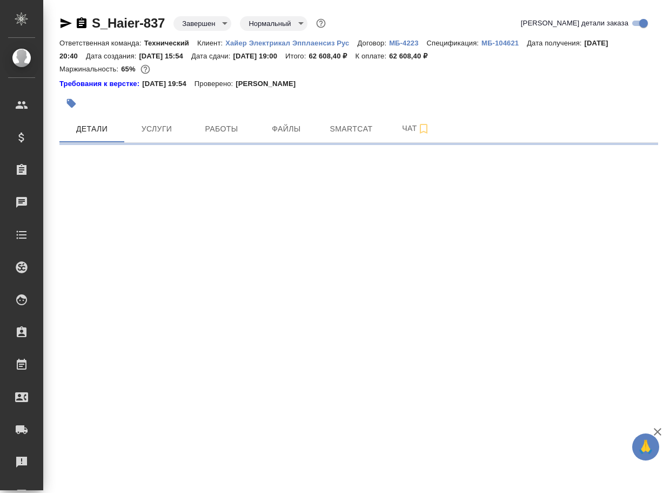
select select "RU"
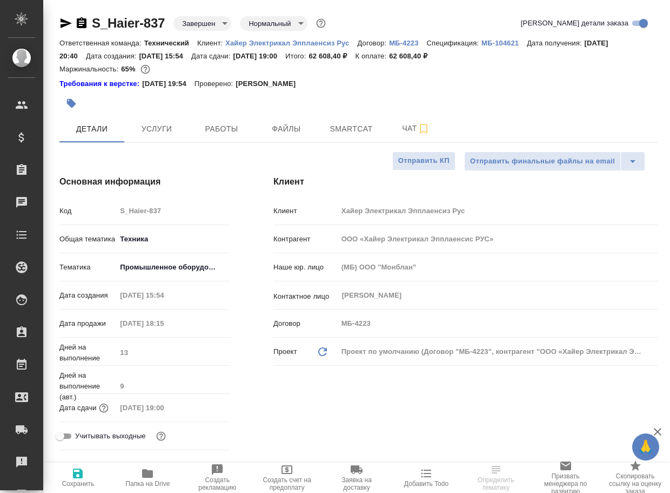
type textarea "x"
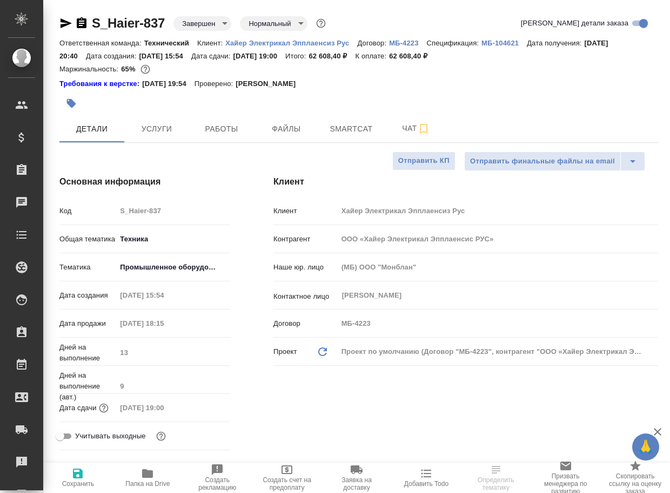
type textarea "x"
click at [403, 131] on button "Чат" at bounding box center [416, 128] width 65 height 27
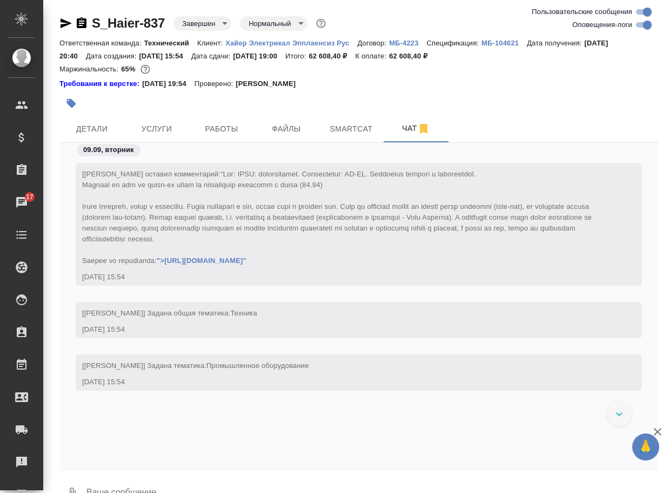
scroll to position [71633, 0]
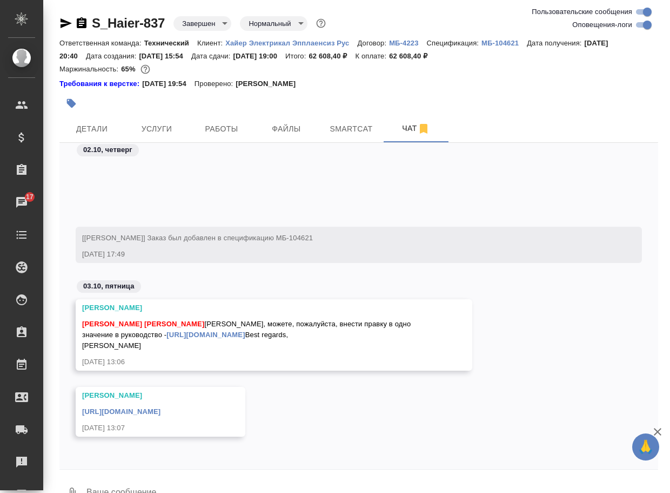
click at [161, 415] on link "https://drive.awatera.com/s/w3Y6znxbyPLcZ46" at bounding box center [121, 411] width 78 height 8
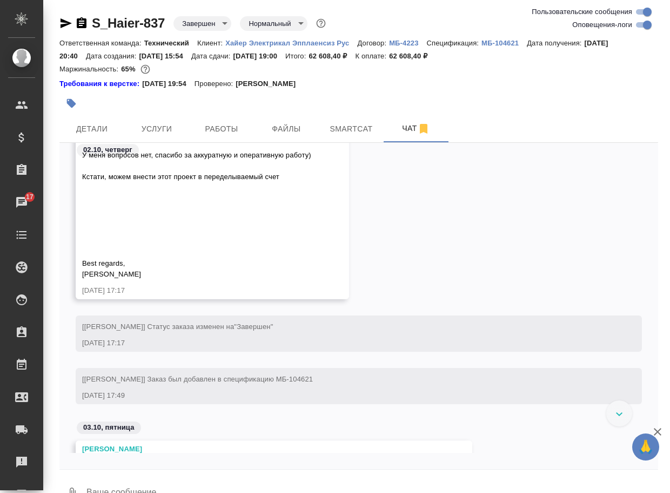
scroll to position [71430, 0]
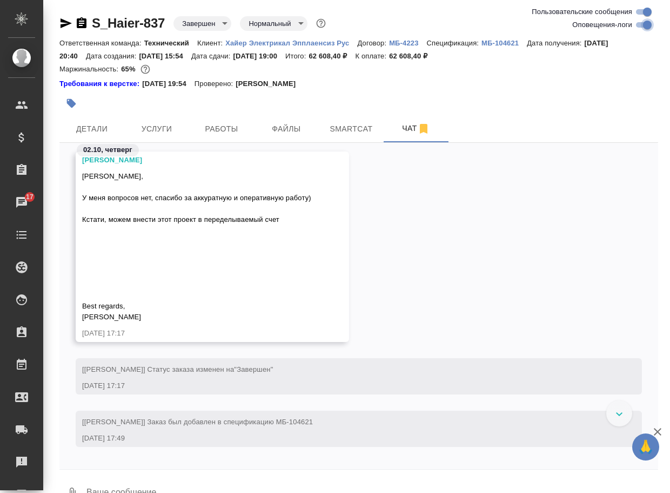
click at [639, 23] on input "Оповещения-логи" at bounding box center [647, 24] width 39 height 13
checkbox input "false"
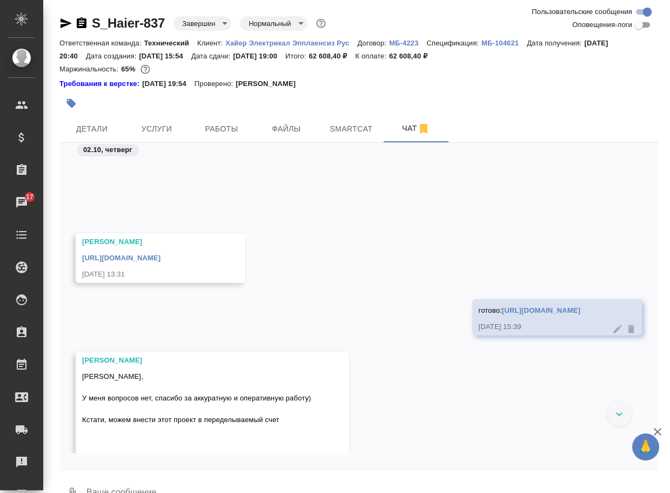
scroll to position [32612, 0]
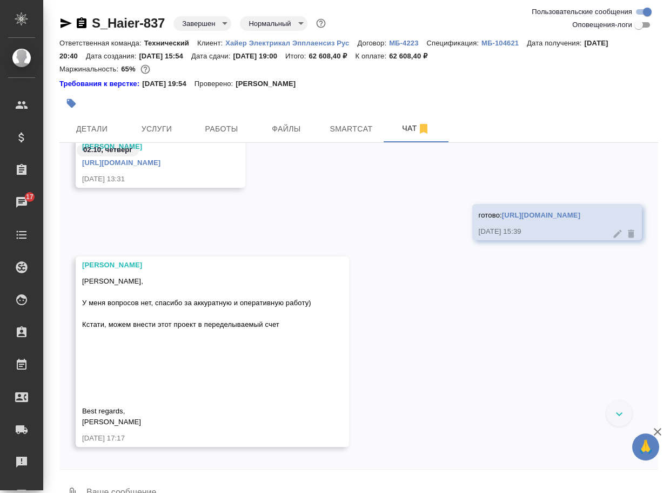
click at [502, 219] on link "https://drive.awatera.com/apps/files/files/10576344?dir=/Shares/%D0%A5%D0%B0%D0…" at bounding box center [541, 215] width 78 height 8
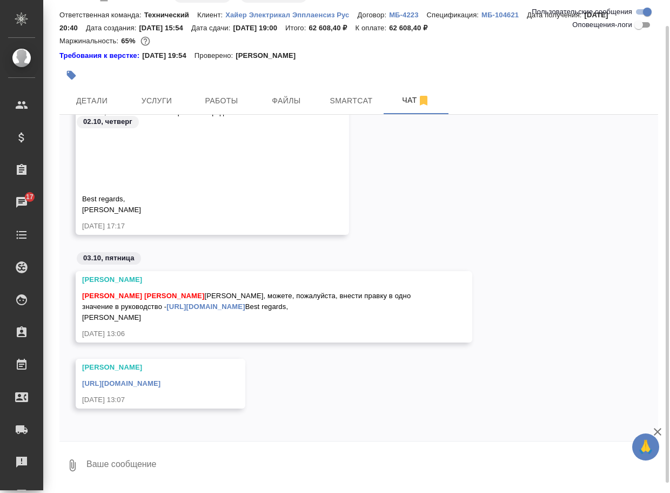
scroll to position [39, 0]
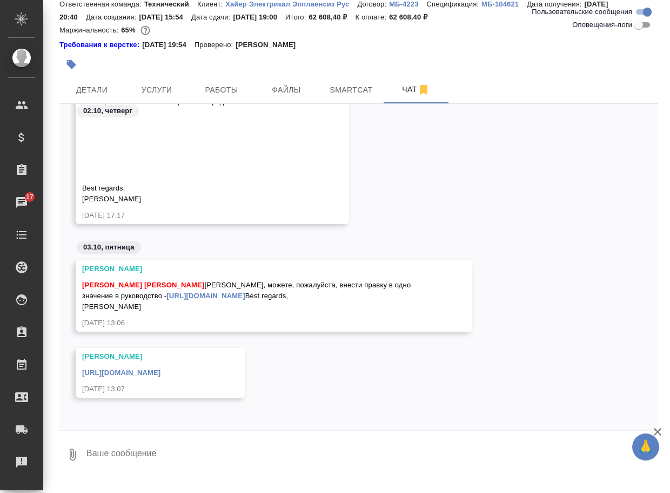
drag, startPoint x: 141, startPoint y: 463, endPoint x: 135, endPoint y: 447, distance: 16.8
click at [138, 457] on textarea at bounding box center [371, 454] width 573 height 37
paste textarea "https://drive.awatera.com/apps/files/files/10587822?dir=/Shares/%D0%A5%D0%B0%D0…"
type textarea "готово: https://drive.awatera.com/apps/files/files/10587822?dir=/Shares/%D0%A5%…"
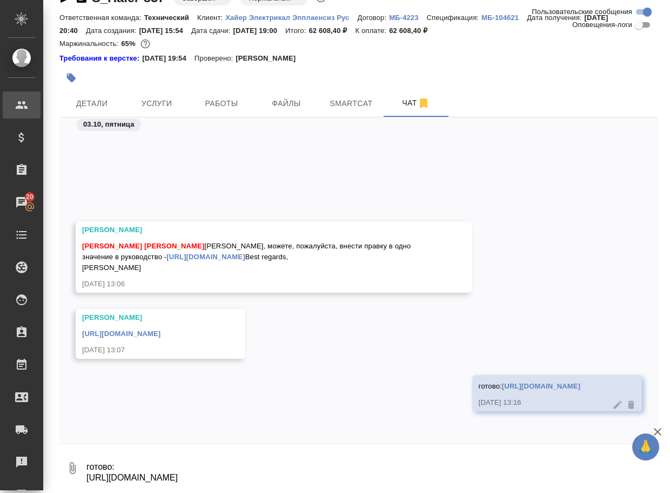
scroll to position [33111, 0]
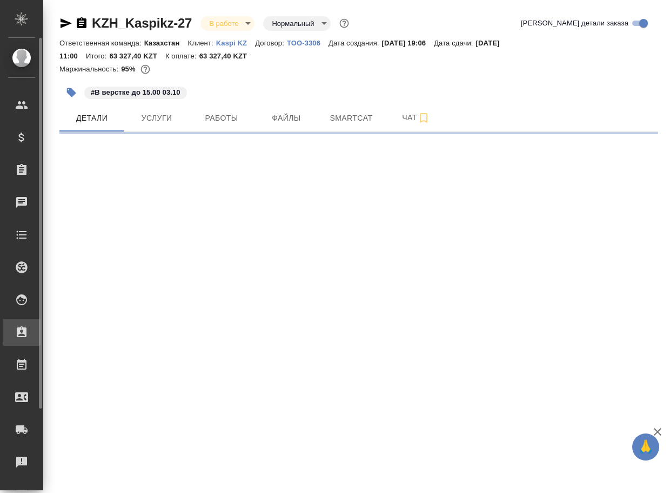
select select "RU"
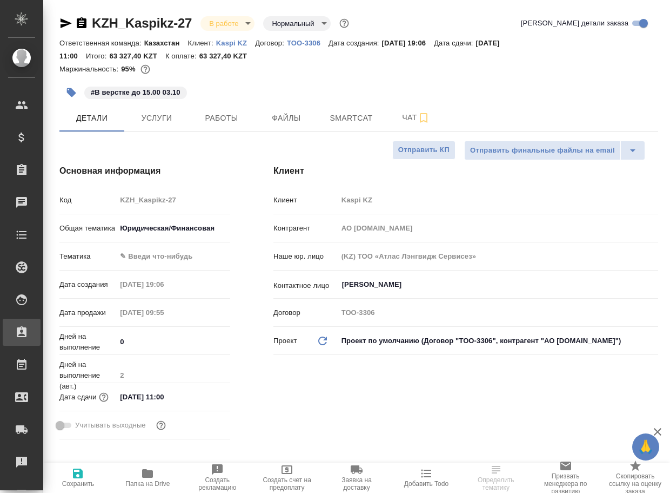
type textarea "x"
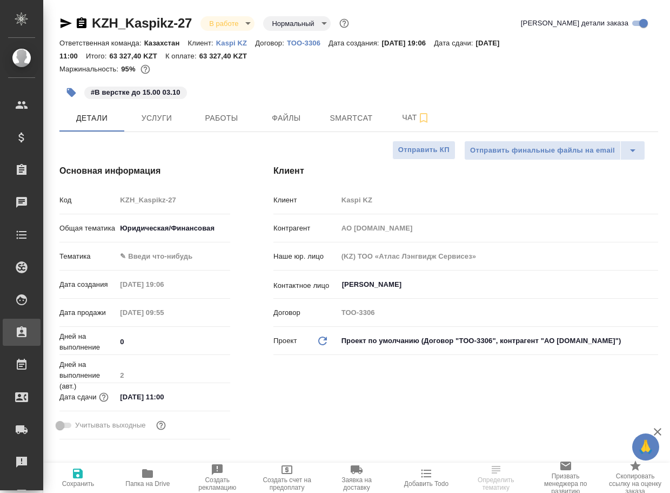
type textarea "x"
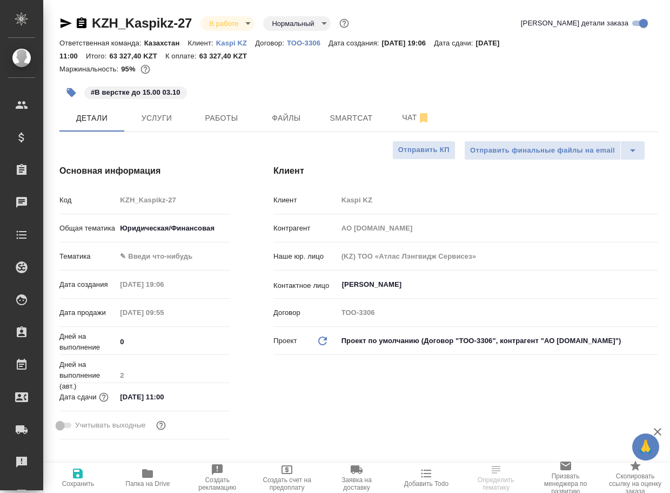
type textarea "x"
click at [402, 117] on span "Чат" at bounding box center [416, 118] width 52 height 14
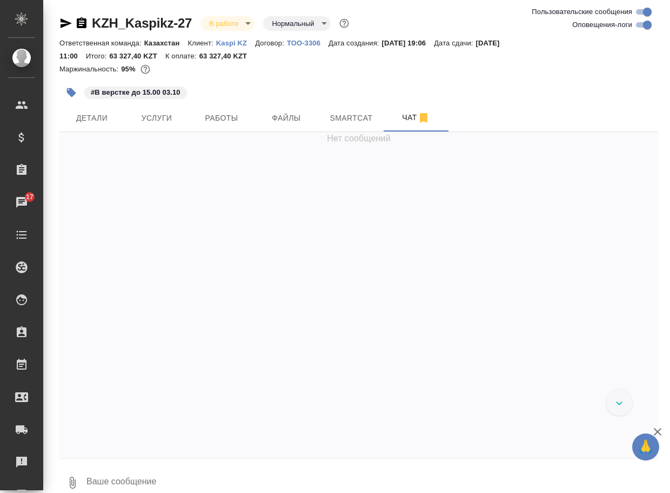
click at [118, 469] on textarea at bounding box center [371, 482] width 573 height 37
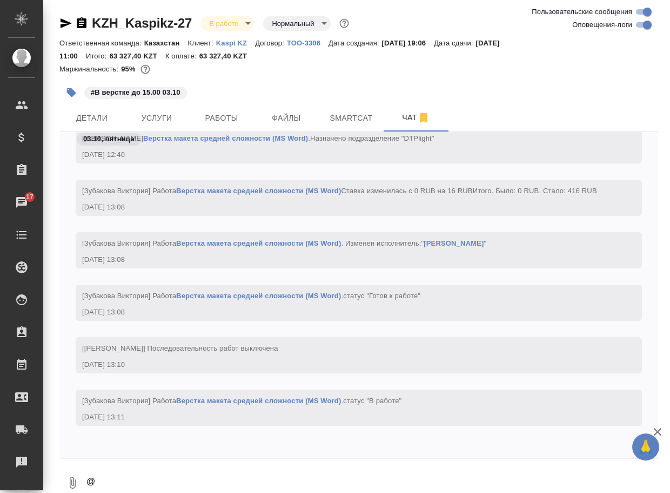
scroll to position [3, 0]
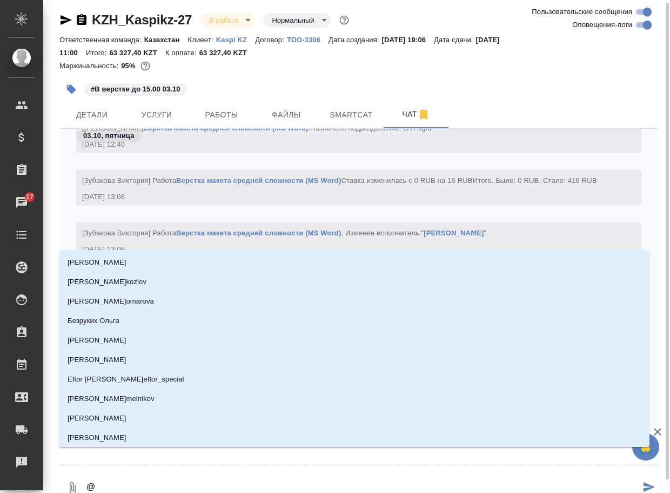
type textarea "@б"
type input "б"
type textarea "@ба"
type input "ба"
type textarea "@баб"
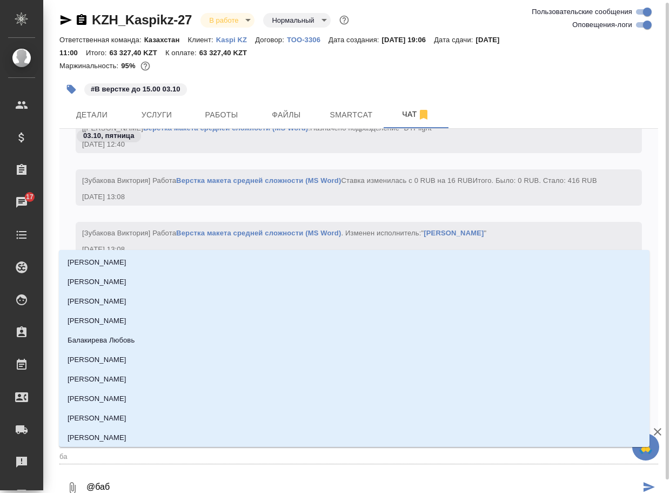
type input "баб"
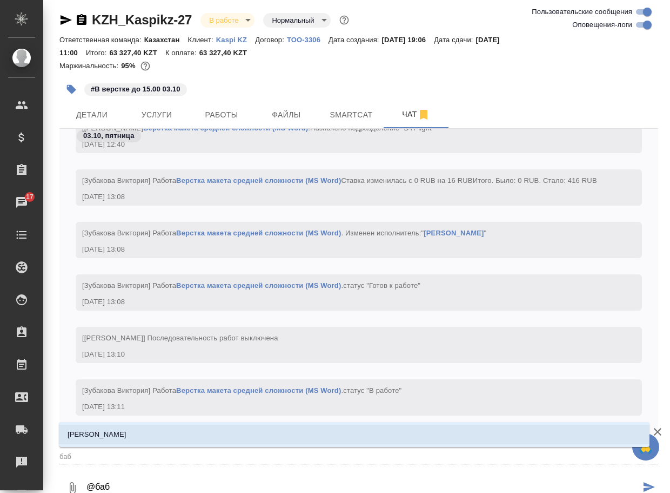
click at [146, 430] on li "[PERSON_NAME]" at bounding box center [354, 433] width 591 height 19
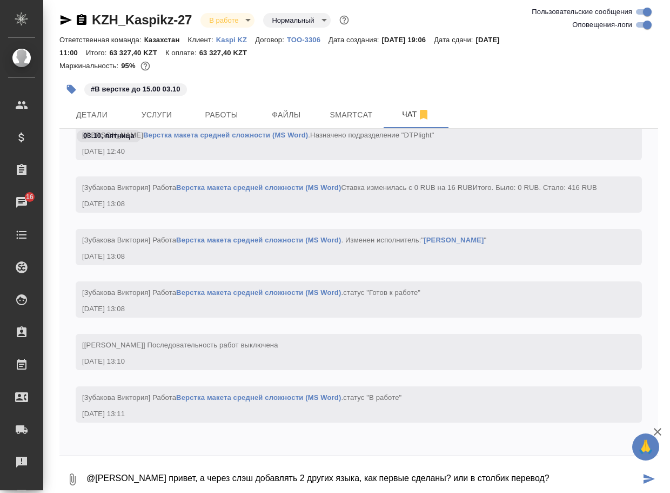
click at [65, 483] on button "0" at bounding box center [72, 479] width 26 height 37
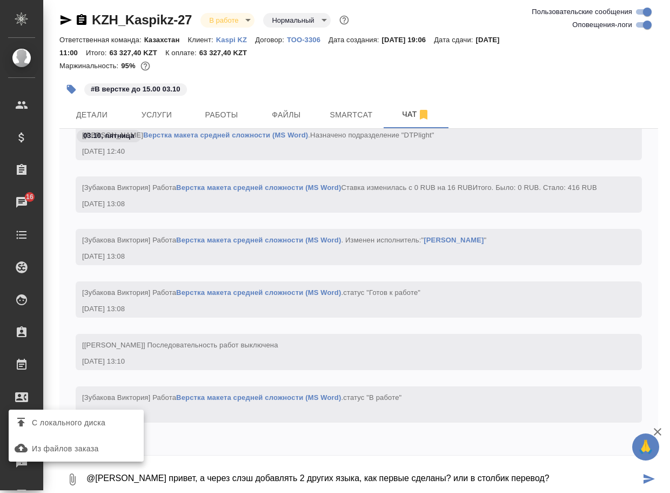
click at [83, 428] on span "С локального диска" at bounding box center [69, 423] width 74 height 14
click at [0, 0] on input "С локального диска" at bounding box center [0, 0] width 0 height 0
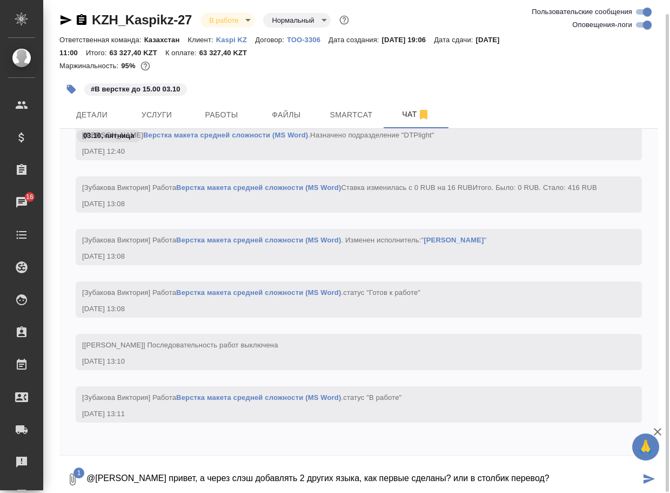
scroll to position [9, 0]
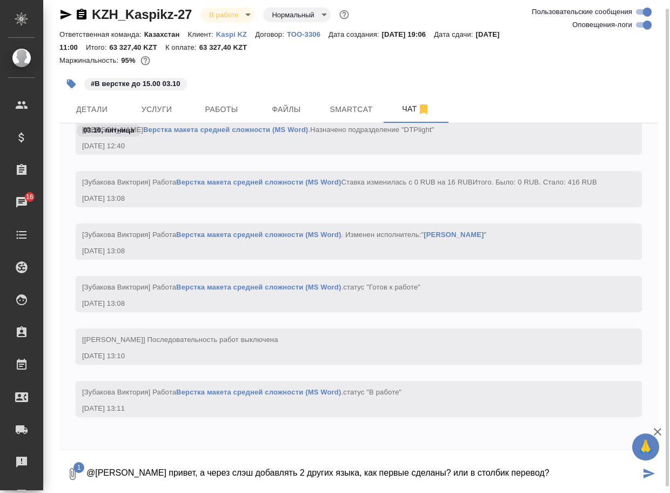
click at [606, 473] on textarea "@Бабкина Анастасия привет, а через слэш добавлять 2 других языка, как первые сд…" at bounding box center [362, 473] width 555 height 37
type textarea "@Бабкина Анастасия привет, а через слэш добавлять 2 других языка, как первые сд…"
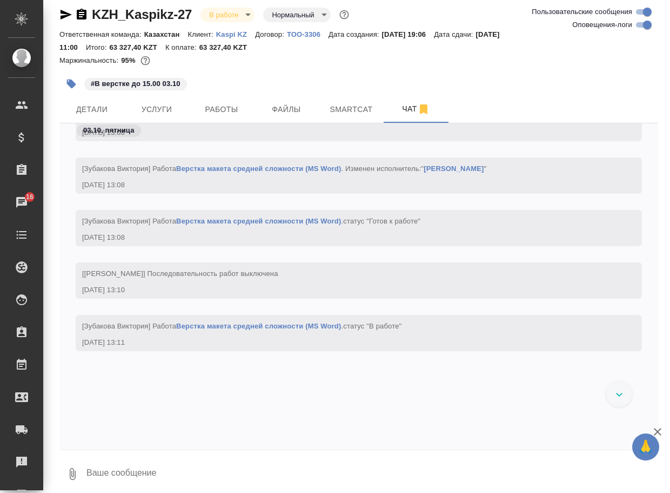
scroll to position [1097, 0]
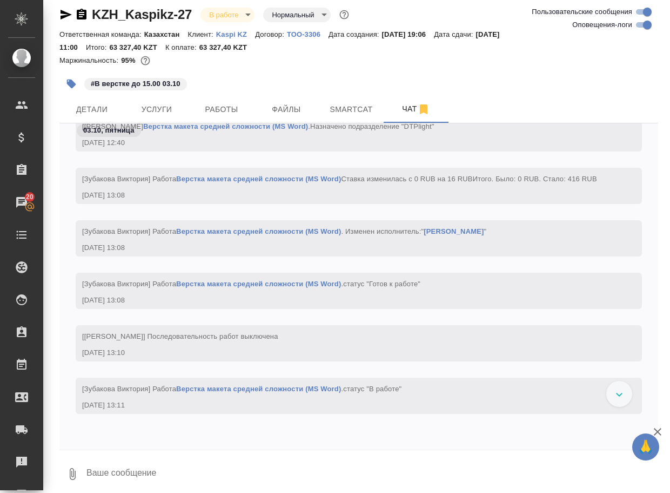
click at [642, 23] on input "Оповещения-логи" at bounding box center [647, 24] width 39 height 13
checkbox input "false"
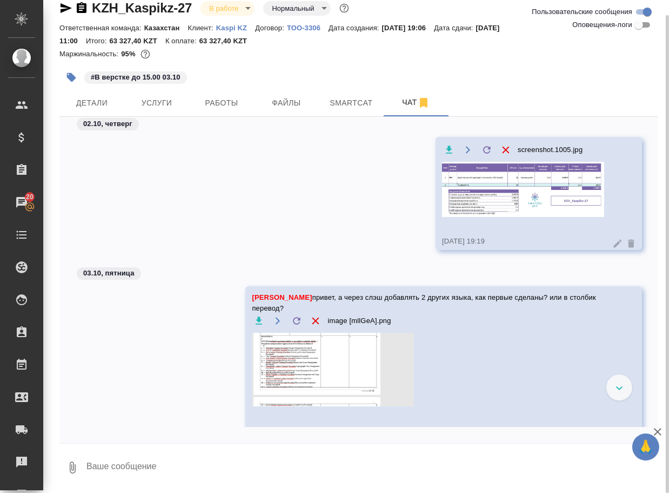
scroll to position [95, 0]
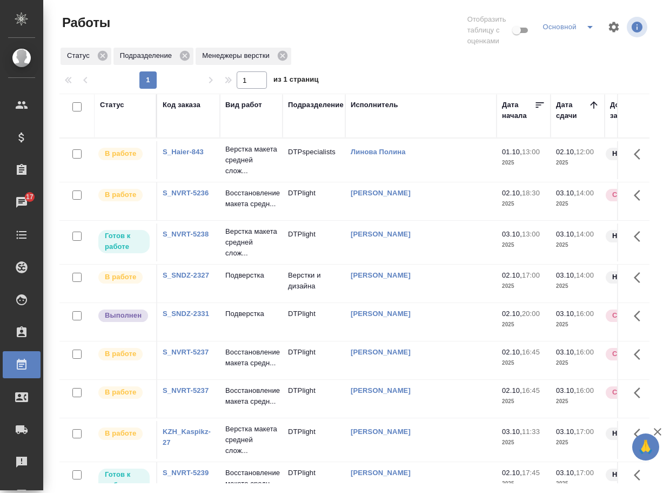
scroll to position [108, 0]
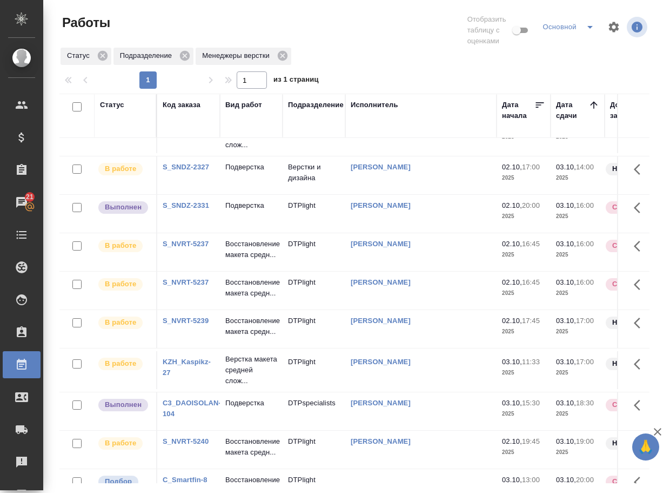
click at [260, 211] on p "Подверстка" at bounding box center [251, 205] width 52 height 11
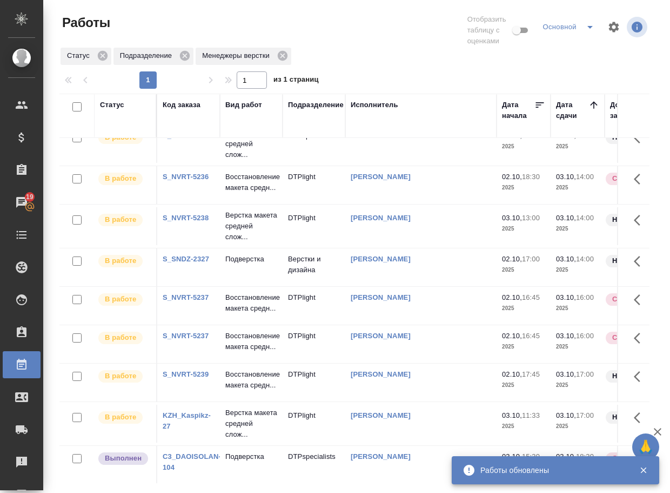
scroll to position [0, 0]
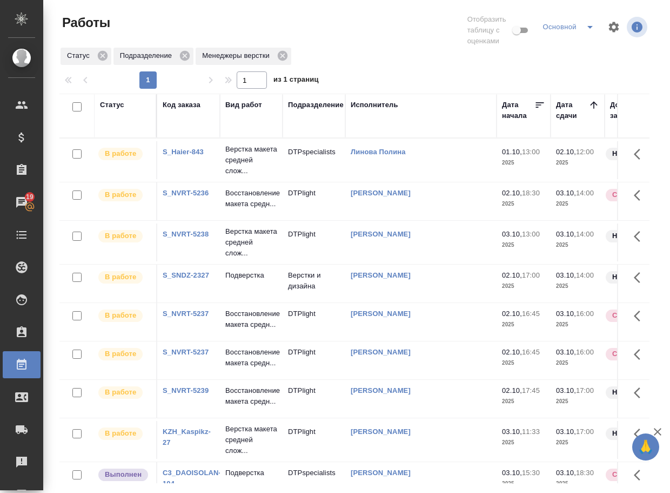
click at [180, 279] on link "S_SNDZ-2327" at bounding box center [186, 275] width 46 height 8
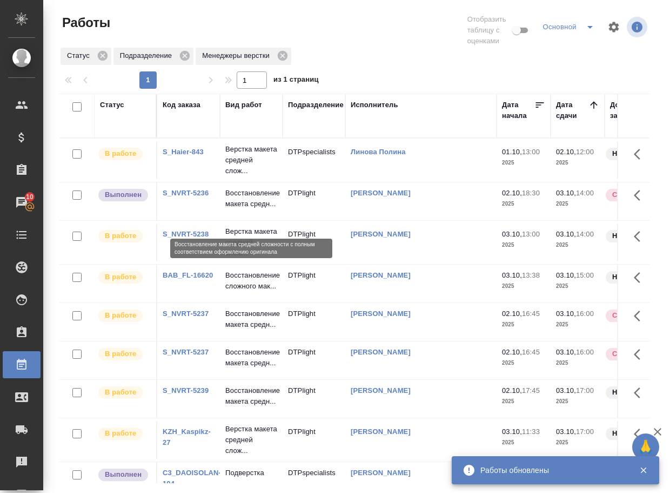
click at [250, 209] on p "Восстановление макета средн..." at bounding box center [251, 199] width 52 height 22
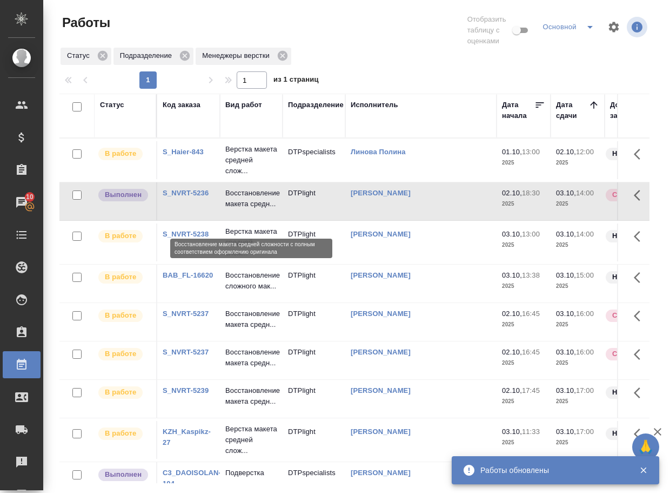
click at [250, 209] on p "Восстановление макета средн..." at bounding box center [251, 199] width 52 height 22
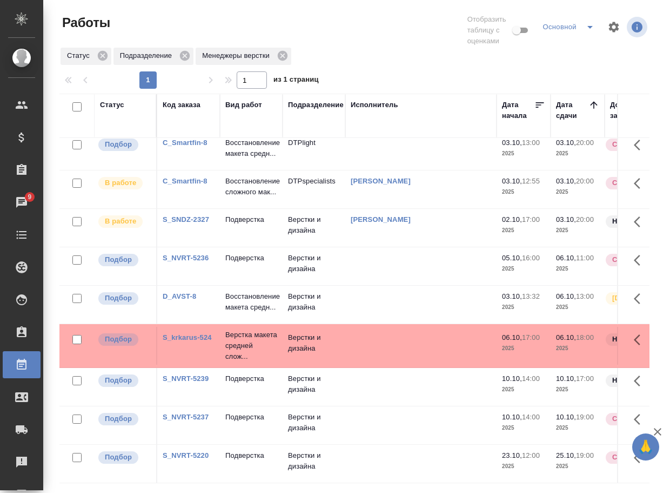
scroll to position [424, 0]
click at [187, 292] on link "D_AVST-8" at bounding box center [180, 296] width 34 height 8
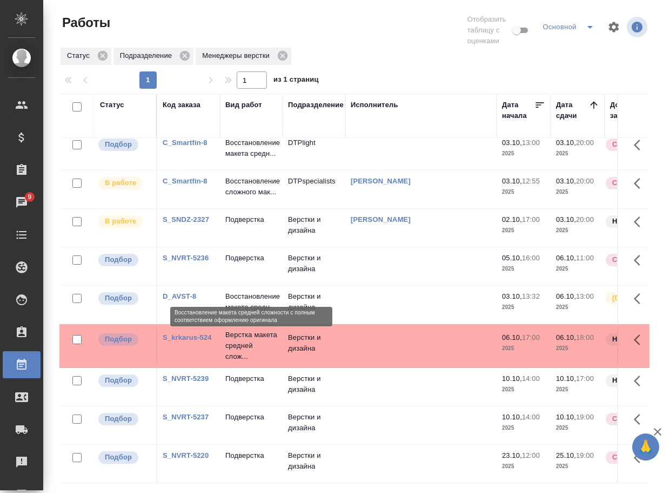
click at [250, 291] on p "Восстановление макета средн..." at bounding box center [251, 302] width 52 height 22
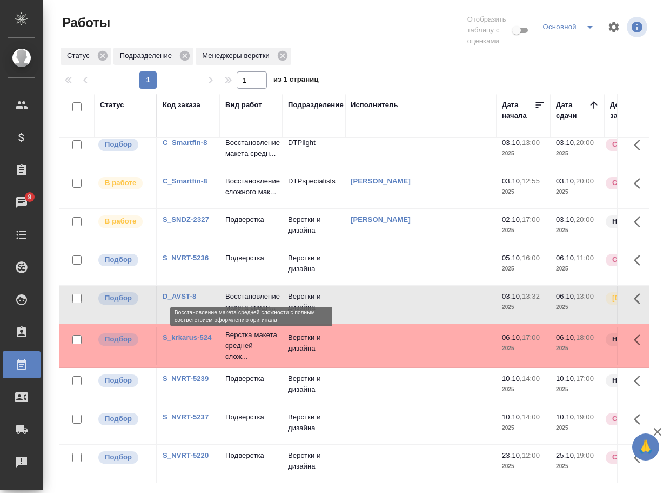
click at [250, 291] on p "Восстановление макета средн..." at bounding box center [251, 302] width 52 height 22
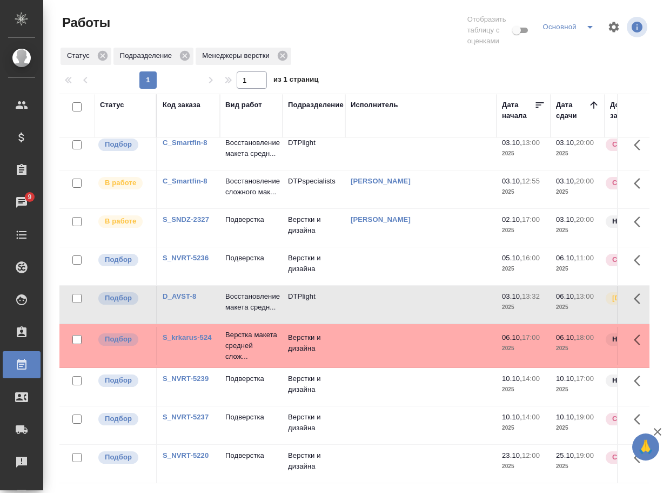
click at [182, 254] on link "S_NVRT-5236" at bounding box center [186, 258] width 46 height 8
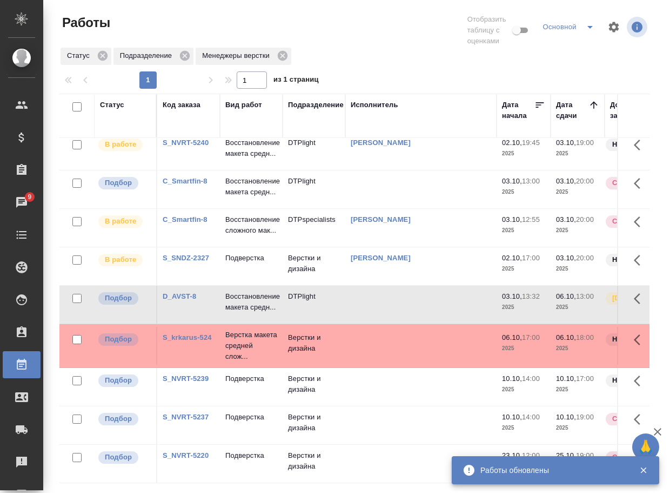
scroll to position [386, 0]
click at [242, 336] on p "Верстка макета средней слож..." at bounding box center [251, 345] width 52 height 32
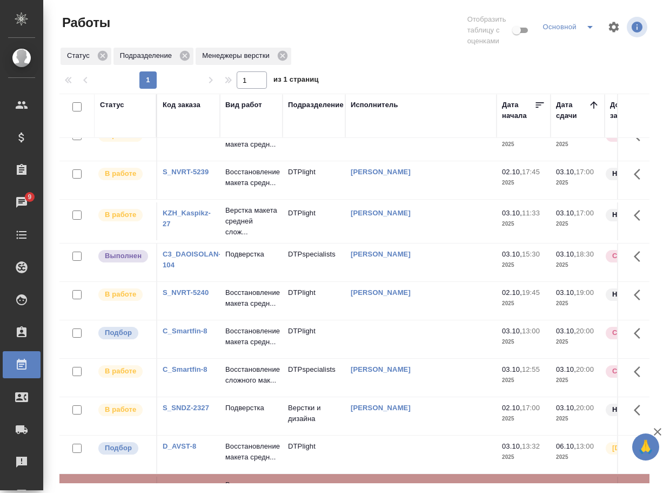
scroll to position [116, 0]
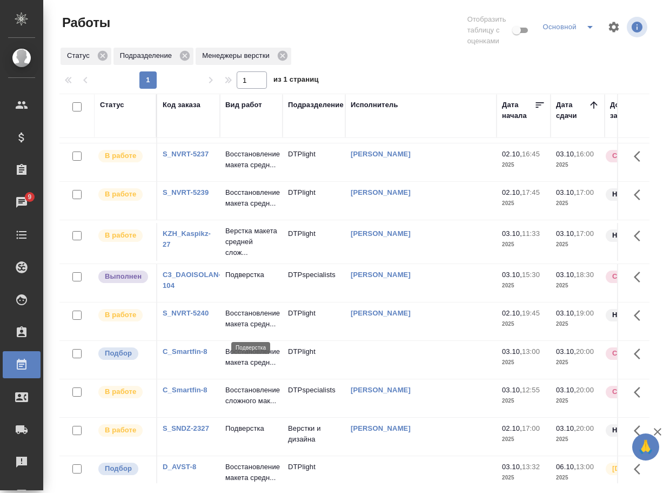
click at [252, 280] on p "Подверстка" at bounding box center [251, 274] width 52 height 11
click at [253, 280] on p "Подверстка" at bounding box center [251, 274] width 52 height 11
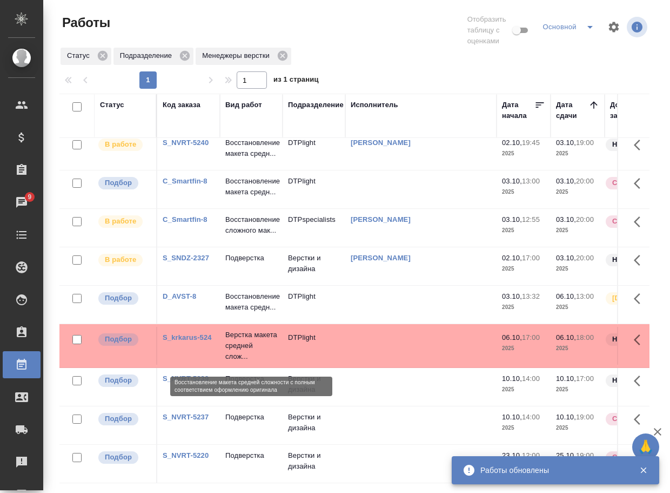
scroll to position [278, 0]
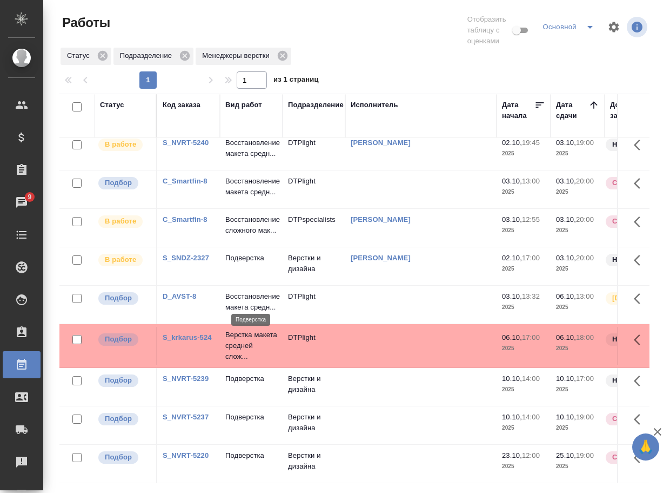
click at [237, 263] on p "Подверстка" at bounding box center [251, 257] width 52 height 11
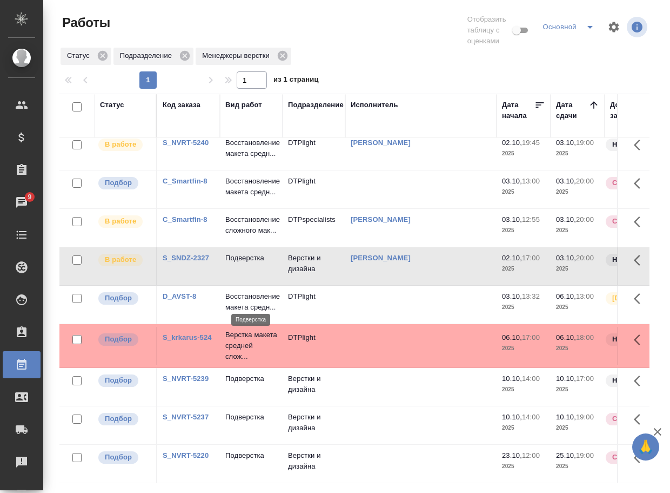
click at [237, 263] on p "Подверстка" at bounding box center [251, 257] width 52 height 11
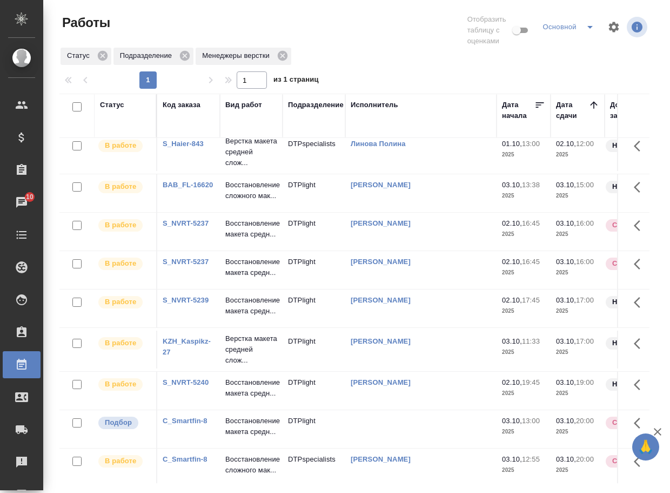
scroll to position [0, 0]
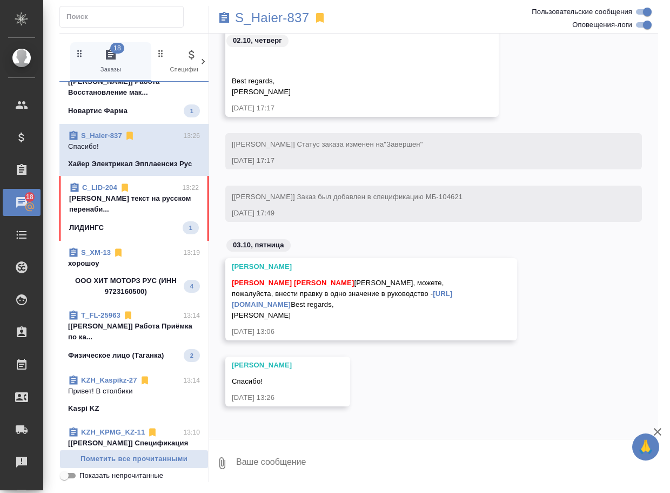
scroll to position [541, 0]
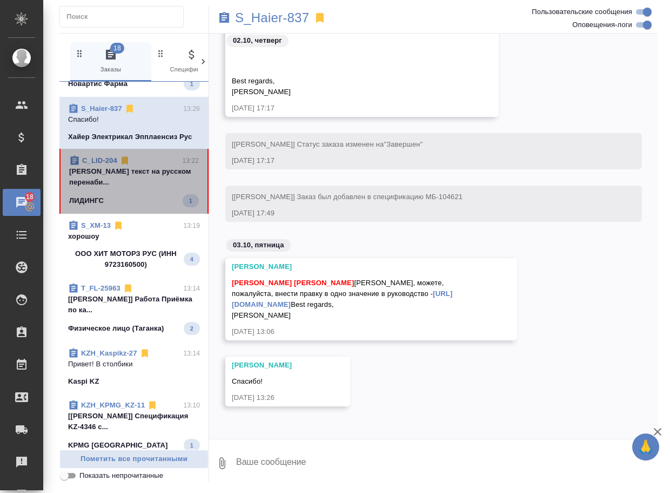
click at [146, 207] on span "C_LID-204 13:22 [PERSON_NAME] текст на русском перенаби... ЛИДИНГС 1" at bounding box center [134, 181] width 130 height 52
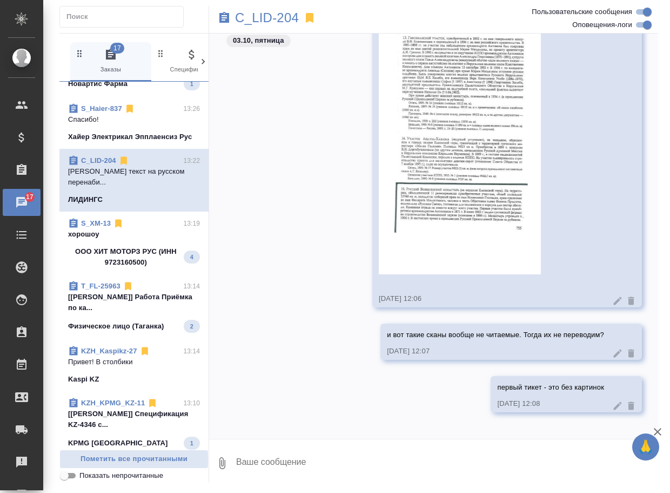
scroll to position [961, 0]
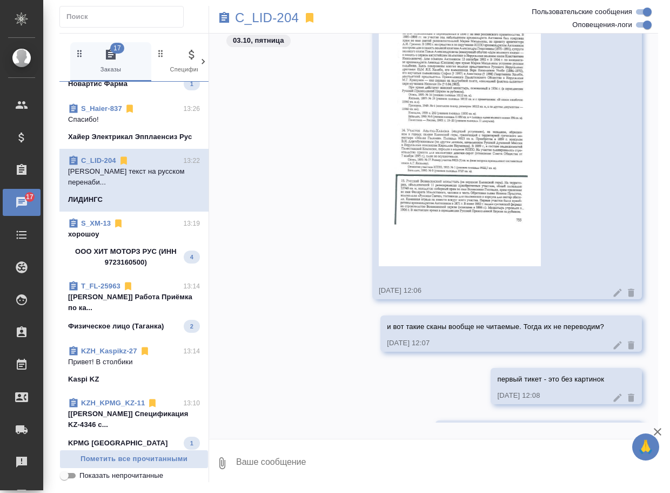
click at [295, 454] on textarea at bounding box center [446, 462] width 423 height 37
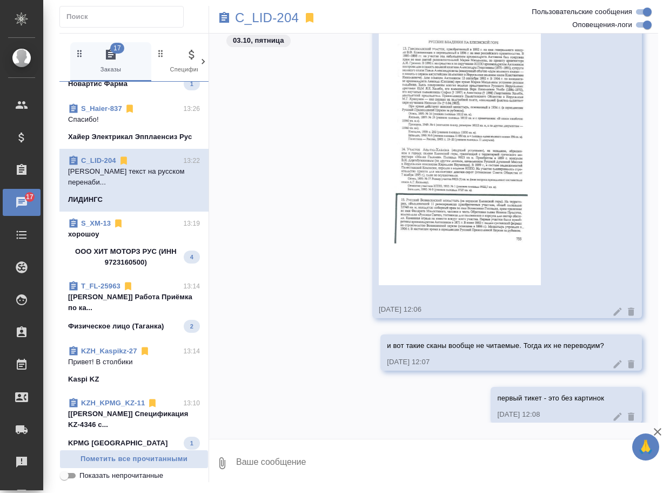
click at [296, 461] on textarea at bounding box center [446, 462] width 423 height 37
type textarea "не поменяются"
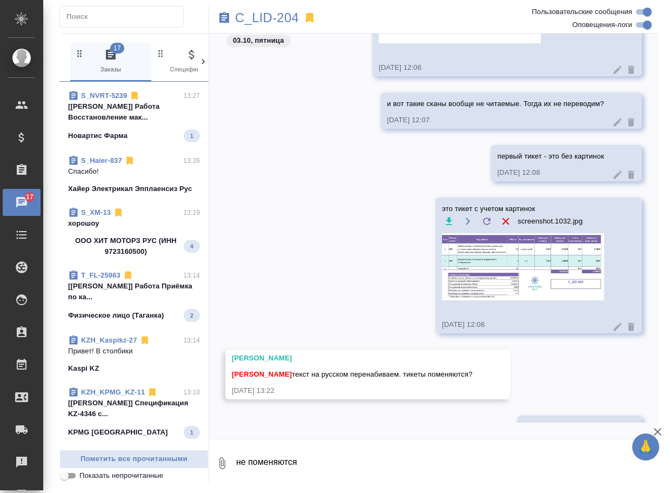
scroll to position [0, 0]
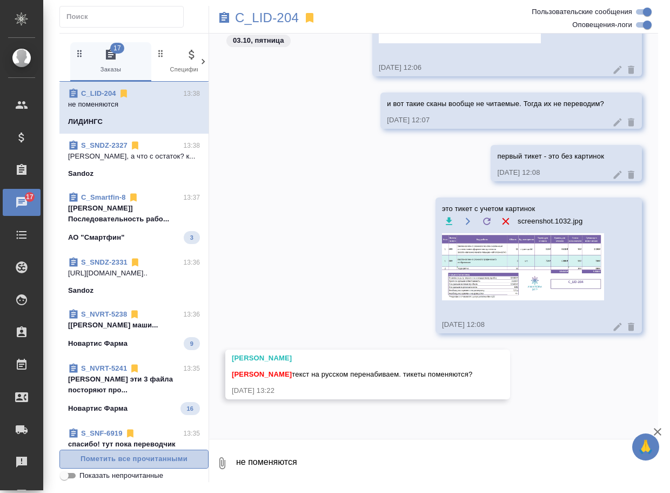
click at [144, 463] on span "Пометить все прочитанными" at bounding box center [133, 459] width 137 height 12
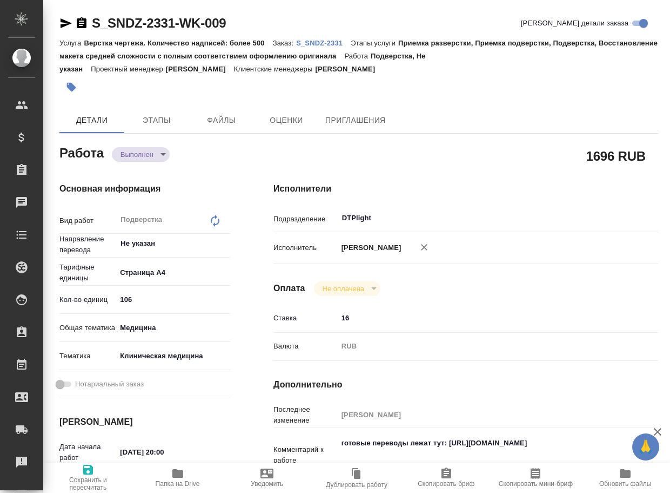
click at [177, 476] on icon "button" at bounding box center [177, 473] width 11 height 9
click at [147, 155] on body "🙏 .cls-1 fill:#fff; AWATERA Arsenyeva Vera Клиенты Спецификации Заказы 21 Чаты …" at bounding box center [335, 246] width 670 height 493
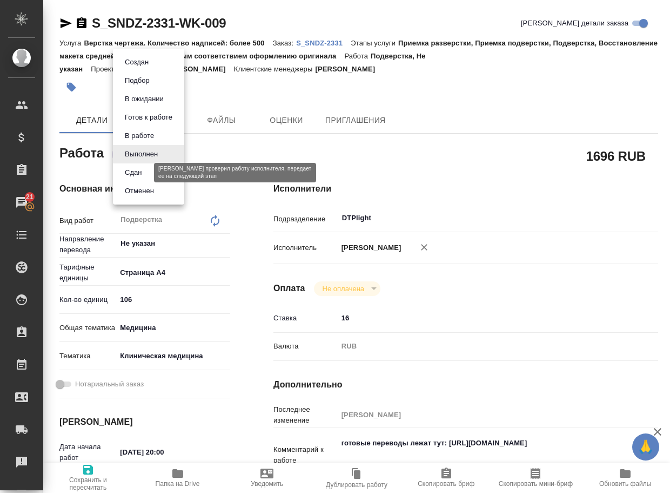
click at [141, 173] on button "Сдан" at bounding box center [133, 173] width 23 height 12
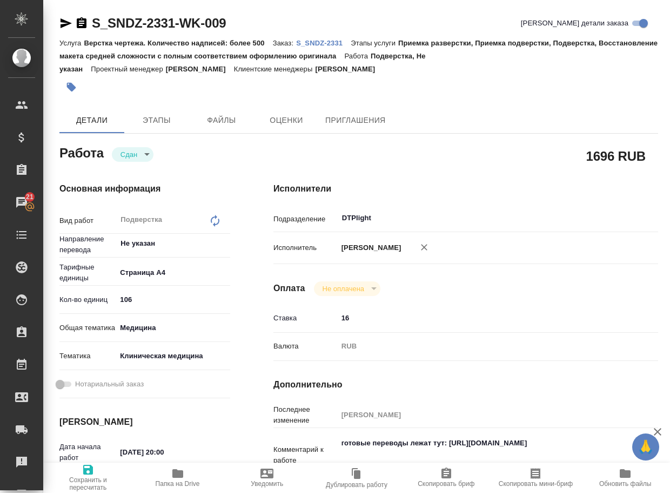
type textarea "x"
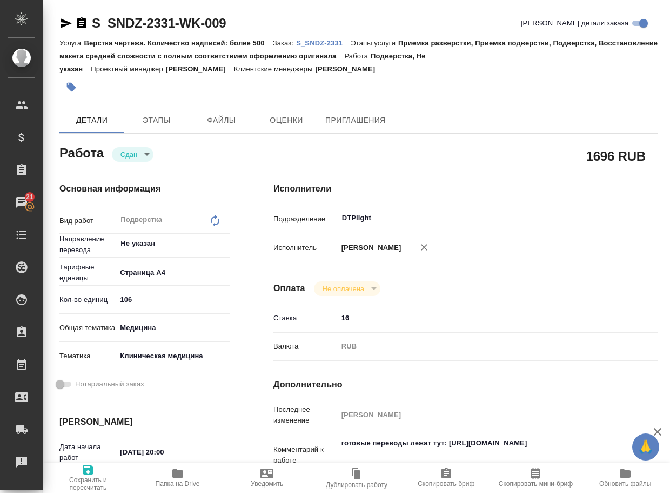
click at [345, 42] on p "S_SNDZ-2331" at bounding box center [323, 43] width 55 height 8
type textarea "x"
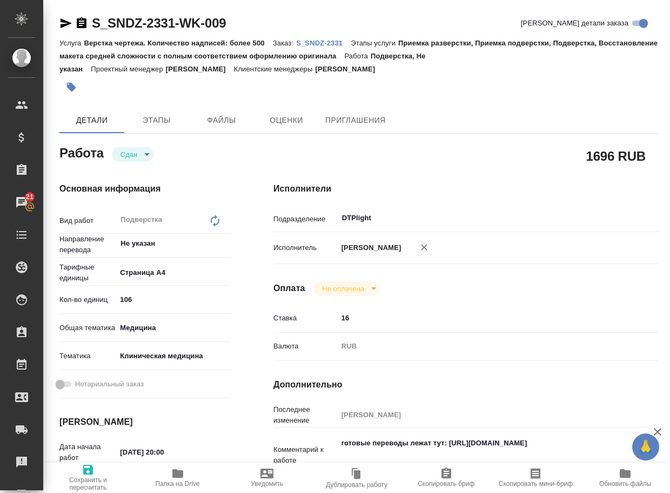
type textarea "x"
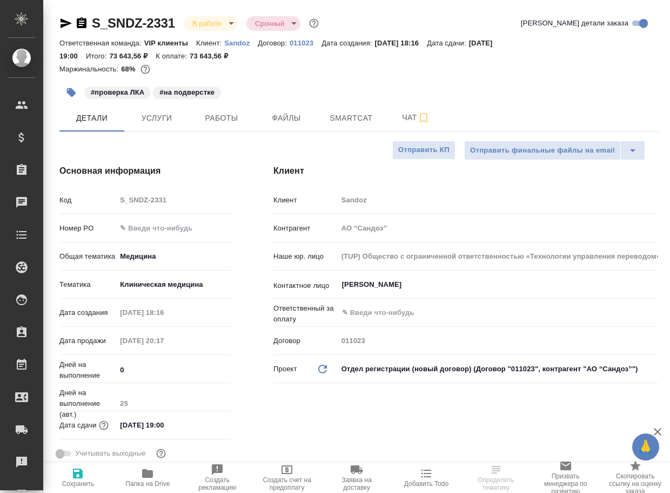
select select "RU"
click at [407, 125] on button "Чат" at bounding box center [416, 117] width 65 height 27
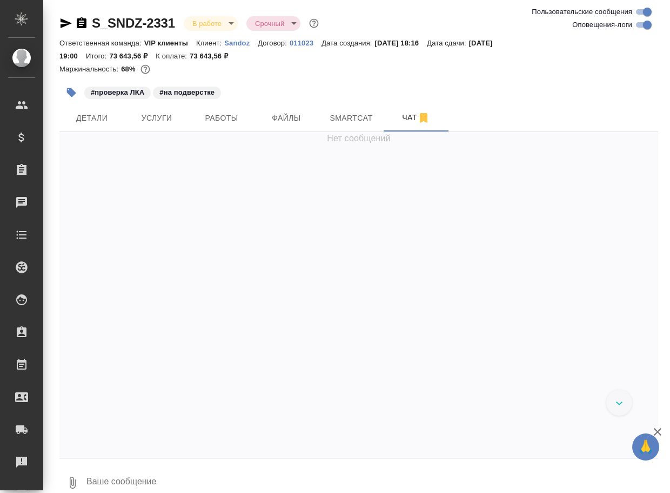
click at [170, 470] on textarea at bounding box center [371, 482] width 573 height 37
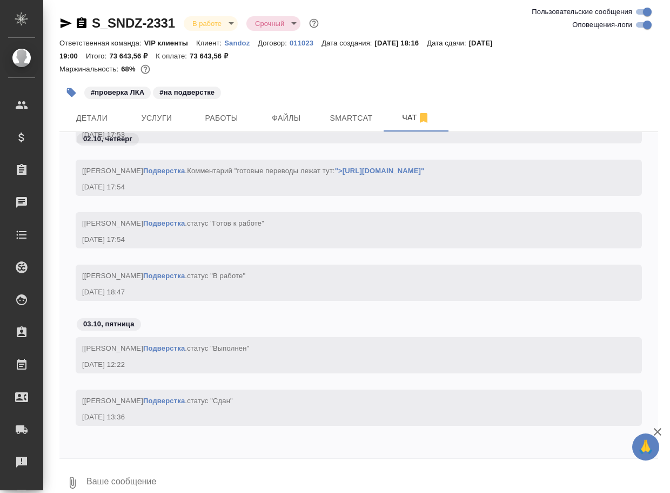
paste textarea "[URL][DOMAIN_NAME]"
type textarea "[URL][DOMAIN_NAME]"
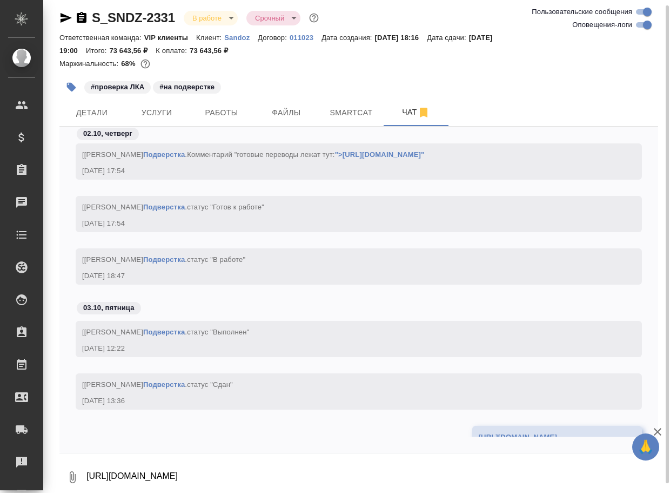
scroll to position [22455, 0]
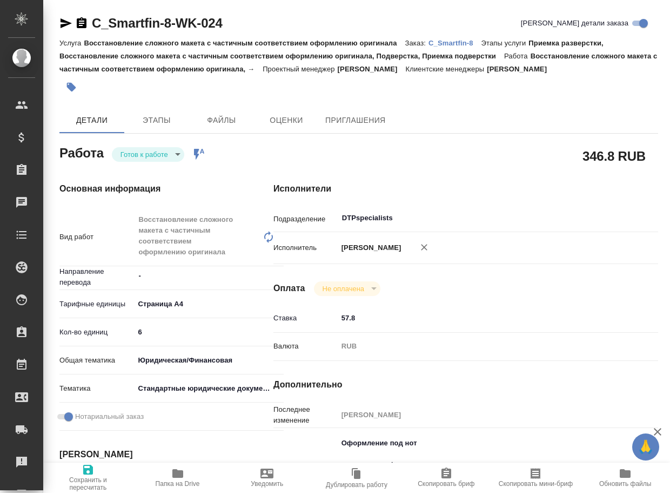
type textarea "x"
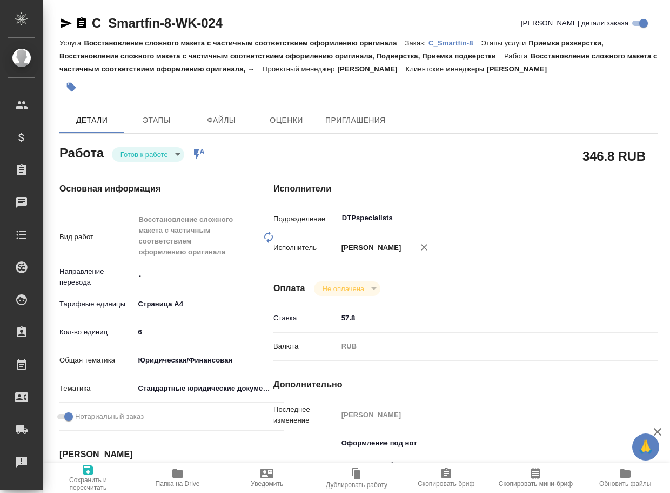
type textarea "x"
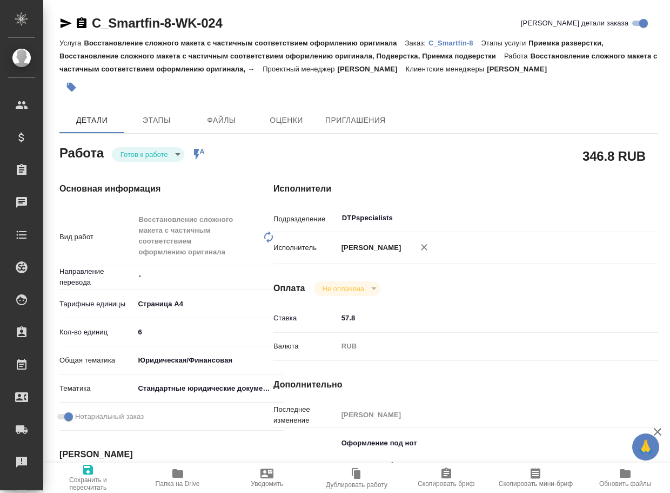
type textarea "x"
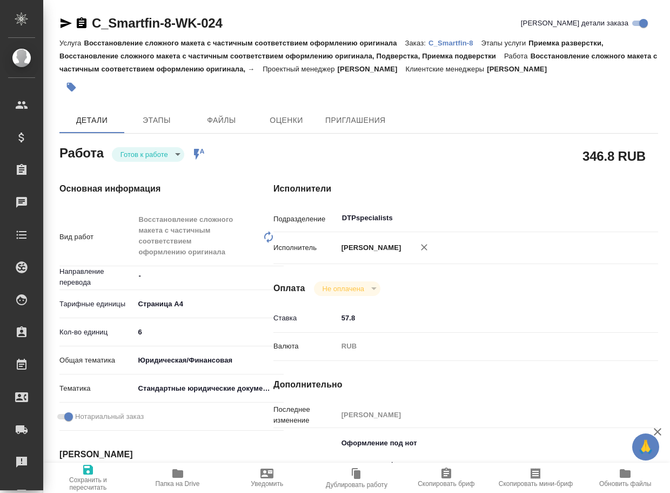
click at [462, 42] on p "C_Smartfin-8" at bounding box center [455, 43] width 53 height 8
type textarea "x"
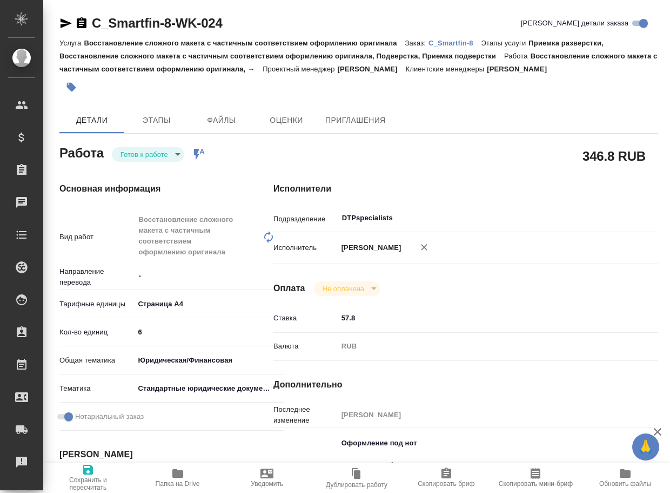
type textarea "x"
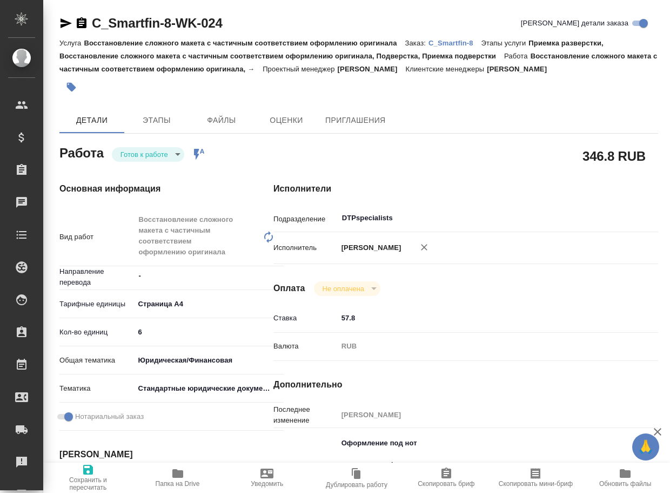
type textarea "x"
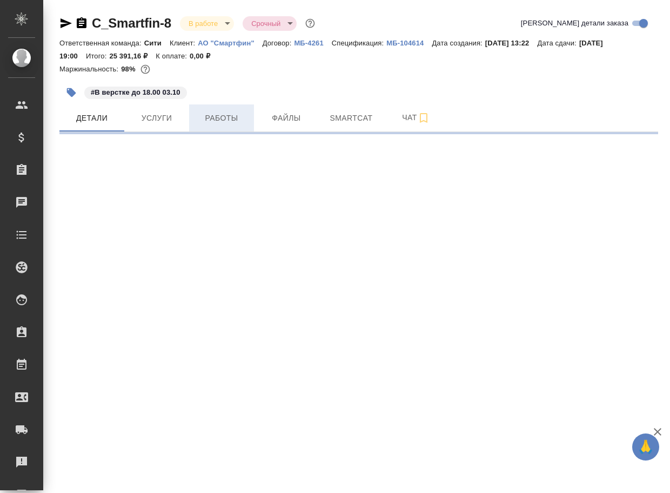
click at [203, 115] on span "Работы" at bounding box center [222, 118] width 52 height 14
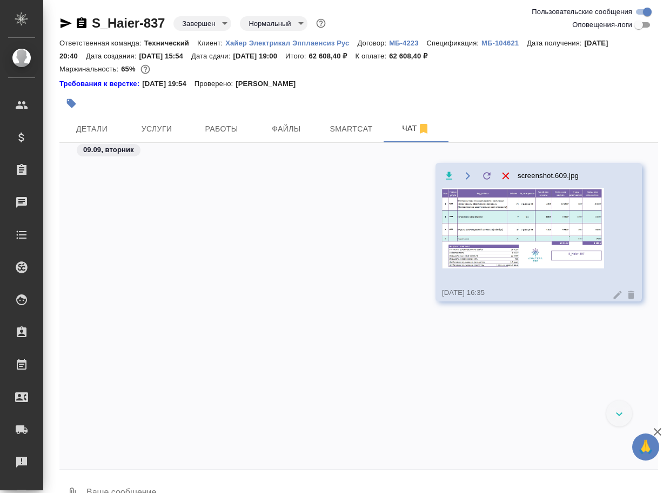
scroll to position [17847, 0]
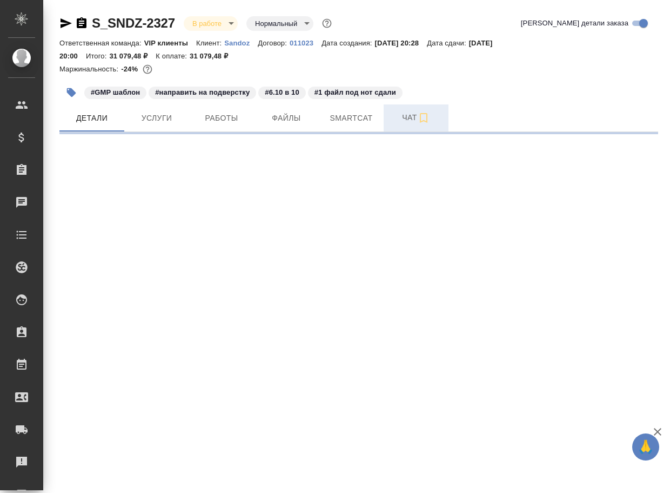
select select "RU"
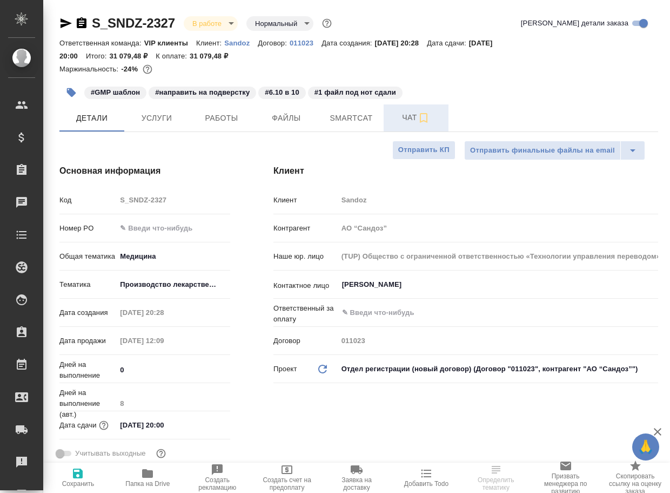
click at [400, 123] on span "Чат" at bounding box center [416, 118] width 52 height 14
type textarea "x"
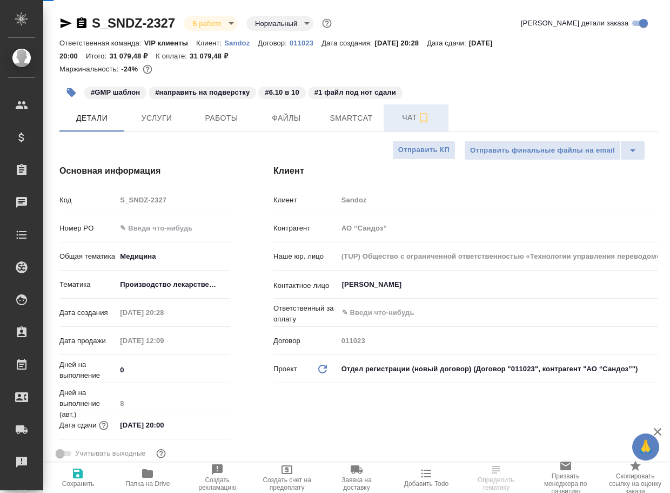
type textarea "x"
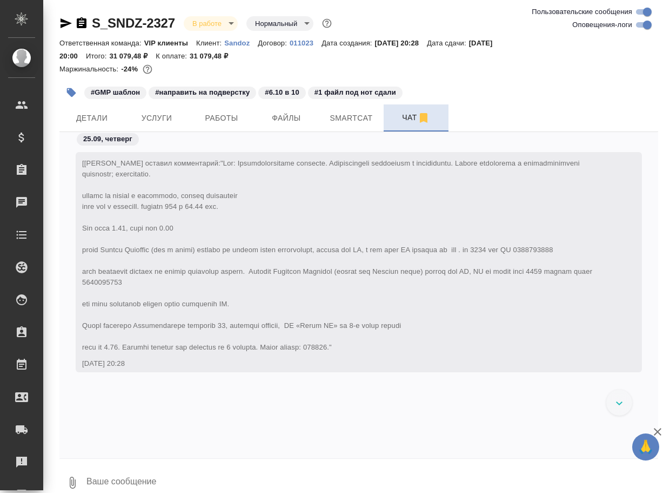
scroll to position [29597, 0]
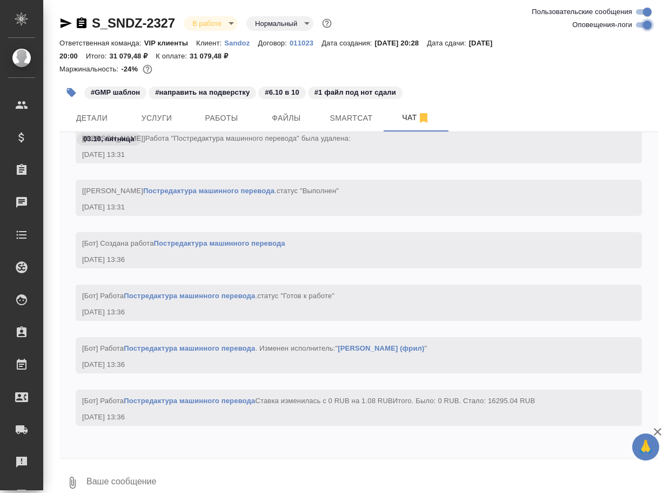
click at [637, 28] on input "Оповещения-логи" at bounding box center [647, 24] width 39 height 13
checkbox input "false"
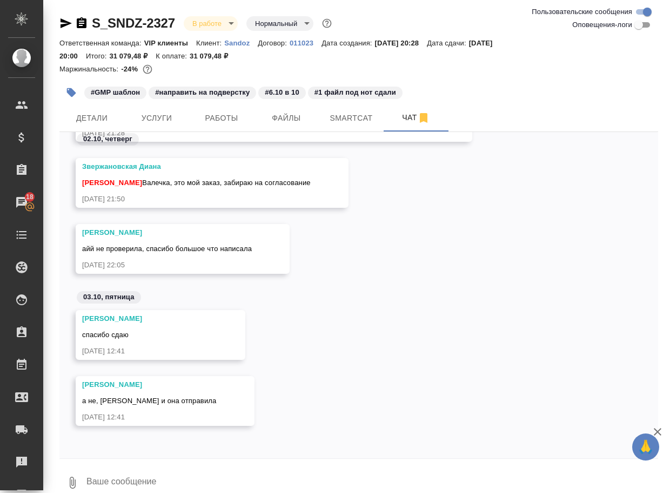
click at [181, 473] on textarea at bounding box center [371, 482] width 573 height 37
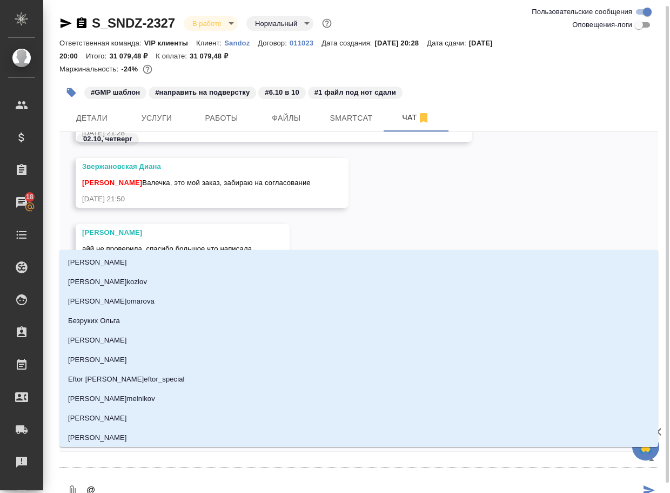
scroll to position [3, 0]
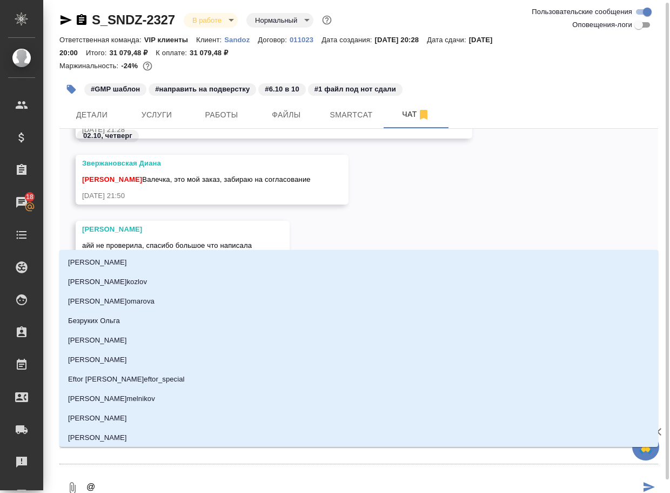
type textarea "@г"
type input "г"
type textarea "@го"
type input "го"
type textarea "@гор"
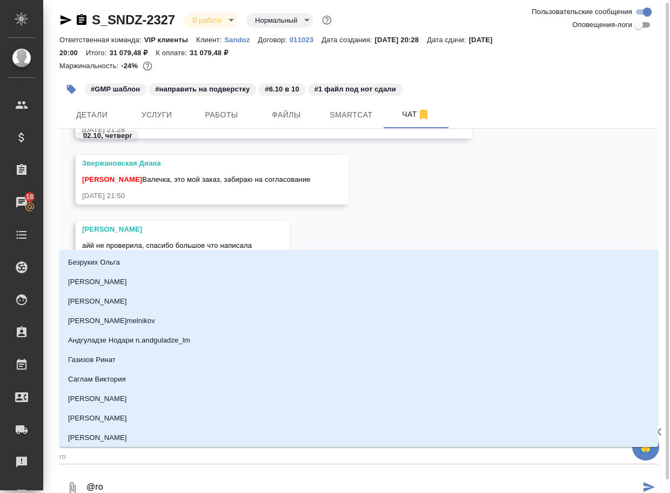
type input "гор"
type textarea "@горш"
type input "горш"
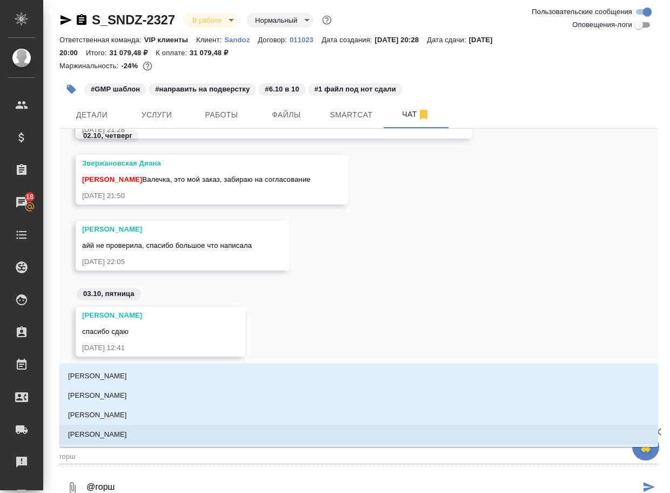
click at [186, 434] on li "[PERSON_NAME]" at bounding box center [358, 433] width 599 height 19
type textarea "@горшВ"
type input "горшВ"
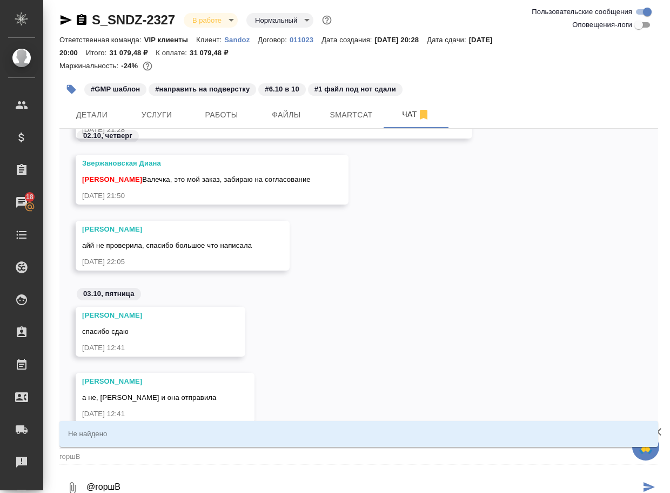
type textarea "@горшВа"
type input "горшВа"
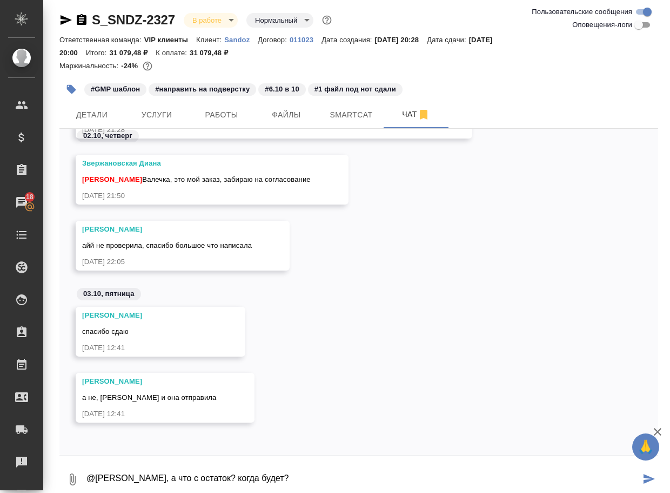
type textarea "@[PERSON_NAME], а что с остаток? когда будет?"
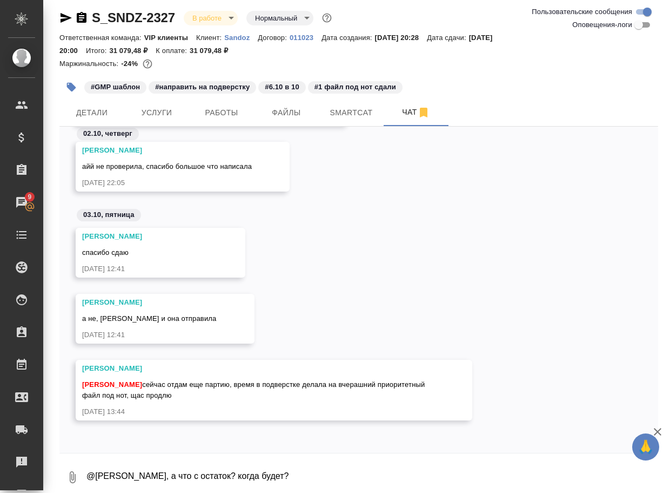
scroll to position [4153, 0]
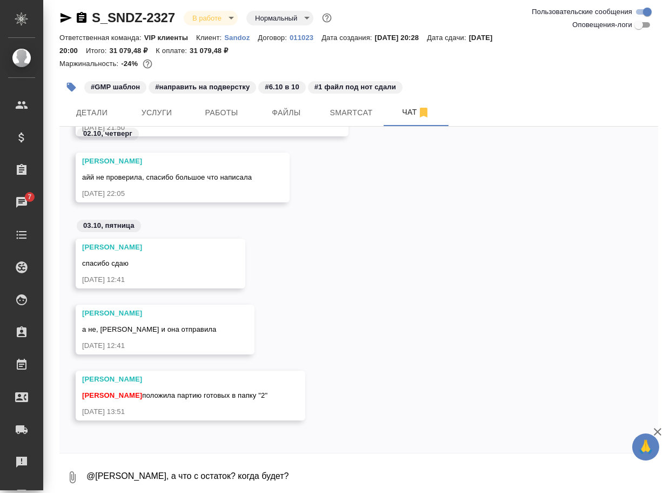
click at [210, 468] on textarea "@[PERSON_NAME], а что с остаток? когда будет?" at bounding box center [371, 476] width 573 height 37
type textarea "спасибо"
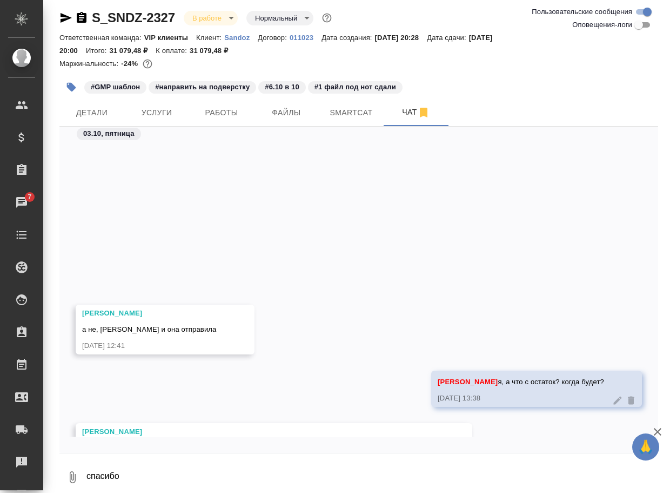
scroll to position [4335, 0]
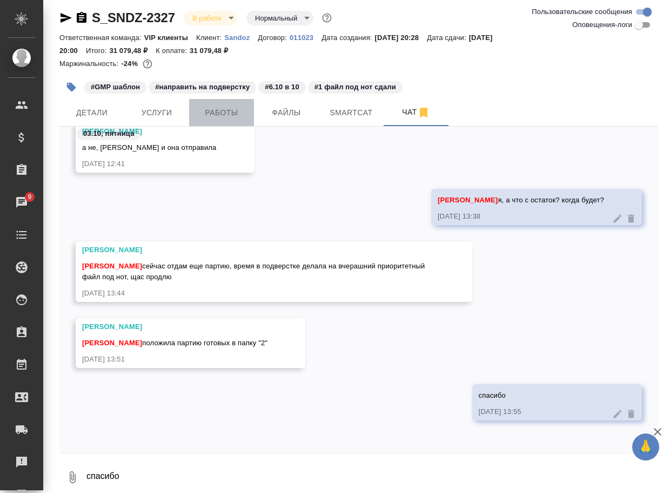
click at [220, 114] on span "Работы" at bounding box center [222, 113] width 52 height 14
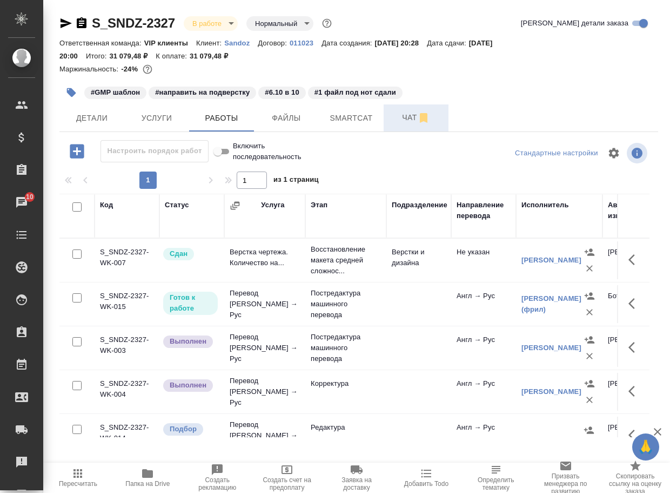
click at [404, 114] on span "Чат" at bounding box center [416, 118] width 52 height 14
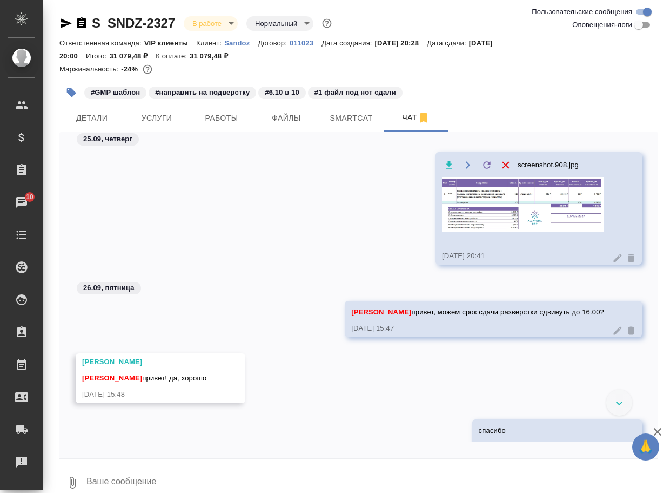
scroll to position [1437, 0]
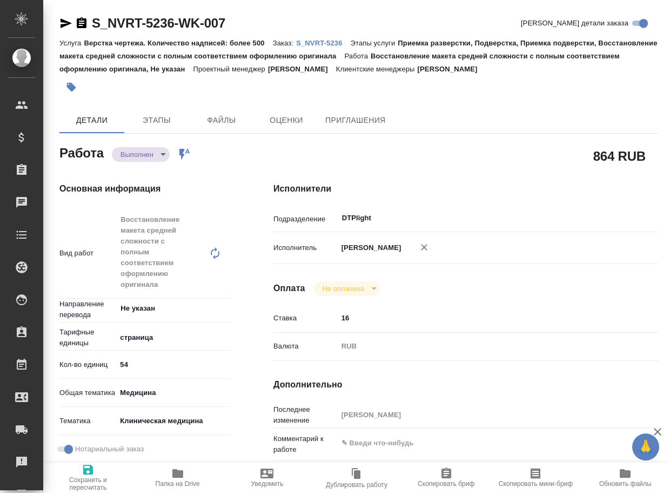
type textarea "x"
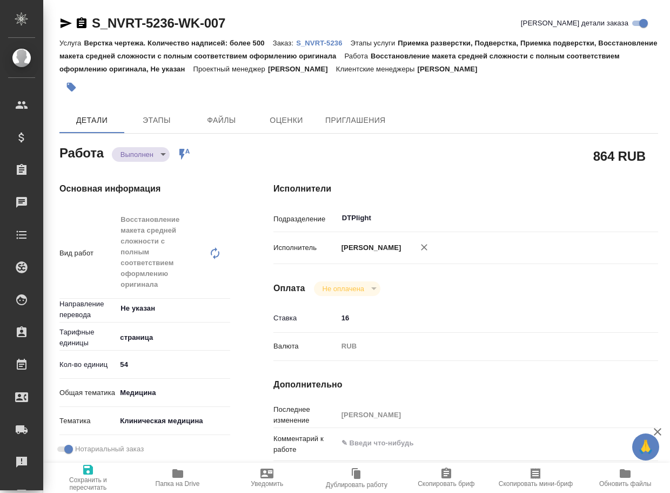
type textarea "x"
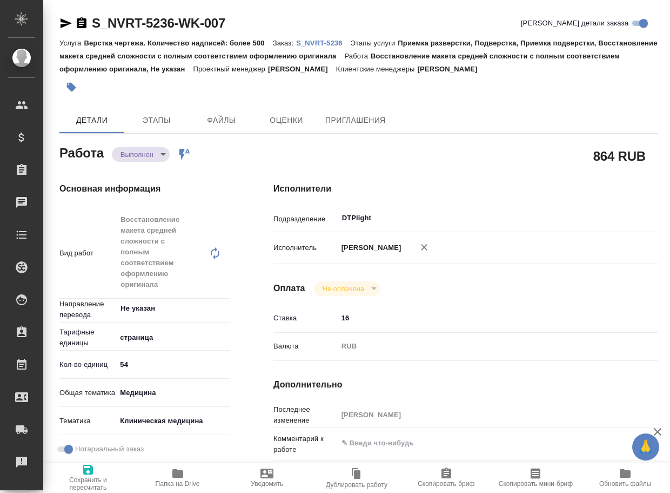
type textarea "x"
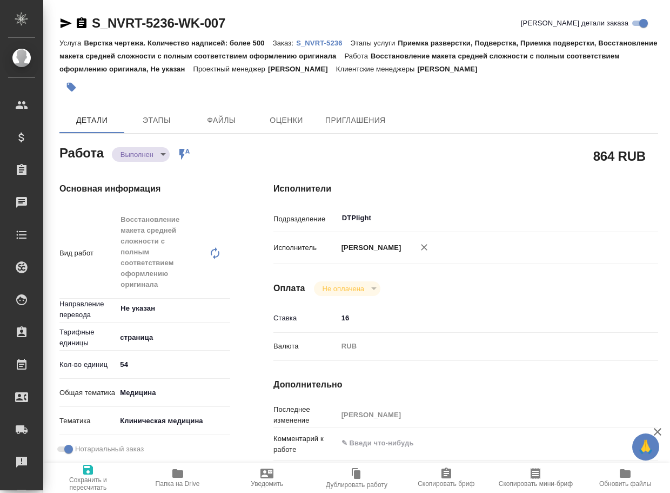
type textarea "x"
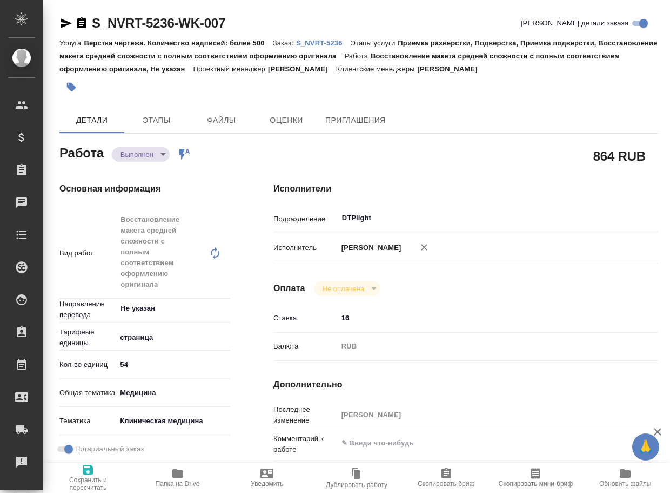
click at [171, 476] on icon "button" at bounding box center [177, 473] width 13 height 13
type textarea "x"
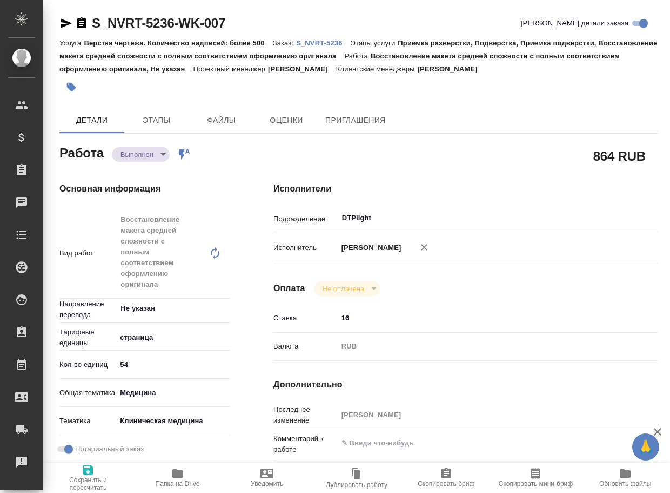
type textarea "x"
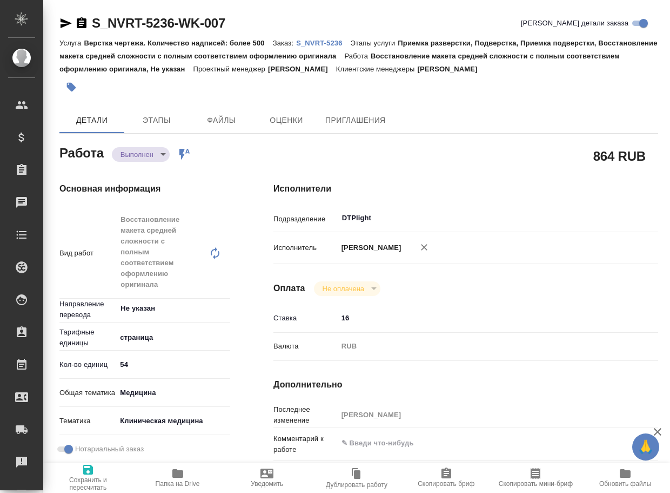
type textarea "x"
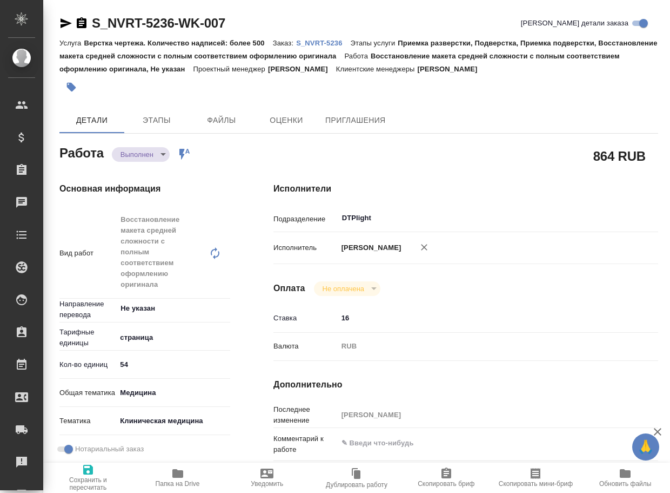
type textarea "x"
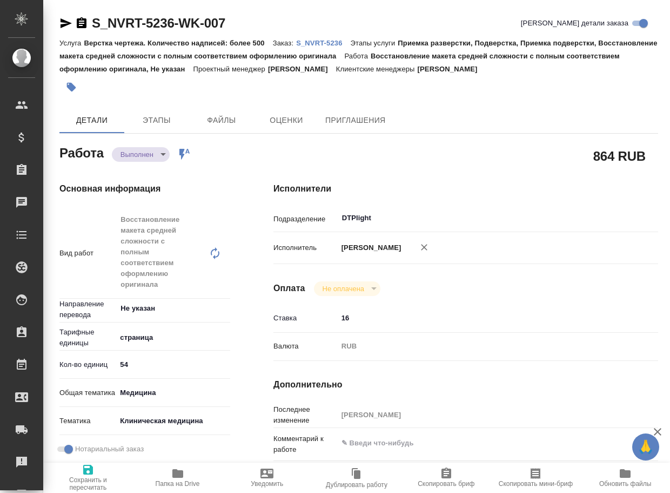
type textarea "x"
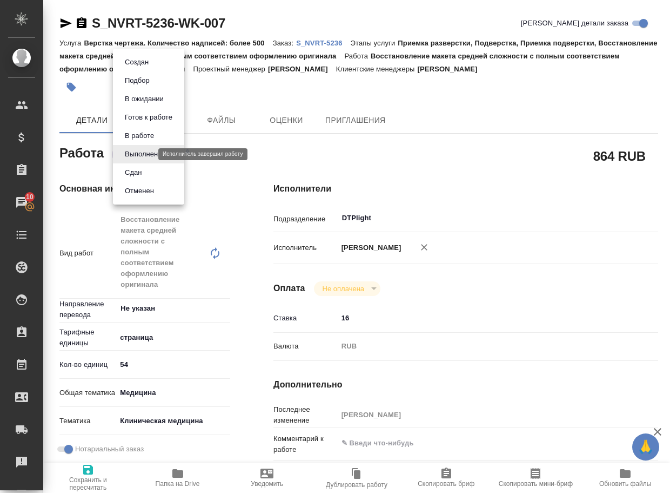
click at [133, 157] on body "🙏 .cls-1 fill:#fff; AWATERA Arsenyeva Vera Клиенты Спецификации Заказы 10 Чаты …" at bounding box center [335, 246] width 670 height 493
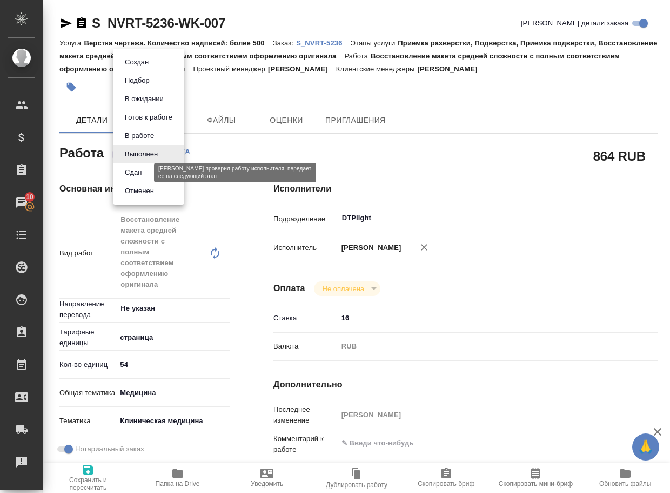
click at [138, 175] on button "Сдан" at bounding box center [133, 173] width 23 height 12
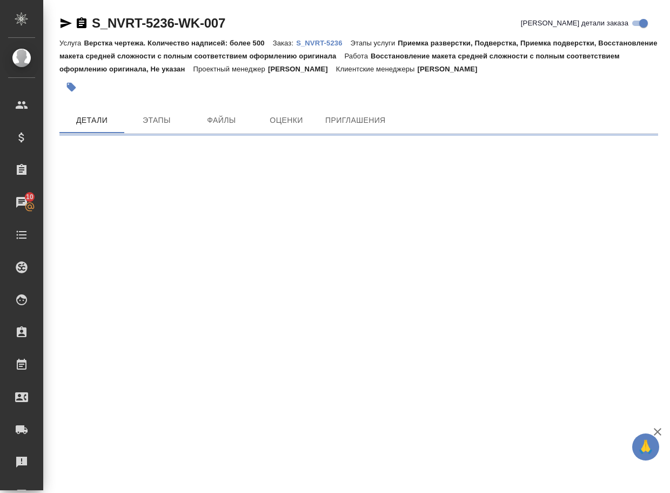
click at [335, 41] on p "S_NVRT-5236" at bounding box center [323, 43] width 54 height 8
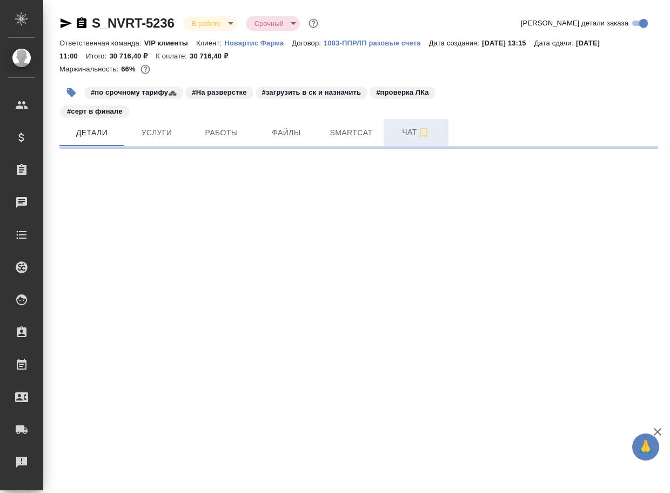
click at [402, 135] on span "Чат" at bounding box center [416, 132] width 52 height 14
select select "RU"
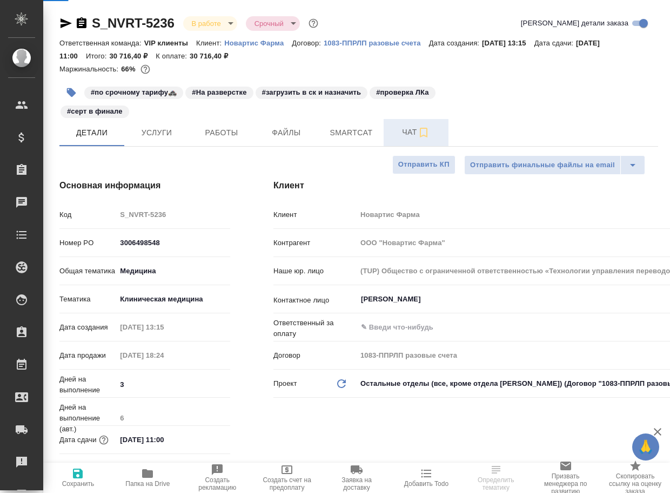
type textarea "x"
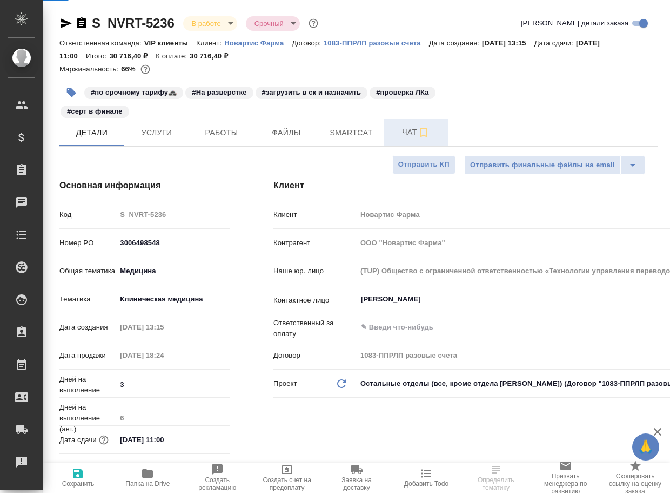
type textarea "x"
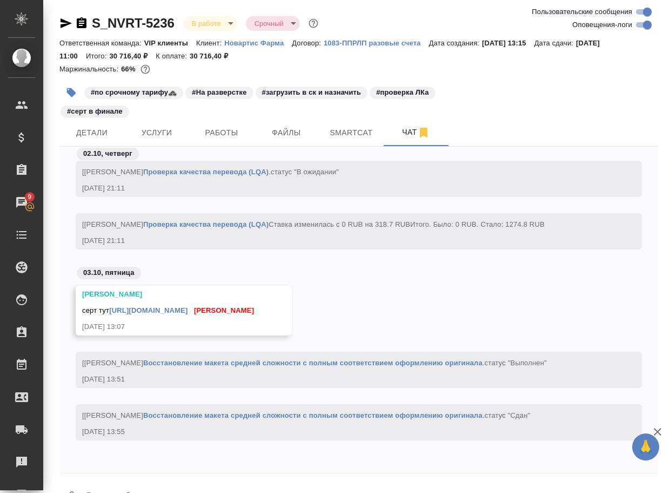
scroll to position [30, 0]
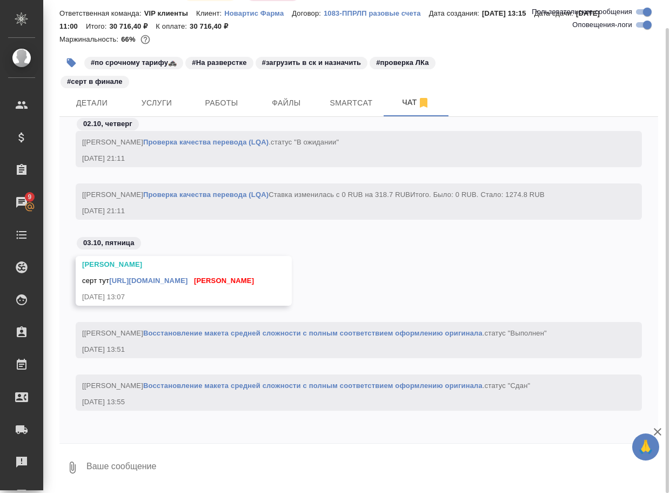
click at [142, 474] on textarea at bounding box center [371, 467] width 573 height 37
paste textarea "[URL][DOMAIN_NAME]"
type textarea "[URL][DOMAIN_NAME]"
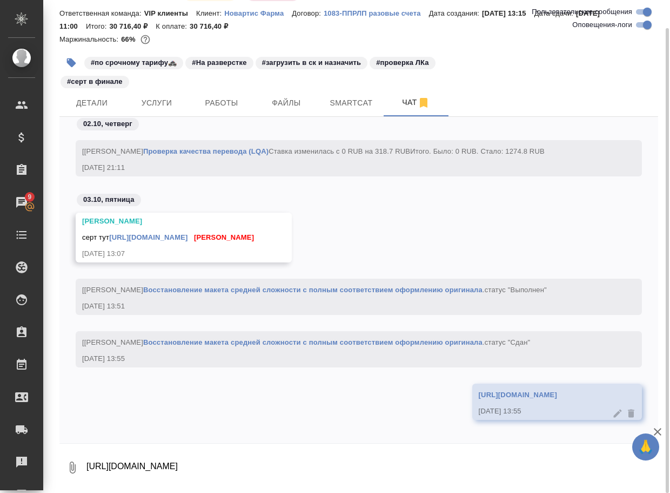
scroll to position [52224, 0]
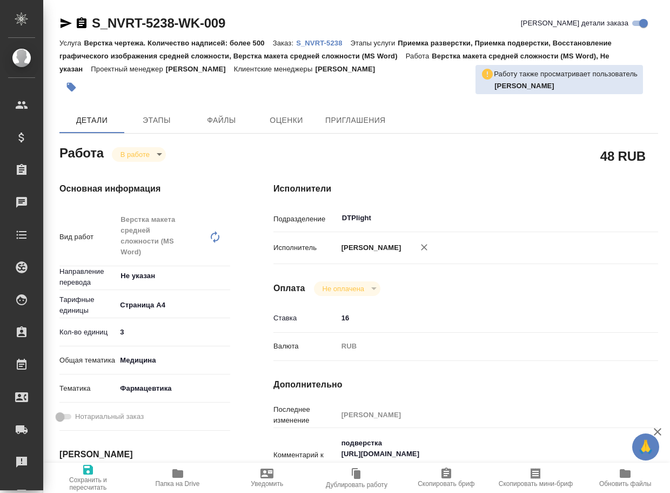
type textarea "x"
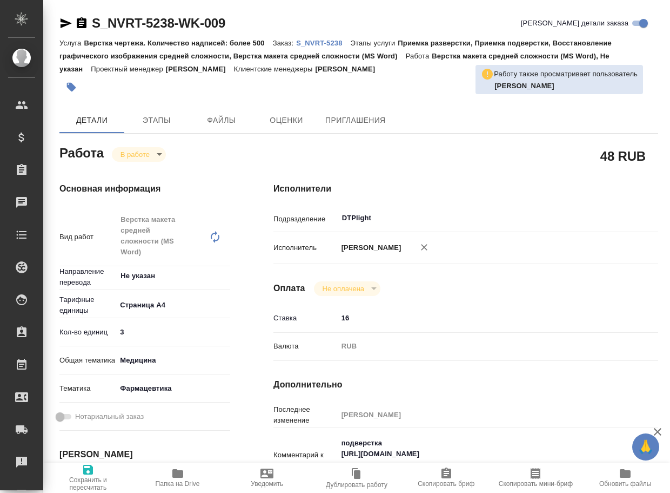
type textarea "x"
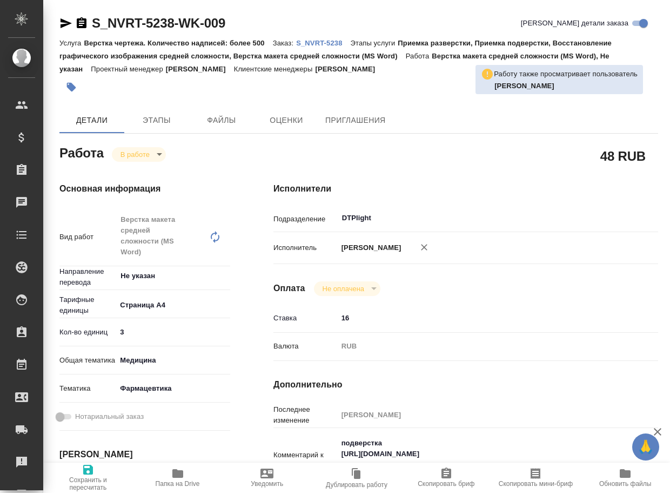
type textarea "x"
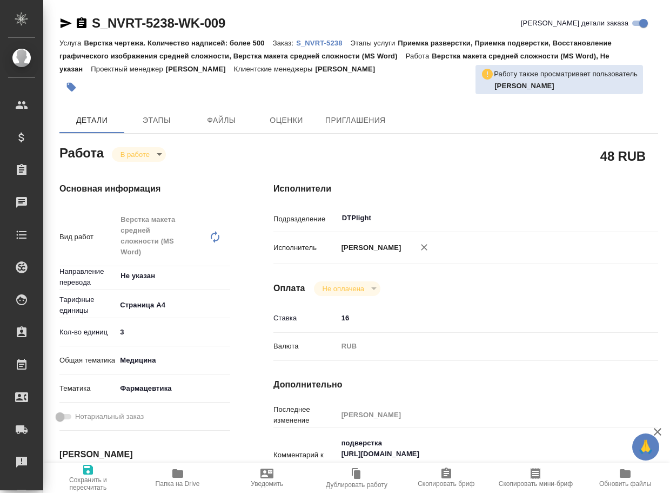
type textarea "x"
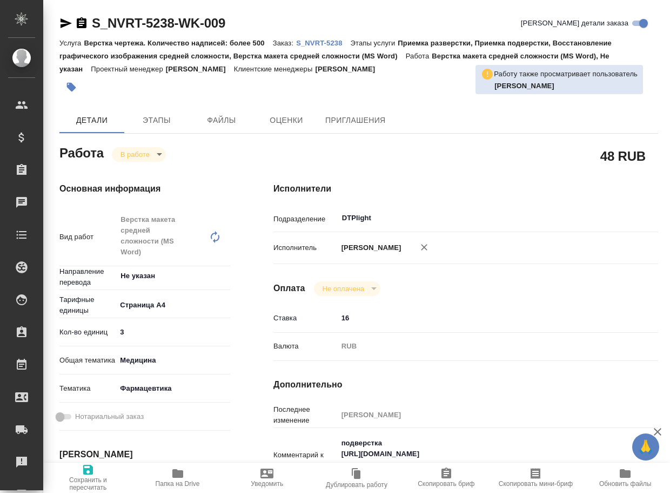
type textarea "x"
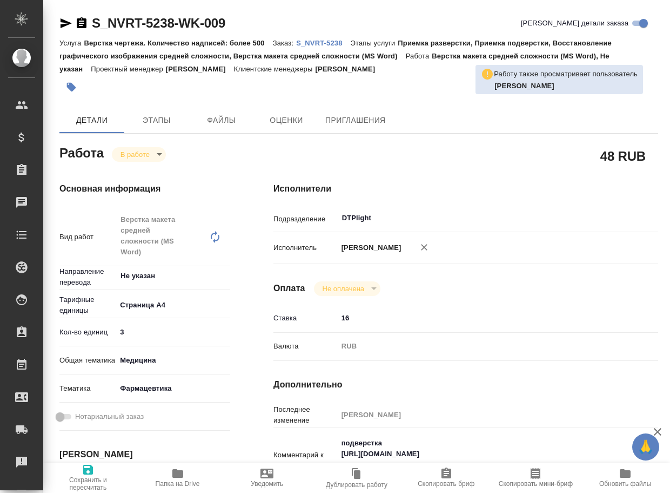
type textarea "x"
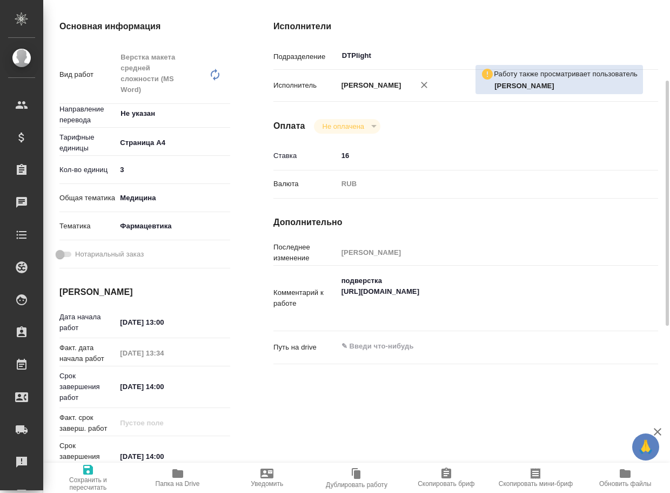
scroll to position [324, 0]
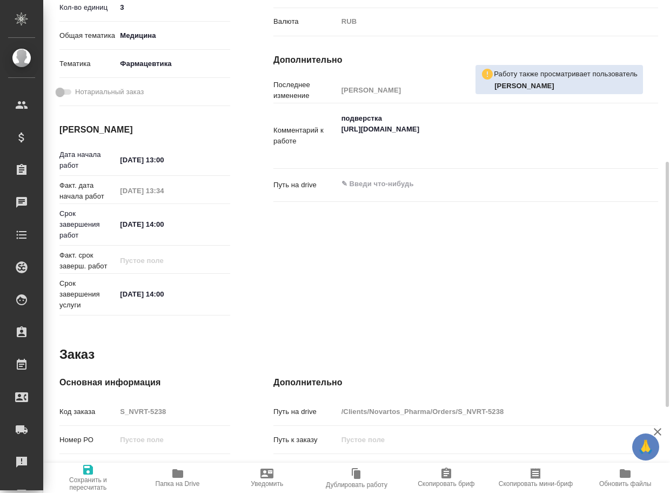
type textarea "x"
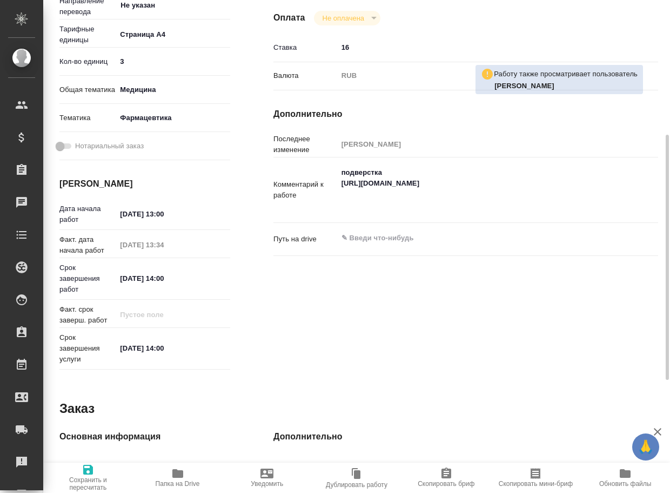
type textarea "x"
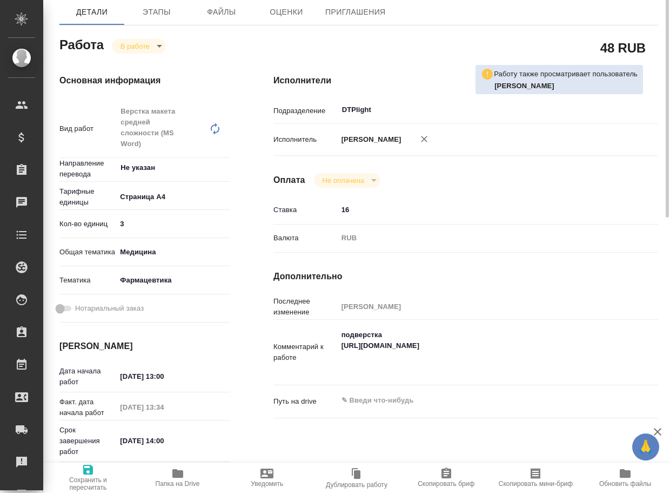
scroll to position [54, 0]
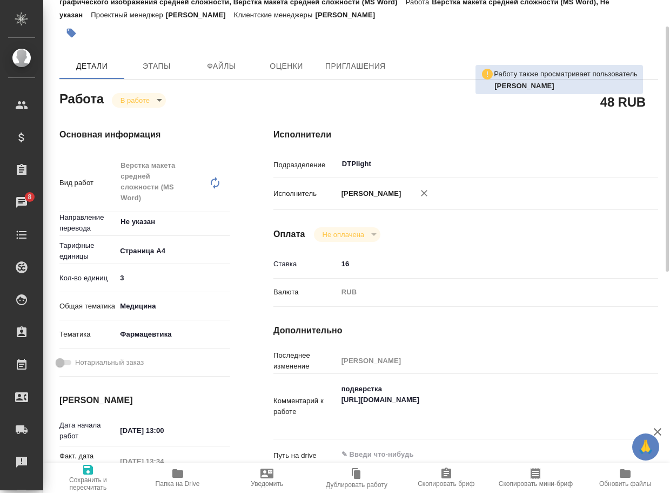
click at [177, 473] on icon "button" at bounding box center [177, 473] width 11 height 9
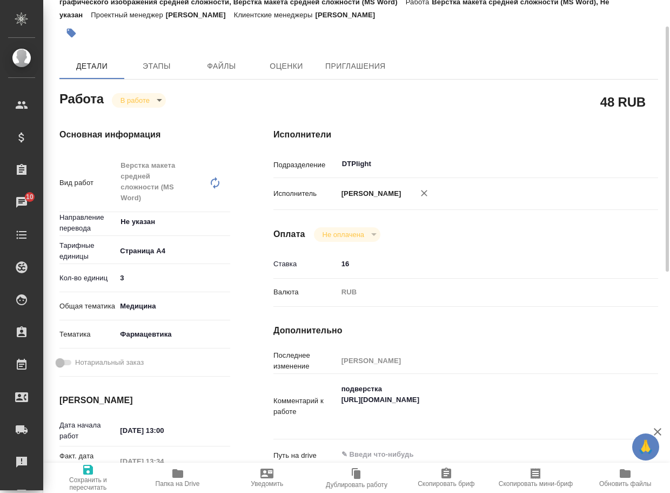
type textarea "x"
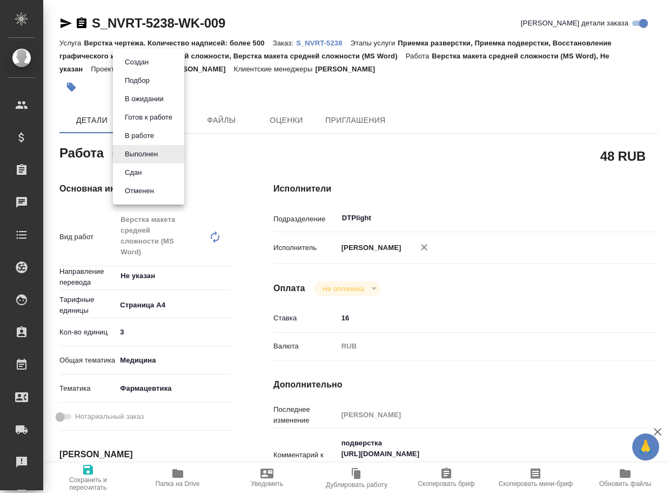
click at [145, 157] on body "🙏 .cls-1 fill:#fff; AWATERA Arsenyeva [PERSON_NAME] Спецификации Заказы Чаты To…" at bounding box center [335, 246] width 670 height 493
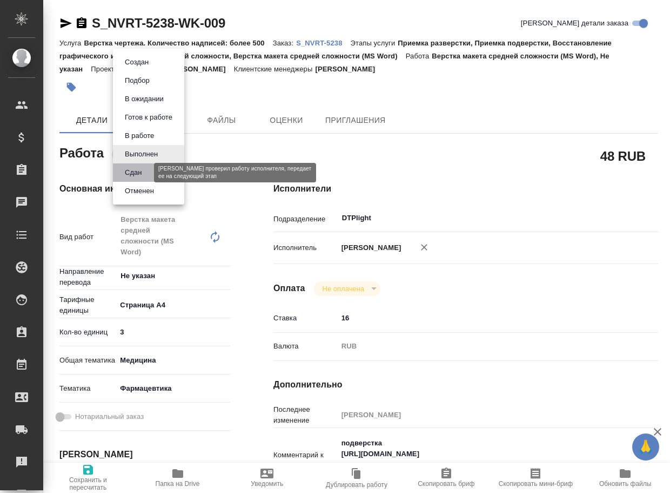
click at [138, 172] on button "Сдан" at bounding box center [133, 173] width 23 height 12
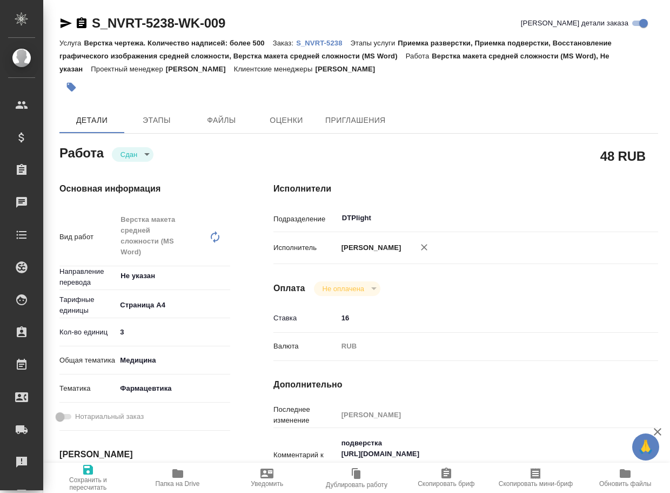
click at [337, 47] on link "S_NVRT-5238" at bounding box center [323, 42] width 54 height 9
type textarea "x"
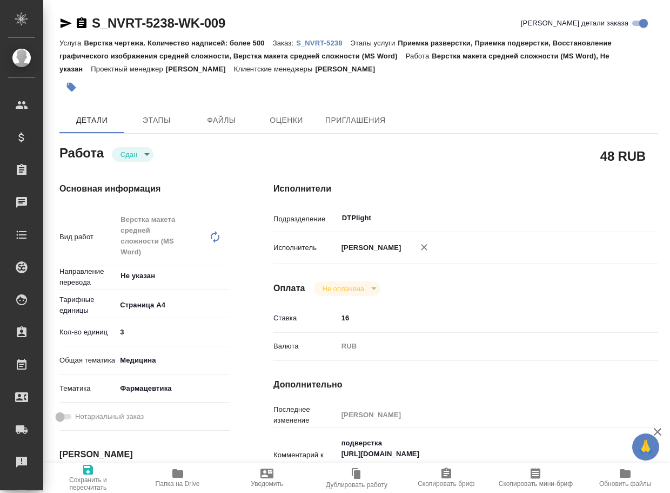
type textarea "x"
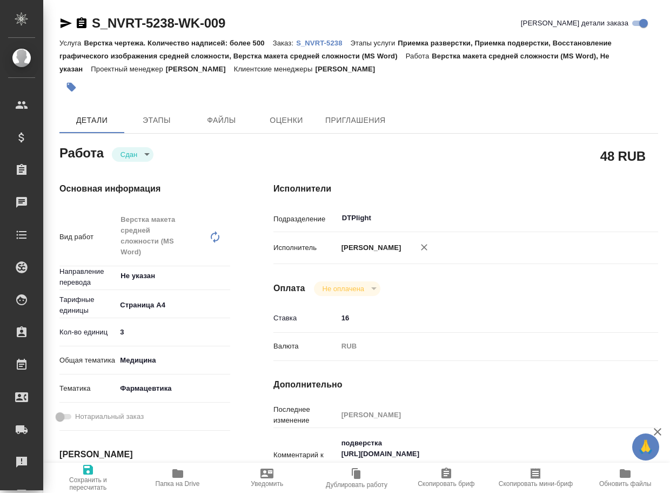
type textarea "x"
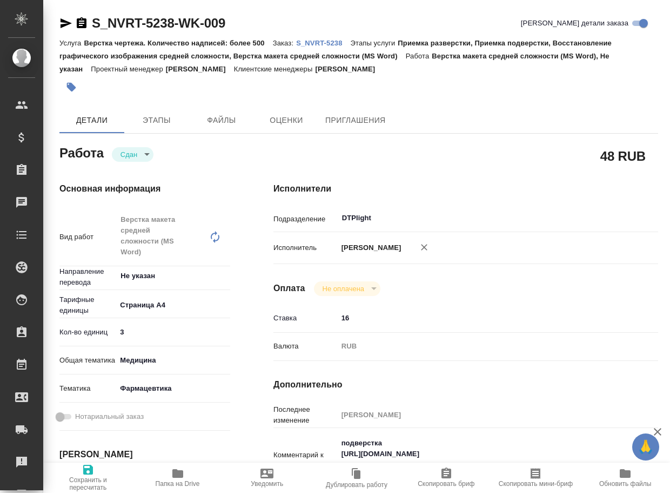
type textarea "x"
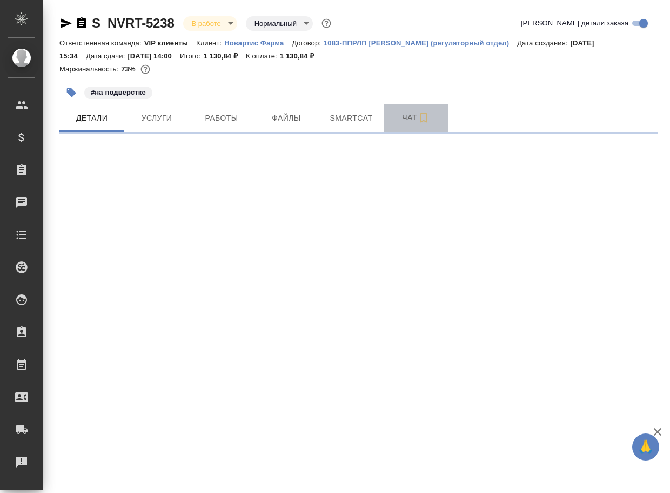
click at [407, 118] on span "Чат" at bounding box center [416, 118] width 52 height 14
select select "RU"
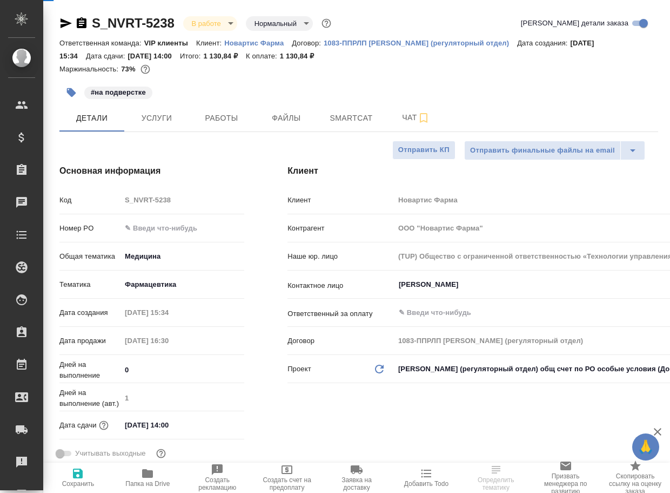
type textarea "x"
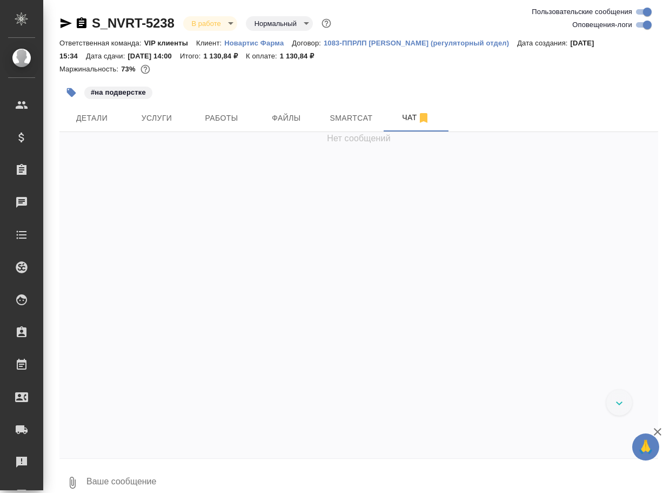
click at [177, 475] on textarea at bounding box center [371, 482] width 573 height 37
paste textarea "[URL][DOMAIN_NAME]"
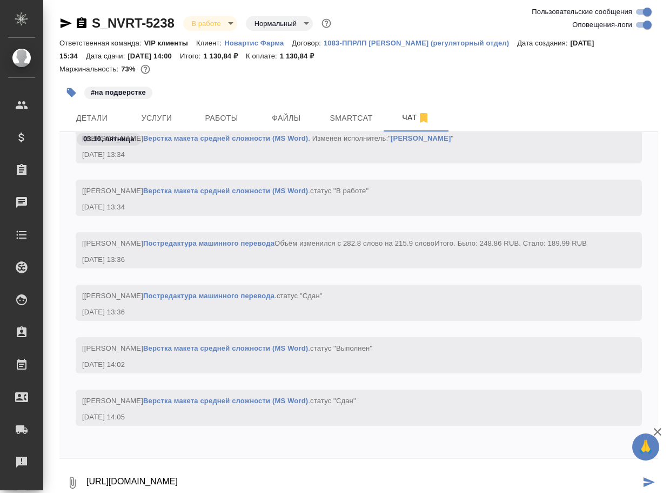
type textarea "[URL][DOMAIN_NAME]"
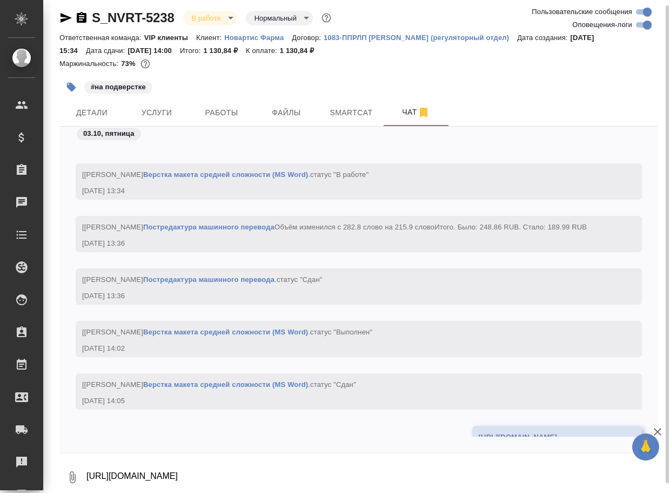
scroll to position [47764, 0]
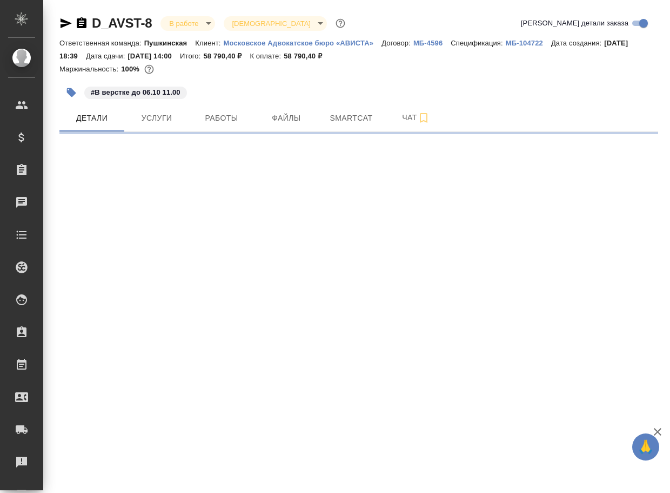
select select "RU"
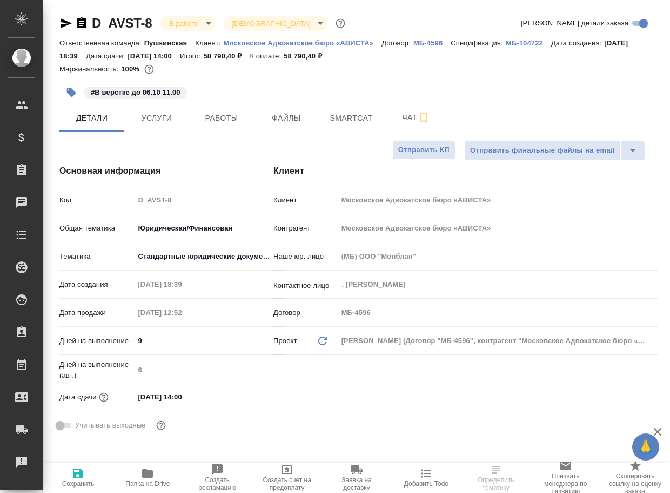
type textarea "x"
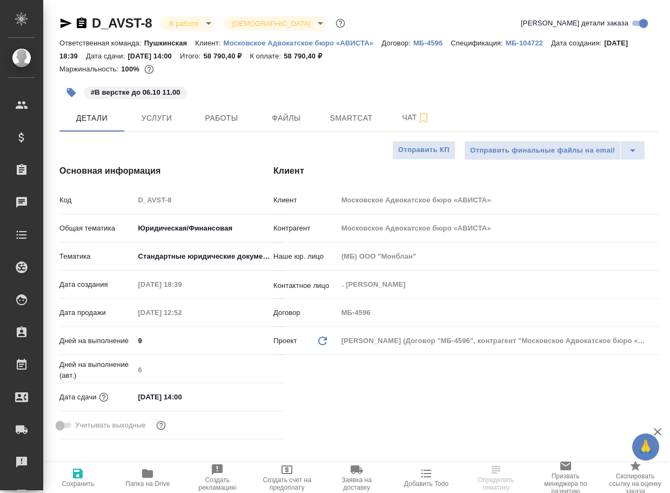
type textarea "x"
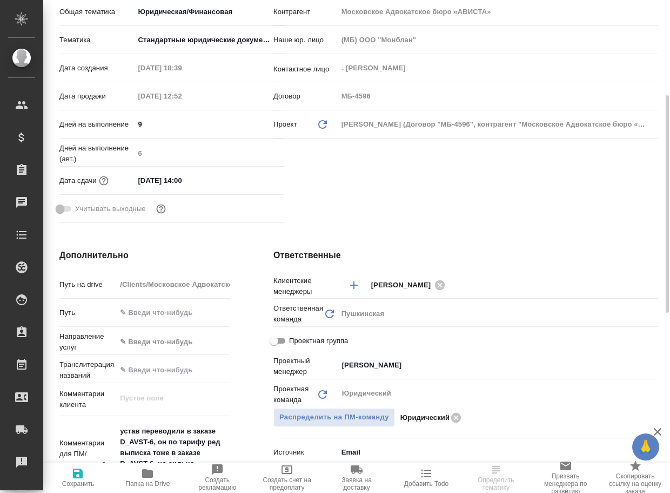
scroll to position [270, 0]
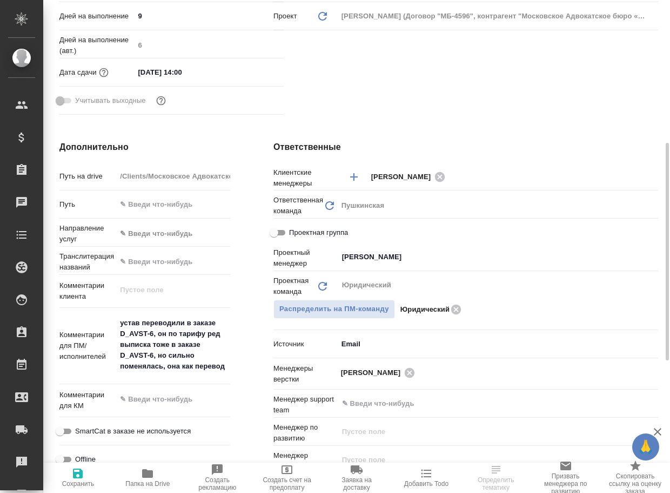
type textarea "x"
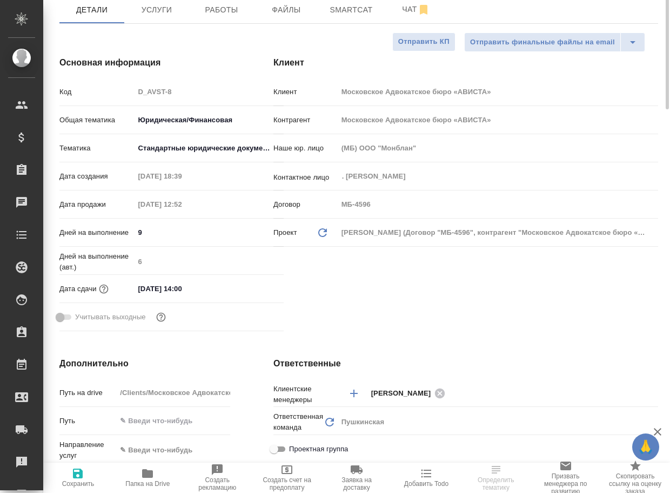
scroll to position [0, 0]
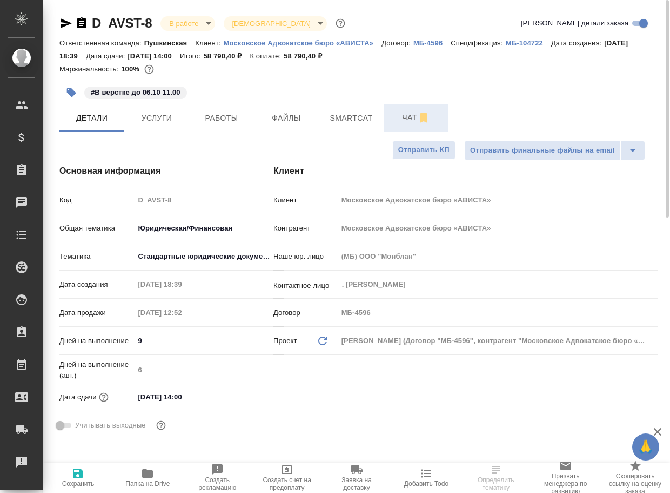
click at [410, 124] on span "Чат" at bounding box center [416, 118] width 52 height 14
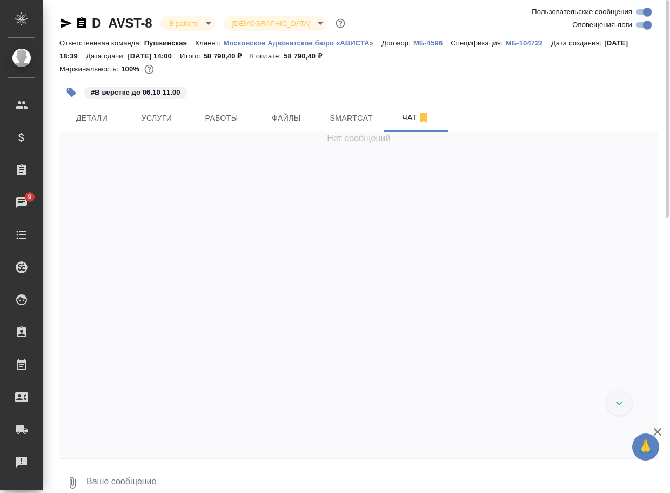
click at [638, 23] on input "Оповещения-логи" at bounding box center [647, 24] width 39 height 13
checkbox input "false"
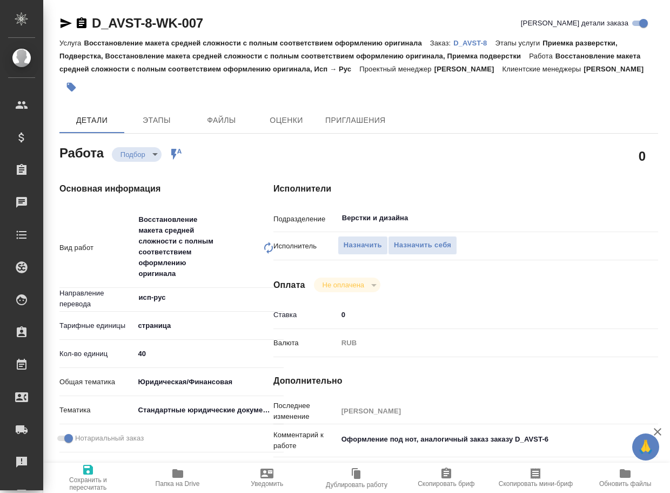
type textarea "x"
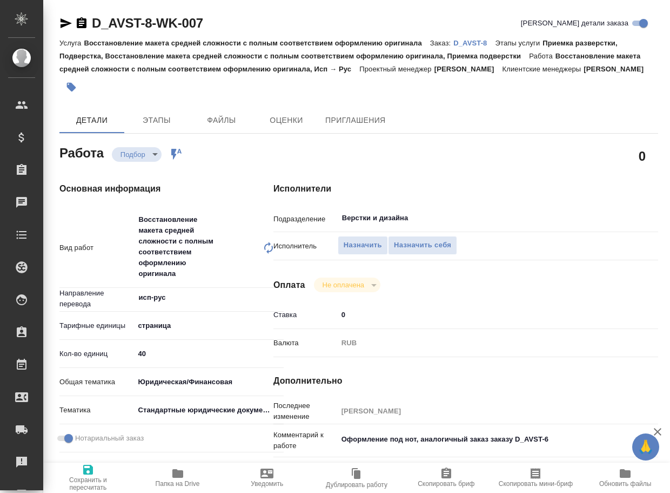
type textarea "x"
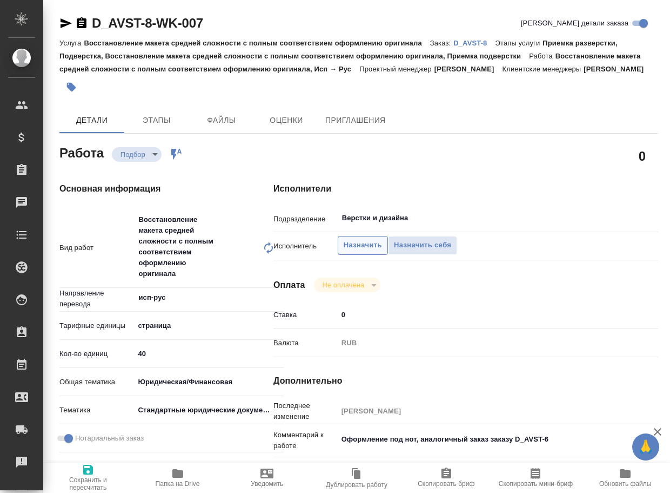
type textarea "x"
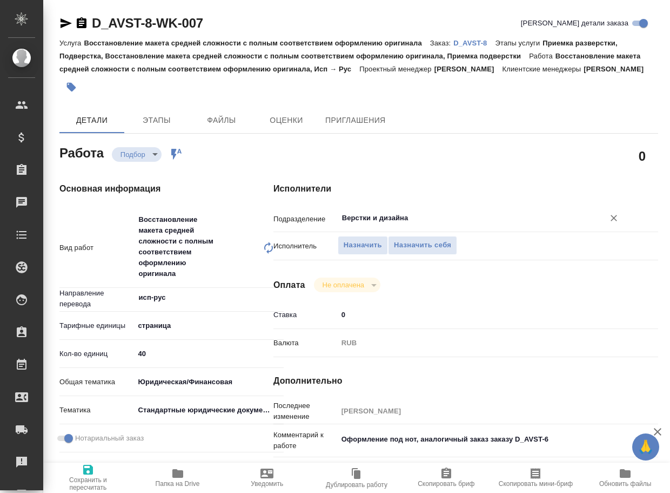
type textarea "x"
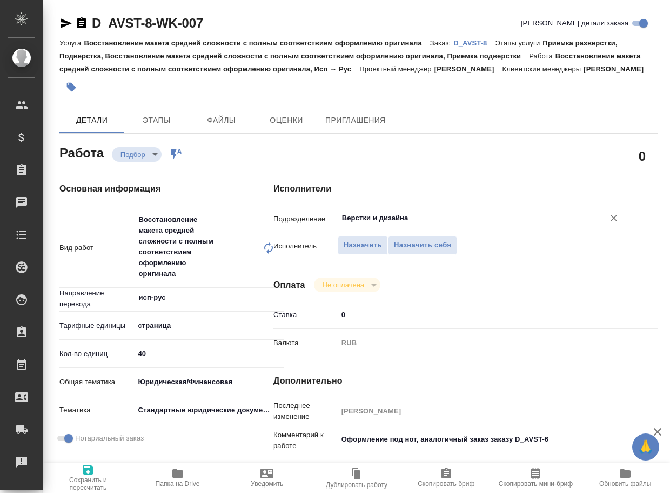
type textarea "x"
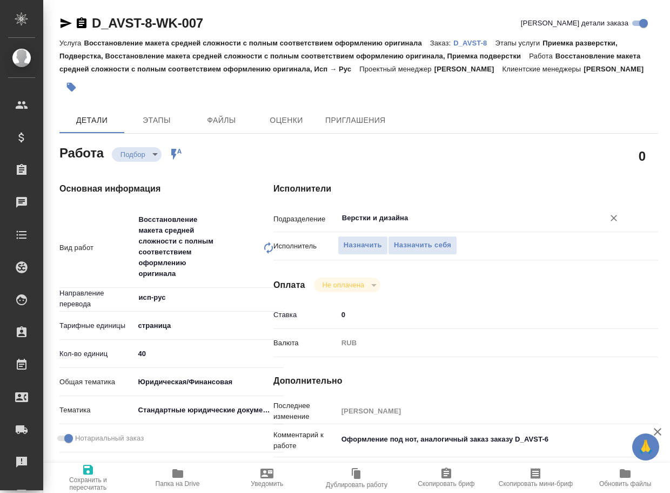
click at [383, 224] on input "Верстки и дизайна" at bounding box center [464, 217] width 246 height 13
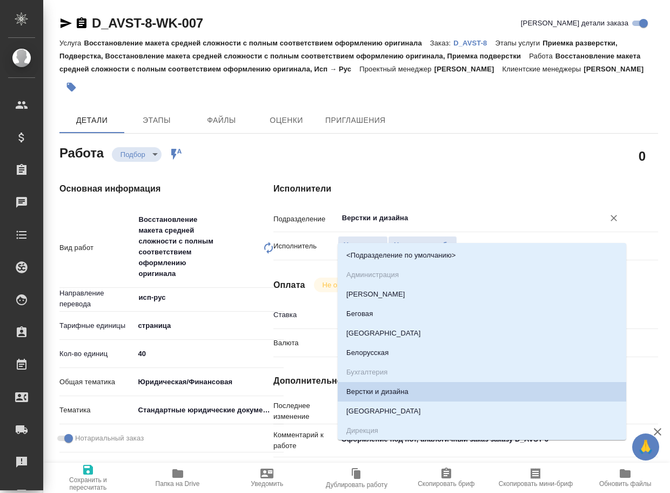
type textarea "x"
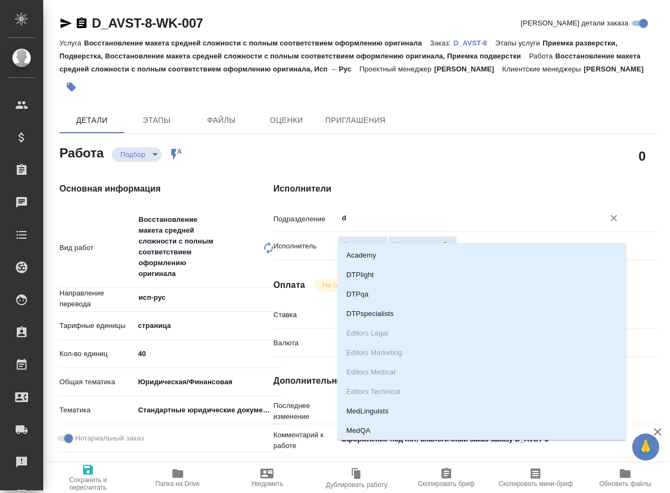
type input "dt"
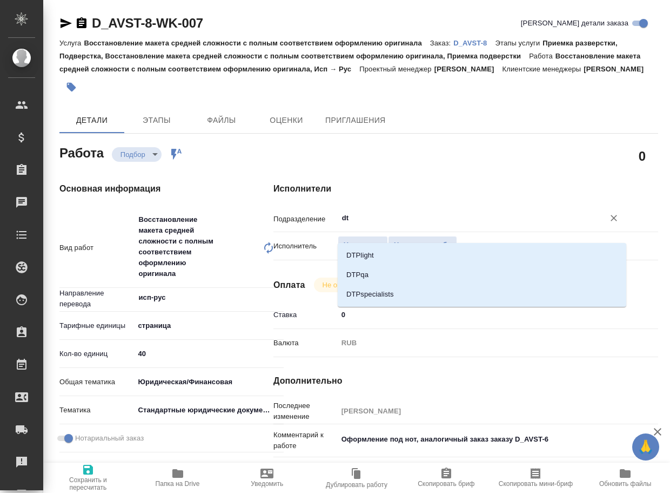
type textarea "x"
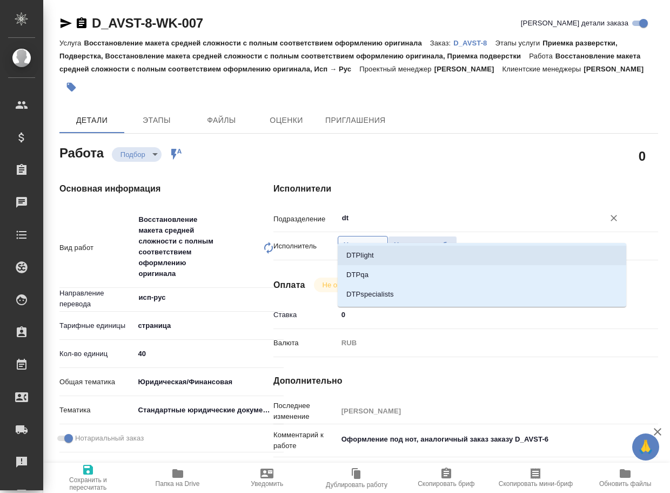
click at [378, 255] on li "DTPlight" at bounding box center [482, 254] width 289 height 19
type textarea "x"
type input "DTPlight"
type textarea "x"
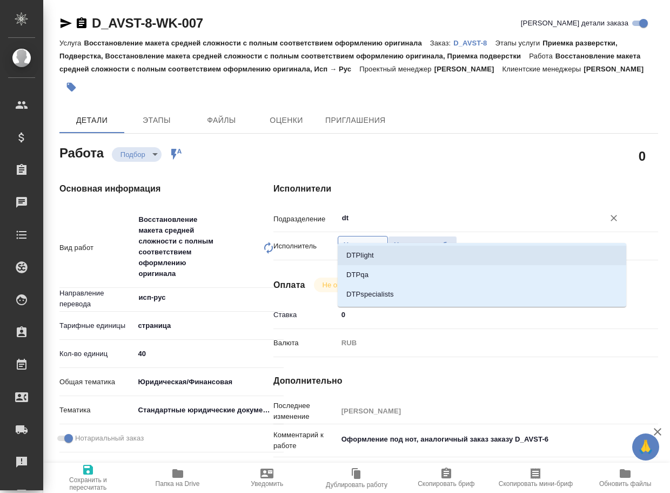
type textarea "x"
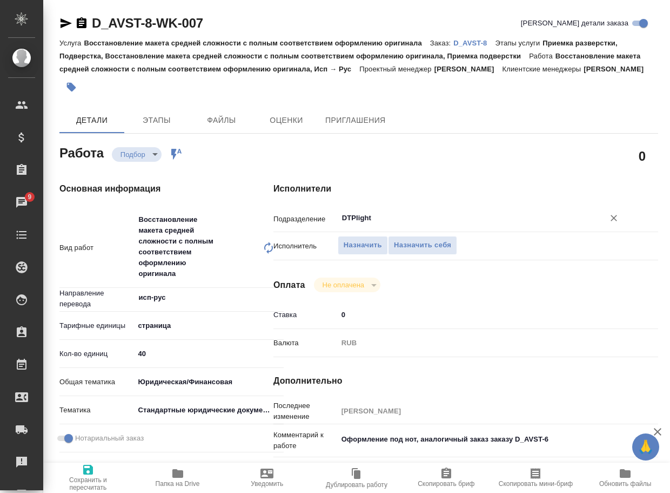
type input "DTPlight"
click at [88, 475] on icon "button" at bounding box center [88, 469] width 13 height 13
type textarea "x"
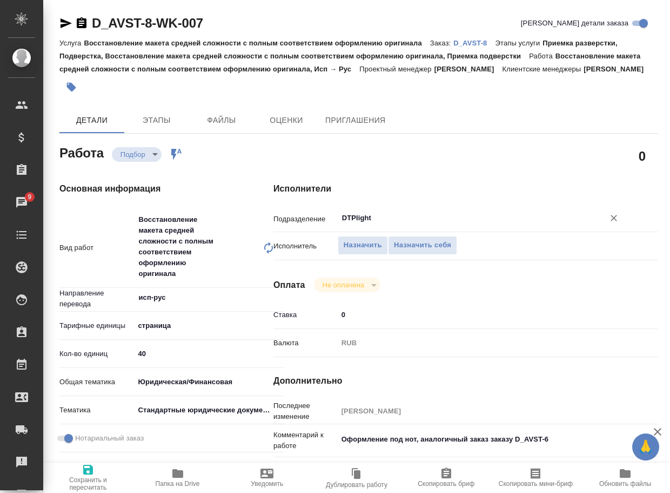
type textarea "x"
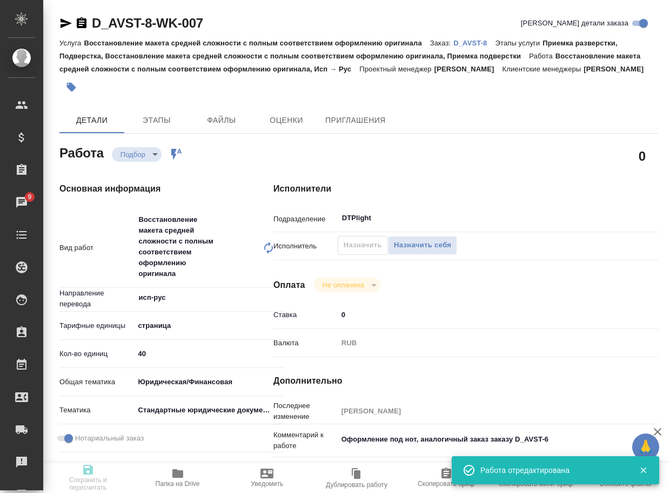
type textarea "x"
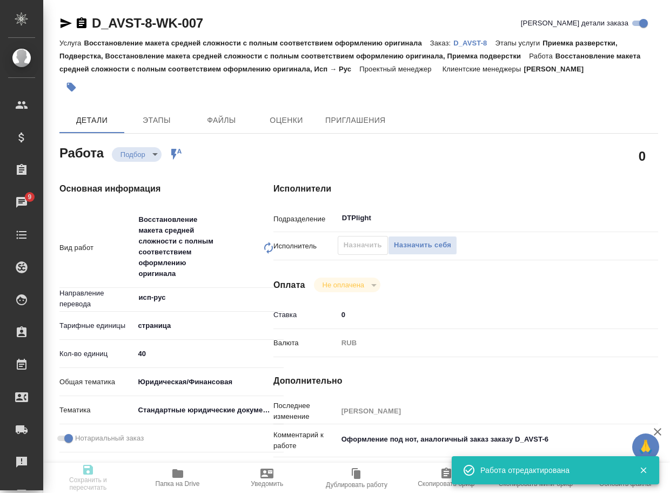
type input "recruiting"
type textarea "Восстановление макета средней сложности с полным соответствием оформлению ориги…"
type textarea "x"
type input "исп-рус"
type input "5a8b1489cc6b4906c91bfdb2"
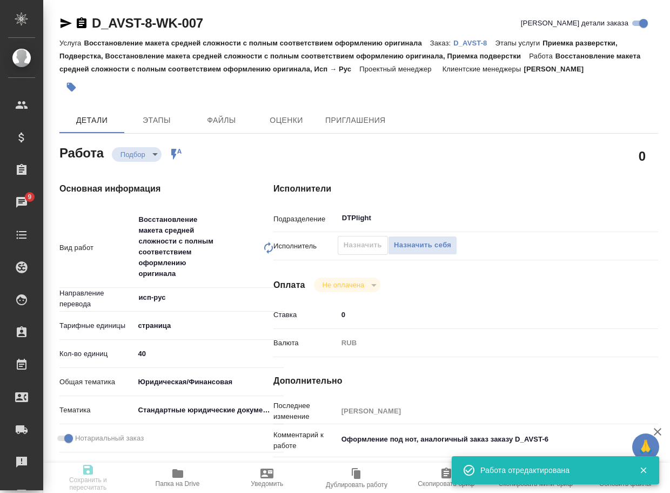
type input "40"
type input "yr-fn"
type input "5f647205b73bc97568ca66bf"
checkbox input "true"
type input "03.10.2025 13:32"
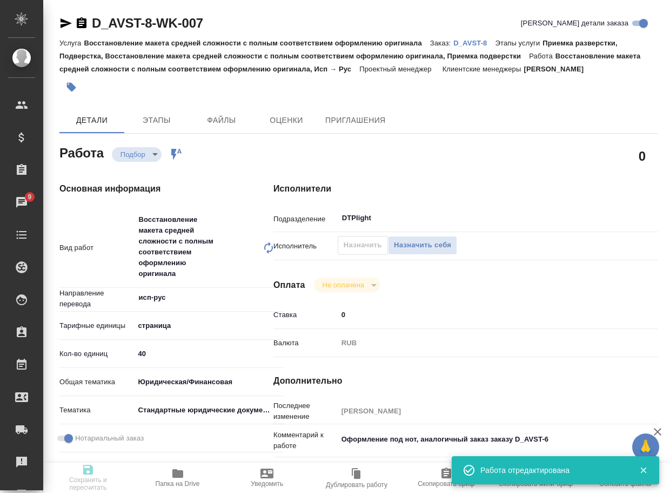
type input "06.10.2025 13:00"
type input "13.10.2025 14:00"
type input "DTPlight"
type input "notPayed"
type input "0"
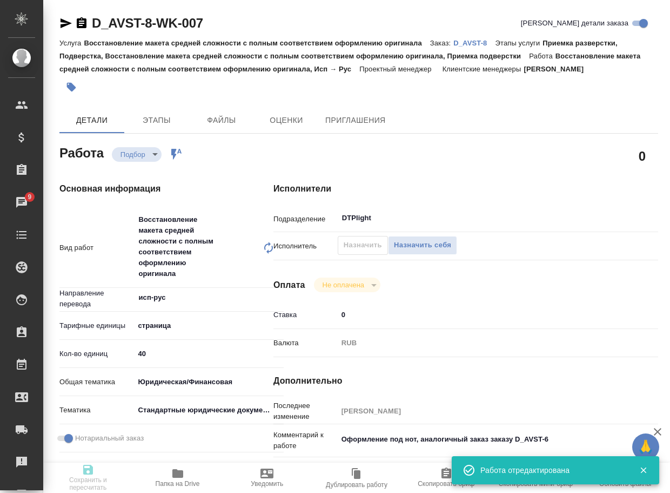
type input "RUB"
type input "Бабкина Анастасия"
type textarea "Оформление под нот, аналогичный заказ заказу D_AVST-6"
type textarea "x"
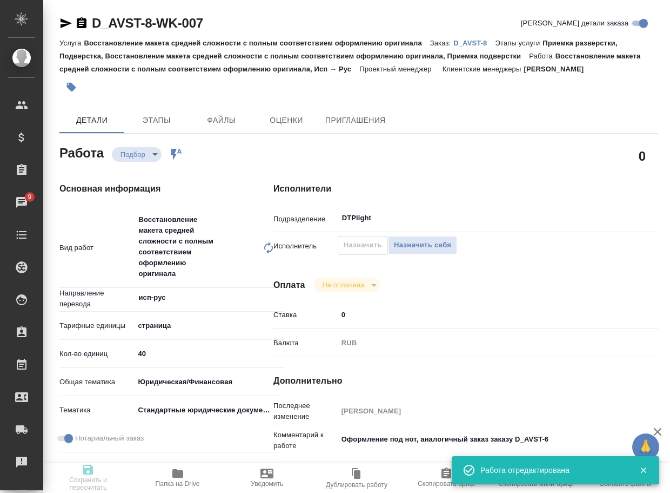
type input "D_AVST-8"
type input "Восстановление макета средней сложности с полным соответствием оформлению ориги…"
type input "Приемка разверстки, Подверстка, Восстановление макета средней сложности с полны…"
type input "Булахова Елена"
type input "[PERSON_NAME]"
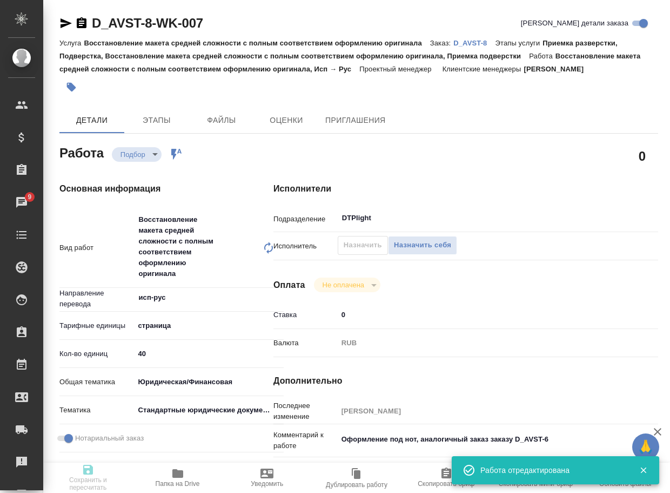
type input "/Clients/Московское Адвокатское бюро «АВИСТА»/Orders/D_AVST-8"
type textarea "x"
type textarea "устав переводили в заказе D_AVST-6, он по тарифу ред выписка тоже в заказе D_AV…"
type textarea "x"
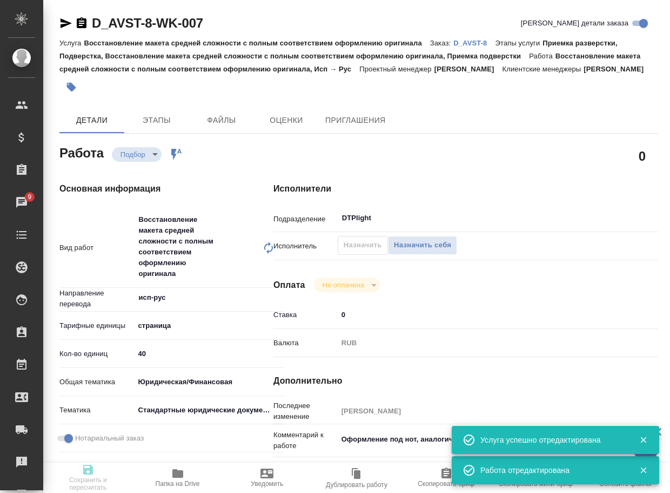
type textarea "x"
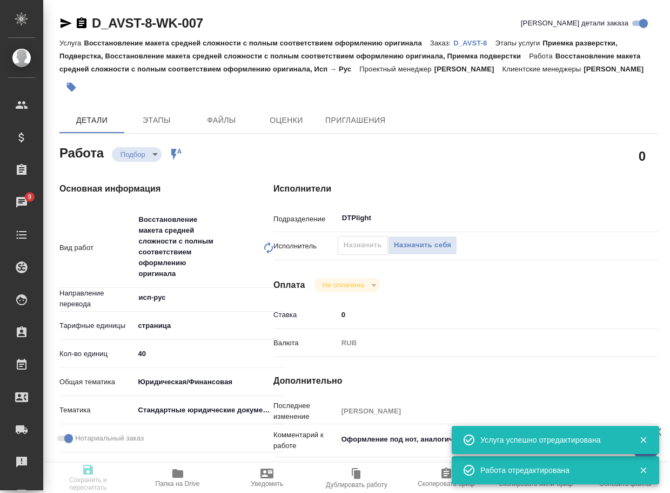
type textarea "x"
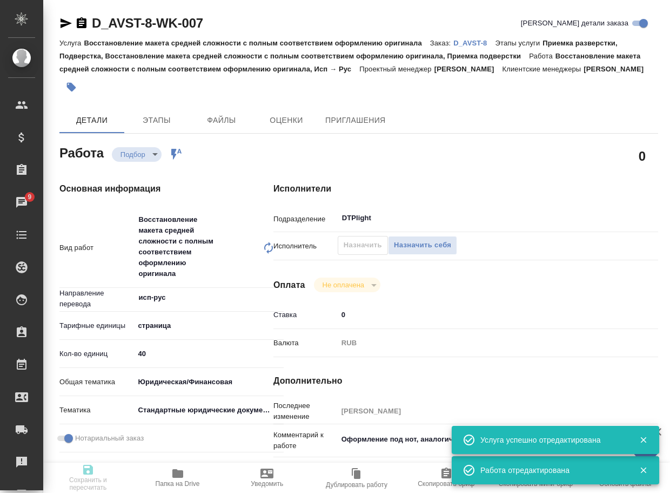
type textarea "x"
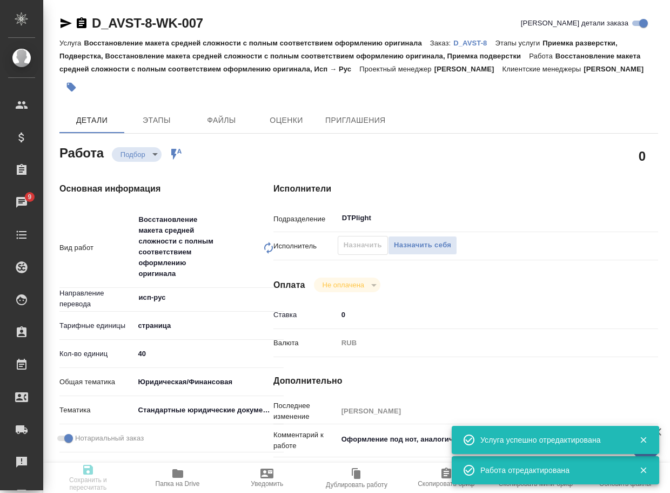
type textarea "x"
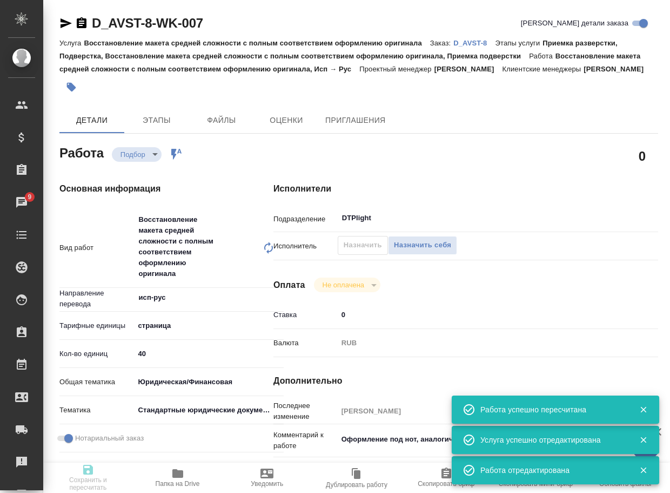
type input "recruiting"
type textarea "Восстановление макета средней сложности с полным соответствием оформлению ориги…"
type textarea "x"
type input "исп-рус"
type input "5a8b1489cc6b4906c91bfdb2"
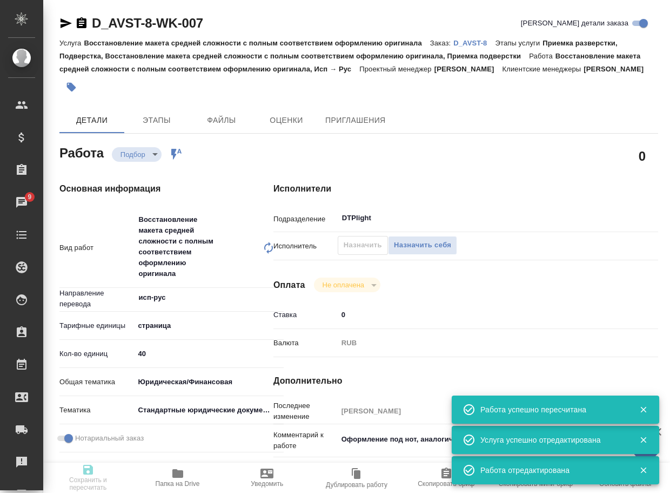
type input "40"
type input "yr-fn"
type input "5f647205b73bc97568ca66bf"
checkbox input "true"
type input "03.10.2025 13:32"
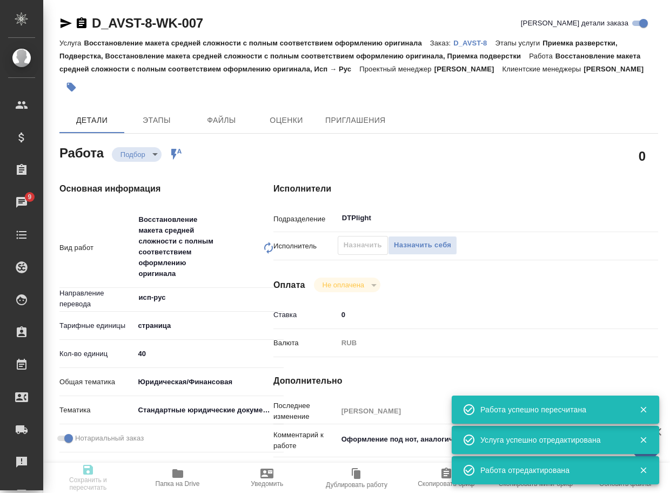
type input "06.10.2025 13:00"
type input "13.10.2025 14:00"
type input "DTPlight"
type input "notPayed"
type input "0"
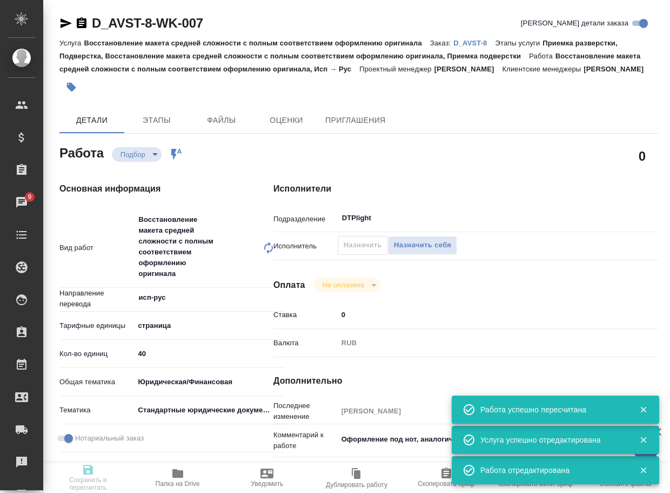
type input "RUB"
type input "Бабкина Анастасия"
type textarea "Оформление под нот, аналогичный заказ заказу D_AVST-6"
type textarea "x"
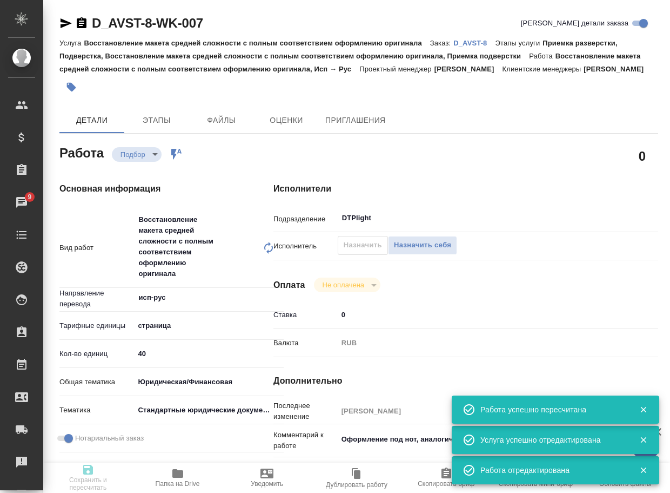
type input "D_AVST-8"
type input "Восстановление макета средней сложности с полным соответствием оформлению ориги…"
type input "Приемка разверстки, Подверстка, Восстановление макета средней сложности с полны…"
type input "Булахова Елена"
type input "[PERSON_NAME]"
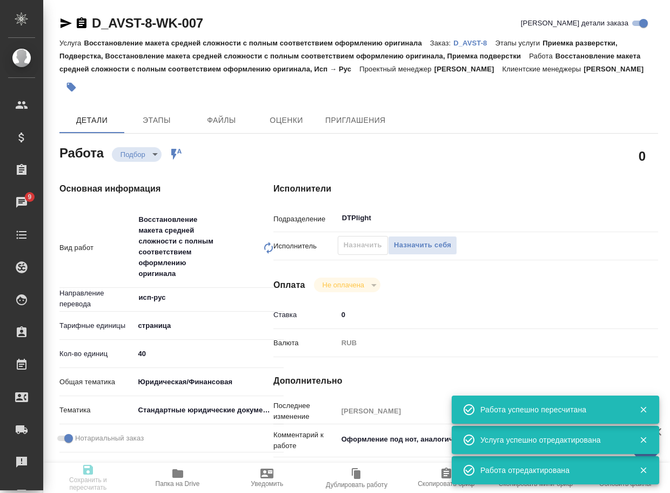
type input "/Clients/Московское Адвокатское бюро «АВИСТА»/Orders/D_AVST-8"
type textarea "x"
type textarea "устав переводили в заказе D_AVST-6, он по тарифу ред выписка тоже в заказе D_AV…"
type textarea "x"
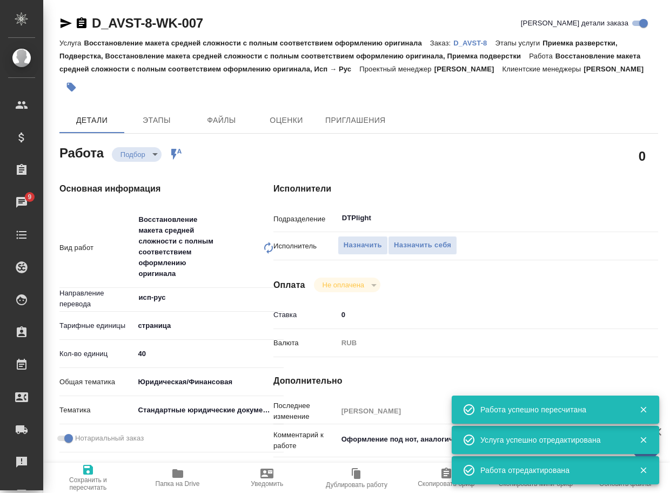
type textarea "x"
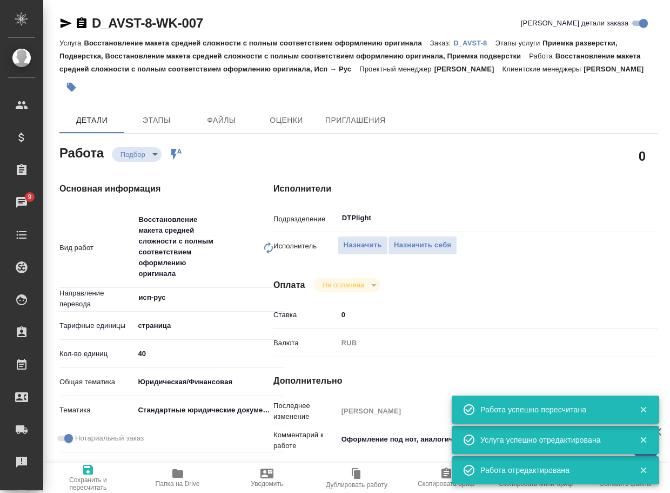
type textarea "x"
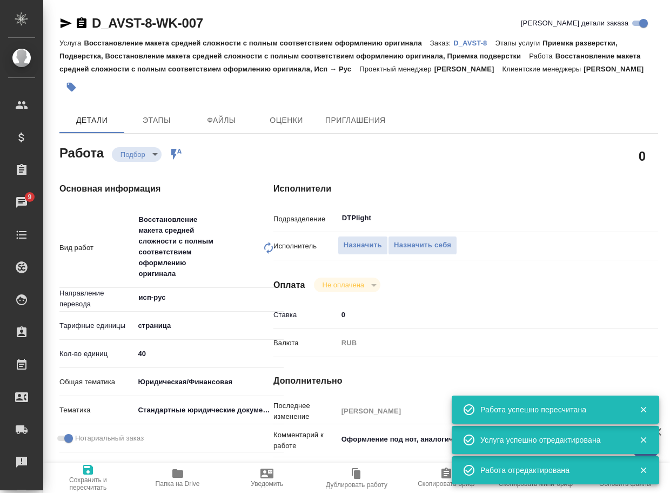
type textarea "x"
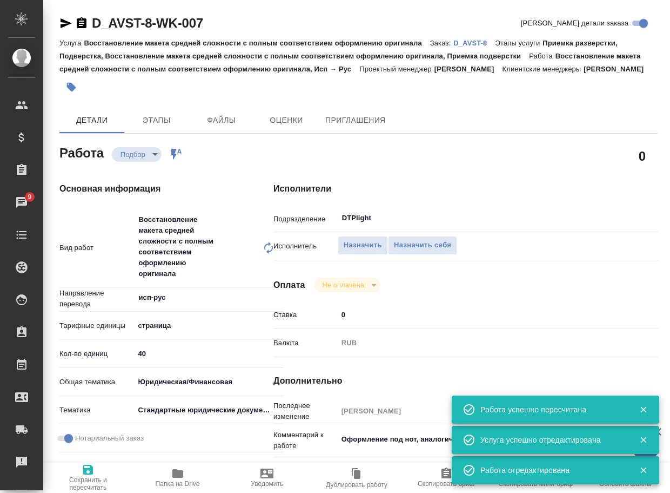
type textarea "x"
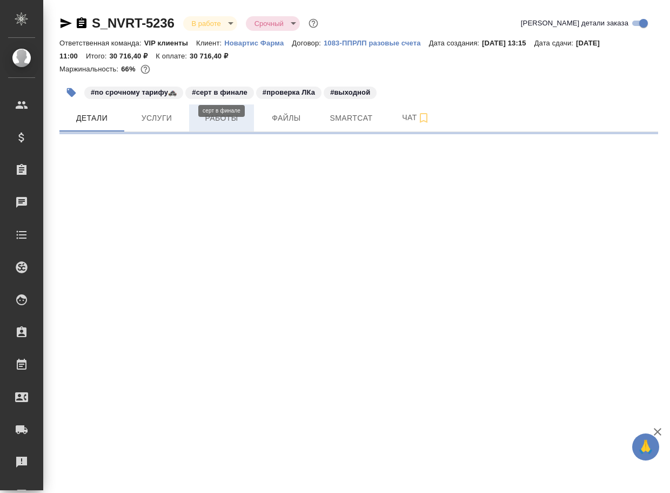
click at [228, 121] on span "Работы" at bounding box center [222, 118] width 52 height 14
select select "RU"
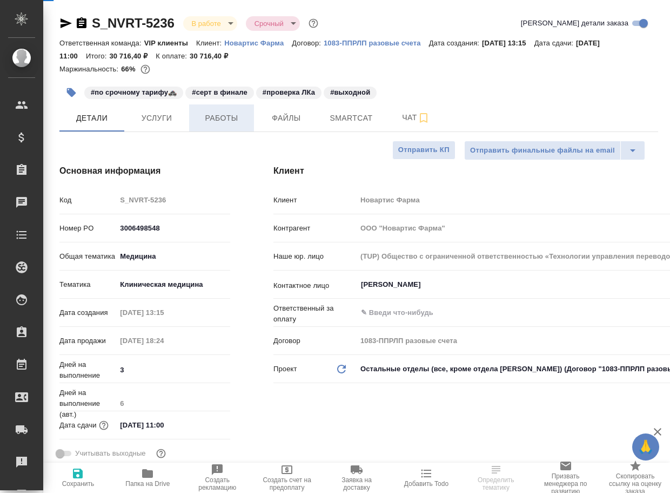
type textarea "x"
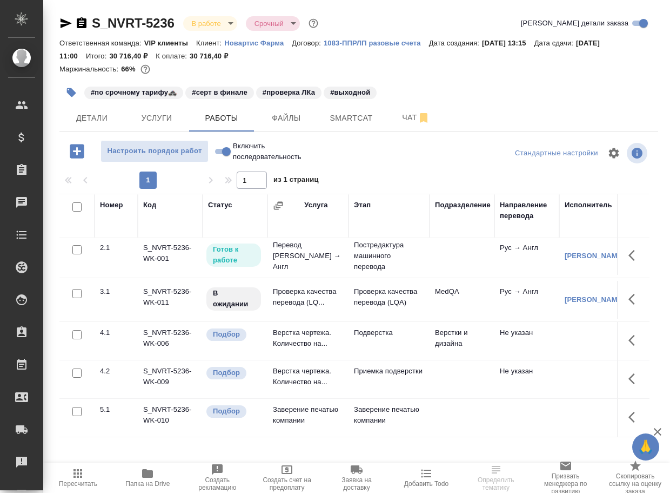
scroll to position [56, 0]
click at [379, 327] on p "Подверстка" at bounding box center [389, 332] width 70 height 11
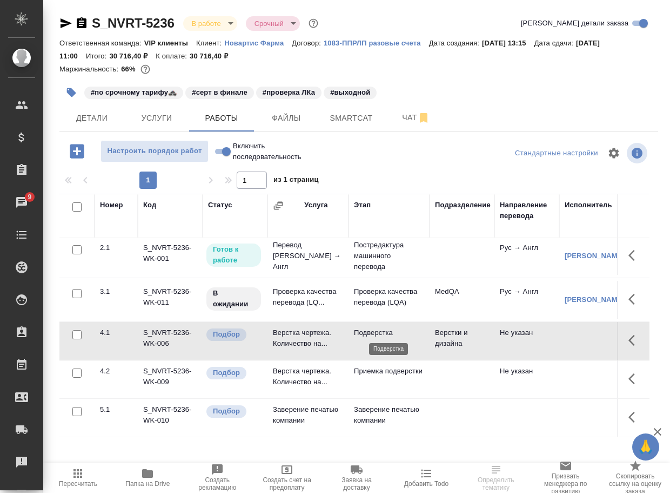
click at [379, 327] on p "Подверстка" at bounding box center [389, 332] width 70 height 11
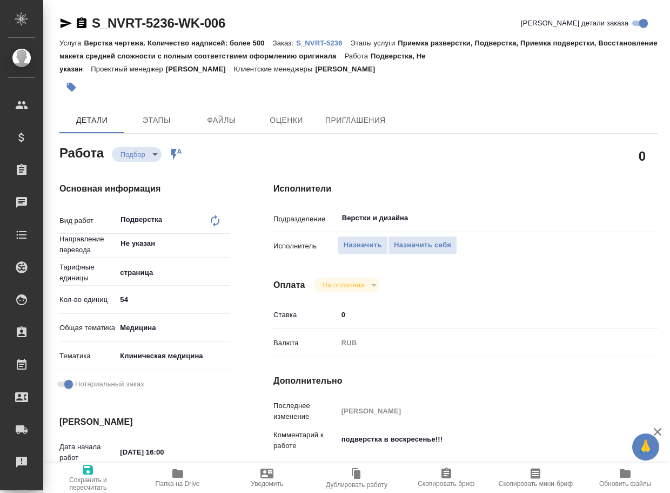
type textarea "x"
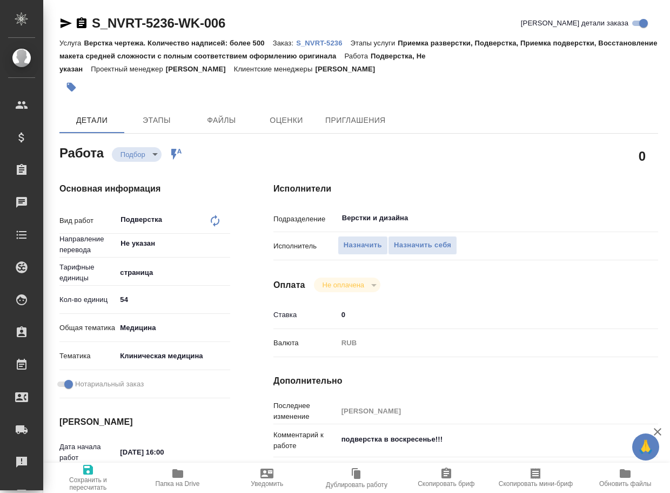
type textarea "x"
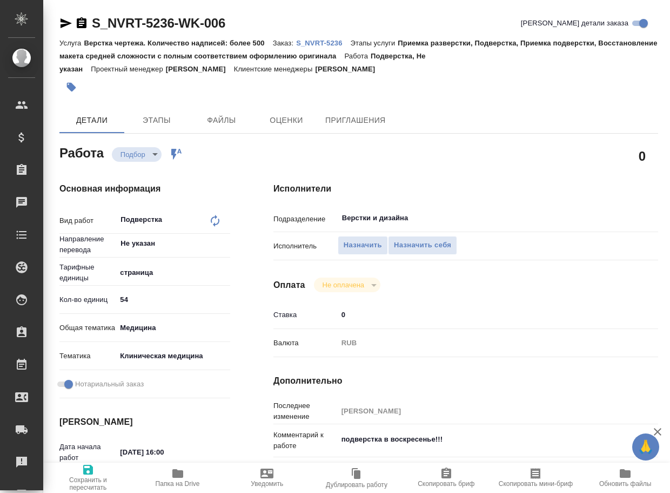
type textarea "x"
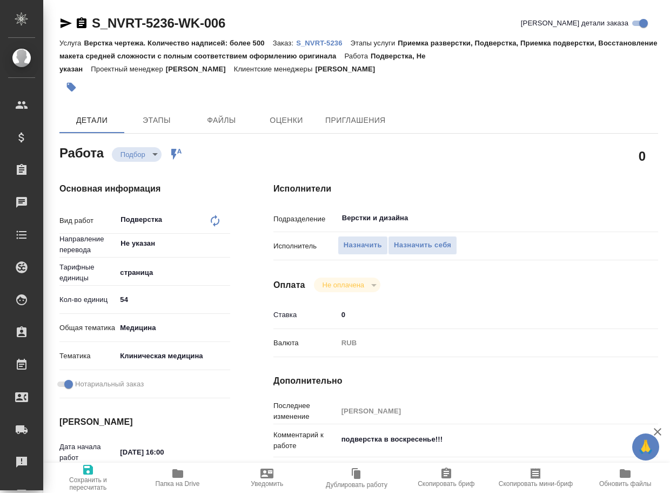
type textarea "x"
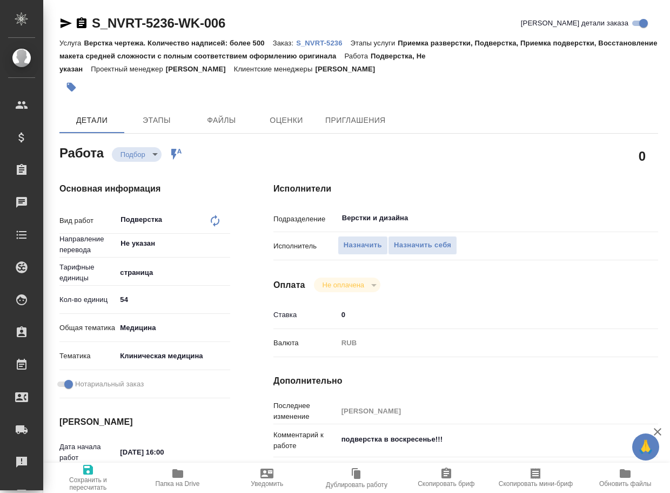
type textarea "x"
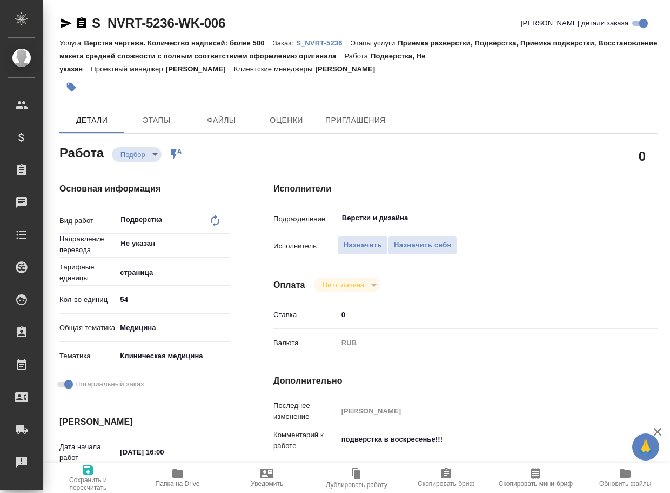
type textarea "x"
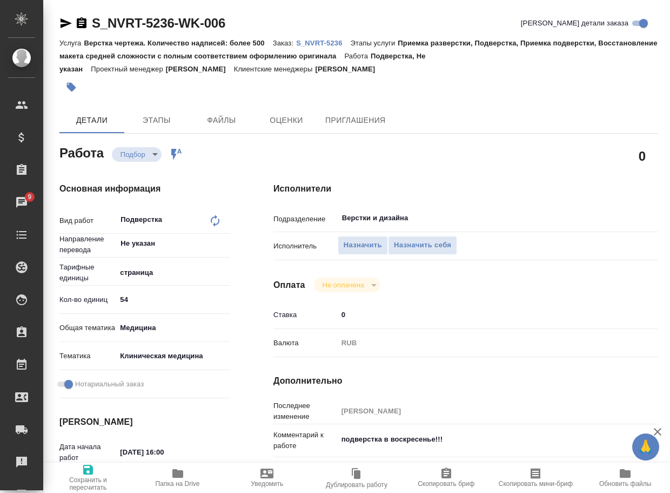
type textarea "x"
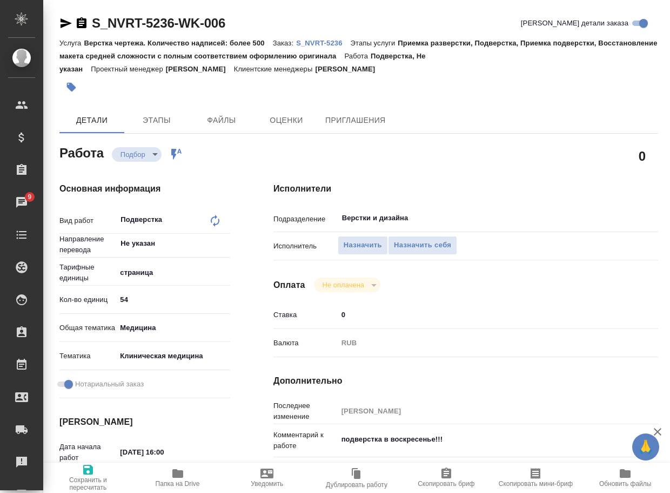
type textarea "x"
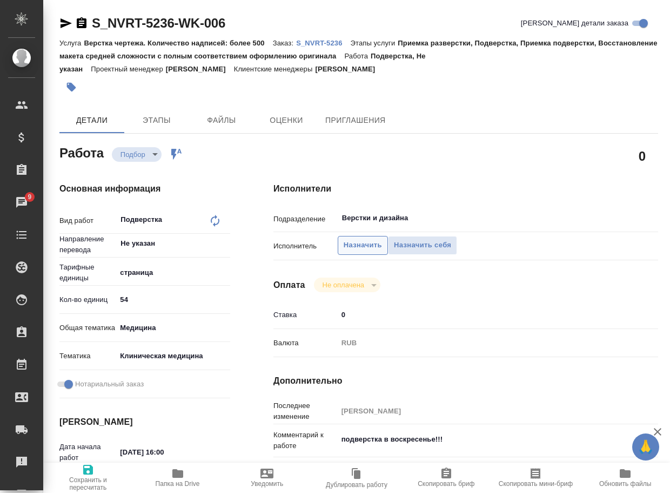
click at [349, 240] on span "Назначить" at bounding box center [363, 245] width 38 height 12
type textarea "x"
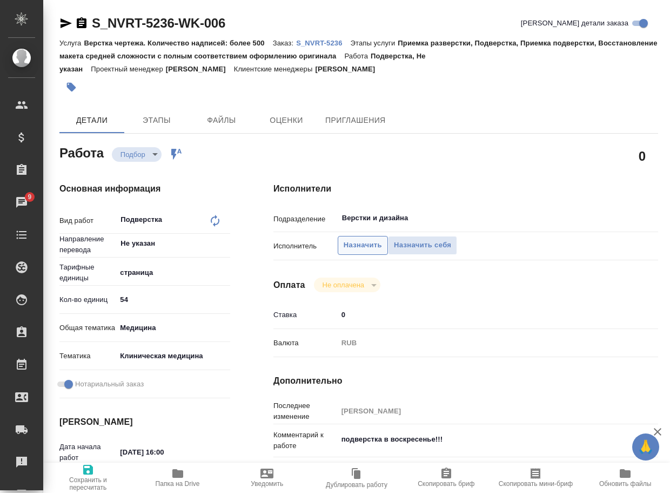
type textarea "x"
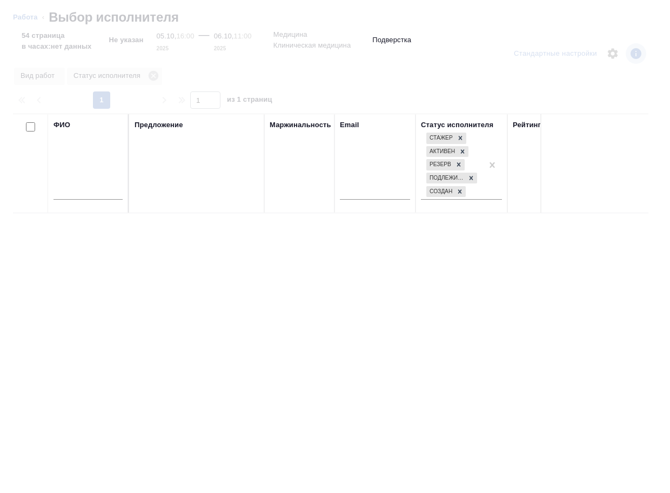
click at [89, 191] on input "text" at bounding box center [88, 193] width 69 height 14
click at [88, 192] on input "text" at bounding box center [88, 193] width 69 height 14
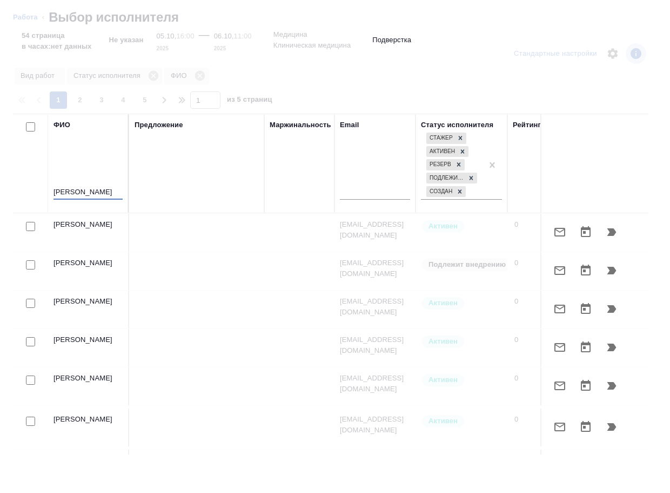
type input "гусельников"
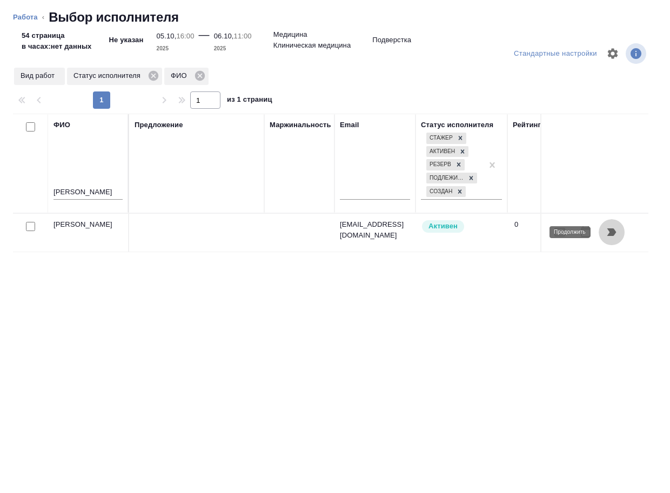
click at [614, 239] on button "button" at bounding box center [612, 232] width 26 height 26
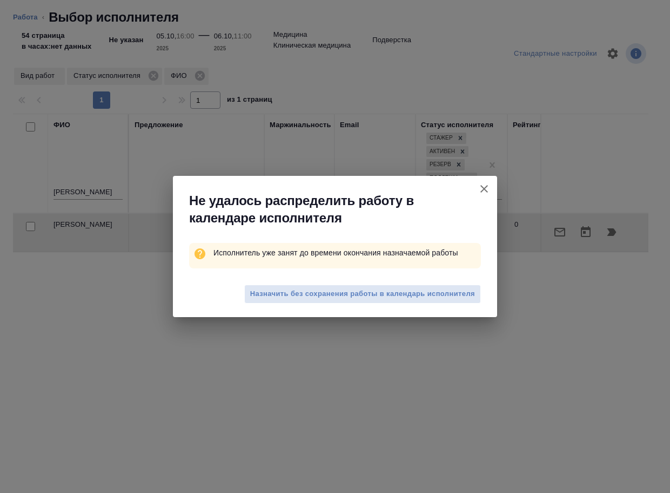
type textarea "x"
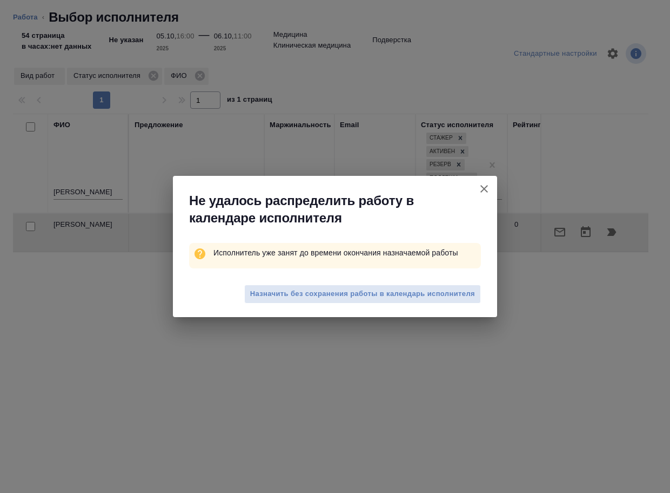
click at [394, 291] on span "Назначить без сохранения работы в календарь исполнителя" at bounding box center [362, 294] width 225 height 12
type textarea "x"
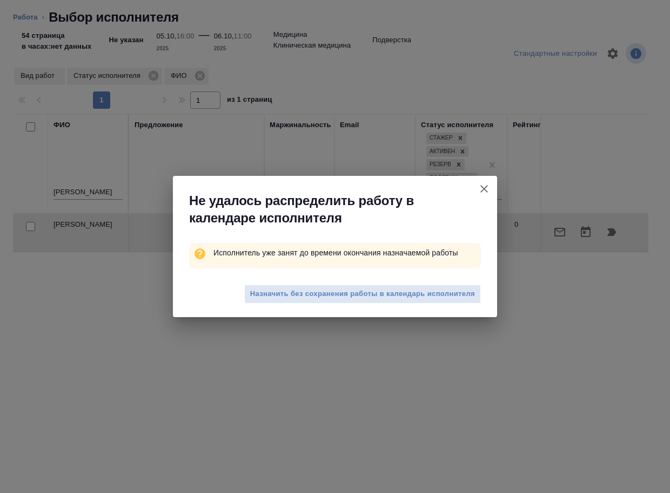
type textarea "x"
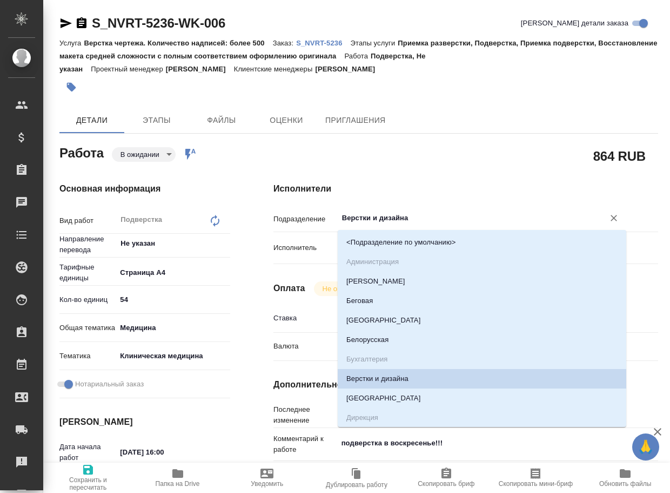
click at [440, 217] on input "Верстки и дизайна" at bounding box center [464, 217] width 246 height 13
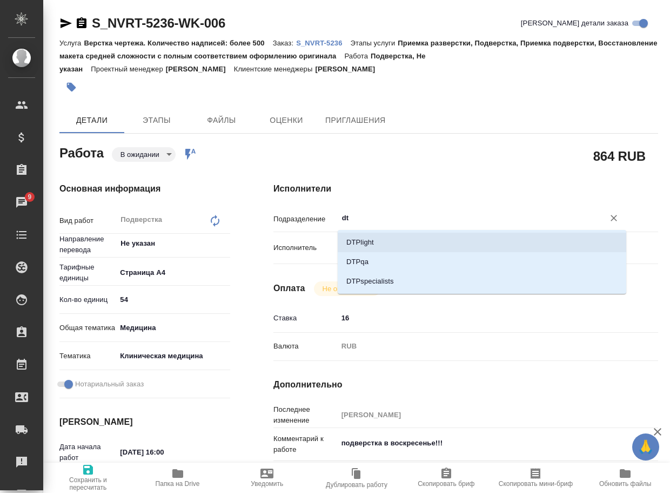
click at [420, 235] on li "DTPlight" at bounding box center [482, 241] width 289 height 19
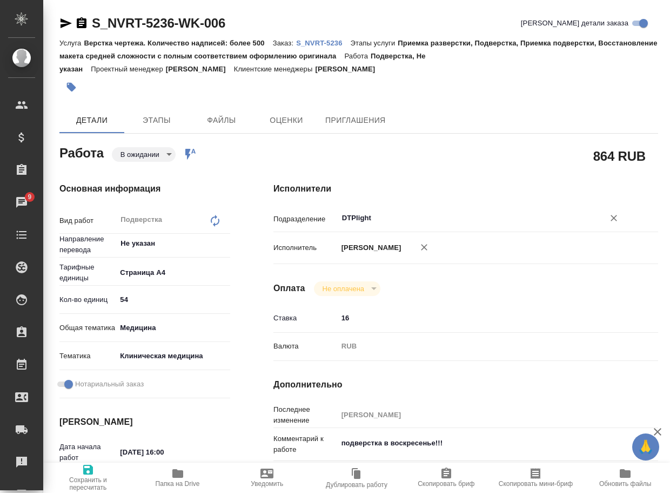
type input "DTPlight"
click at [91, 473] on icon "button" at bounding box center [88, 469] width 10 height 10
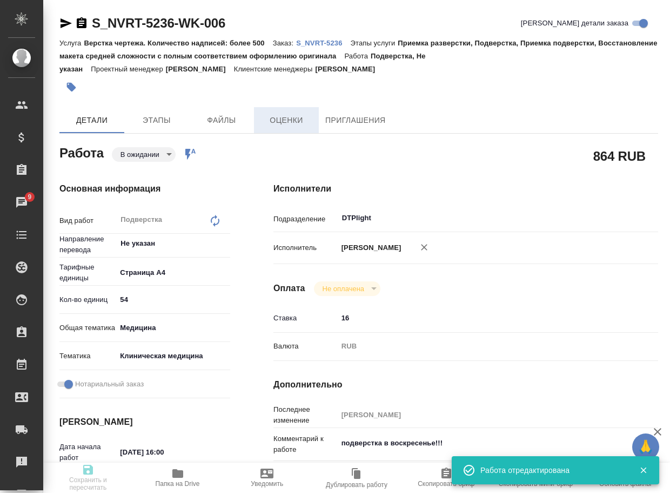
type input "pending"
type input "Не указан"
type input "5f036ec4e16dec2d6b59c8ff"
type input "54"
type input "med"
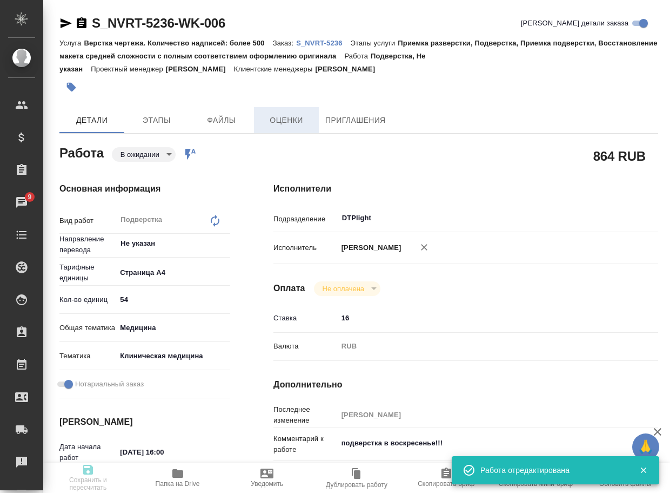
type input "6012b22f65f4b37c408fd6e5"
checkbox input "true"
type input "05.10.2025 16:00"
type input "06.10.2025 11:00"
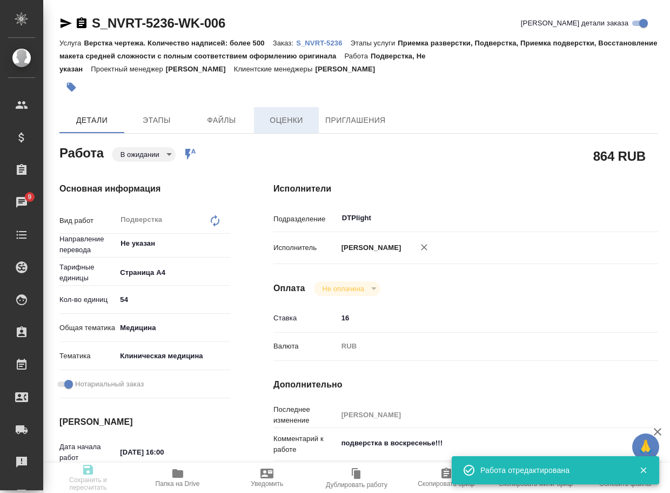
type input "DTPlight"
type input "notPayed"
type input "16"
type input "RUB"
type input "[PERSON_NAME]"
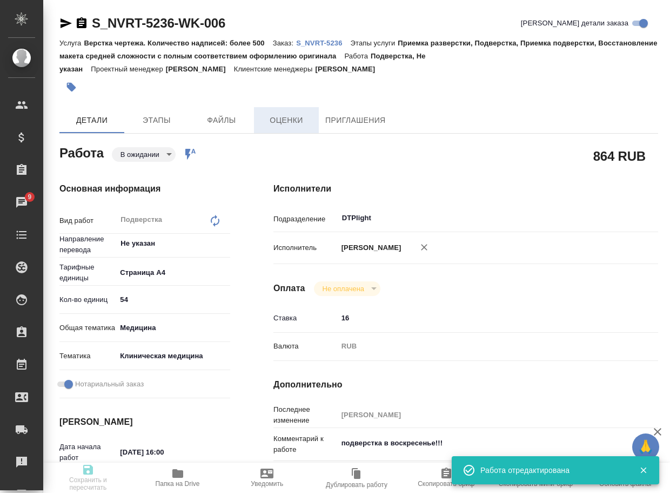
type input "S_NVRT-5236"
type input "3006498548"
type input "Верстка чертежа. Количество надписей: более 500"
type input "Приемка разверстки, Подверстка, Приемка подверстки, Восстановление макета средн…"
type input "Кабаргина Анна"
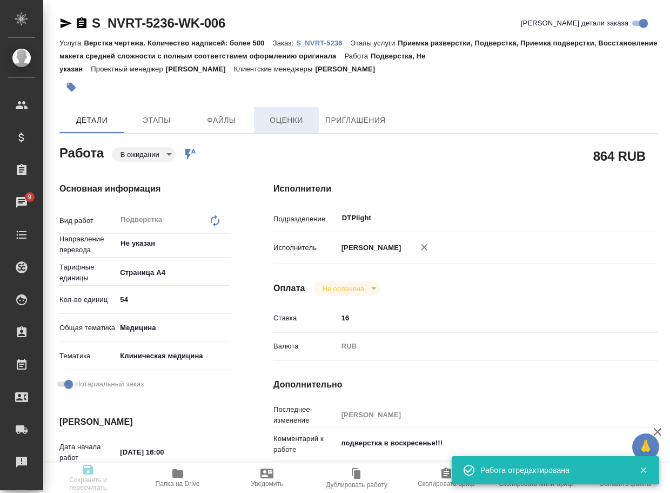
type input "[PERSON_NAME]"
type input "/Clients/Novartos_Pharma/Orders/S_NVRT-5236"
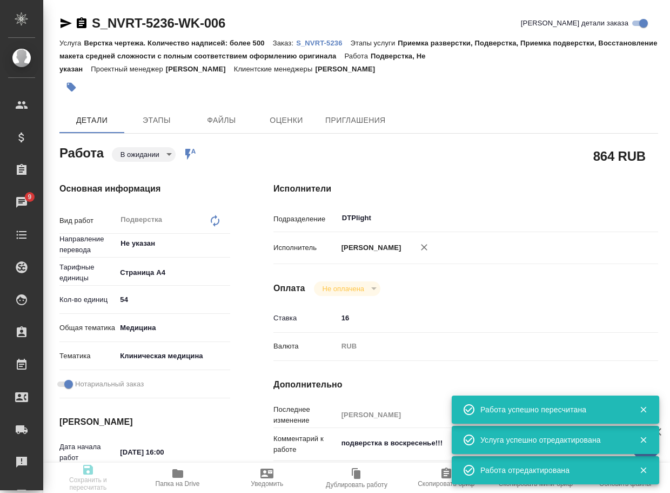
type input "pending"
type input "Не указан"
type input "5f036ec4e16dec2d6b59c8ff"
type input "54"
type input "med"
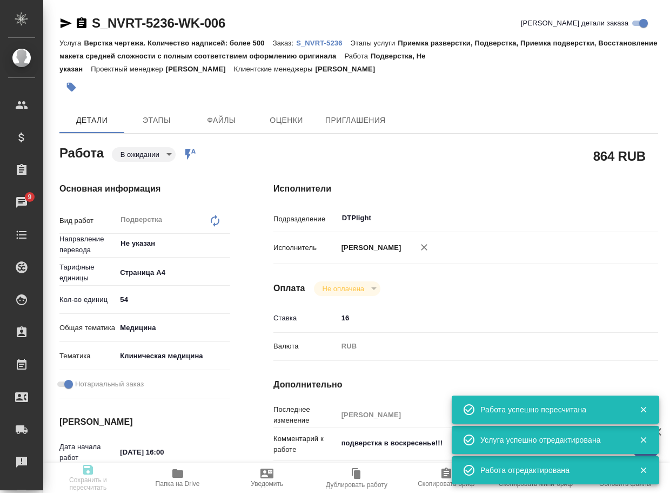
type input "6012b22f65f4b37c408fd6e5"
checkbox input "true"
type input "05.10.2025 16:00"
type input "06.10.2025 11:00"
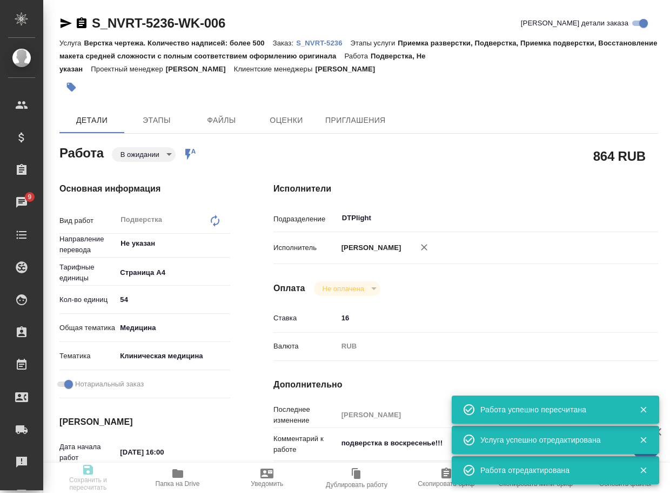
type input "DTPlight"
type input "notPayed"
type input "16"
type input "RUB"
type input "[PERSON_NAME]"
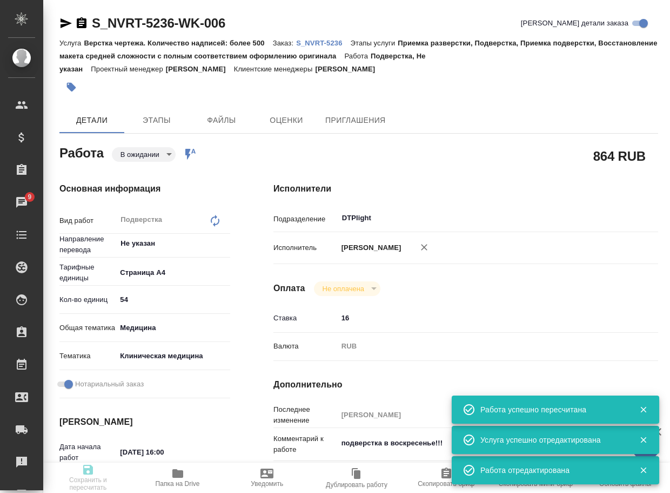
type input "S_NVRT-5236"
type input "3006498548"
type input "Верстка чертежа. Количество надписей: более 500"
type input "Приемка разверстки, Подверстка, Приемка подверстки, Восстановление макета средн…"
type input "Кабаргина Анна"
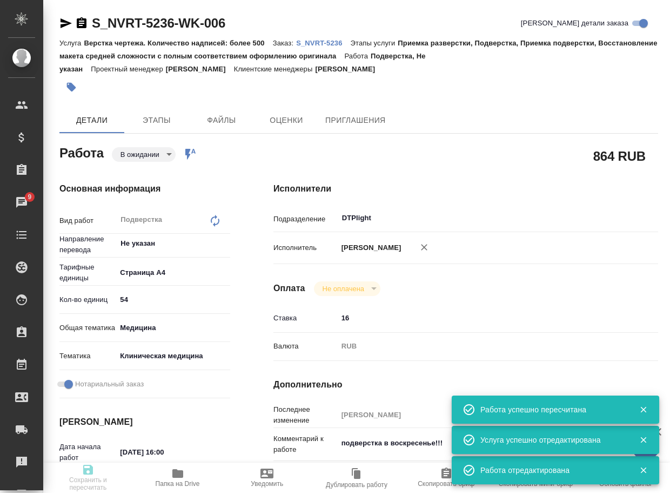
type input "[PERSON_NAME]"
type input "/Clients/Novartos_Pharma/Orders/S_NVRT-5236"
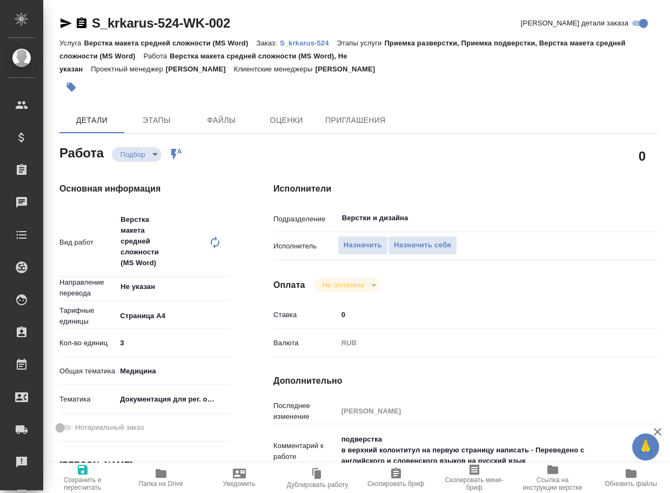
type textarea "x"
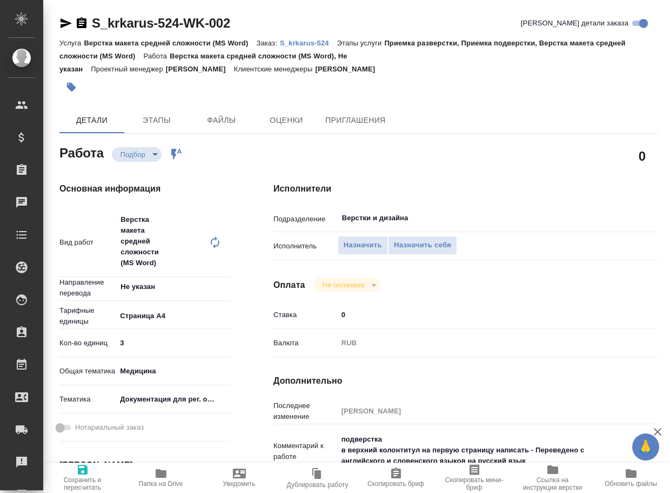
type textarea "x"
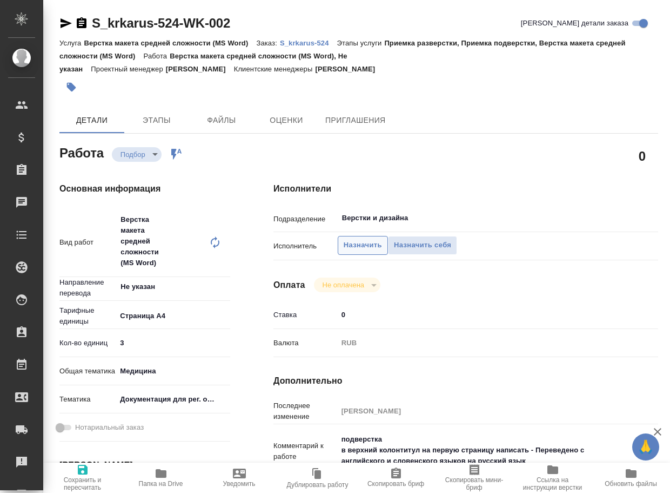
type textarea "x"
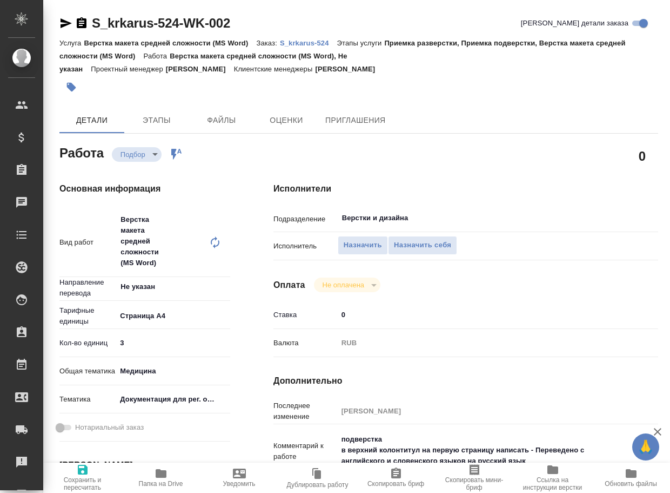
type textarea "x"
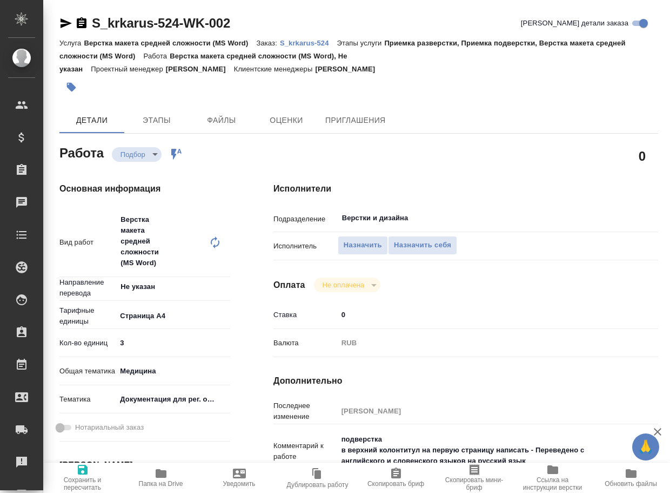
type textarea "x"
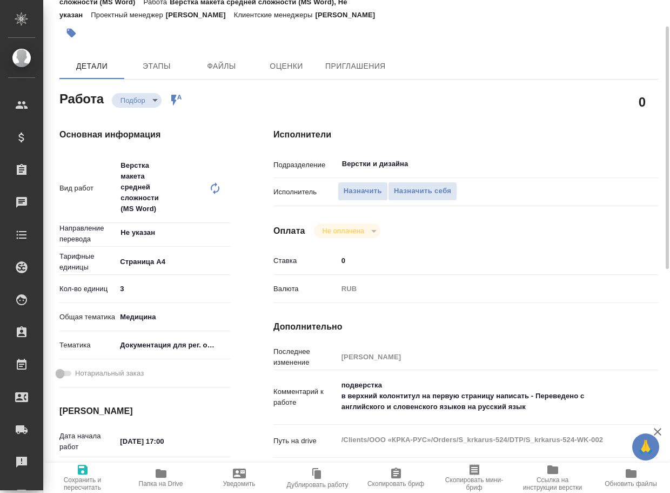
scroll to position [108, 0]
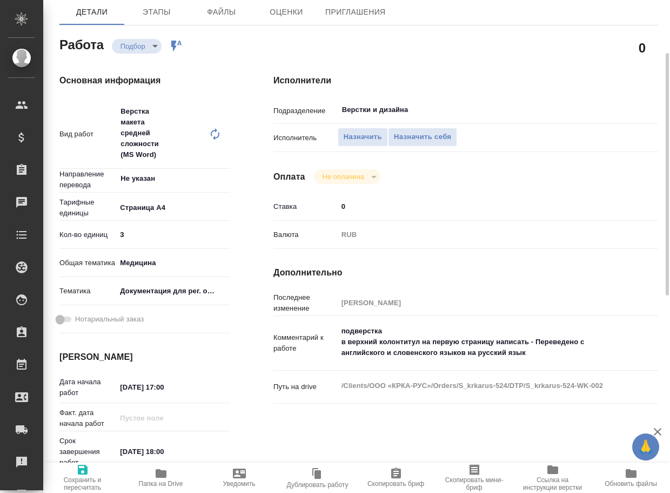
type textarea "x"
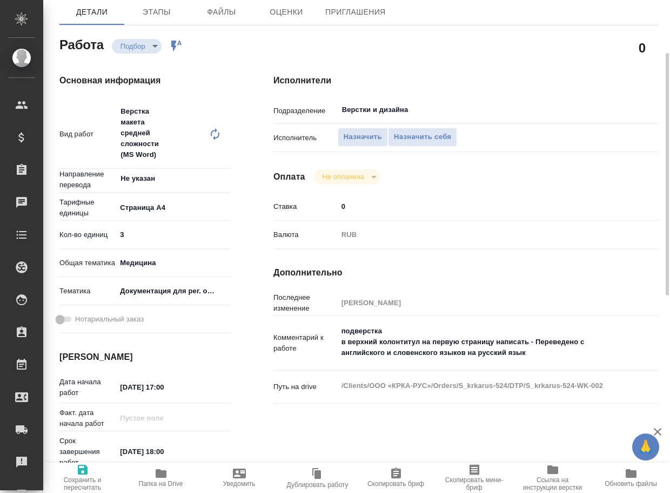
type textarea "x"
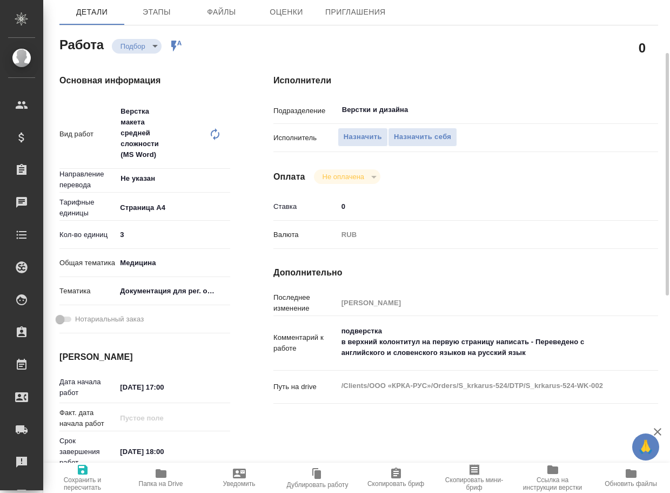
type textarea "x"
click at [341, 329] on textarea "подверстка в верхний колонтитул на первую страницу написать - Переведено с англ…" at bounding box center [482, 342] width 288 height 40
type textarea "x"
type textarea "подверстка в верхний колонтитул на первую страницу написать - Переведено с англ…"
type textarea "x"
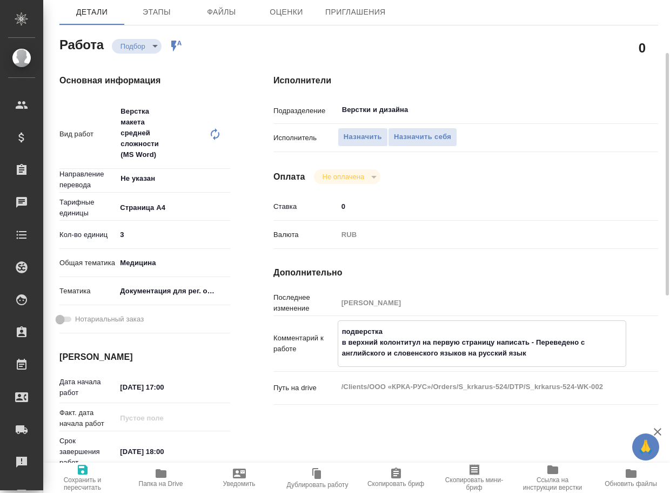
type textarea "x"
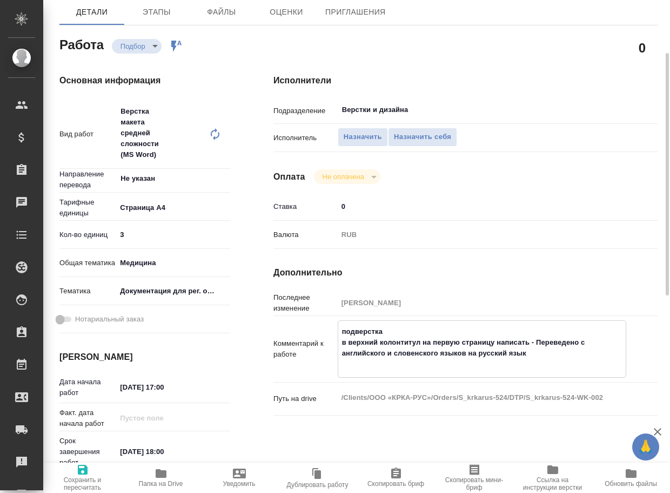
type textarea "x"
type textarea "подверстка в верхний колонтитул на первую страницу написать - Переведено с англ…"
type textarea "x"
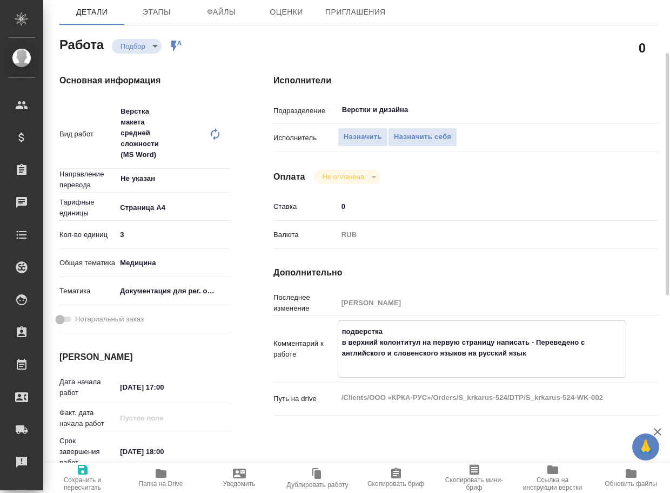
type textarea "x"
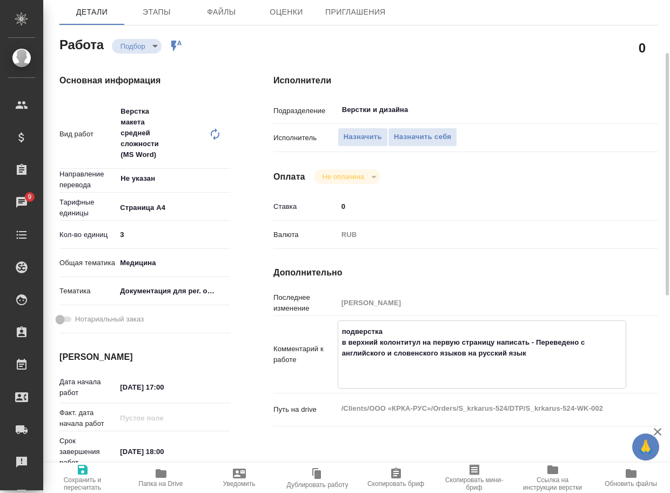
type textarea "x"
type textarea "ж подверстка в верхний колонтитул на первую страницу написать - Переведено с ан…"
type textarea "x"
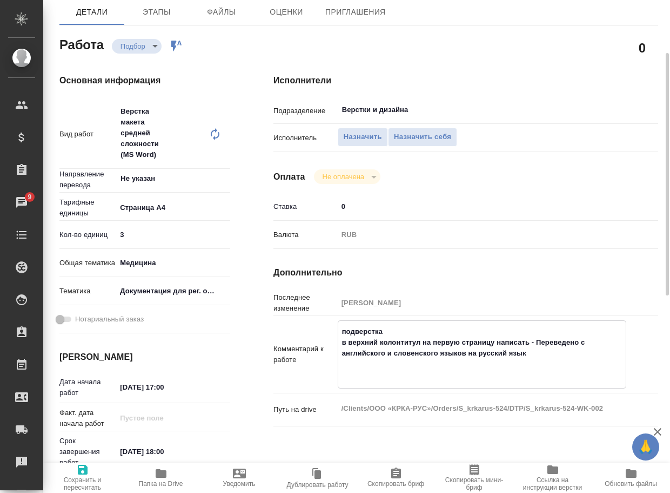
type textarea "x"
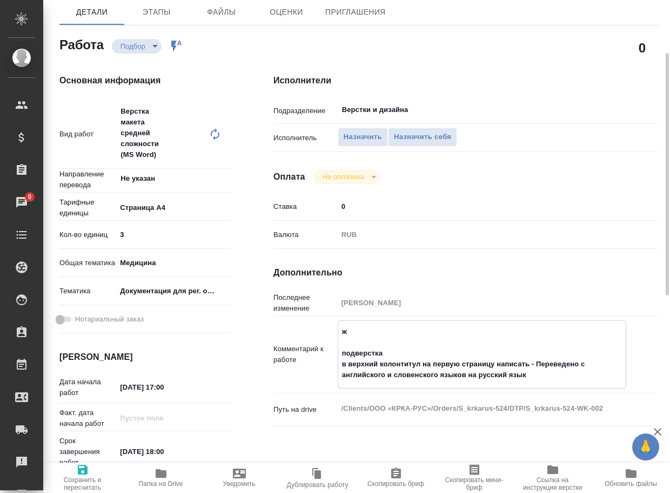
type textarea "x"
type textarea "жд подверстка в верхний колонтитул на первую страницу написать - Переведено с а…"
type textarea "x"
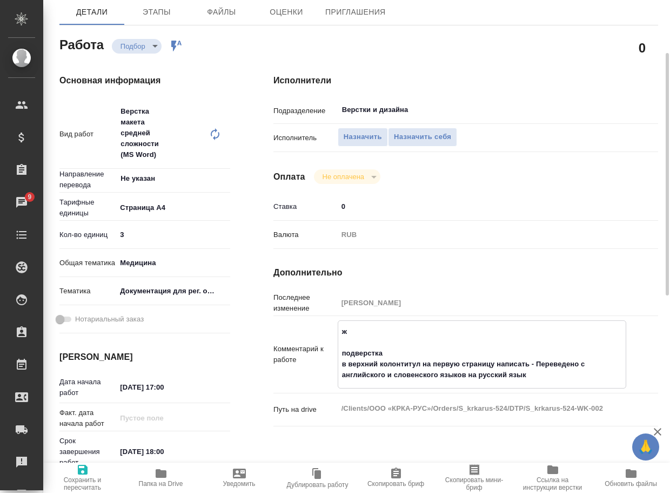
type textarea "x"
type textarea "жде подверстка в верхний колонтитул на первую страницу написать - Переведено с …"
type textarea "x"
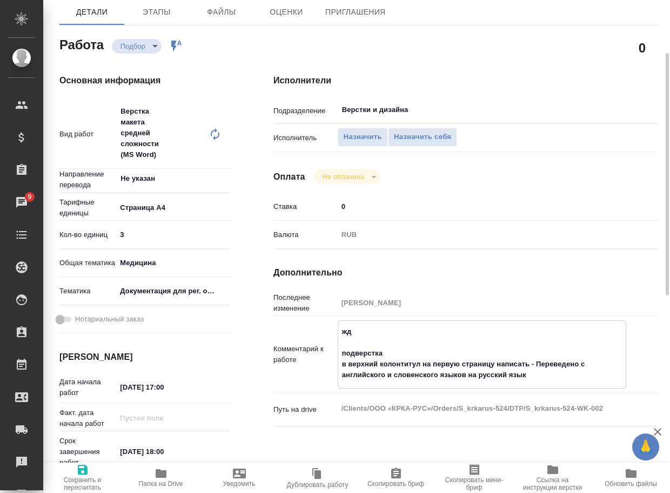
type textarea "x"
type textarea "ждем подверстка в верхний колонтитул на первую страницу написать - Переведено с…"
type textarea "x"
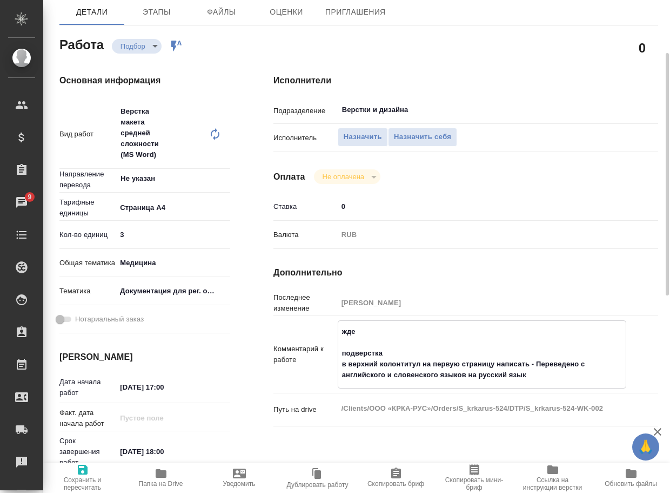
type textarea "x"
type textarea "ждем подверстка в верхний колонтитул на первую страницу написать - Переведено с…"
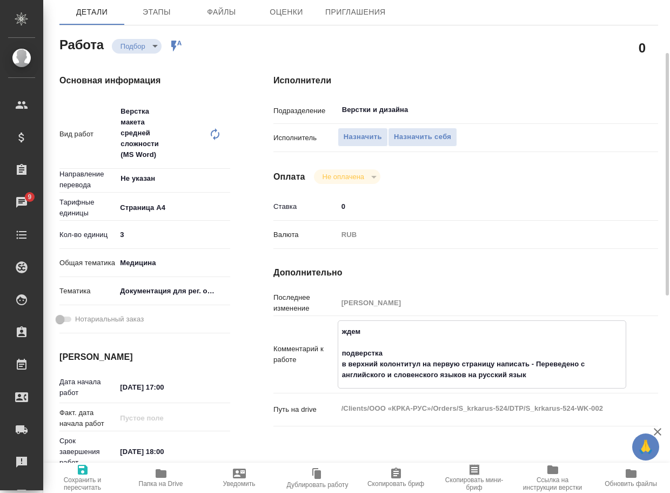
type textarea "x"
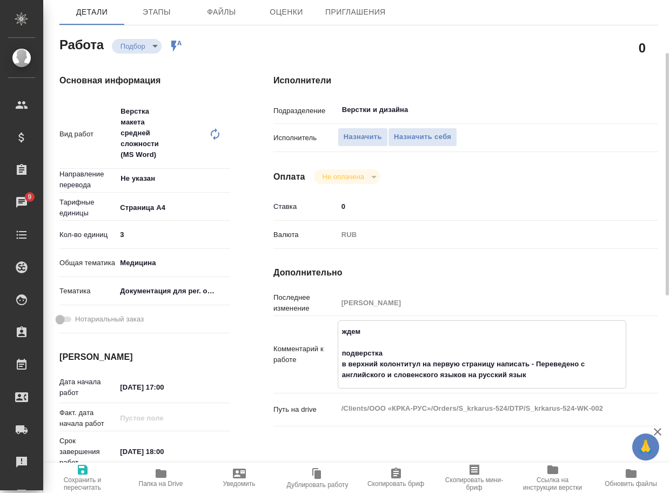
type textarea "ждем п подверстка в верхний колонтитул на первую страницу написать - Переведено…"
type textarea "x"
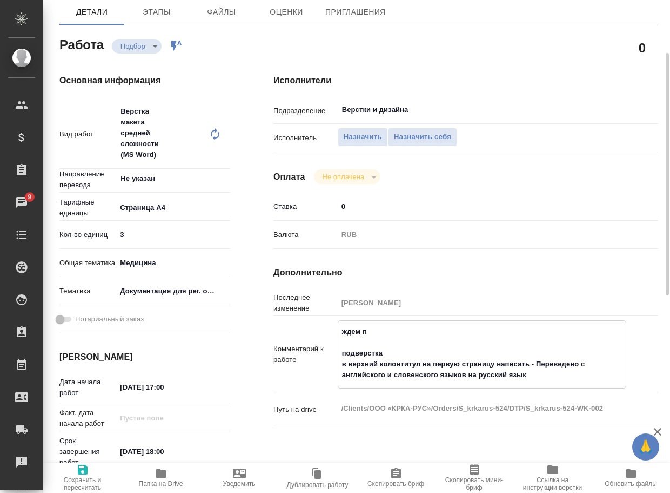
type textarea "x"
type textarea "ждем пе подверстка в верхний колонтитул на первую страницу написать - Переведен…"
type textarea "x"
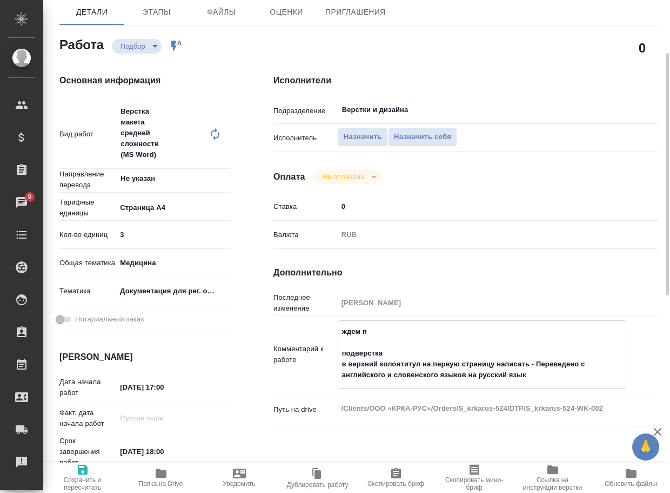
type textarea "x"
type textarea "ждем пер подверстка в верхний колонтитул на первую страницу написать - Переведе…"
type textarea "x"
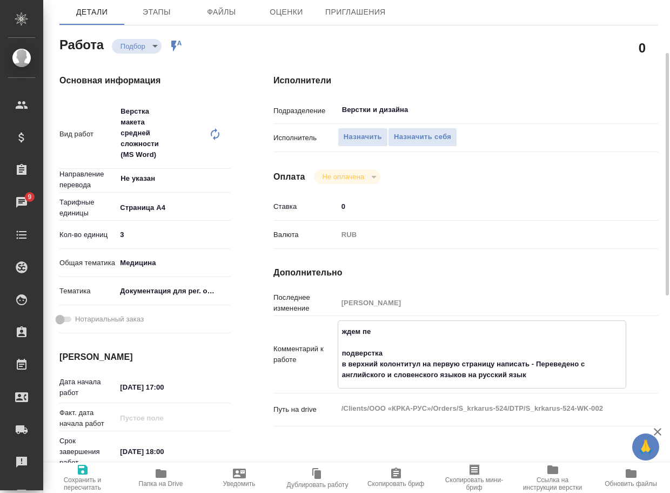
type textarea "x"
type textarea "ждем пере подверстка в верхний колонтитул на первую страницу написать - Перевед…"
type textarea "x"
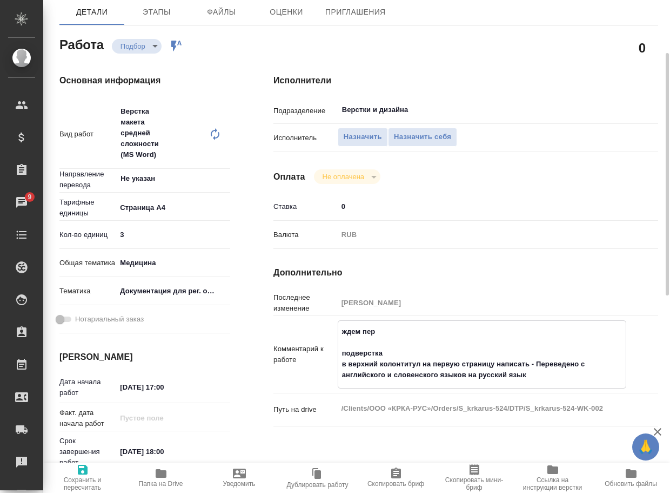
type textarea "x"
type textarea "ждем перев подверстка в верхний колонтитул на первую страницу написать - Переве…"
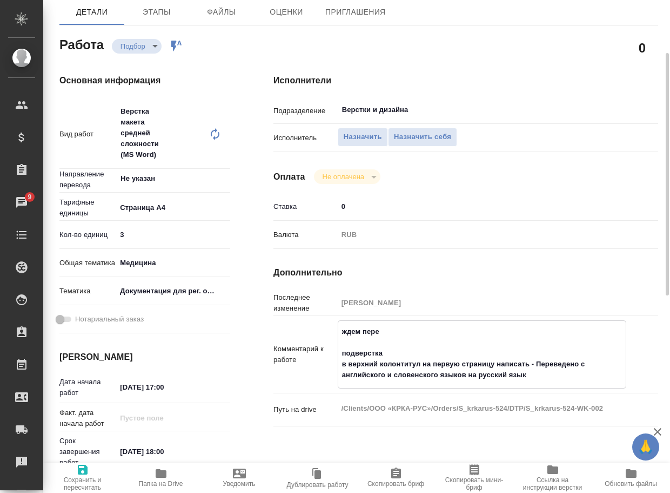
type textarea "x"
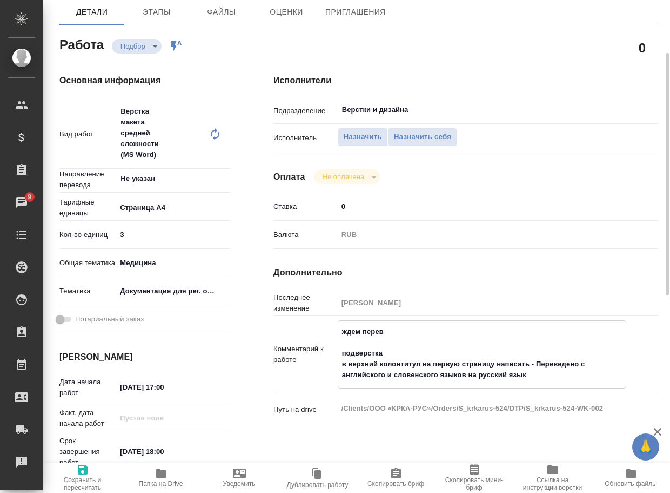
type textarea "ждем перево подверстка в верхний колонтитул на первую страницу написать - Перев…"
type textarea "x"
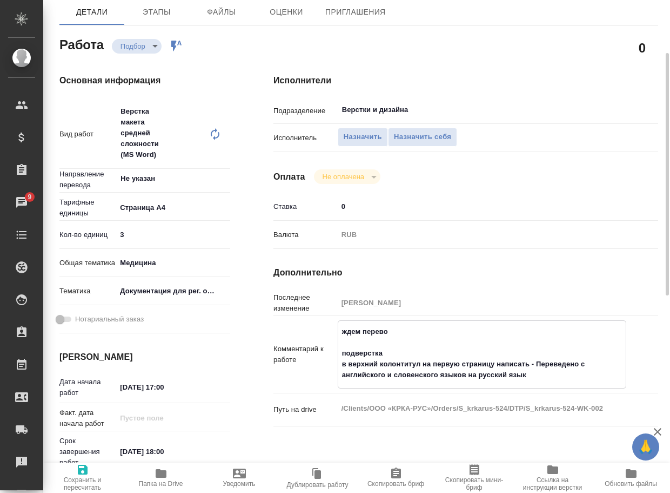
type textarea "x"
type textarea "ждем перевод подверстка в верхний колонтитул на первую страницу написать - Пере…"
type textarea "x"
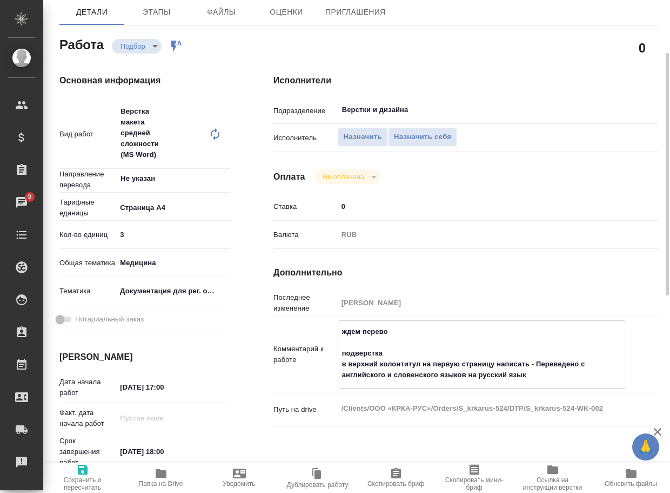
type textarea "x"
type textarea "ждем перевод подверстка в верхний колонтитул на первую страницу написать - Пере…"
type textarea "x"
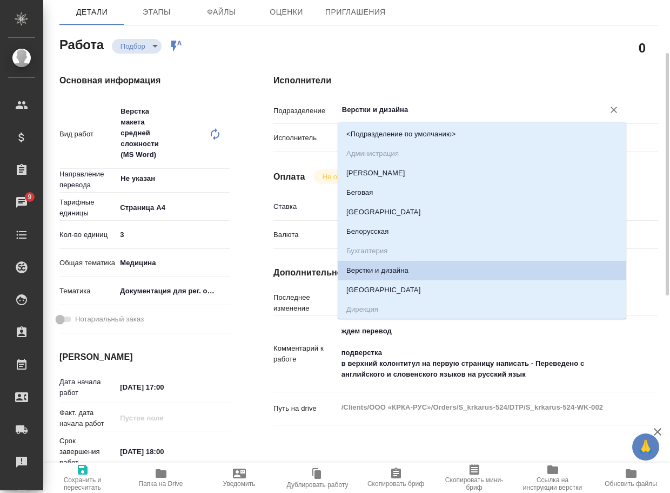
click at [429, 111] on input "Верстки и дизайна" at bounding box center [464, 109] width 246 height 13
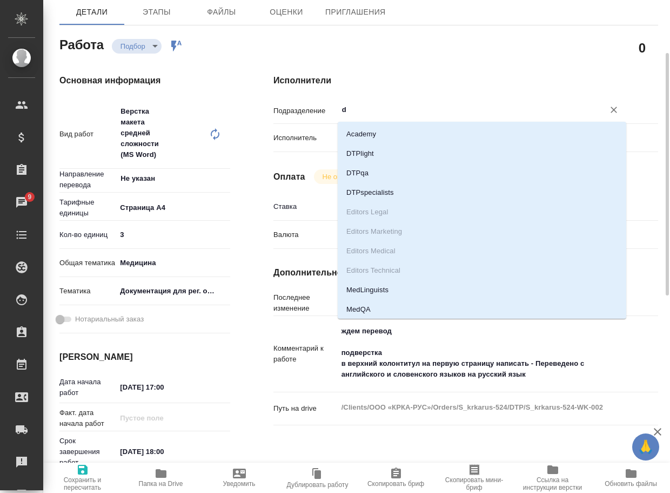
type input "dt"
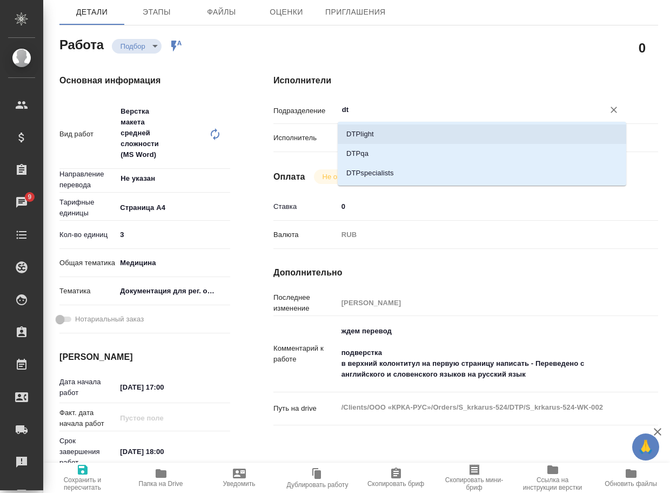
click at [403, 129] on li "DTPlight" at bounding box center [482, 133] width 289 height 19
type textarea "x"
type input "DTPlight"
type textarea "x"
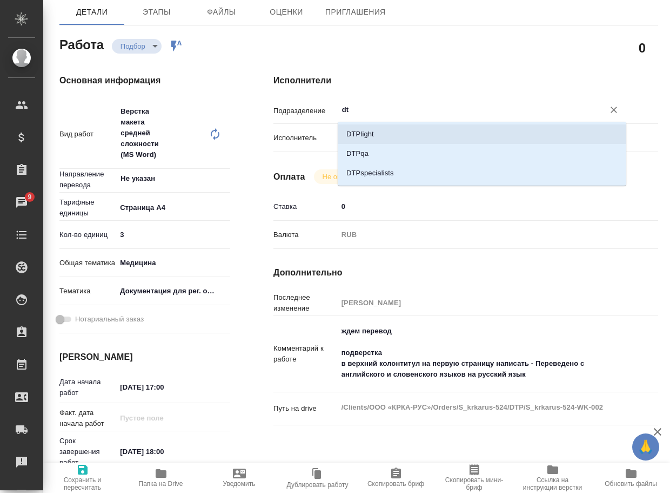
type textarea "x"
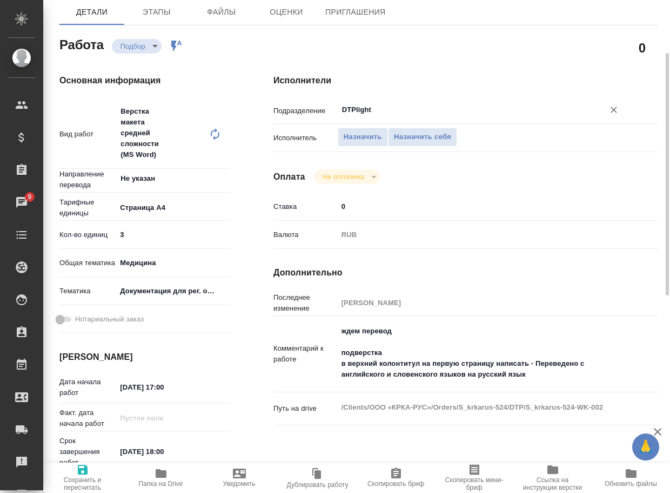
type input "DTPlight"
click at [94, 472] on span "Сохранить и пересчитать" at bounding box center [82, 477] width 65 height 28
type textarea "x"
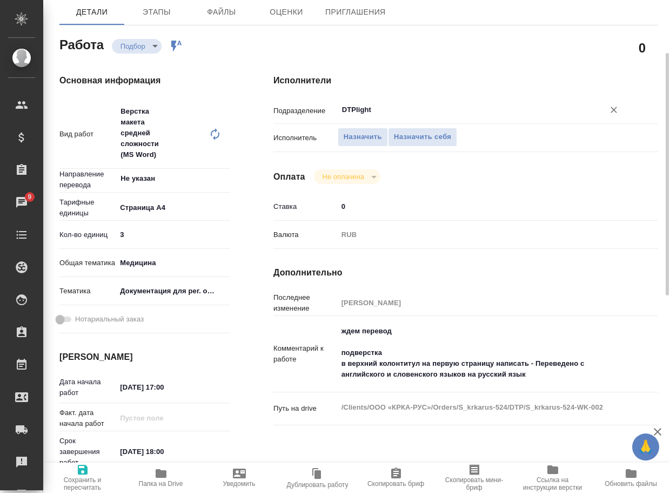
type textarea "x"
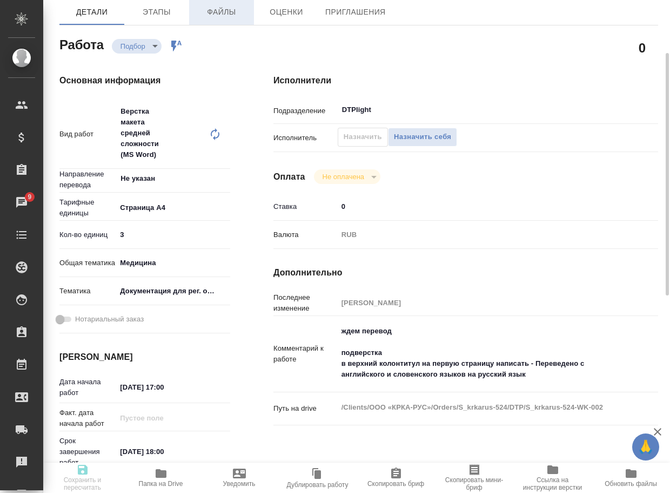
type textarea "x"
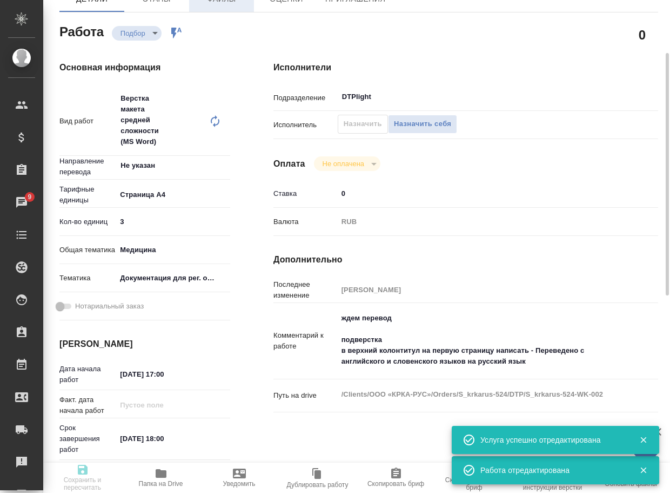
type input "recruiting"
type textarea "Верстка макета средней сложности (MS Word)"
type textarea "x"
type input "Не указан"
type input "5f036ec4e16dec2d6b59c8ff"
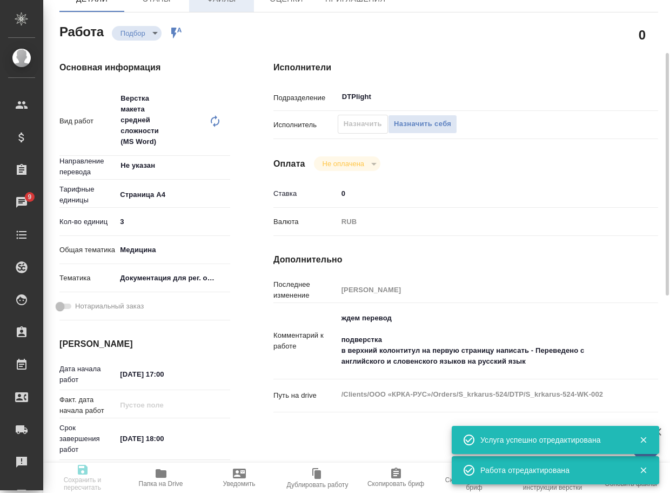
type input "3"
type input "med"
type input "5f647205b73bc97568ca66c6"
type input "06.10.2025 17:00"
type input "06.10.2025 18:00"
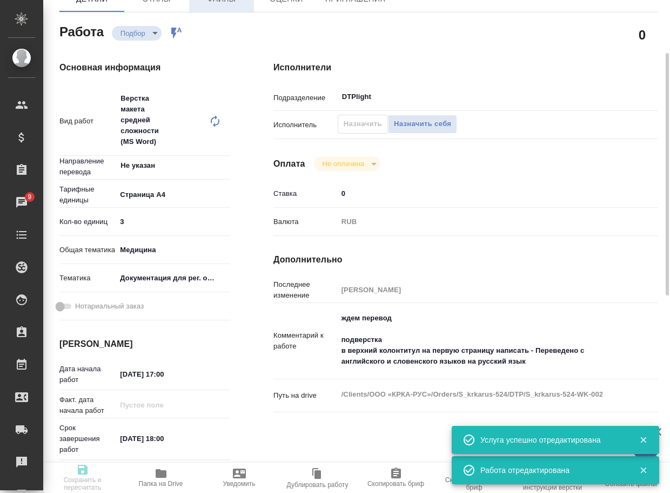
type input "06.10.2025 19:00"
type input "DTPlight"
type input "notPayed"
type input "0"
type input "RUB"
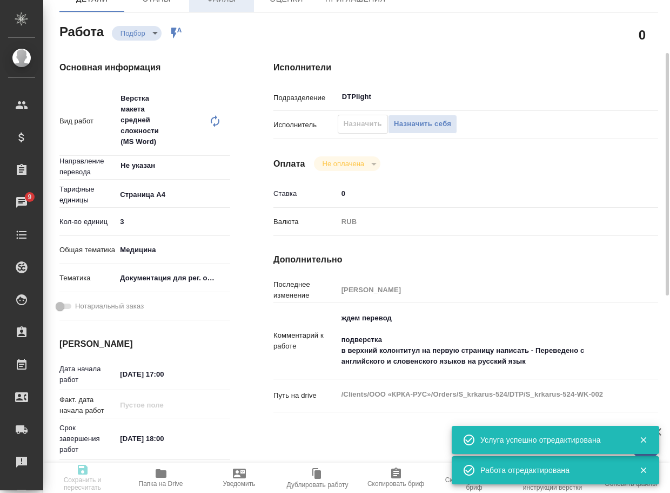
type input "Грабко Мария"
type textarea "ждем перевод подверстка в верхний колонтитул на первую страницу написать - Пере…"
type textarea "x"
type textarea "/Clients/ООО «КРКА-РУС»/Orders/S_krkarus-524/DTP/S_krkarus-524-WK-002"
type textarea "x"
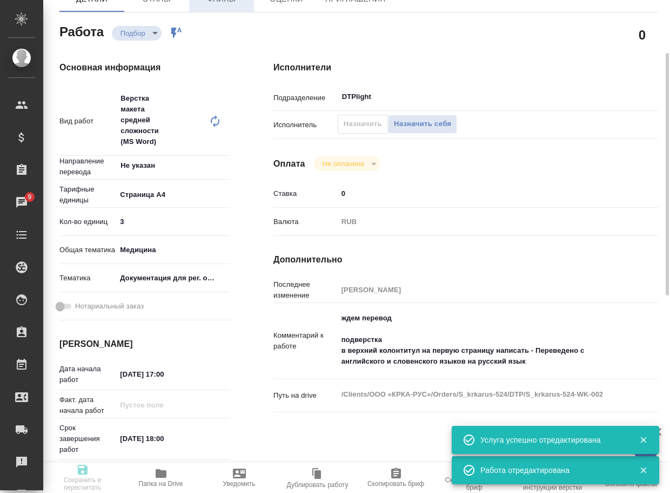
type input "S_krkarus-524"
type input "Верстка макета средней сложности (MS Word)"
type input "Приемка разверстки, Приемка подверстки, Верстка макета средней сложности (MS Wo…"
type input "Сайдашева Диляра"
type input "[PERSON_NAME]"
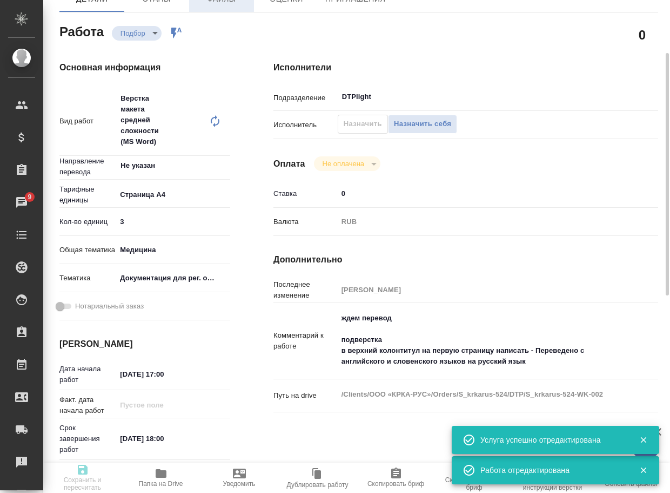
type input "/Clients/ООО «КРКА-РУС»/Orders/S_krkarus-524"
type textarea "x"
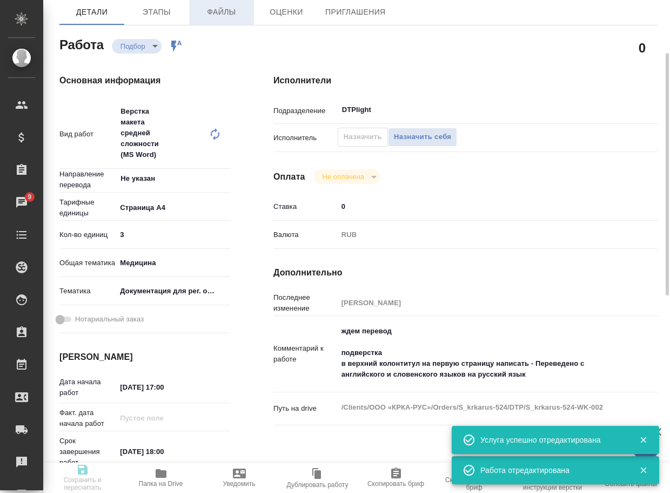
type textarea "x"
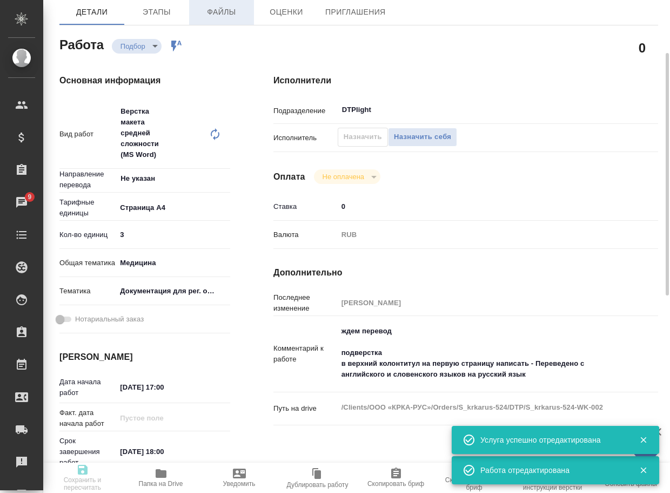
type textarea "x"
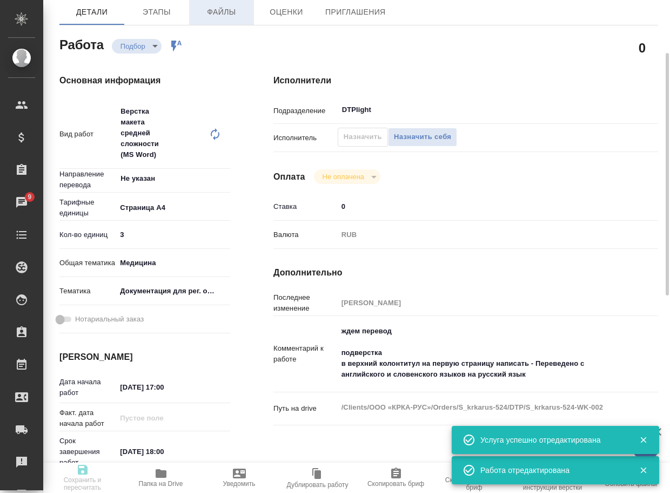
type textarea "x"
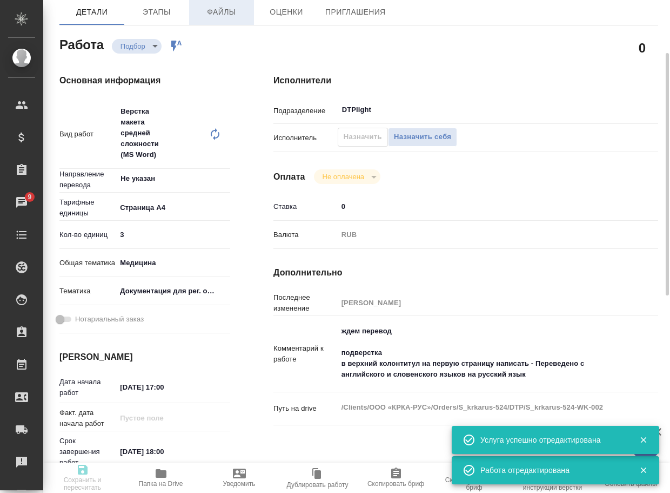
type textarea "x"
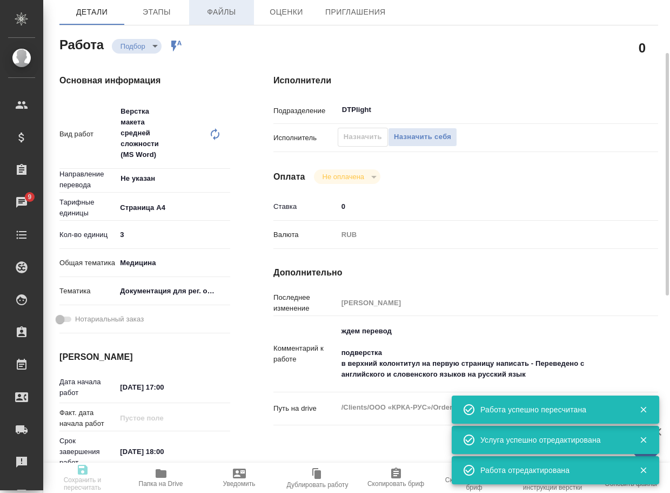
type input "recruiting"
type textarea "Верстка макета средней сложности (MS Word)"
type textarea "x"
type input "Не указан"
type input "5f036ec4e16dec2d6b59c8ff"
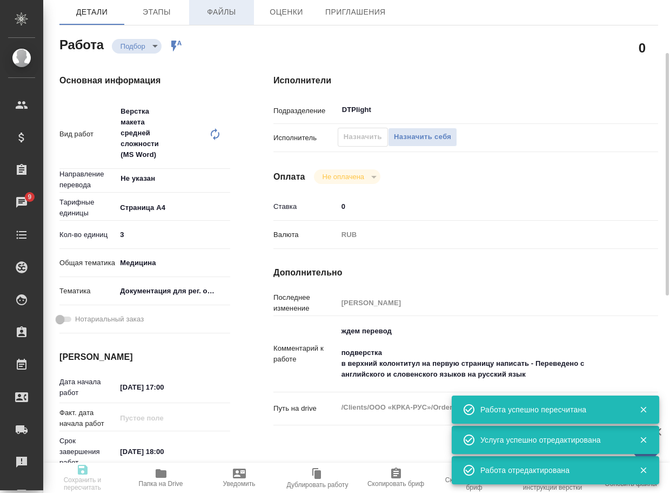
type input "3"
type input "med"
type input "5f647205b73bc97568ca66c6"
type input "06.10.2025 17:00"
type input "06.10.2025 18:00"
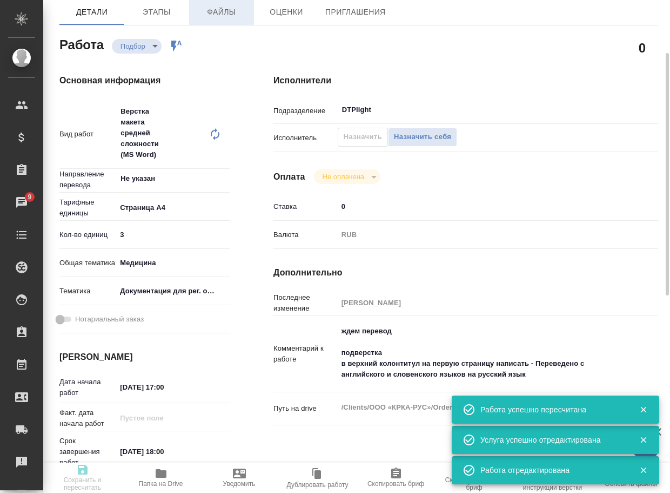
type input "06.10.2025 19:00"
type input "DTPlight"
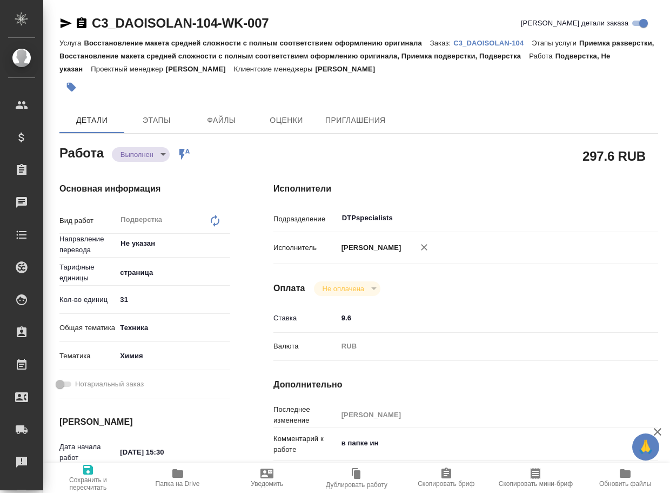
type textarea "x"
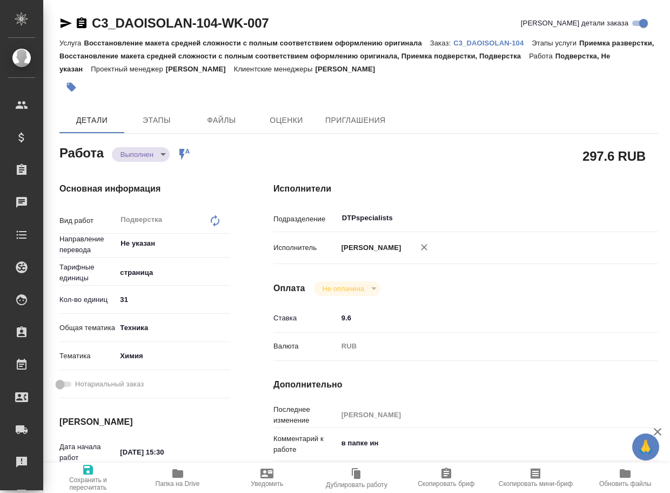
click at [162, 485] on span "Папка на Drive" at bounding box center [178, 484] width 44 height 8
type textarea "x"
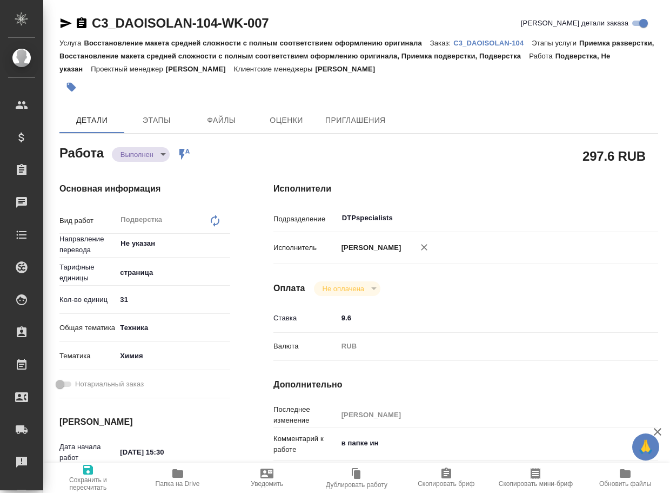
type textarea "x"
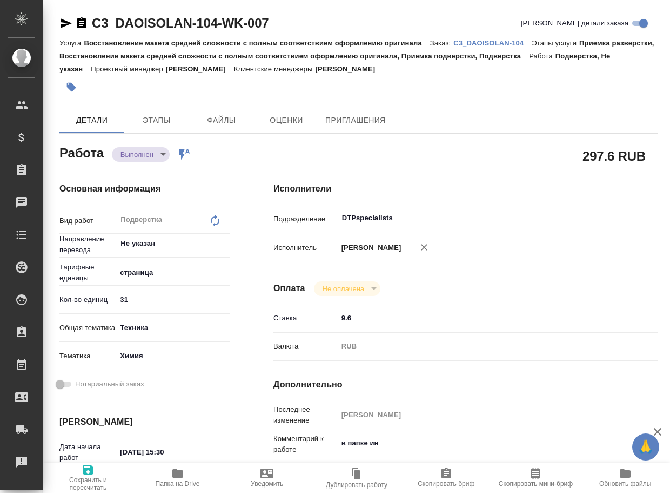
type textarea "x"
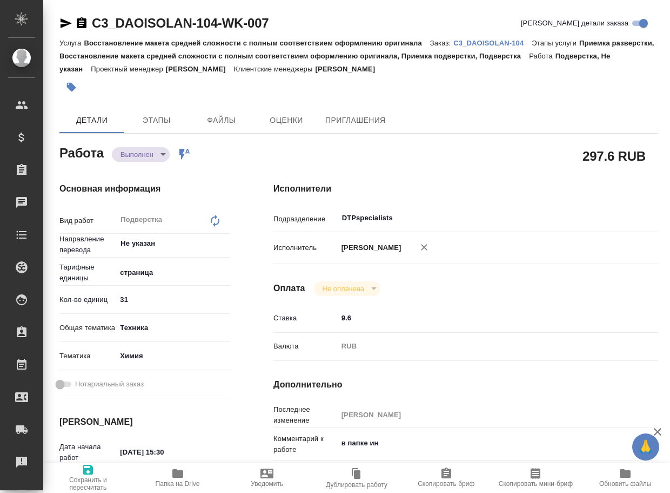
type textarea "x"
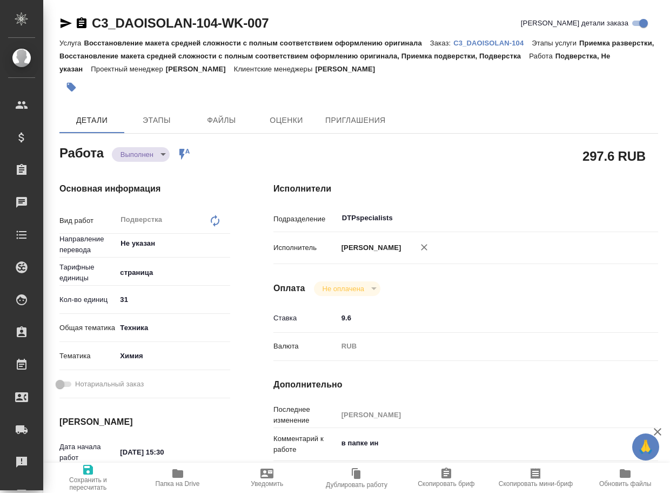
type textarea "x"
click at [156, 152] on body "🙏 .cls-1 fill:#fff; AWATERA Arsenyeva Vera Клиенты Спецификации Заказы 9 Чаты T…" at bounding box center [335, 246] width 670 height 493
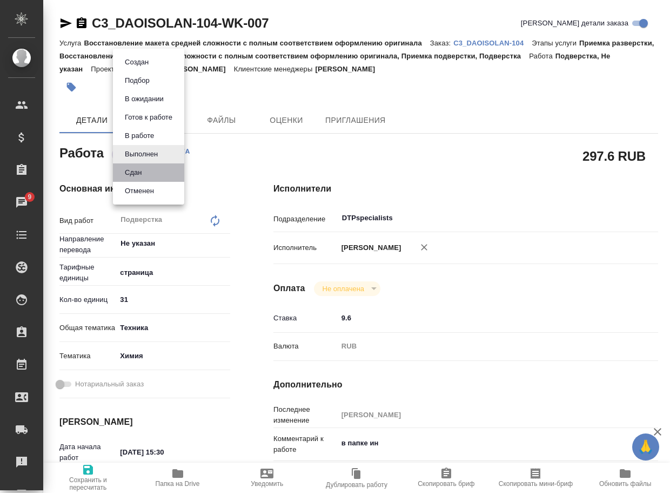
click at [131, 179] on li "Сдан" at bounding box center [148, 172] width 71 height 18
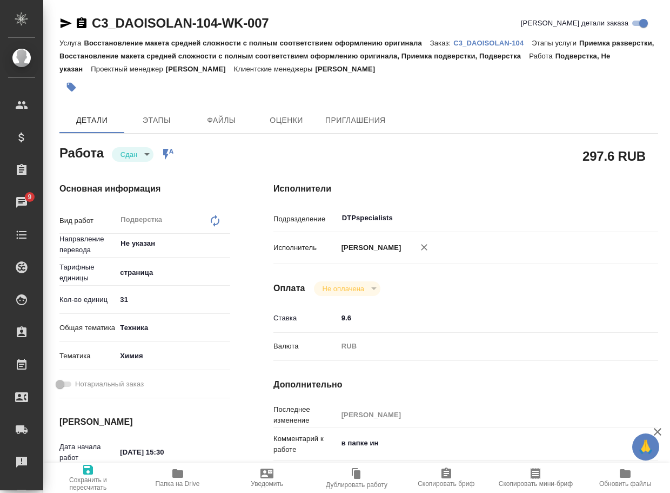
type textarea "x"
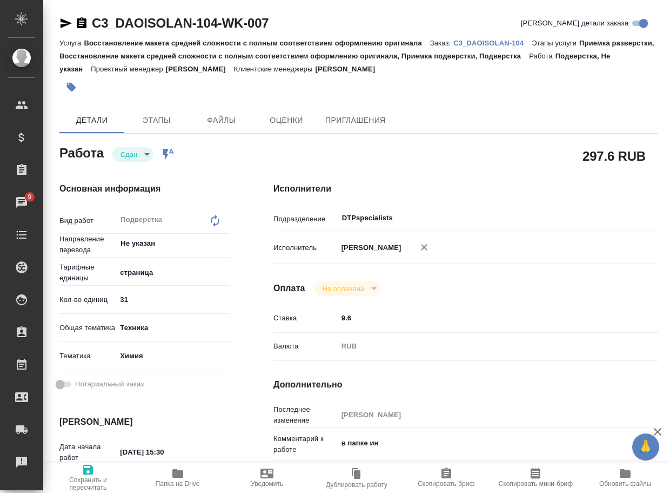
type textarea "x"
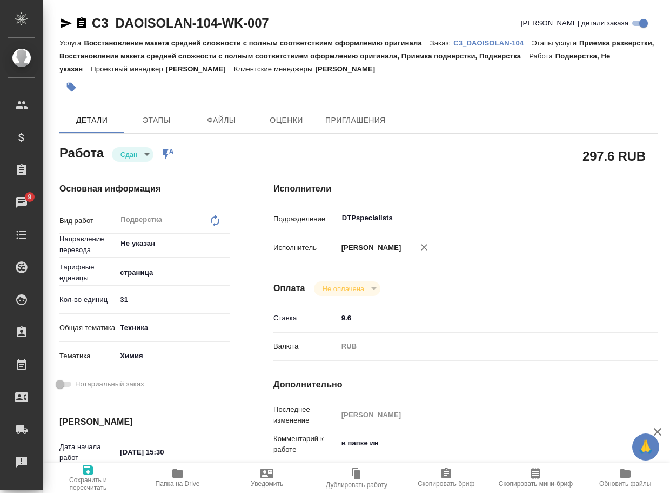
type textarea "x"
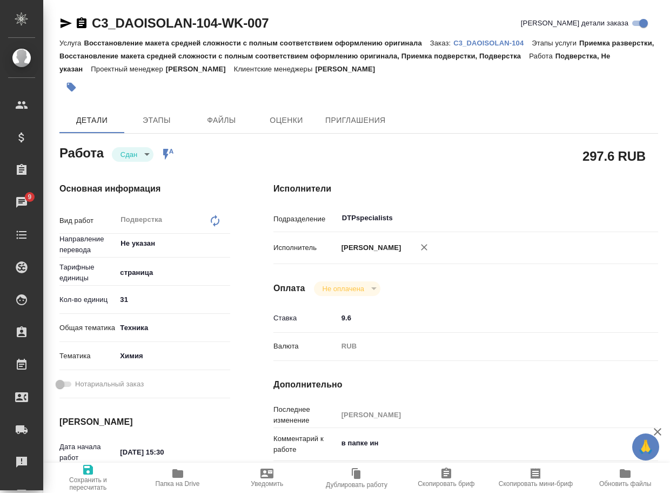
click at [480, 43] on p "C3_DAOISOLAN-104" at bounding box center [493, 43] width 78 height 8
type textarea "x"
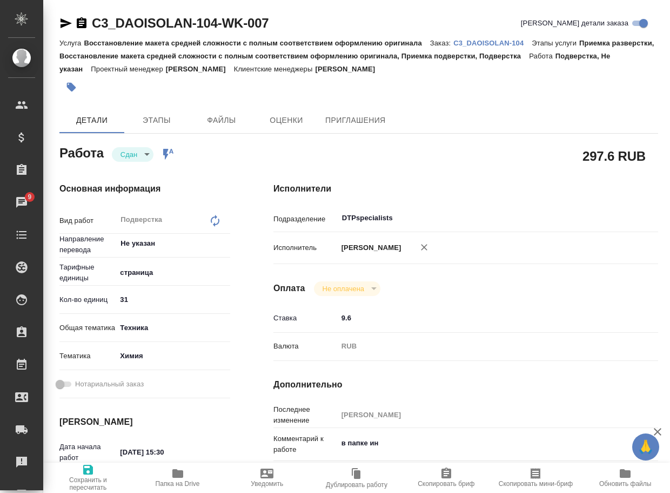
type textarea "x"
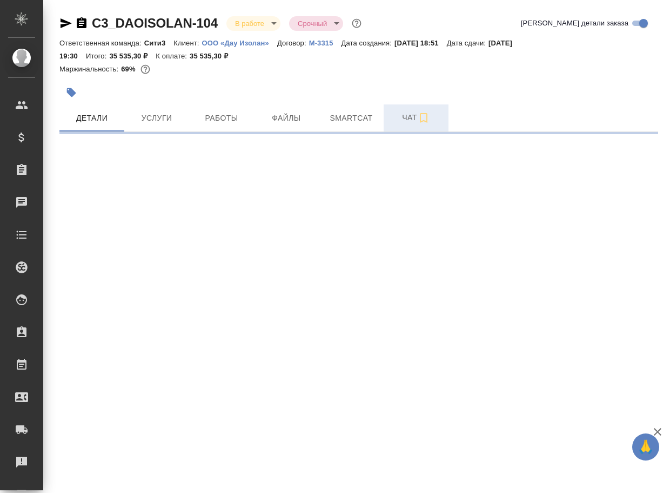
select select "RU"
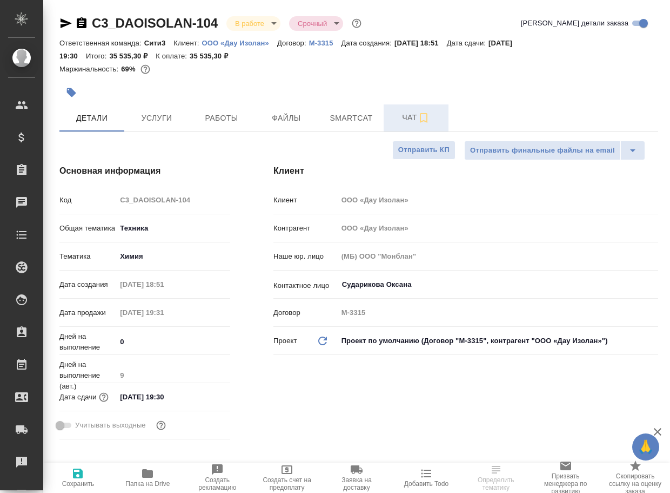
type textarea "x"
click at [407, 119] on span "Чат" at bounding box center [416, 118] width 52 height 14
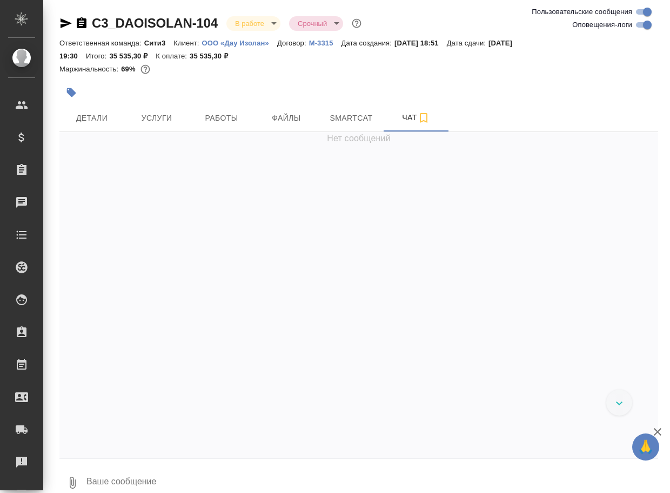
click at [155, 476] on textarea at bounding box center [371, 482] width 573 height 37
paste textarea "[URL][DOMAIN_NAME]"
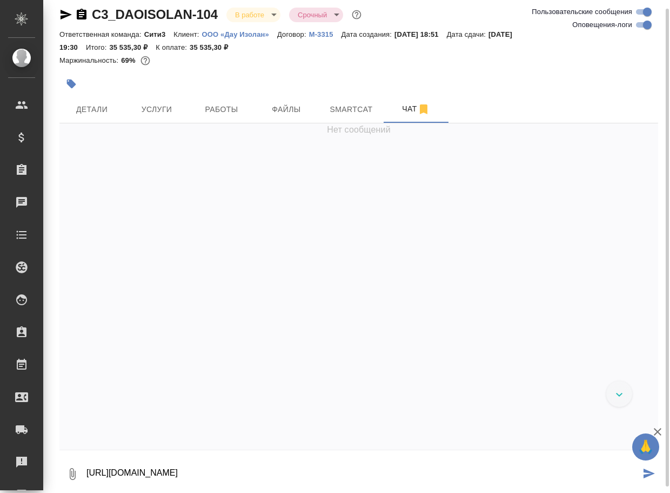
type textarea "[URL][DOMAIN_NAME]"
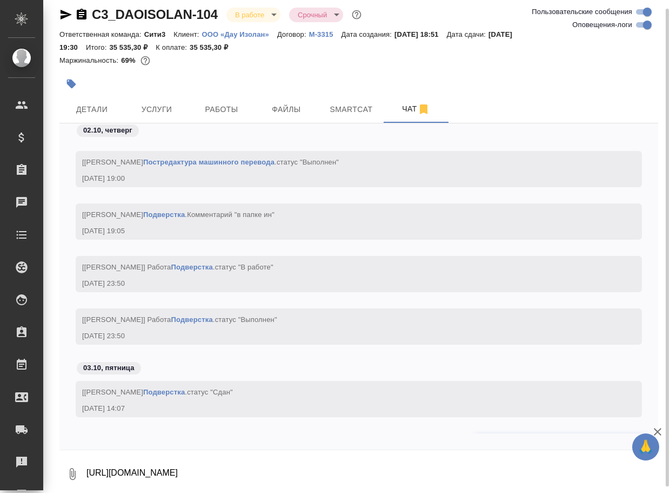
scroll to position [3083, 0]
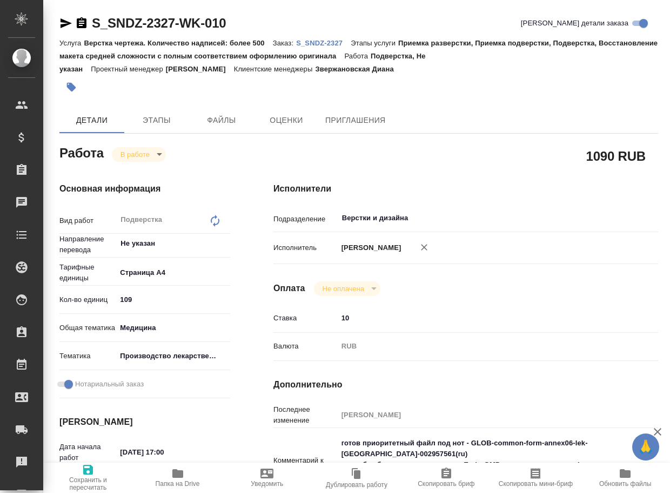
type textarea "x"
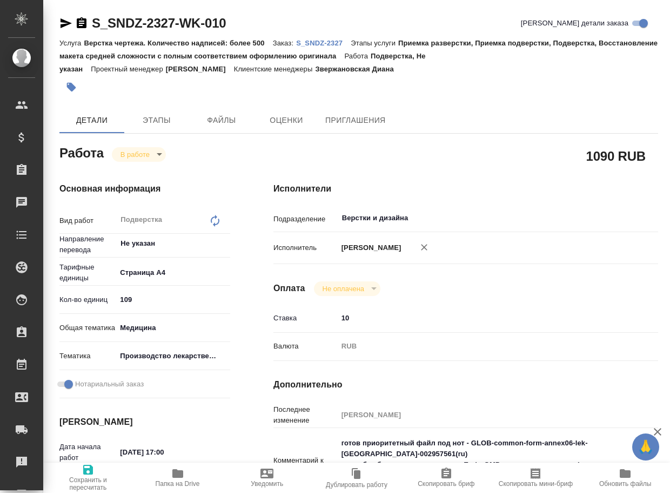
type textarea "x"
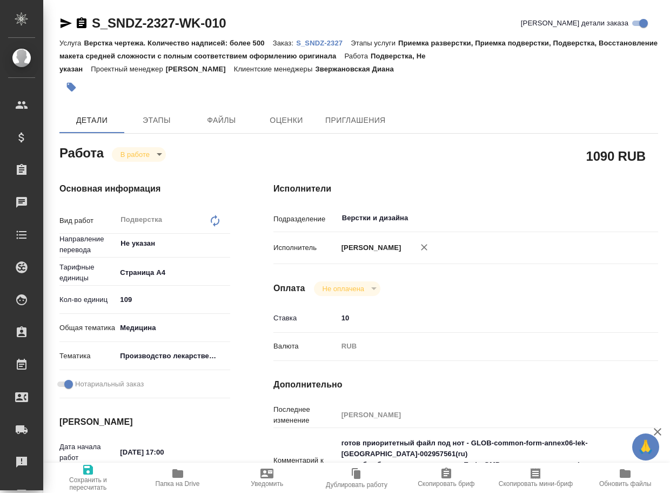
type textarea "x"
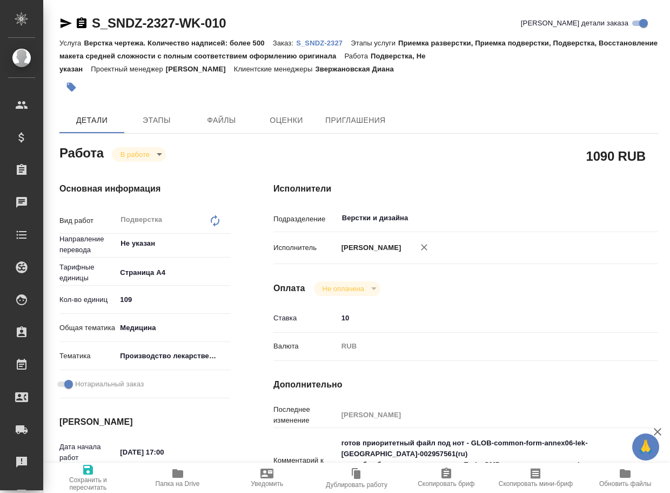
type textarea "x"
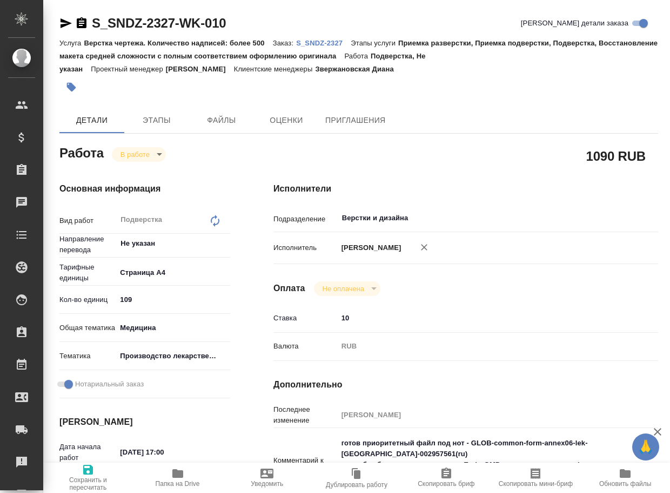
type textarea "x"
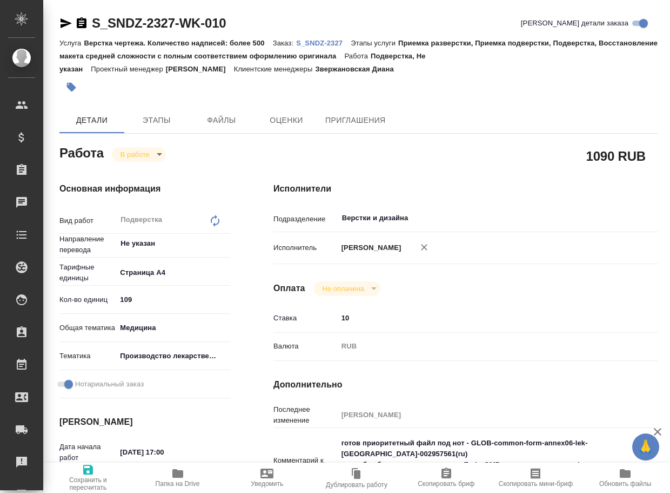
type textarea "x"
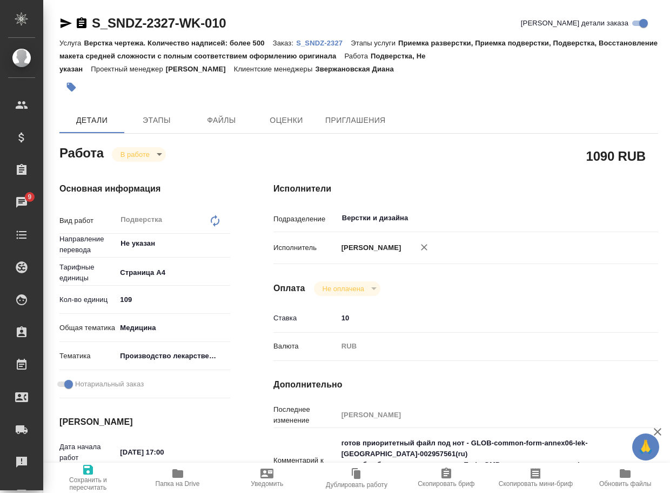
click at [176, 465] on button "Папка на Drive" at bounding box center [178, 477] width 90 height 30
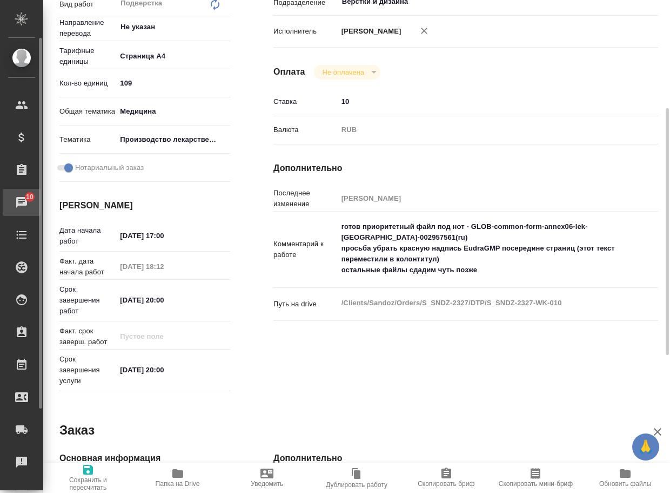
type textarea "x"
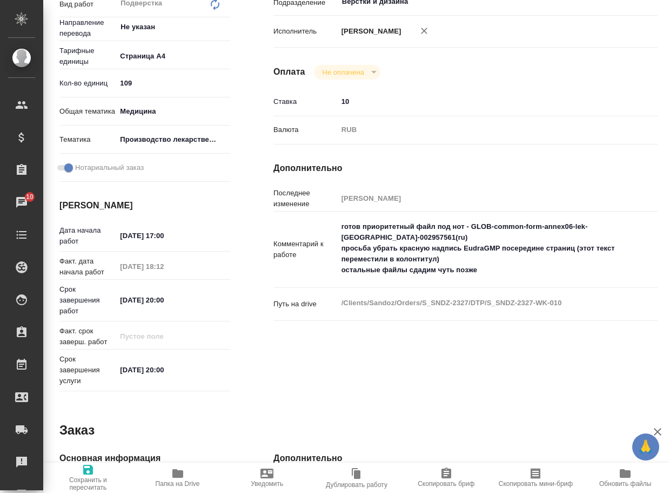
type textarea "x"
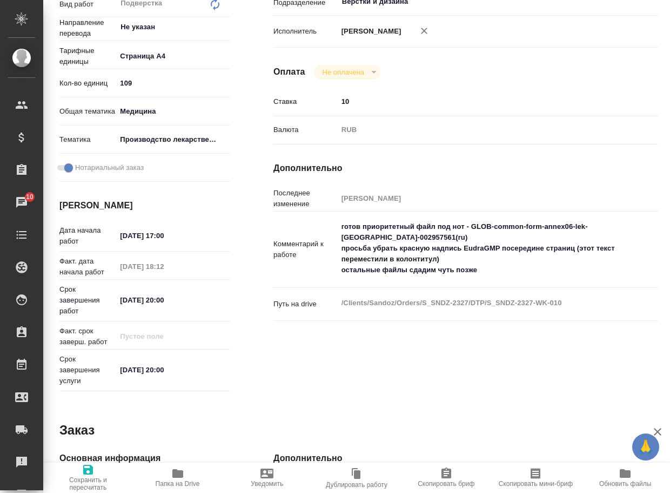
type textarea "x"
